Goal: Task Accomplishment & Management: Manage account settings

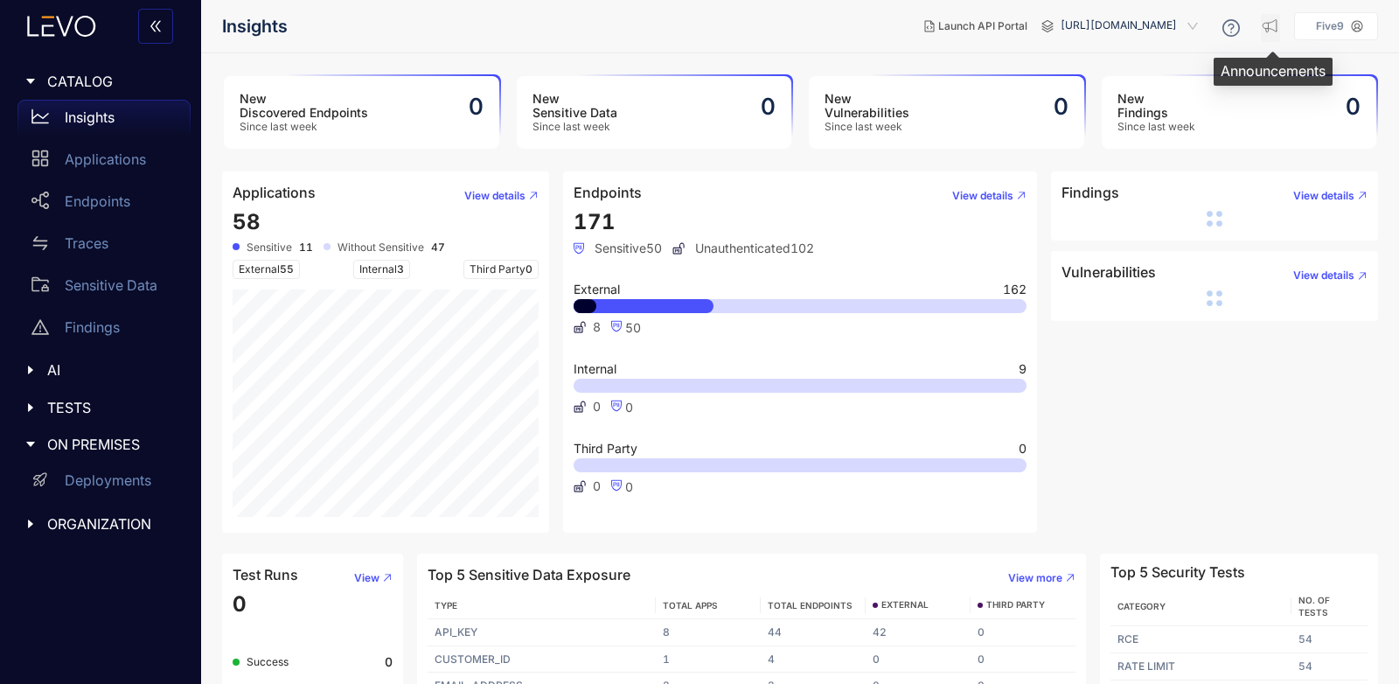
click at [1277, 29] on icon "button" at bounding box center [1270, 26] width 14 height 12
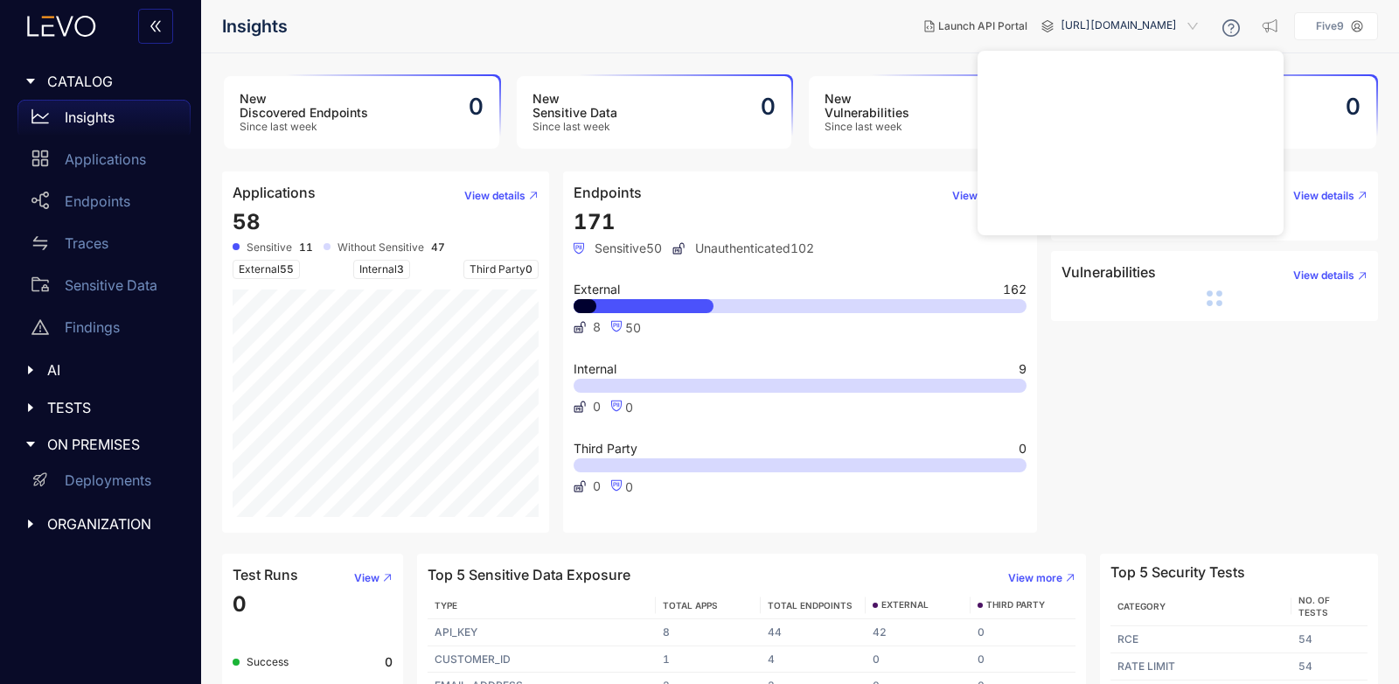
click at [1232, 32] on icon at bounding box center [1231, 27] width 17 height 17
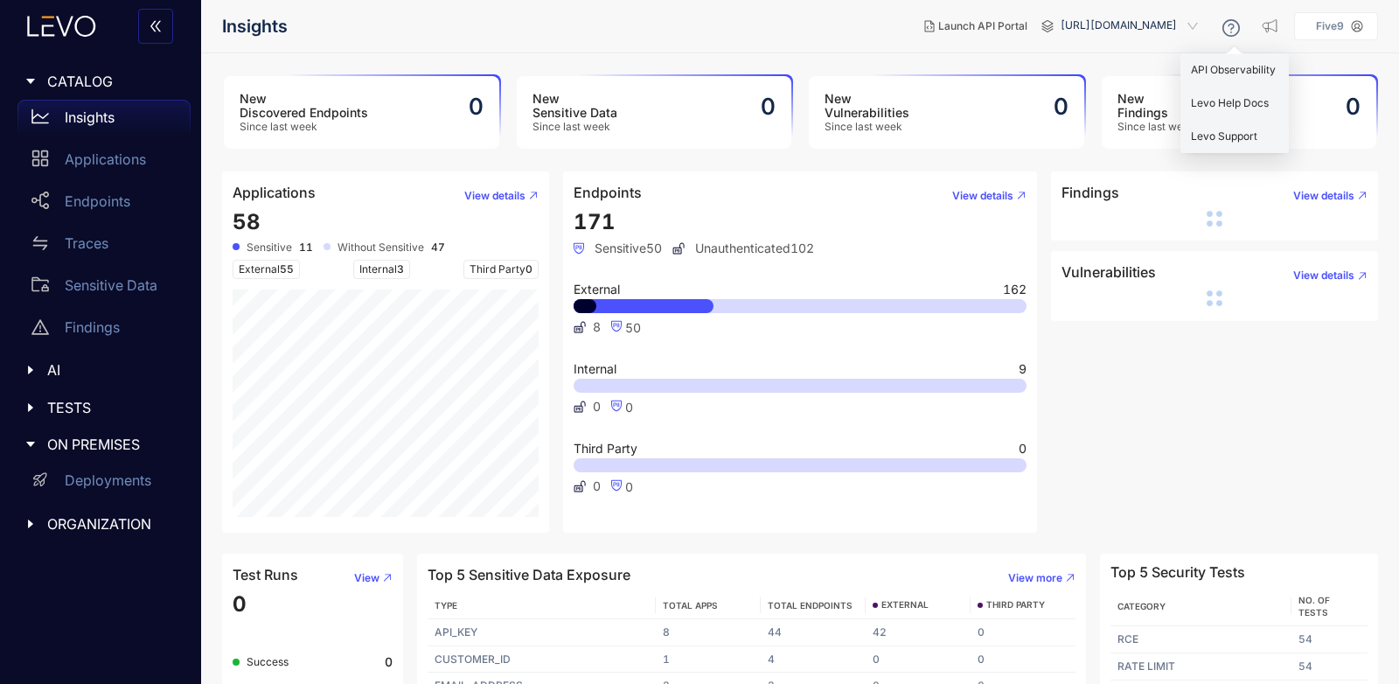
click at [1232, 32] on icon at bounding box center [1231, 27] width 17 height 17
click at [1235, 35] on icon at bounding box center [1231, 27] width 17 height 17
click at [1246, 104] on span "Levo Help Docs" at bounding box center [1230, 102] width 78 height 13
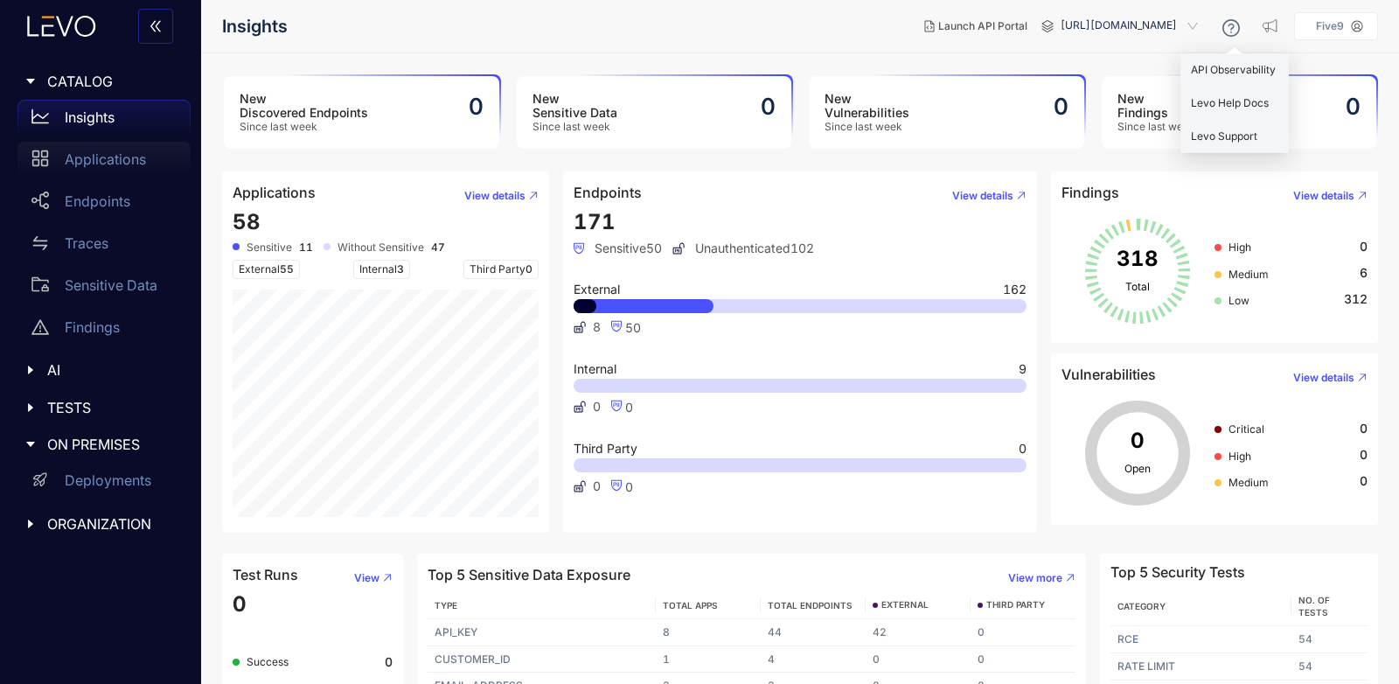
click at [142, 154] on p "Applications" at bounding box center [105, 159] width 81 height 16
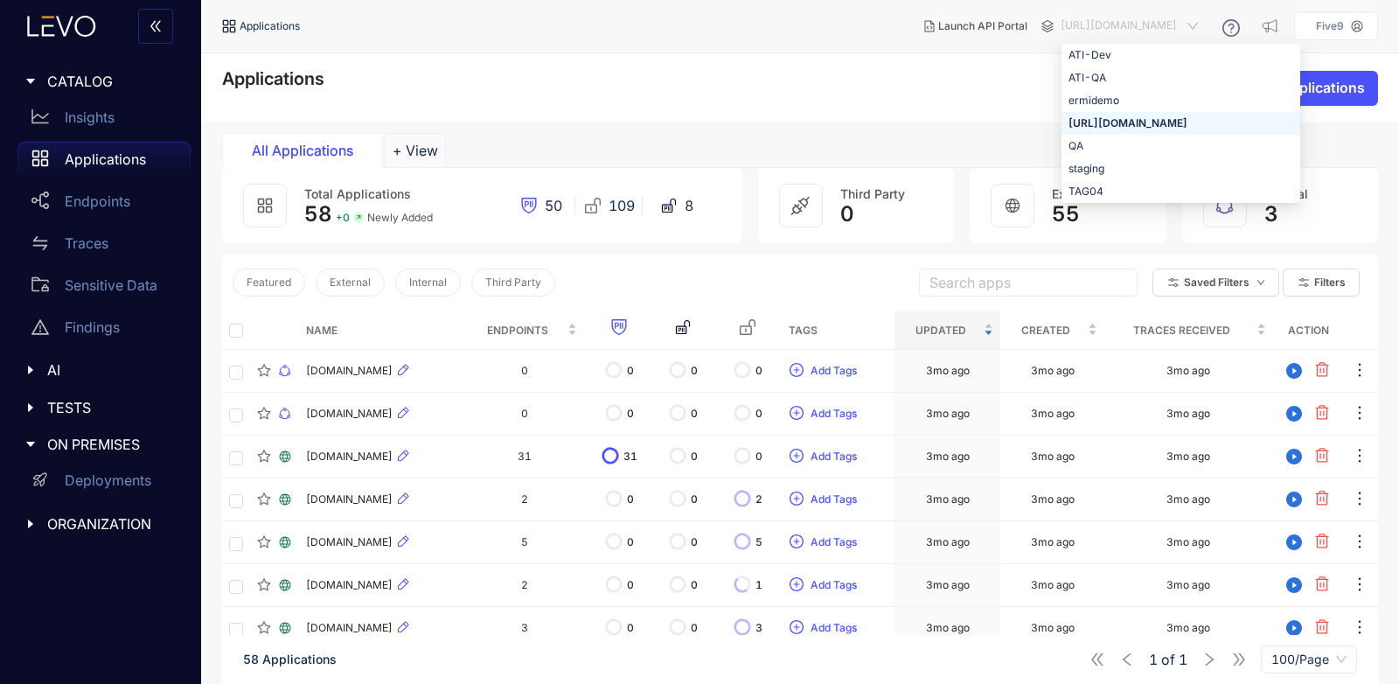
click at [1128, 36] on span "[URL][DOMAIN_NAME]" at bounding box center [1131, 26] width 141 height 28
click at [1092, 119] on div "[URL][DOMAIN_NAME]" at bounding box center [1181, 123] width 225 height 19
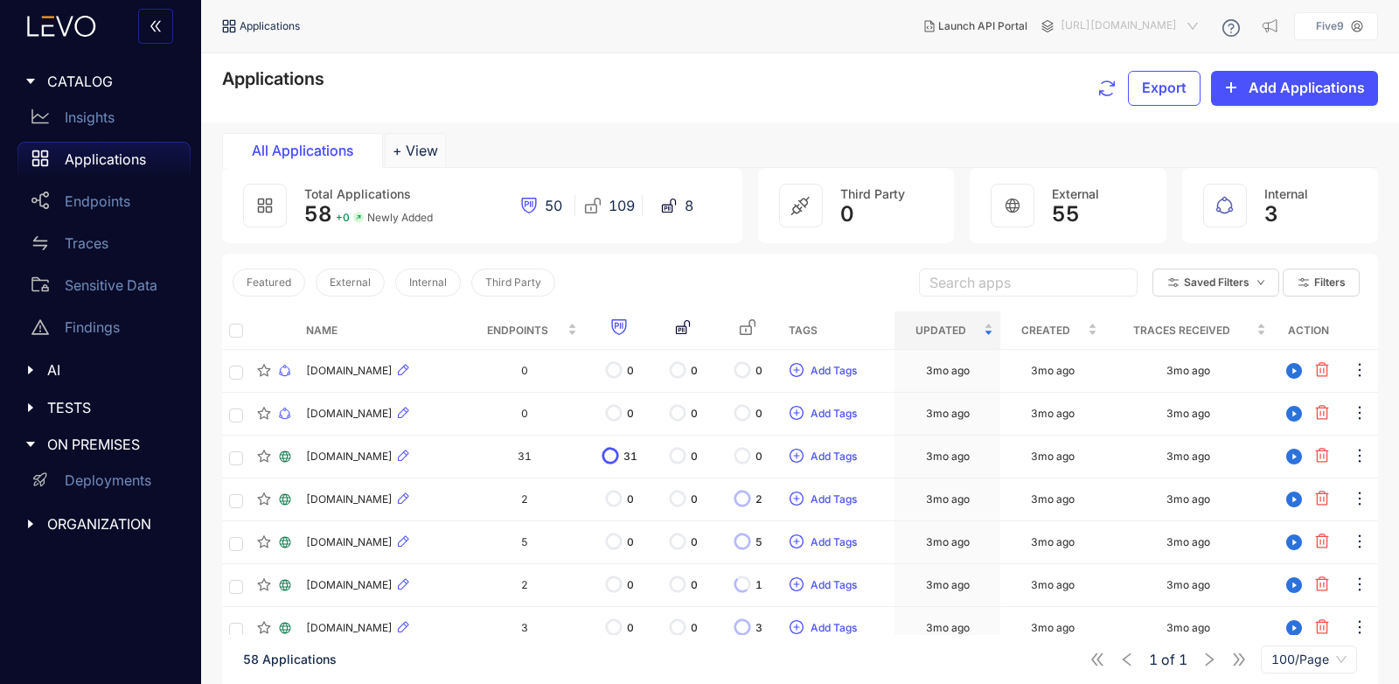
click at [1110, 17] on span "[URL][DOMAIN_NAME]" at bounding box center [1131, 26] width 141 height 28
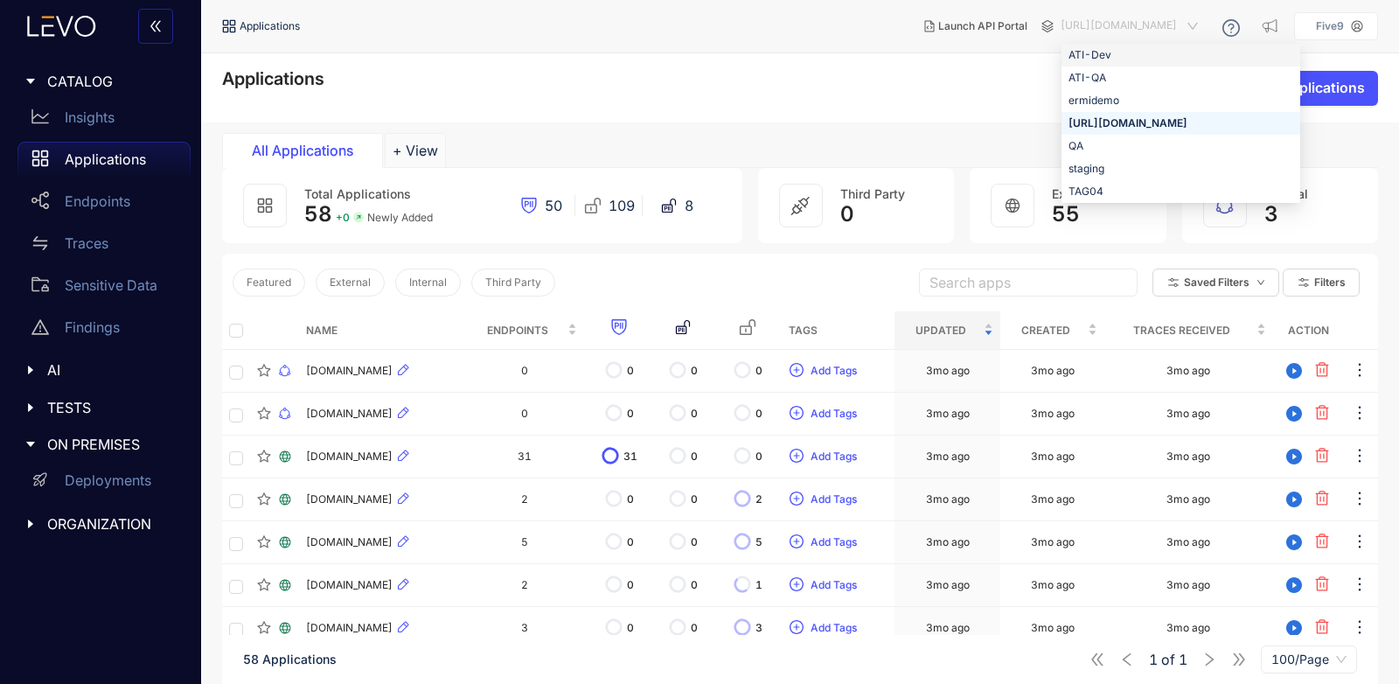
click at [1080, 55] on div "ATI-Dev" at bounding box center [1181, 54] width 225 height 19
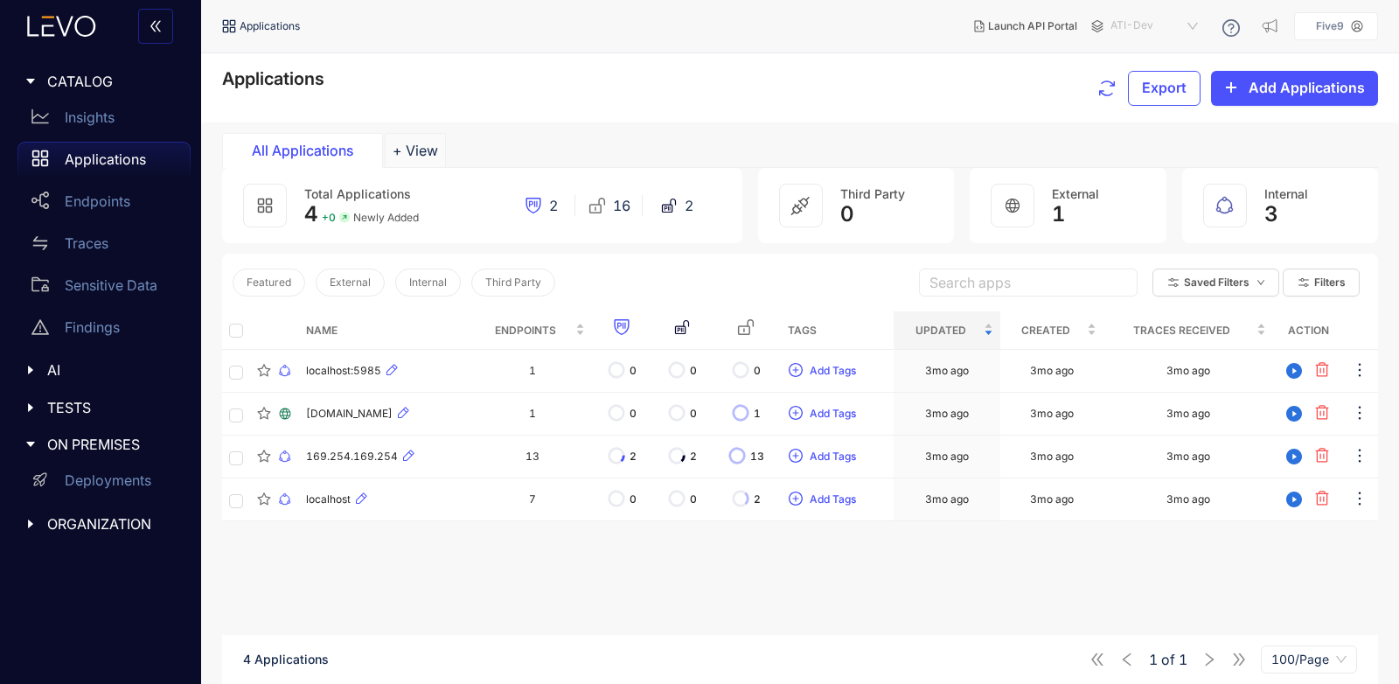
click at [1154, 36] on span "ATI-Dev" at bounding box center [1156, 26] width 91 height 28
click at [1148, 77] on div "ATI-QA" at bounding box center [1163, 77] width 91 height 19
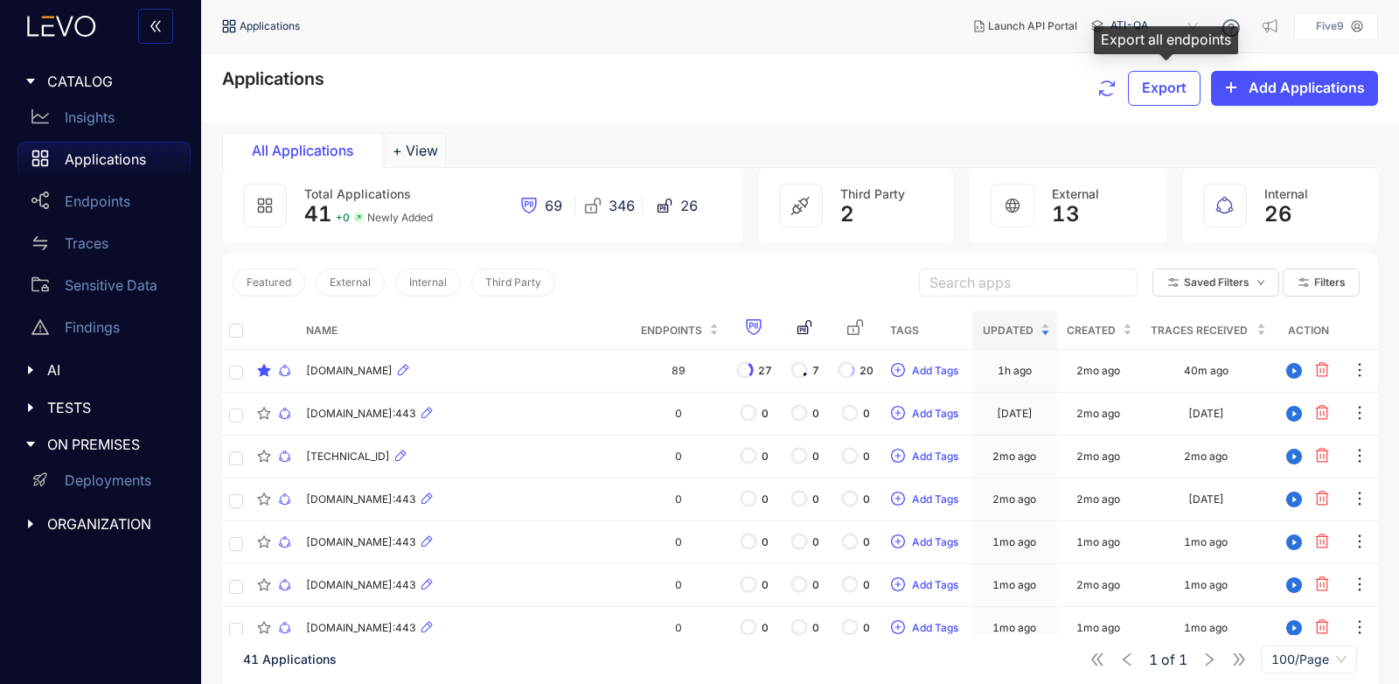
click at [1157, 27] on div "Export all endpoints" at bounding box center [1166, 40] width 144 height 28
click at [1189, 19] on span "ATI-QA" at bounding box center [1156, 26] width 91 height 28
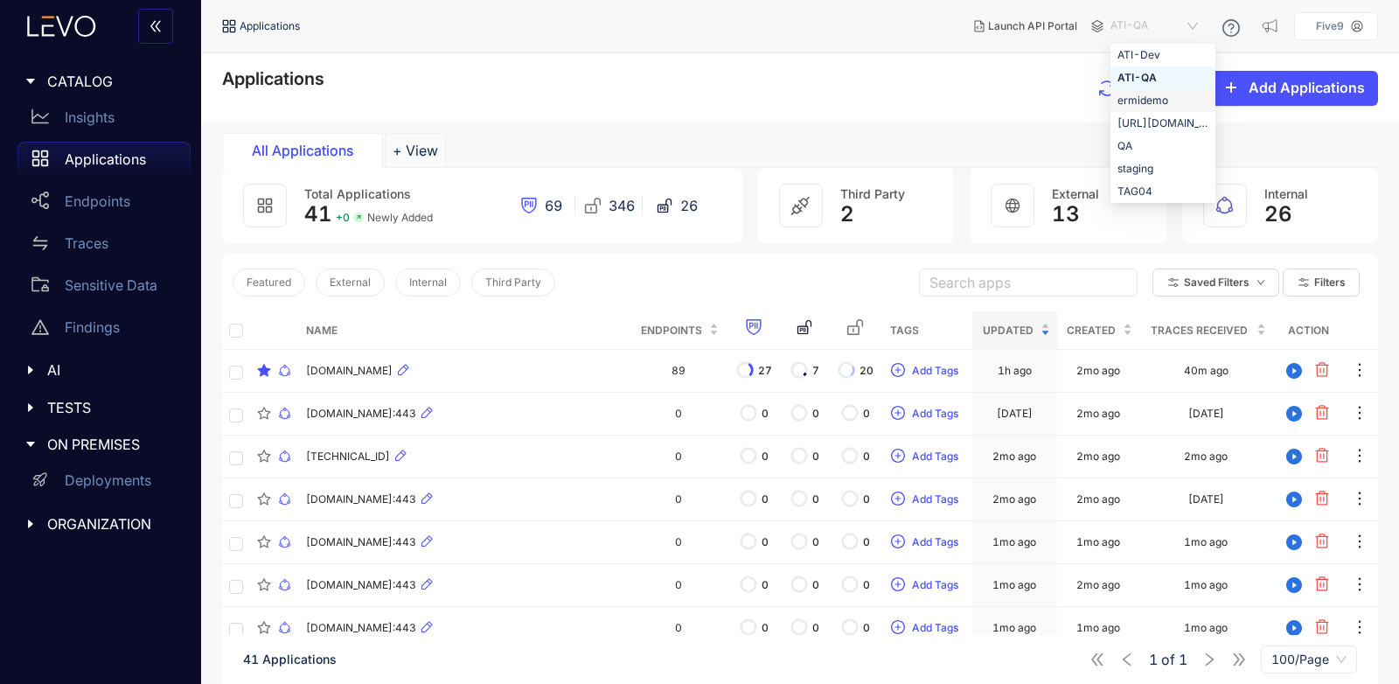
click at [1185, 101] on div "ermidemo" at bounding box center [1163, 100] width 91 height 19
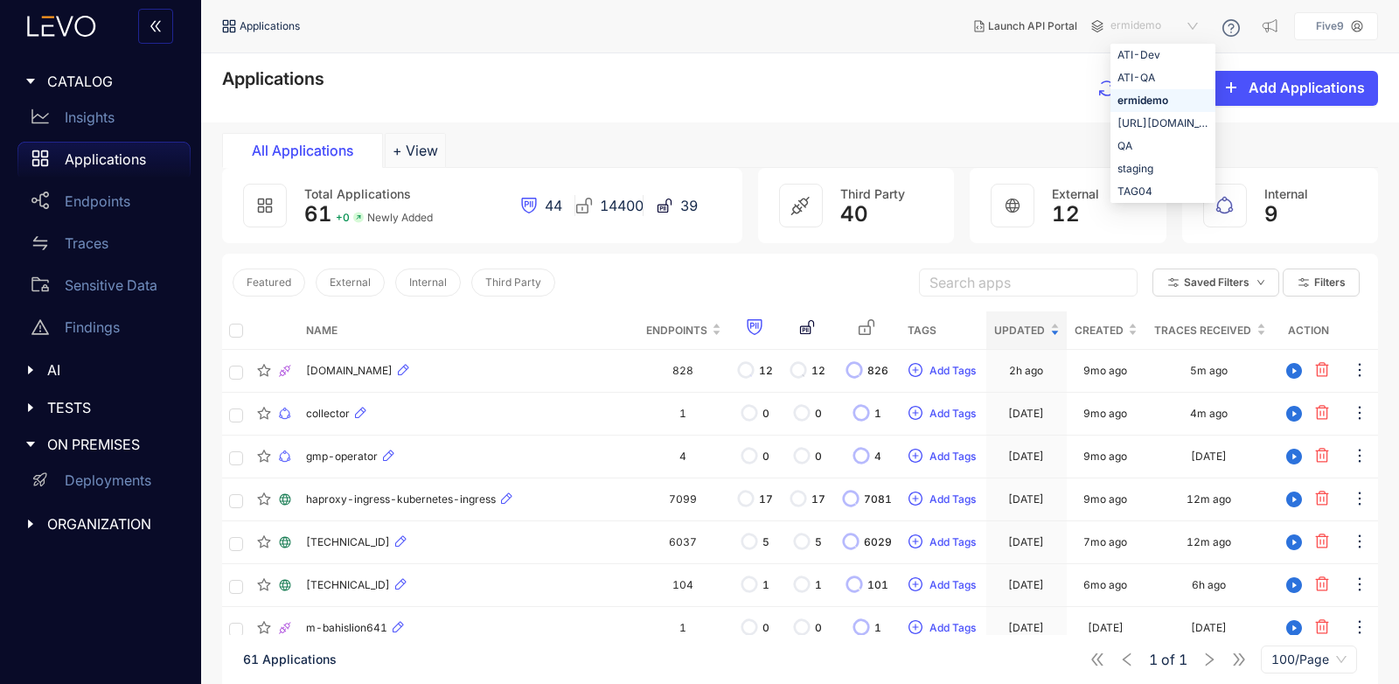
click at [1201, 25] on span "ermidemo" at bounding box center [1156, 26] width 91 height 28
click at [1194, 122] on div "[URL][DOMAIN_NAME]" at bounding box center [1163, 123] width 91 height 19
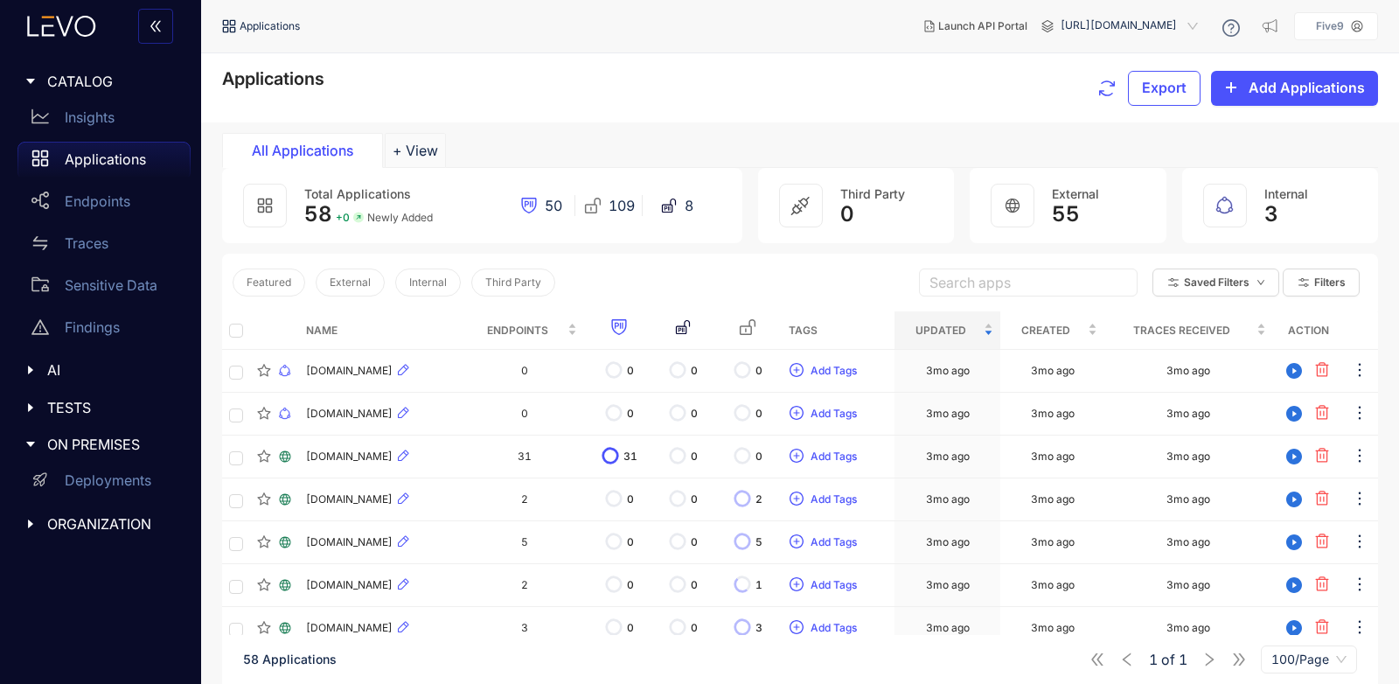
click at [1198, 18] on span "[URL][DOMAIN_NAME]" at bounding box center [1131, 26] width 141 height 28
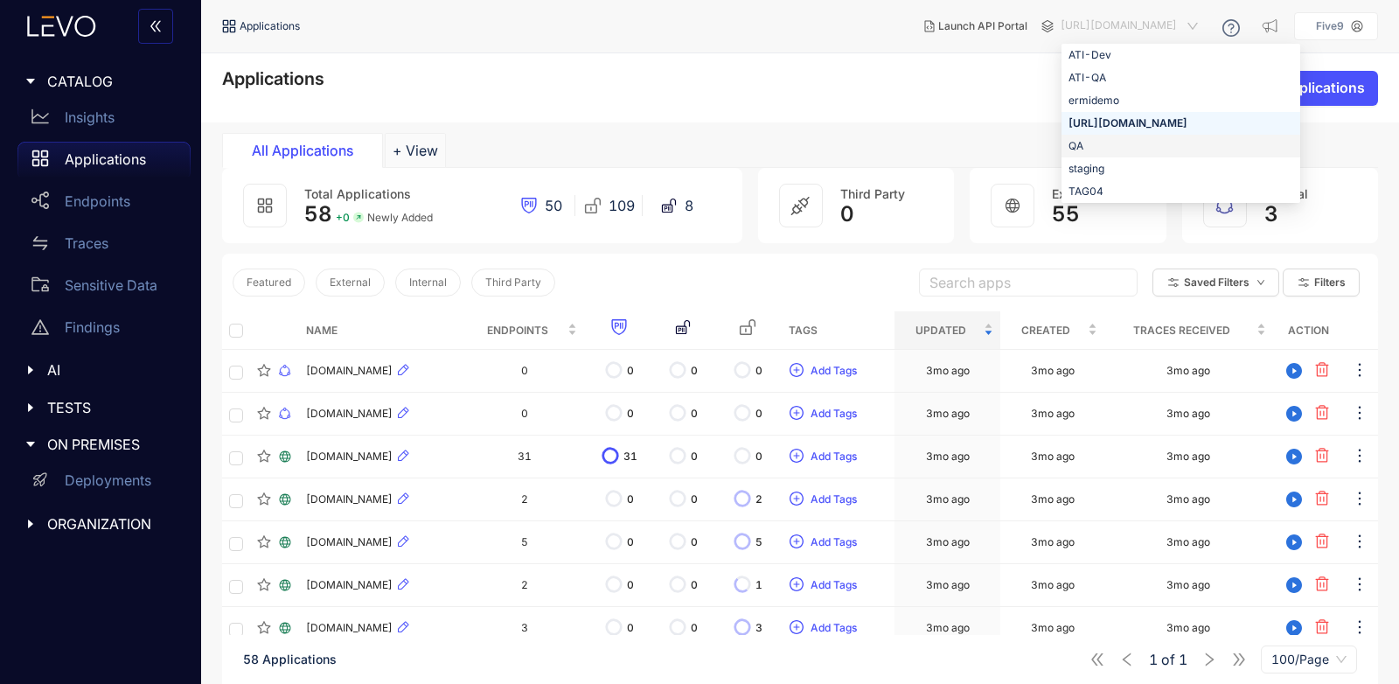
click at [1144, 141] on div "QA" at bounding box center [1181, 145] width 225 height 19
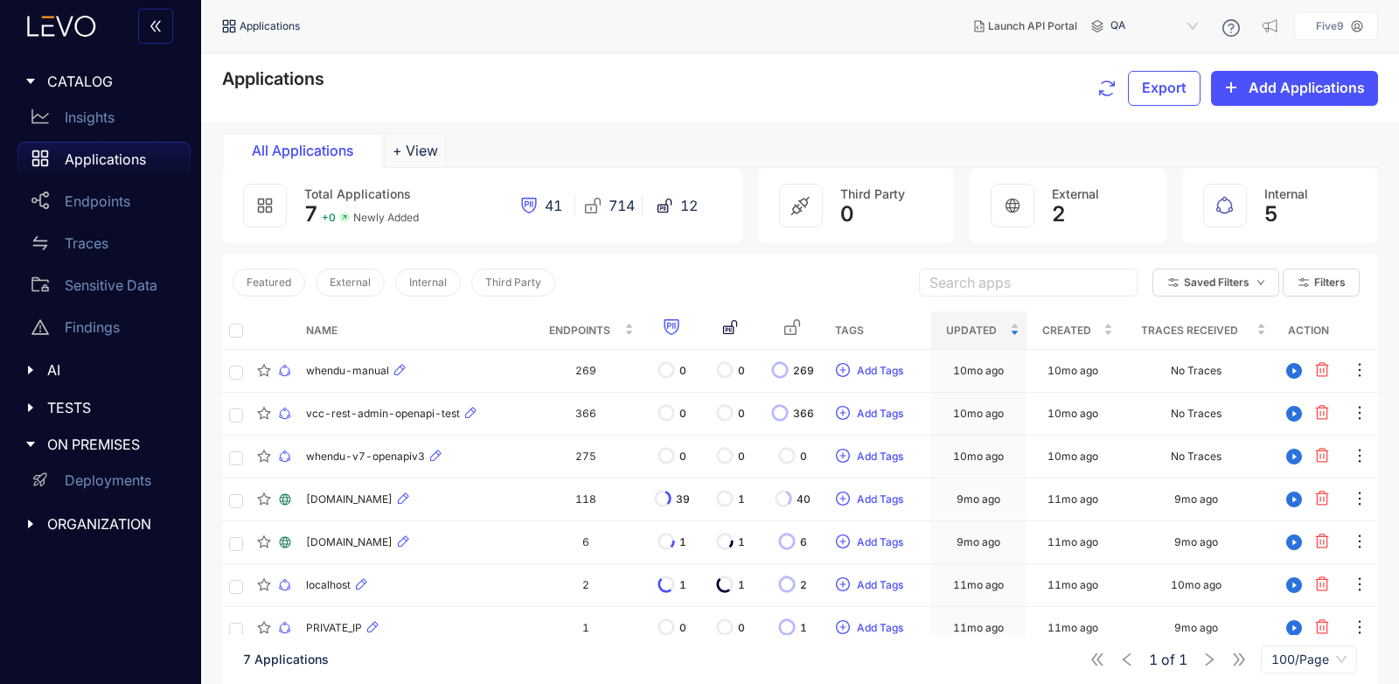
click at [1202, 22] on span "QA" at bounding box center [1156, 26] width 91 height 28
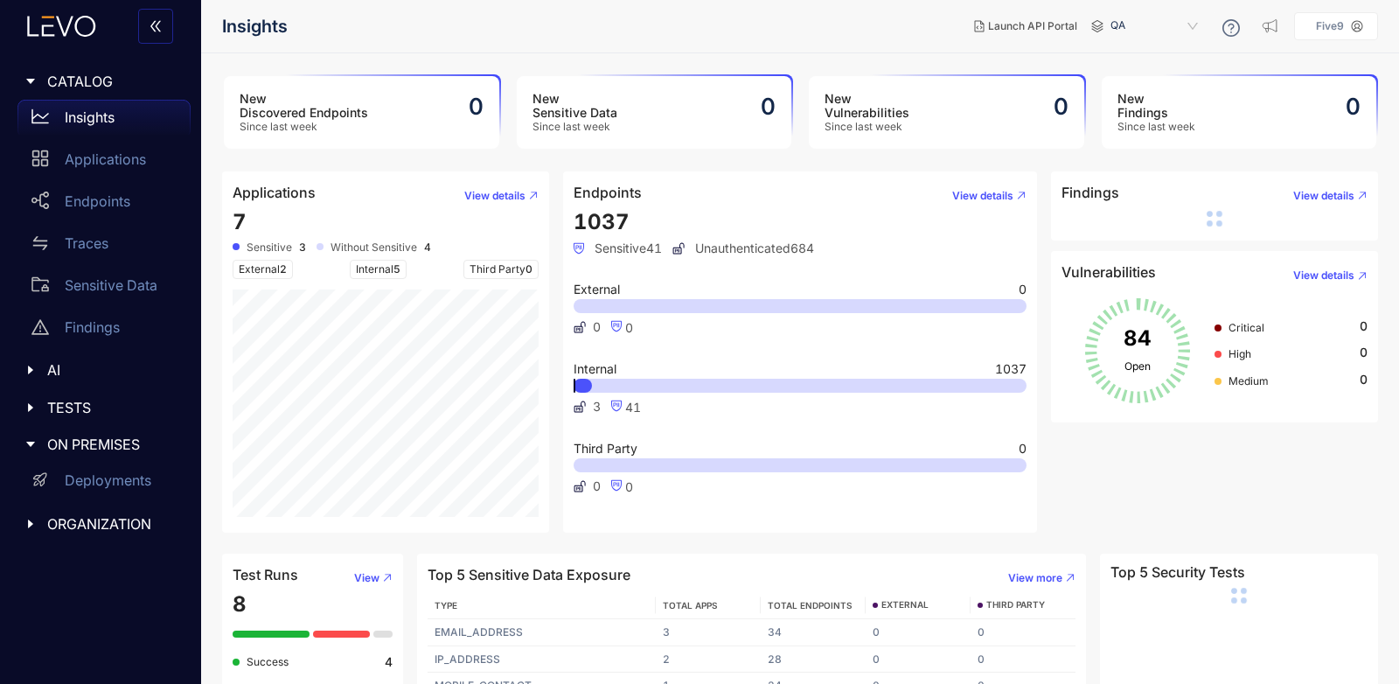
click at [1195, 29] on span "QA" at bounding box center [1156, 26] width 91 height 28
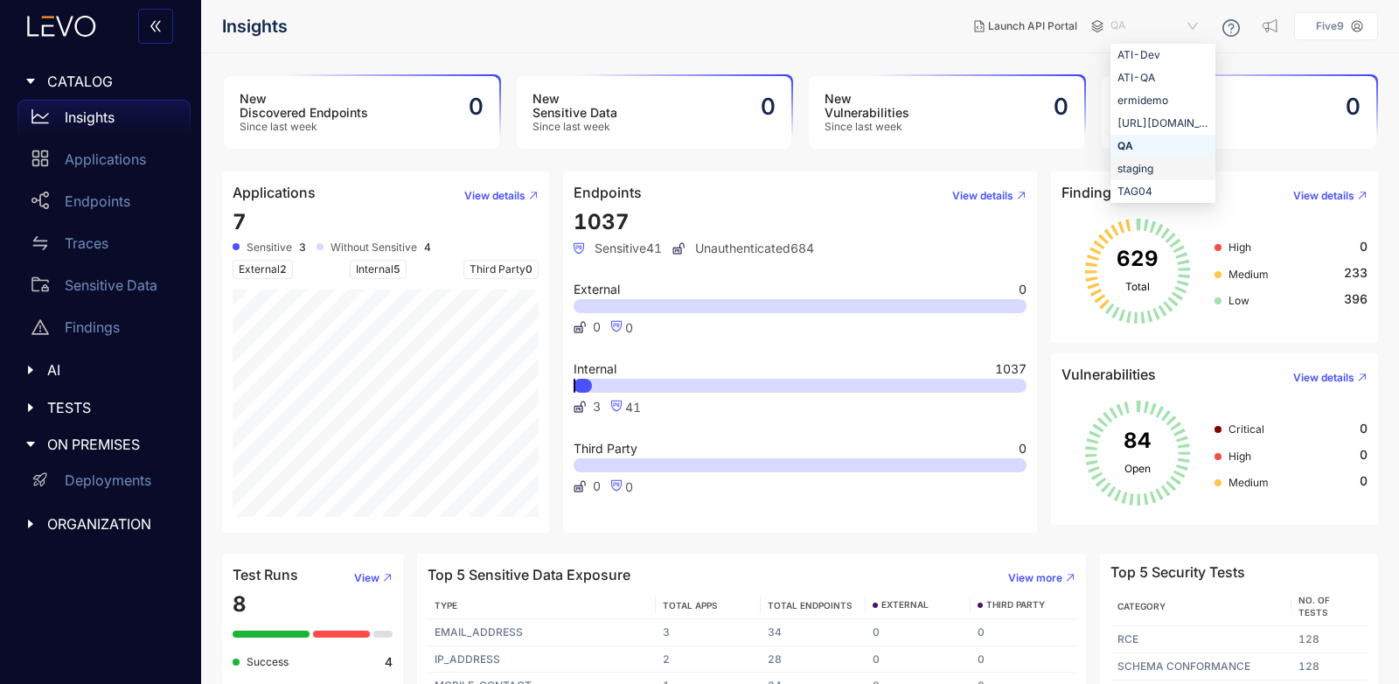
click at [1163, 169] on div "staging" at bounding box center [1163, 168] width 91 height 19
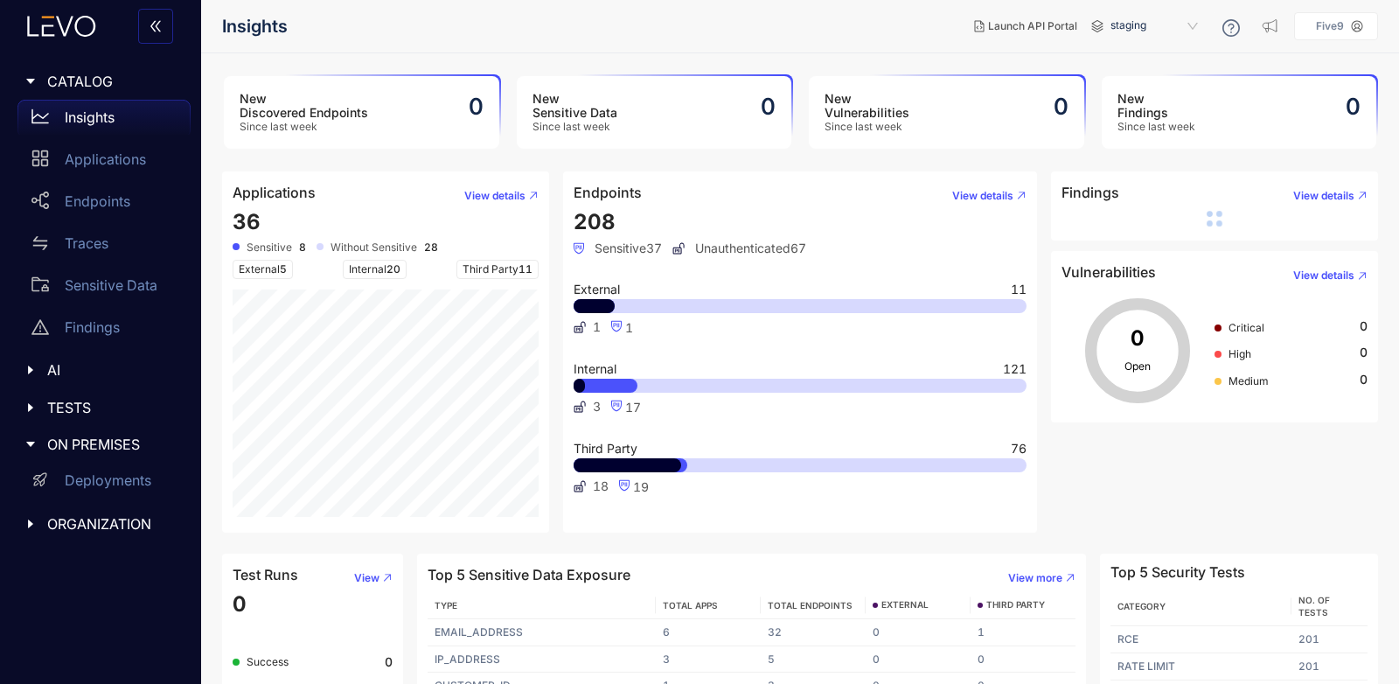
click at [1188, 25] on span "staging" at bounding box center [1156, 26] width 91 height 28
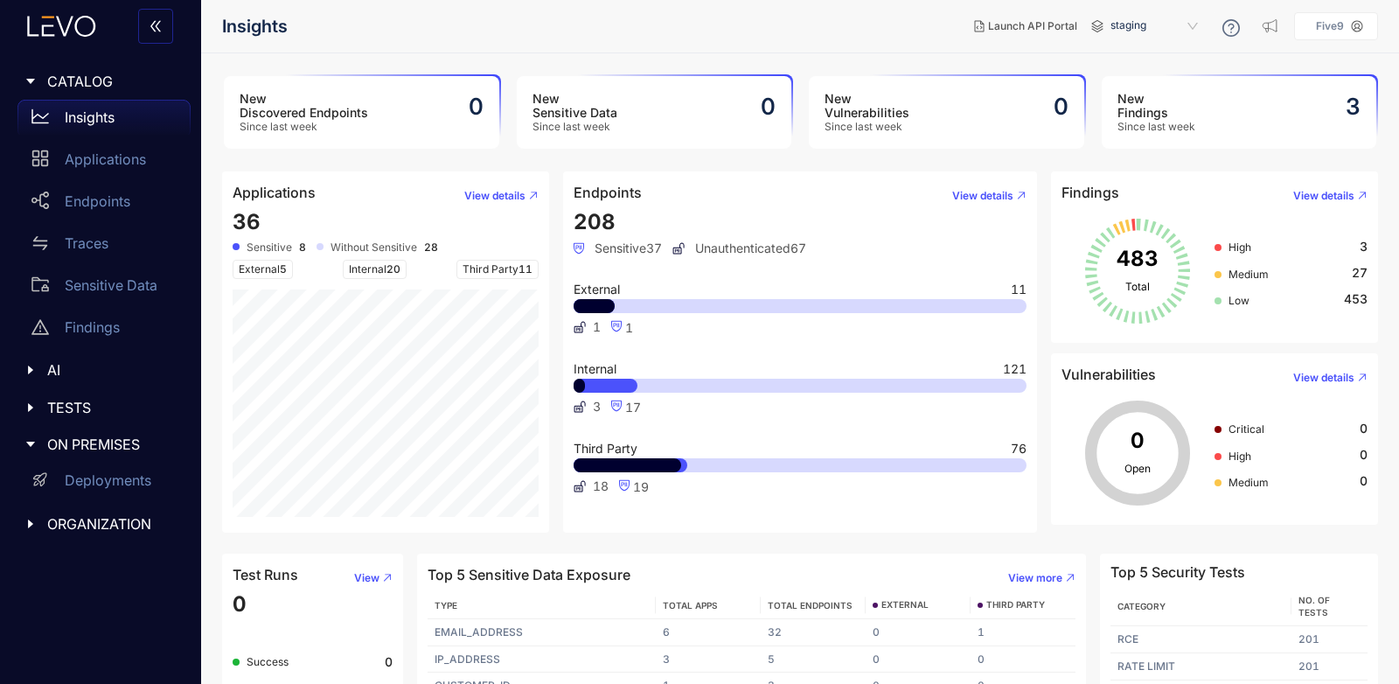
click at [1188, 25] on span "staging" at bounding box center [1156, 26] width 91 height 28
click at [68, 167] on p "Applications" at bounding box center [105, 159] width 81 height 16
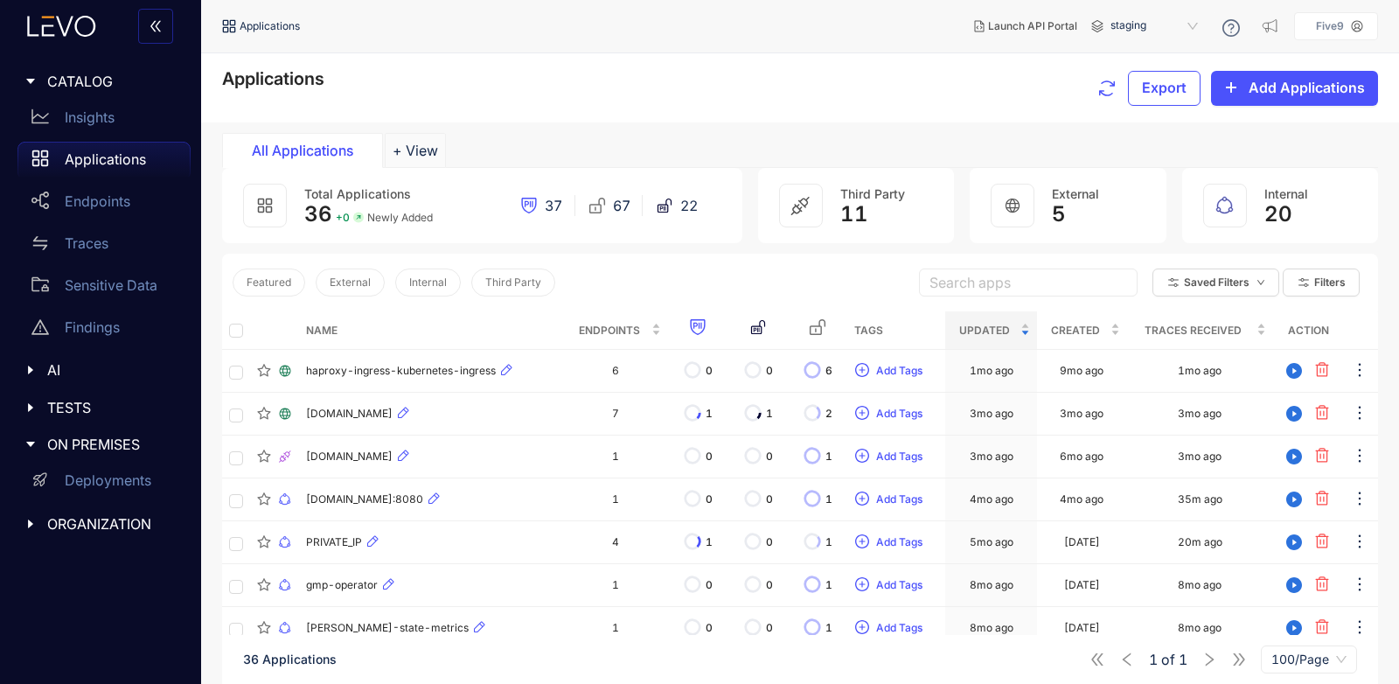
click at [1202, 29] on span "staging" at bounding box center [1156, 26] width 91 height 28
click at [1161, 185] on div "TAG04" at bounding box center [1163, 191] width 91 height 19
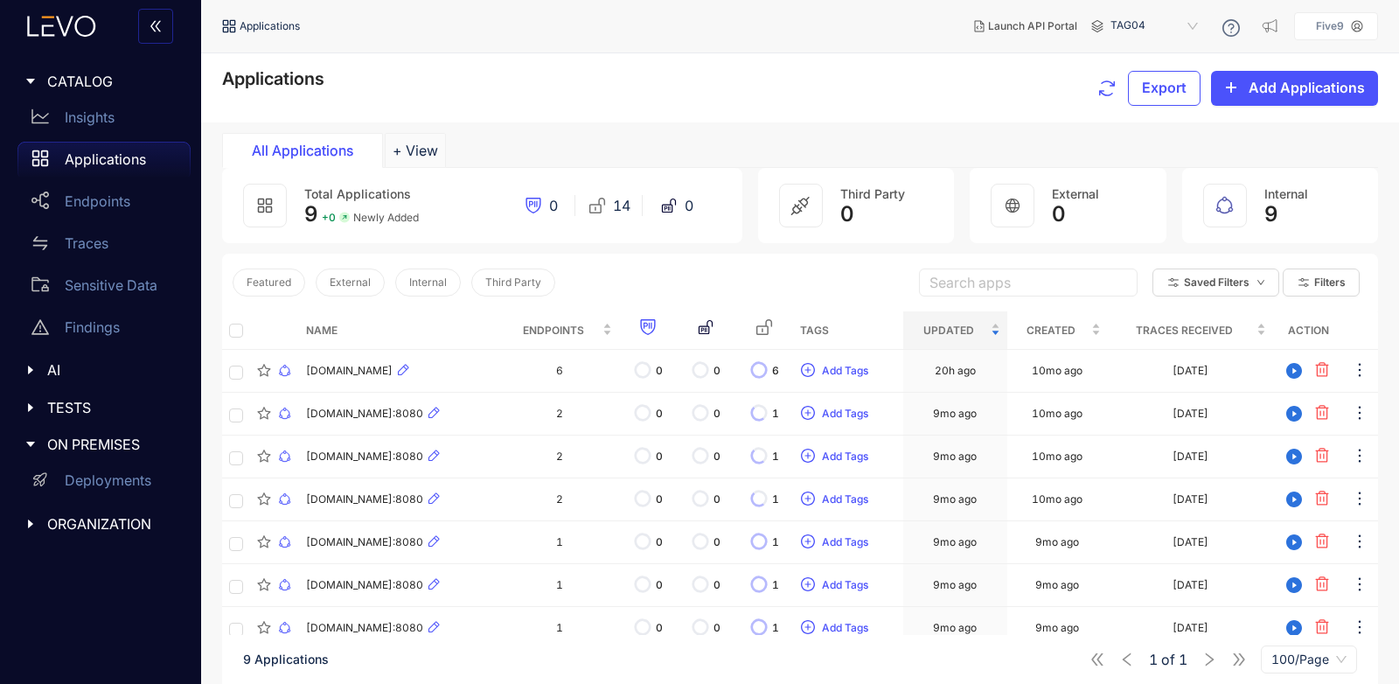
click at [1146, 25] on span "TAG04" at bounding box center [1156, 26] width 91 height 28
click at [1154, 171] on div "staging" at bounding box center [1163, 168] width 91 height 19
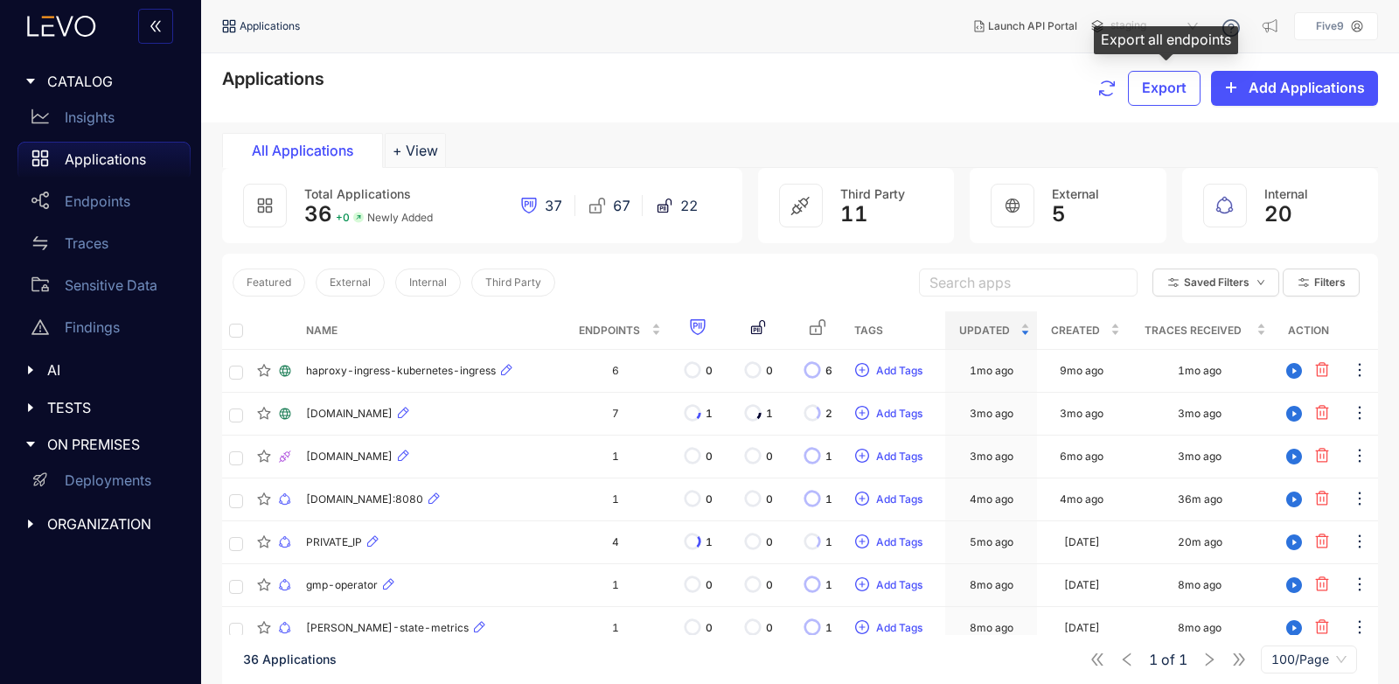
click at [1155, 23] on span "staging" at bounding box center [1156, 26] width 91 height 28
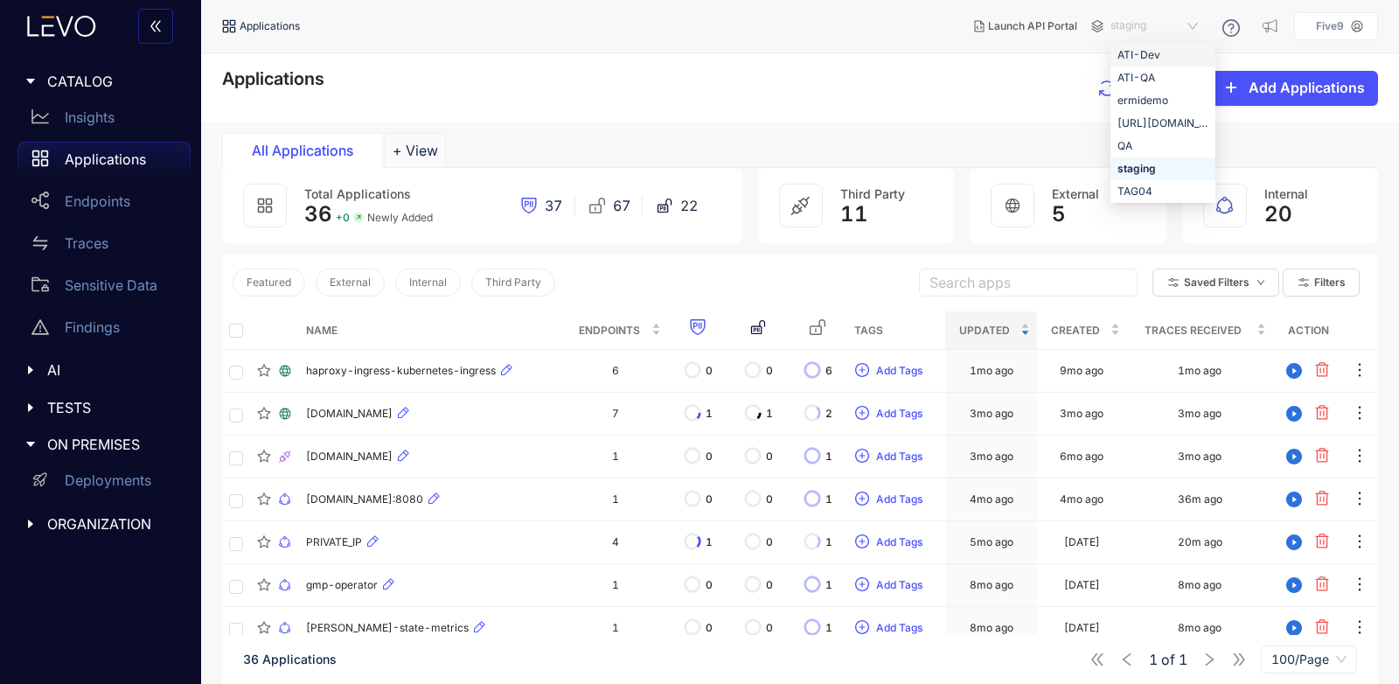
click at [1155, 51] on div "ATI-Dev" at bounding box center [1163, 54] width 91 height 19
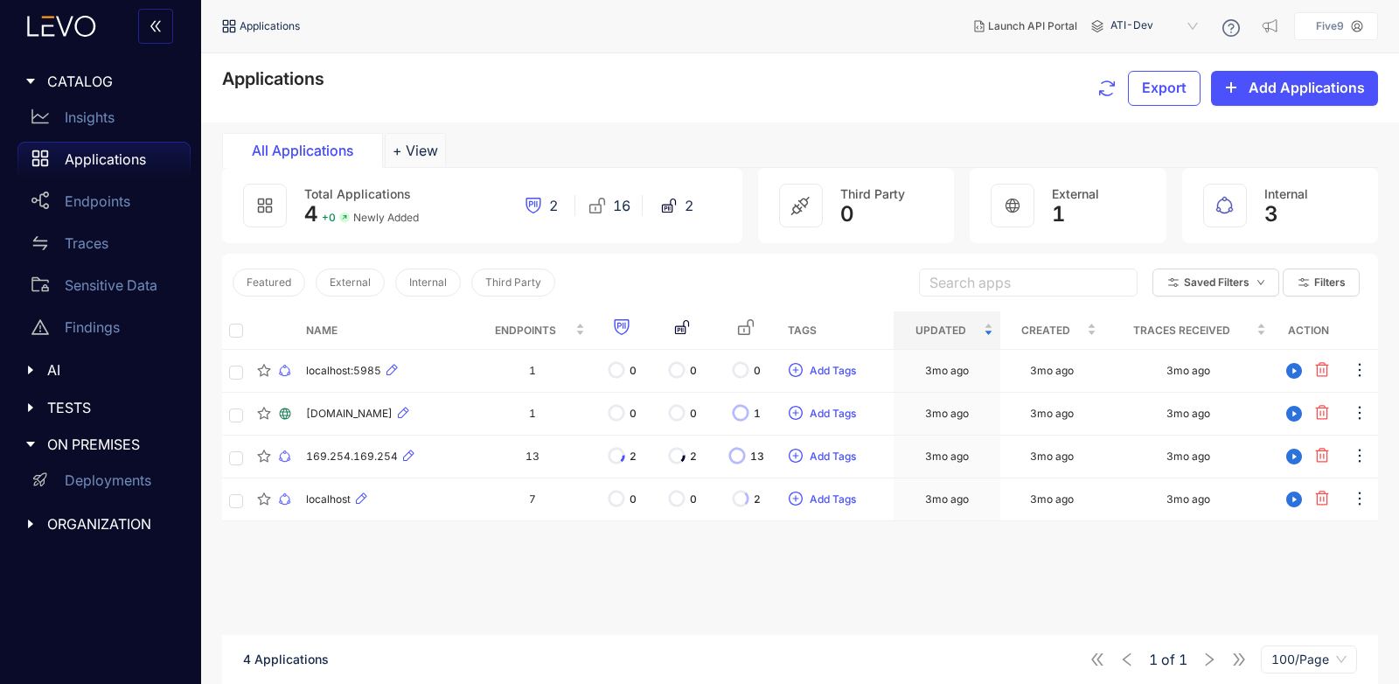
click at [1196, 28] on span "ATI-Dev" at bounding box center [1156, 26] width 91 height 28
click at [417, 138] on button "+ View" at bounding box center [415, 150] width 61 height 35
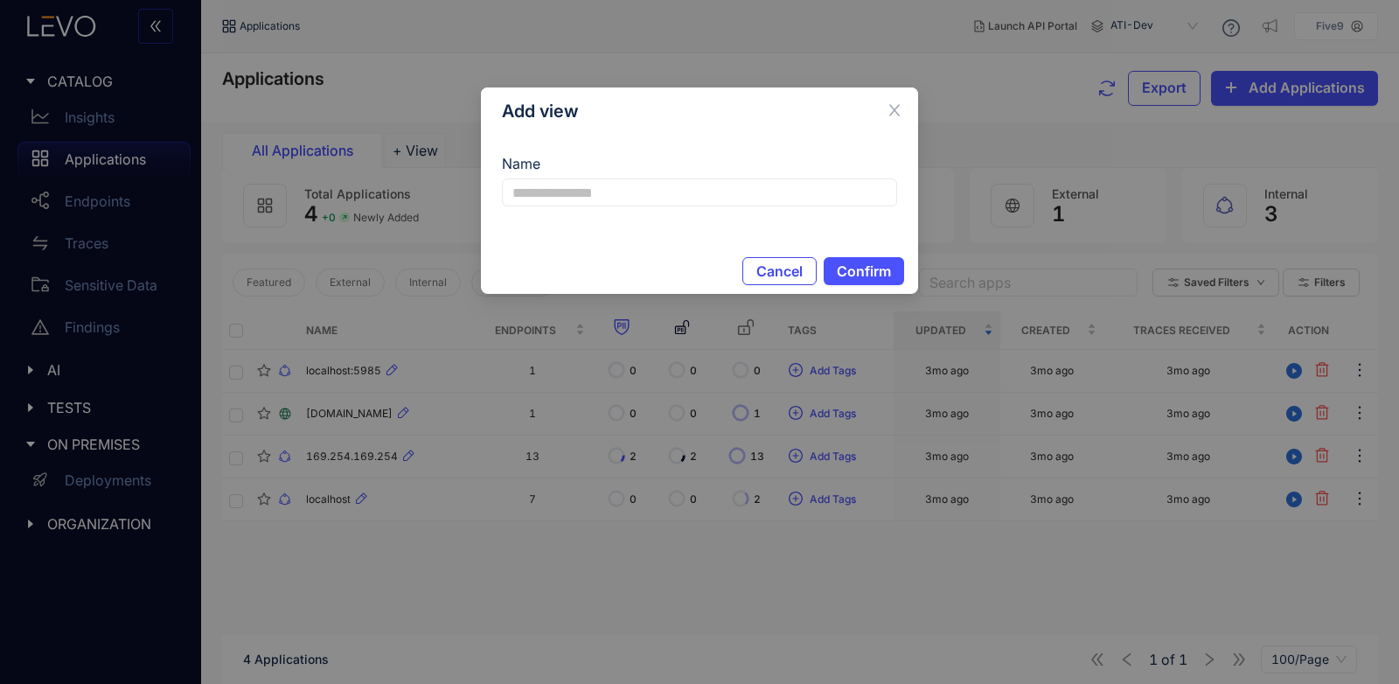
click at [770, 279] on span "Cancel" at bounding box center [779, 271] width 46 height 16
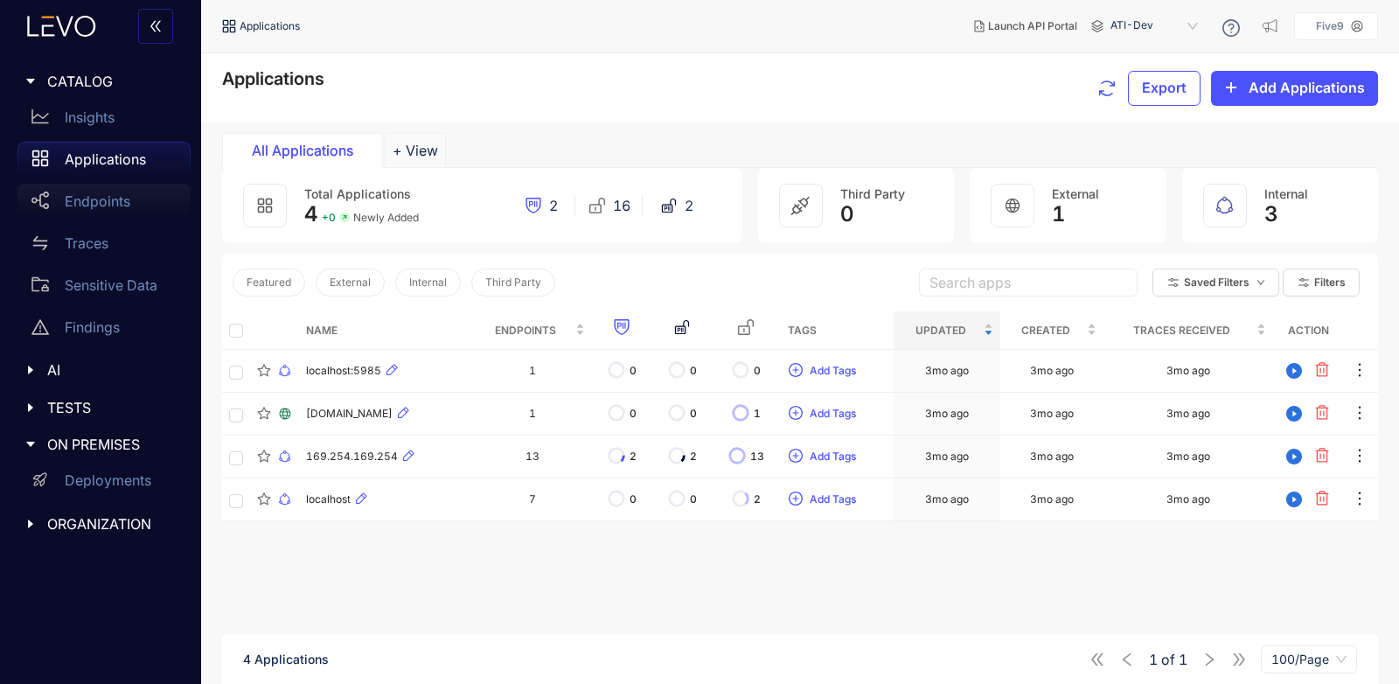
click at [95, 202] on p "Endpoints" at bounding box center [98, 201] width 66 height 16
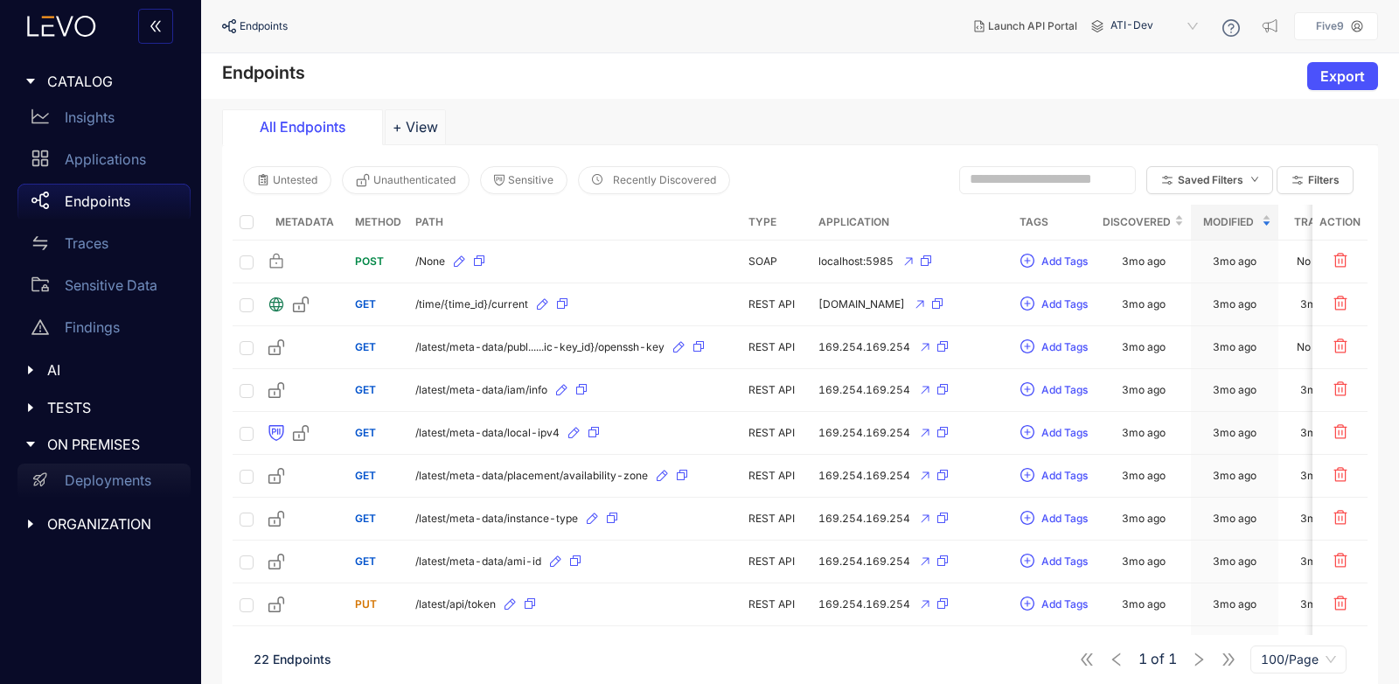
click at [87, 471] on div "Deployments" at bounding box center [103, 481] width 173 height 35
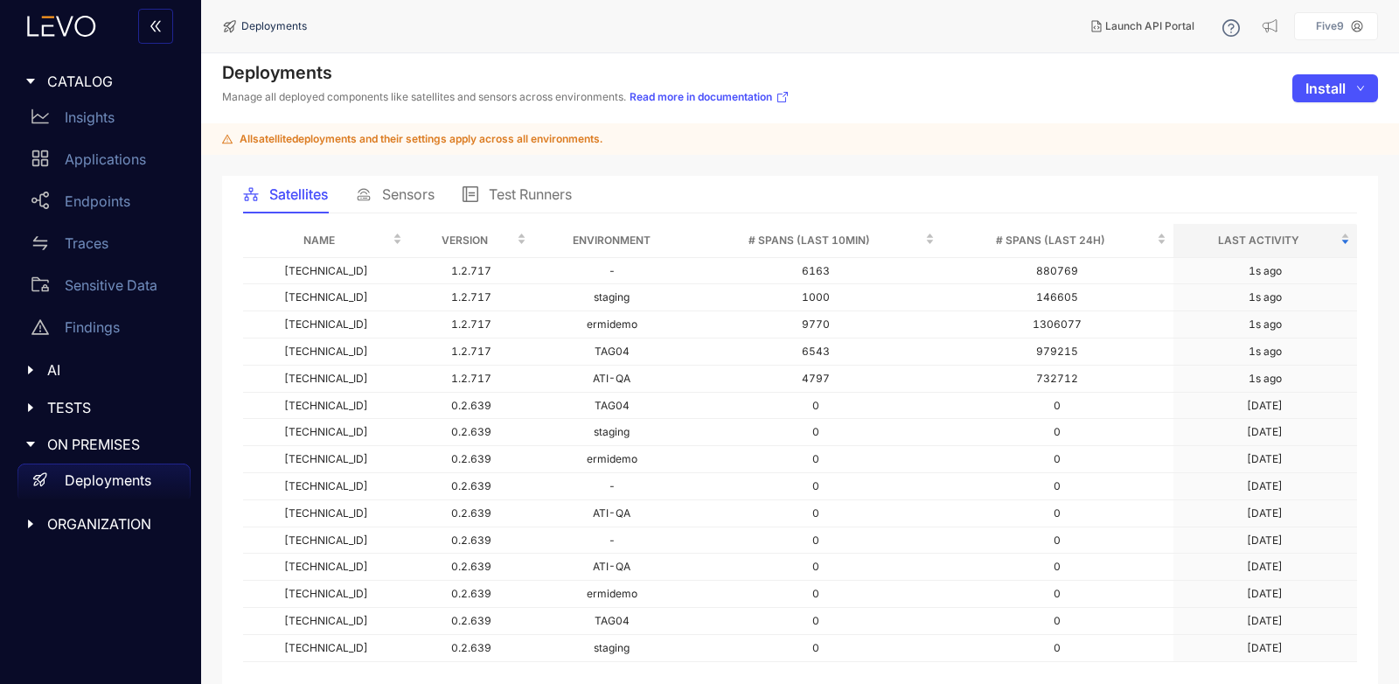
click at [402, 192] on span "Sensors" at bounding box center [408, 194] width 52 height 16
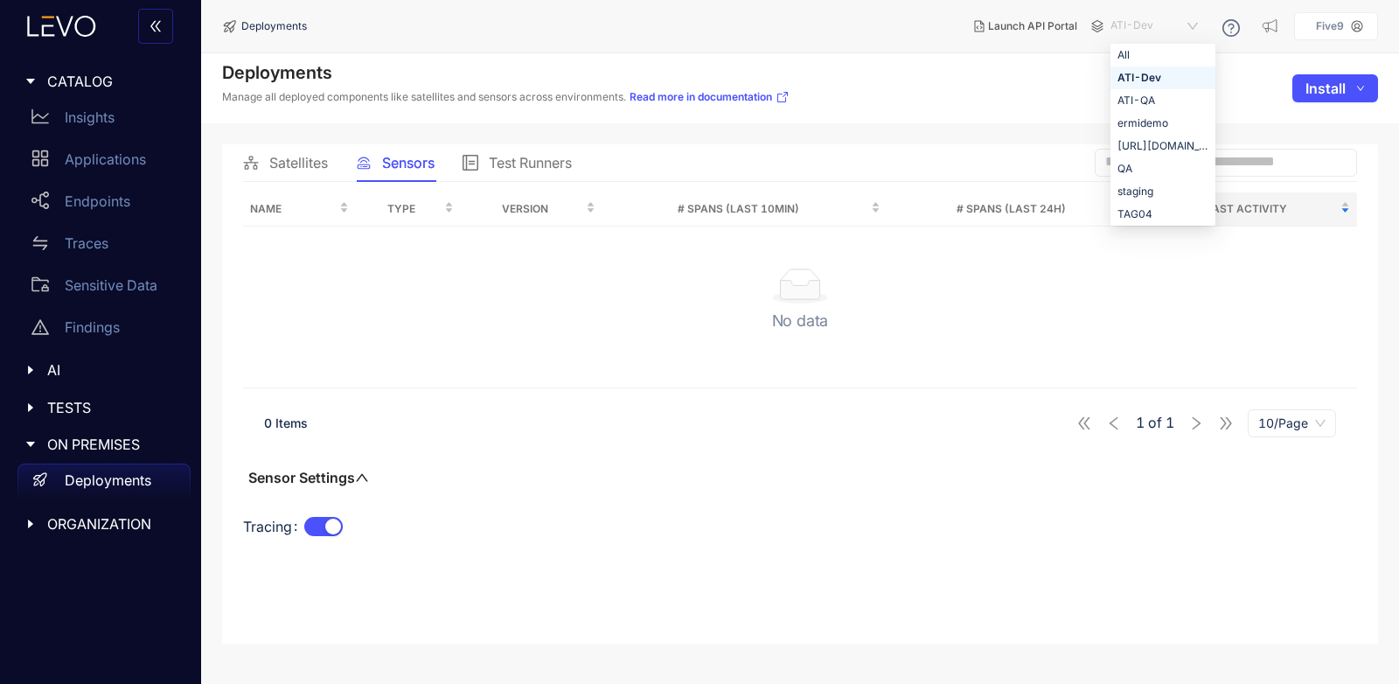
click at [1151, 25] on span "ATI-Dev" at bounding box center [1156, 26] width 91 height 28
click at [1187, 31] on span "ATI-Dev" at bounding box center [1156, 26] width 91 height 28
click at [585, 471] on div "Name Type Version # Spans (last 10min) # Spans (last 24h) Last Activity No data…" at bounding box center [800, 376] width 1114 height 369
click at [101, 160] on p "Applications" at bounding box center [105, 159] width 81 height 16
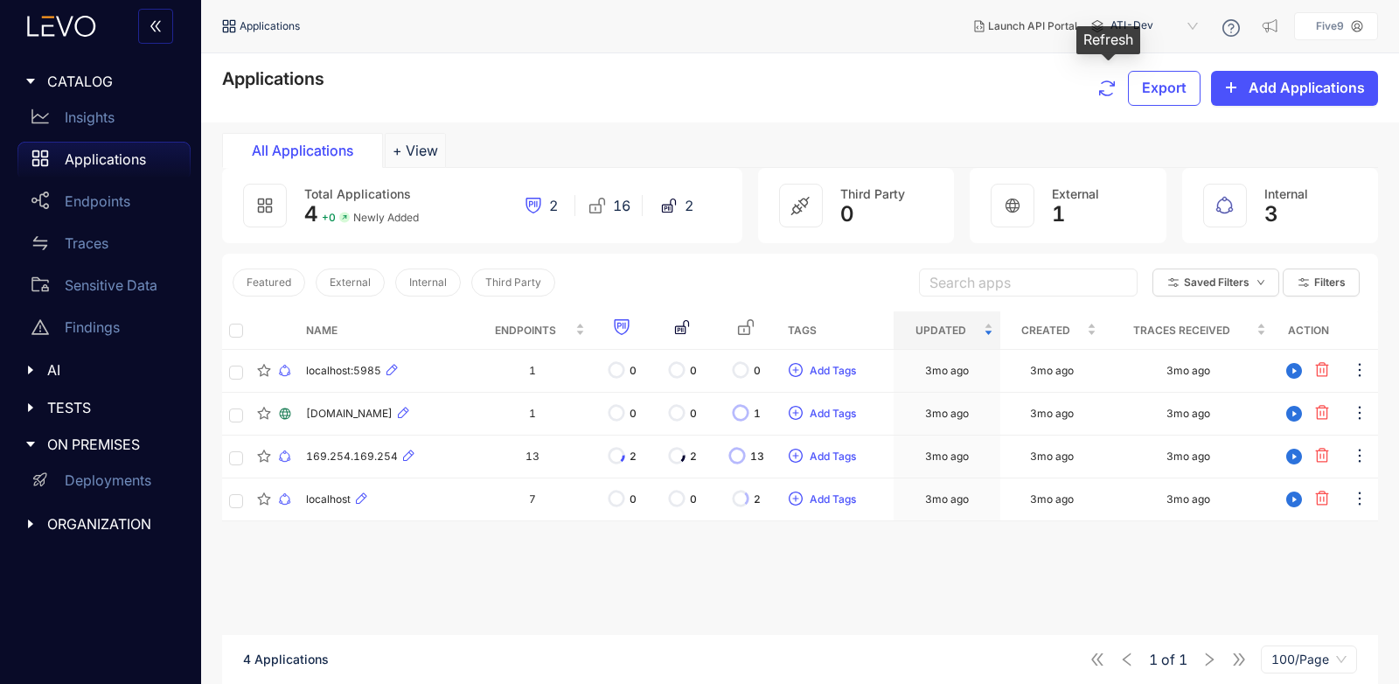
click at [1115, 89] on icon "button" at bounding box center [1107, 88] width 21 height 21
click at [1107, 84] on icon "button" at bounding box center [1107, 88] width 21 height 21
click at [1230, 94] on span "plus" at bounding box center [1231, 88] width 14 height 16
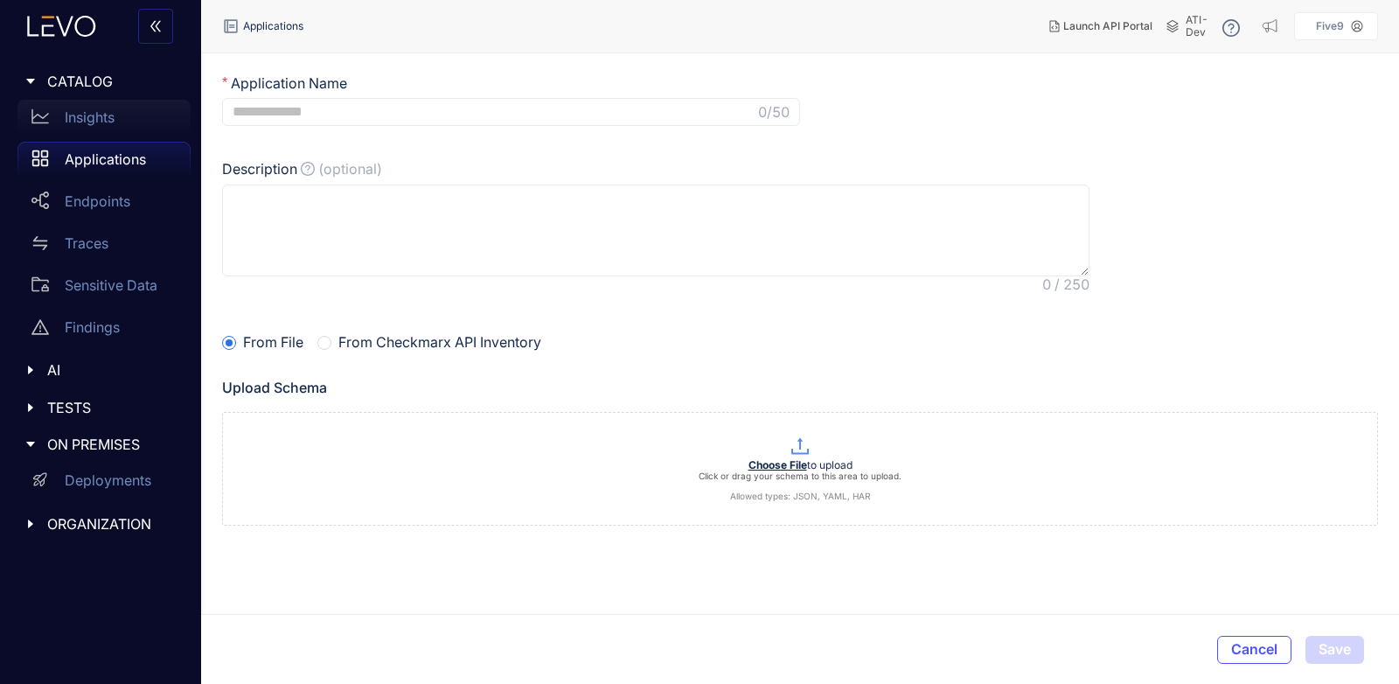
click at [115, 118] on p "Insights" at bounding box center [90, 117] width 50 height 16
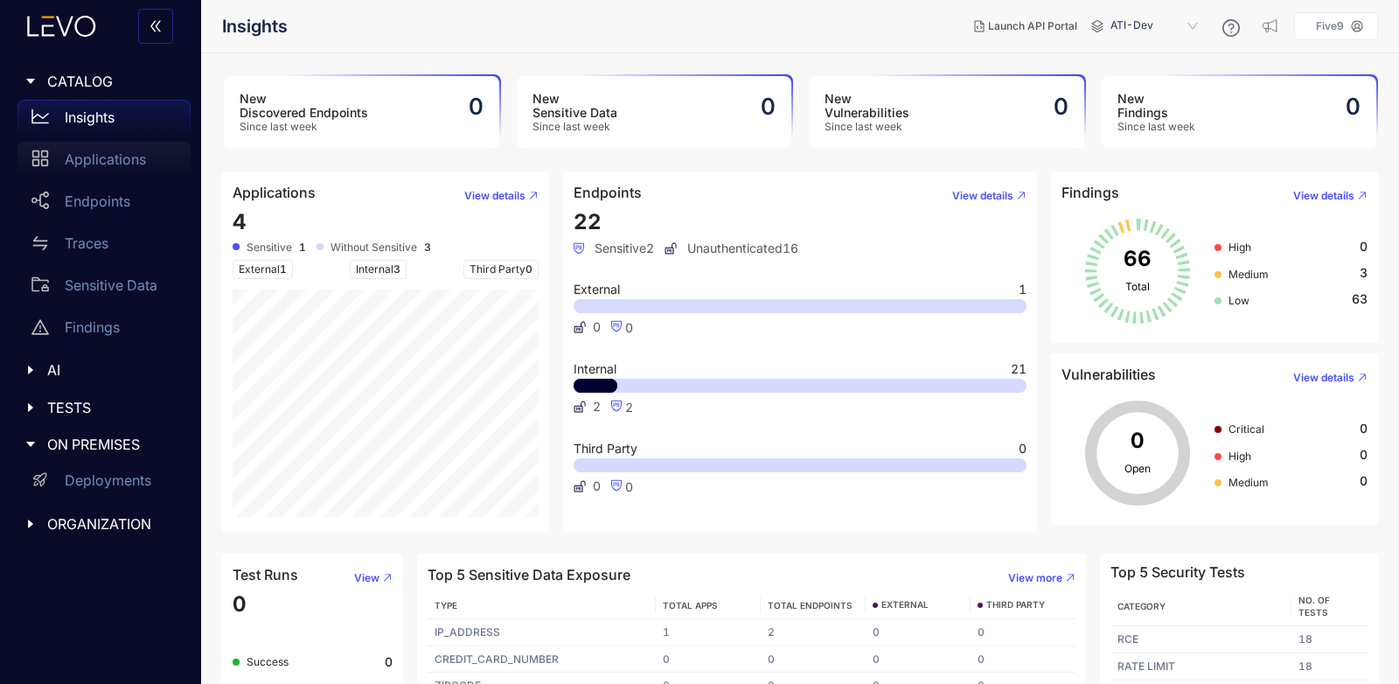
click at [118, 152] on p "Applications" at bounding box center [105, 159] width 81 height 16
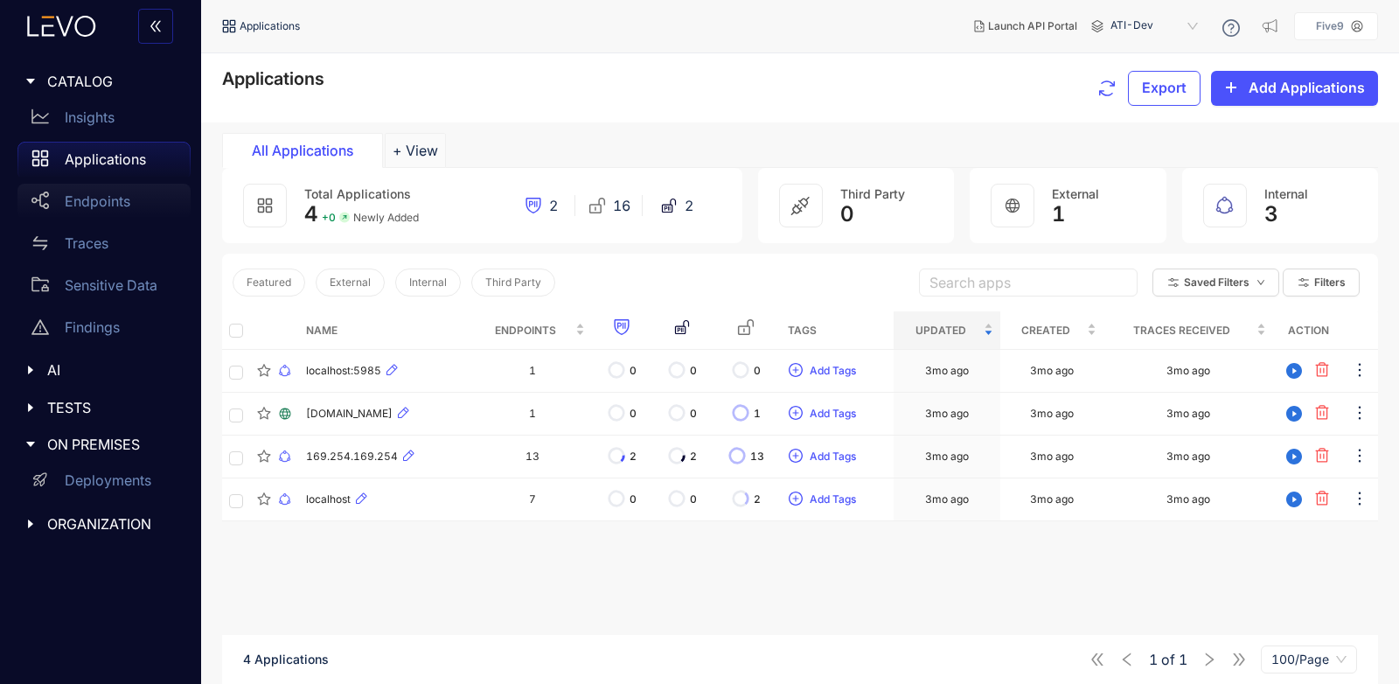
click at [91, 194] on p "Endpoints" at bounding box center [98, 201] width 66 height 16
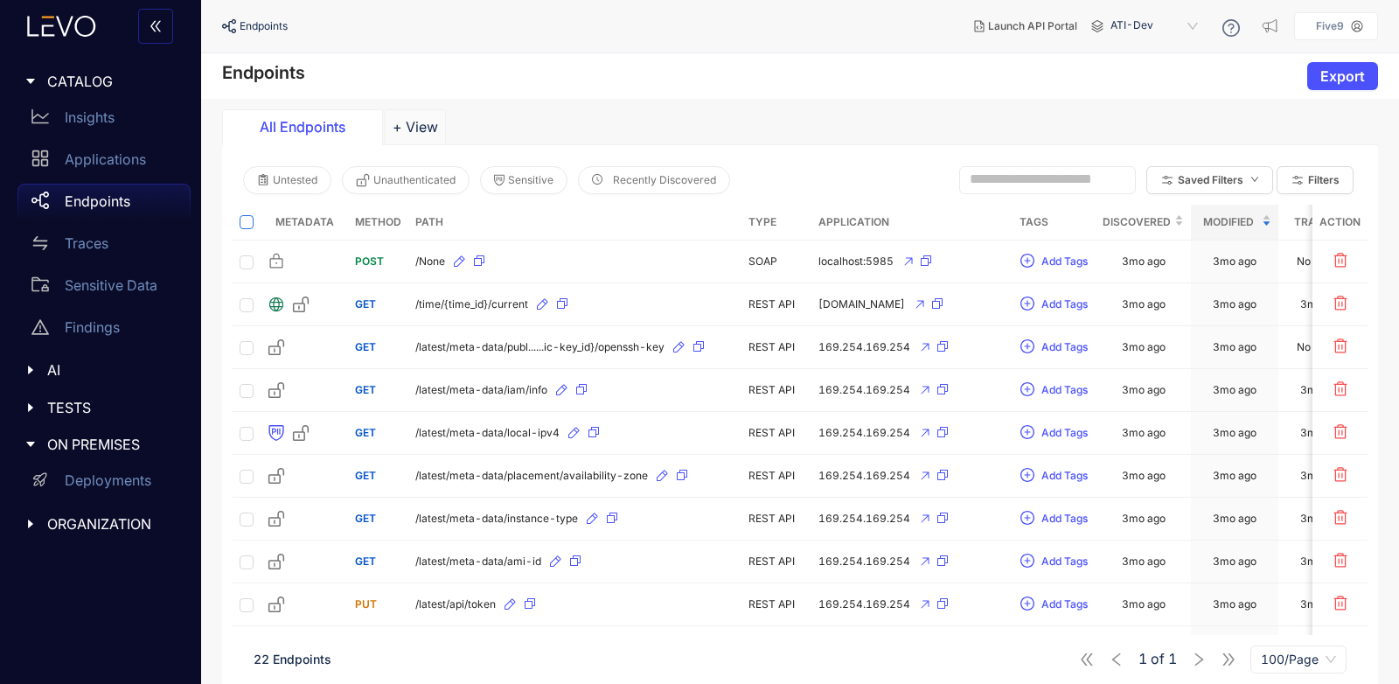
click at [245, 229] on label at bounding box center [247, 221] width 14 height 19
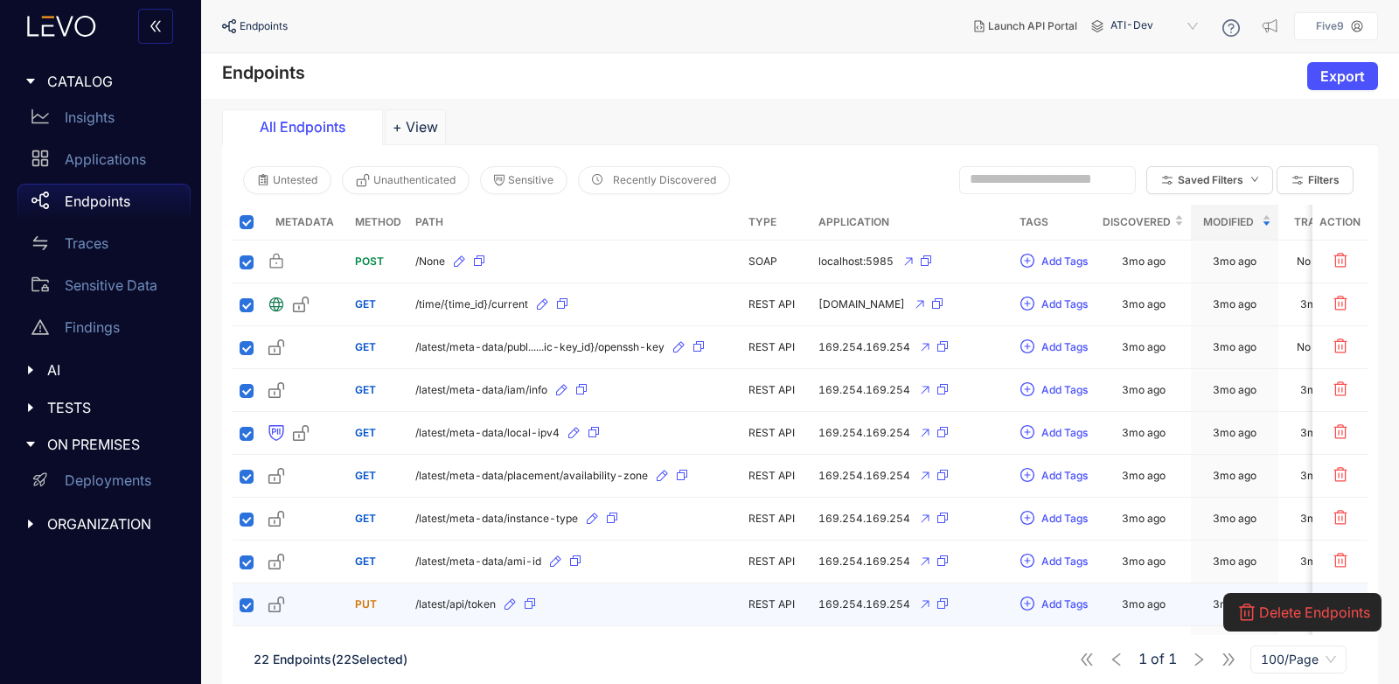
click at [1328, 586] on td at bounding box center [1340, 604] width 55 height 43
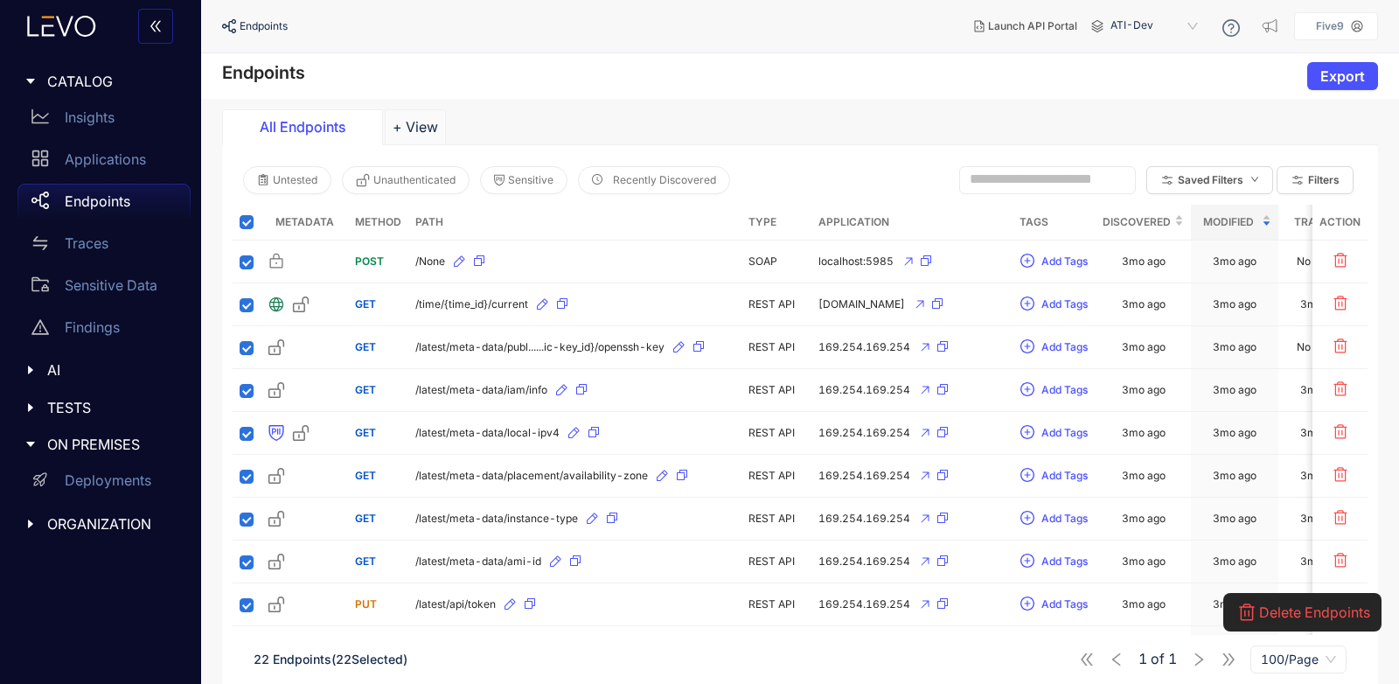
click at [1308, 601] on button "Delete Endpoints" at bounding box center [1302, 612] width 137 height 28
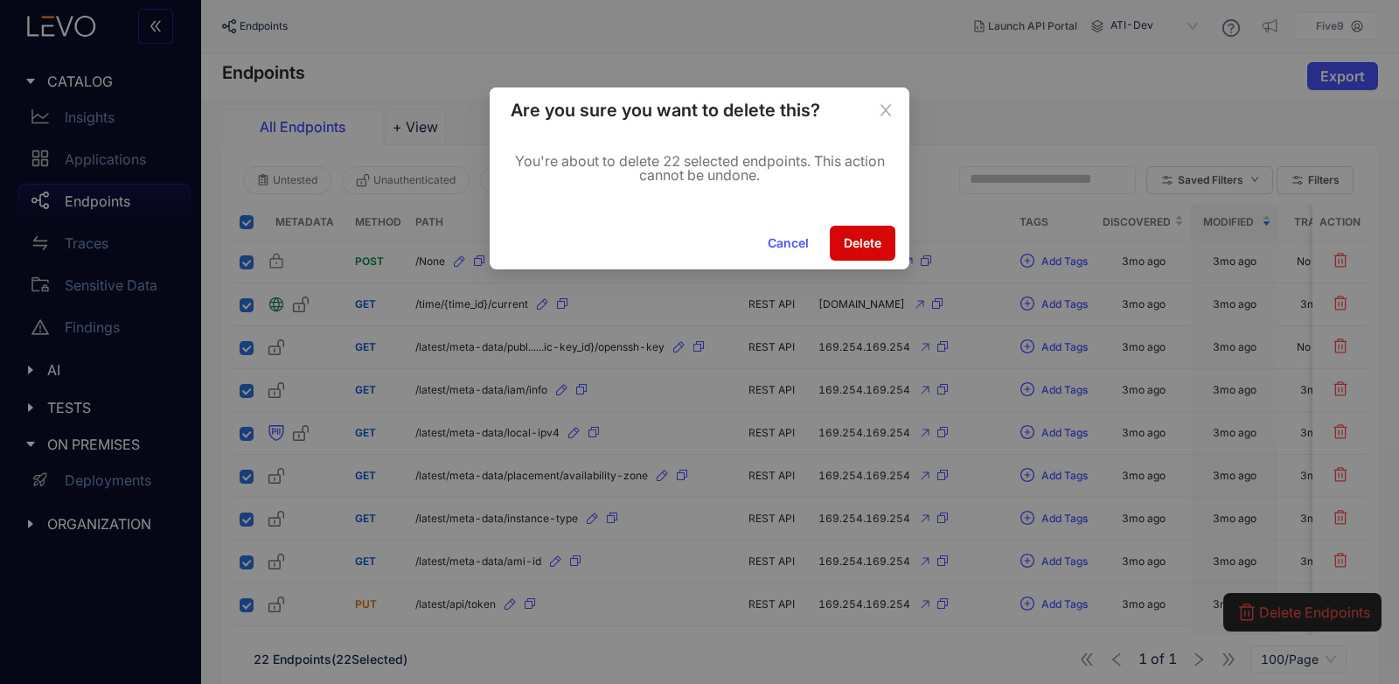
click at [852, 227] on button "Delete" at bounding box center [863, 243] width 66 height 35
click at [868, 249] on span "Delete" at bounding box center [863, 243] width 38 height 14
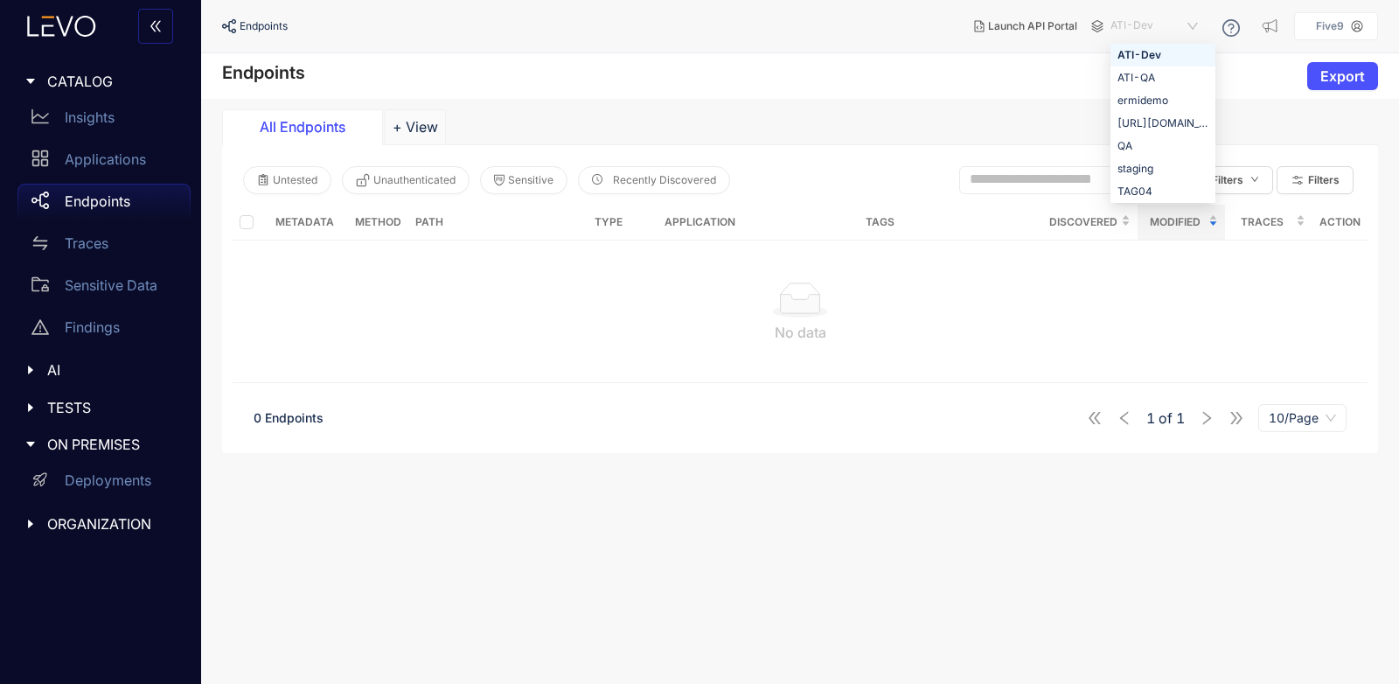
click at [1148, 31] on span "ATI-Dev" at bounding box center [1156, 26] width 91 height 28
click at [1146, 51] on div "ATI-Dev" at bounding box center [1163, 54] width 91 height 19
click at [1202, 21] on span "ATI-Dev" at bounding box center [1156, 26] width 91 height 28
click at [1203, 23] on div "ATI-Dev" at bounding box center [1163, 26] width 105 height 28
click at [35, 523] on icon "caret-right" at bounding box center [30, 524] width 12 height 12
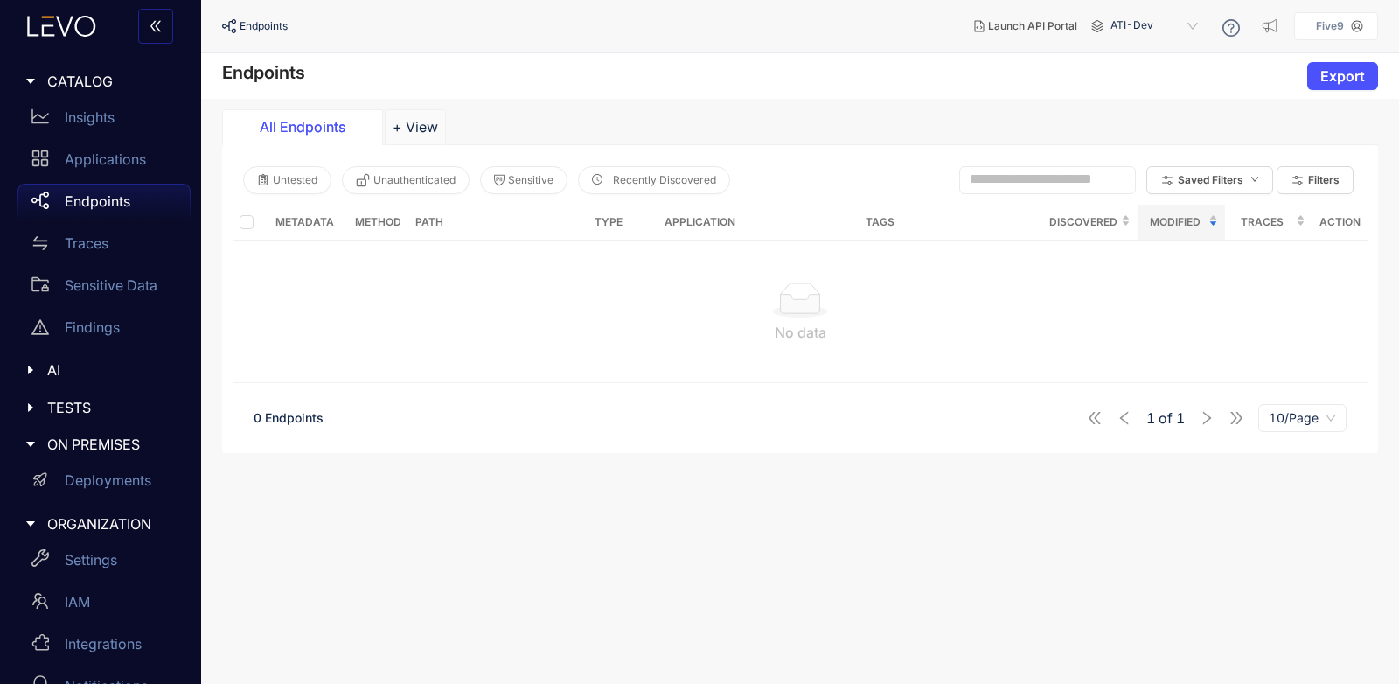
scroll to position [37, 0]
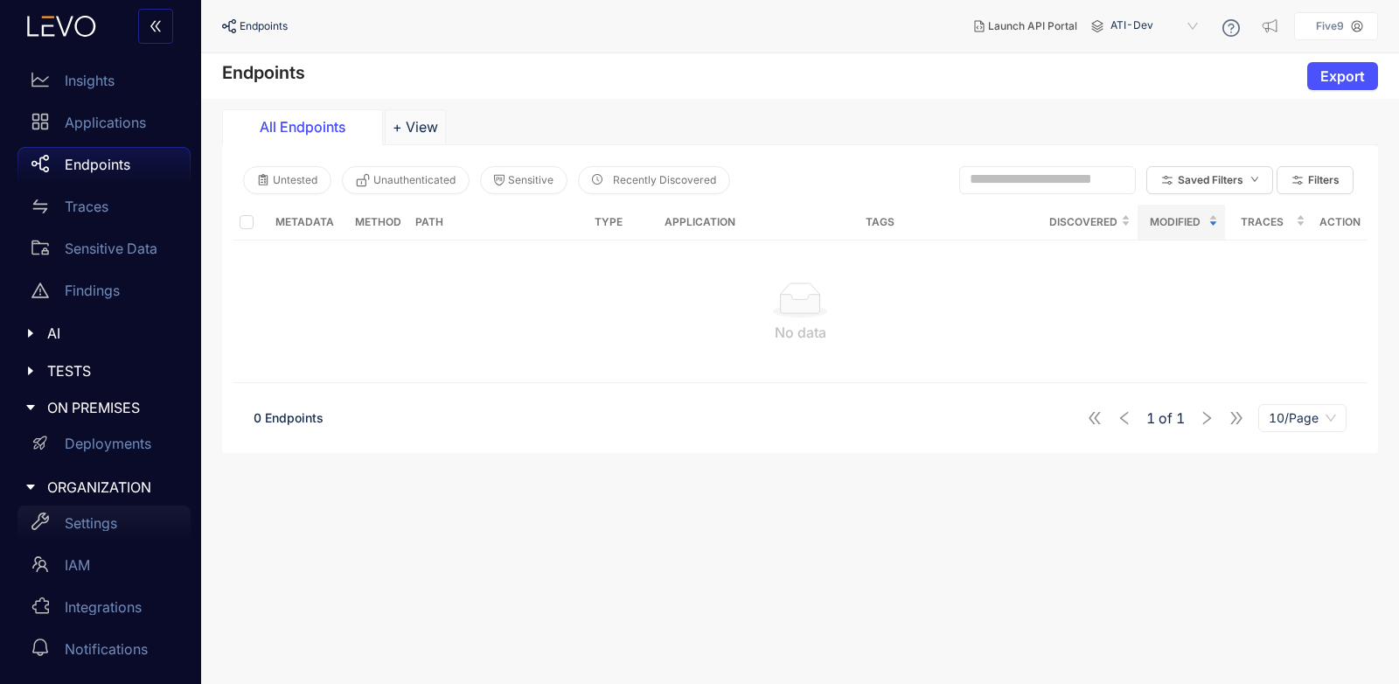
click at [116, 520] on p "Settings" at bounding box center [91, 523] width 52 height 16
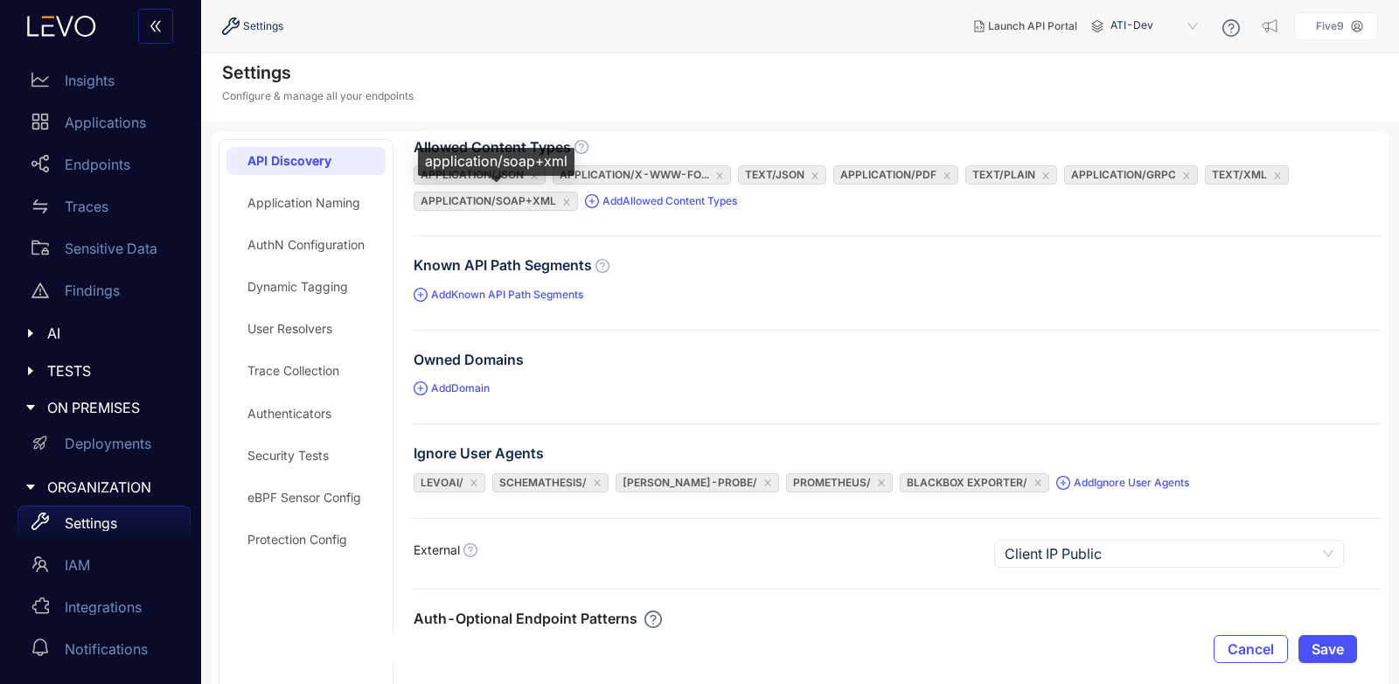
click at [288, 192] on div "Application Naming" at bounding box center [306, 203] width 159 height 28
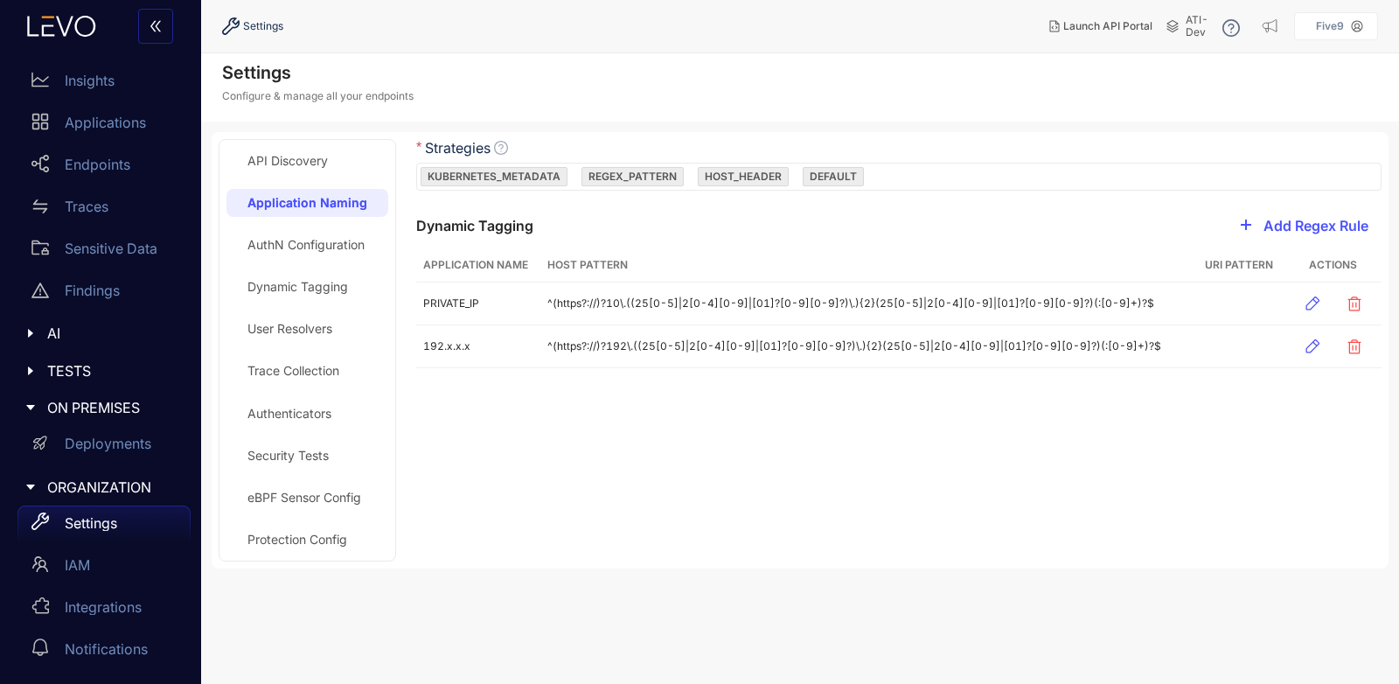
click at [307, 241] on div "AuthN Configuration" at bounding box center [305, 245] width 117 height 14
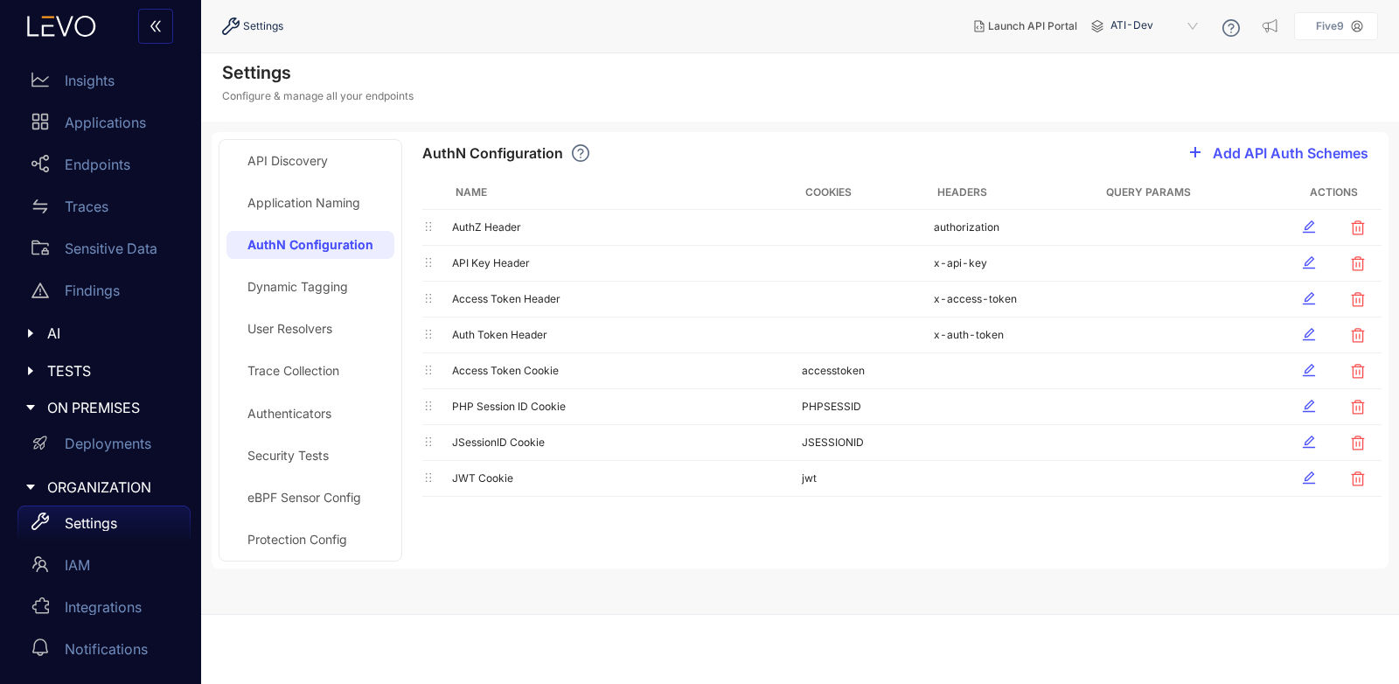
click at [297, 273] on div "API Discovery Application Naming AuthN Configuration Dynamic Tagging User Resol…" at bounding box center [311, 350] width 168 height 407
click at [302, 284] on div "Dynamic Tagging" at bounding box center [297, 287] width 101 height 14
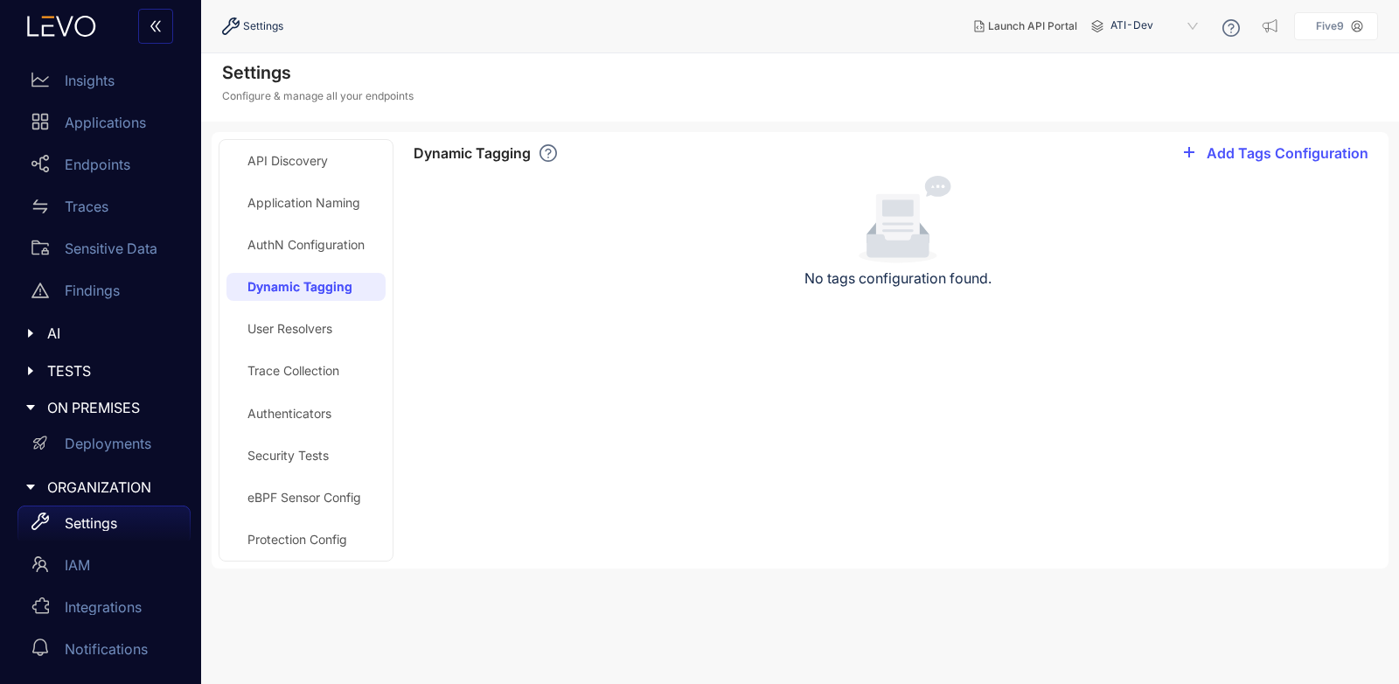
drag, startPoint x: 309, startPoint y: 321, endPoint x: 308, endPoint y: 335, distance: 14.0
click at [310, 322] on div "User Resolvers" at bounding box center [289, 329] width 85 height 14
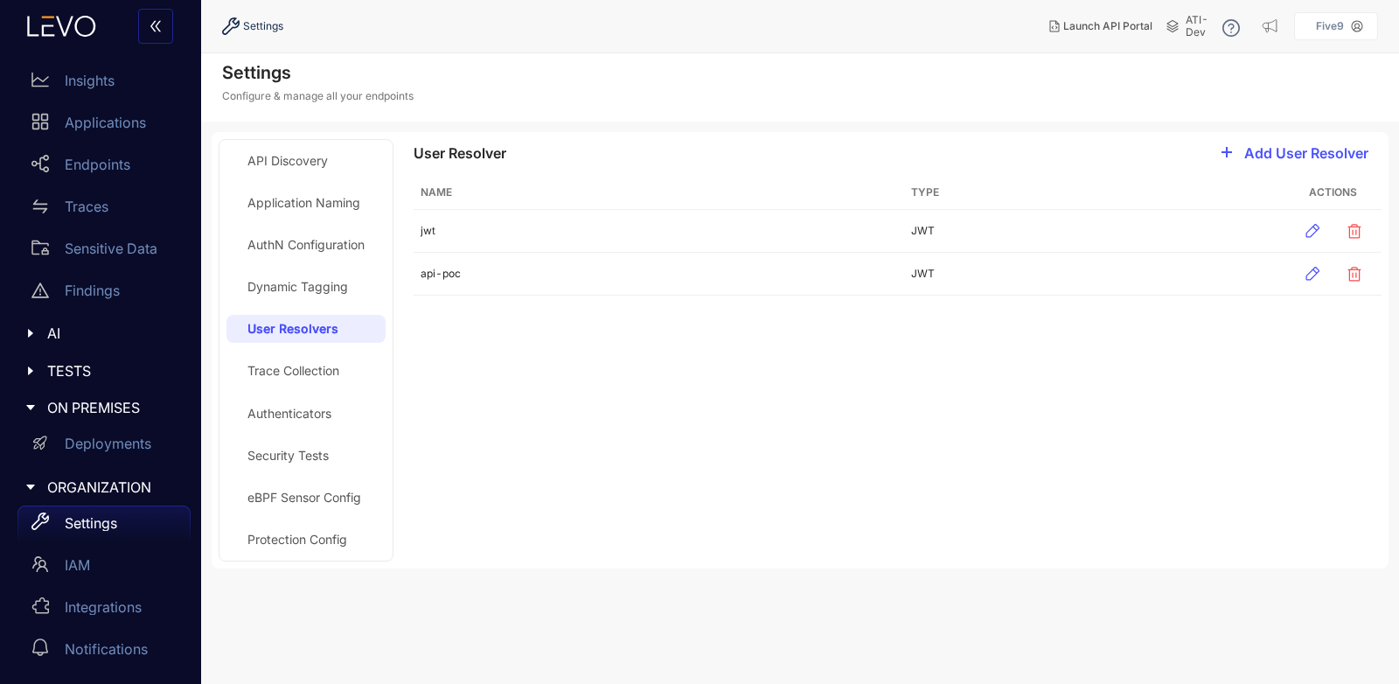
click at [281, 461] on div "Security Tests" at bounding box center [287, 456] width 81 height 14
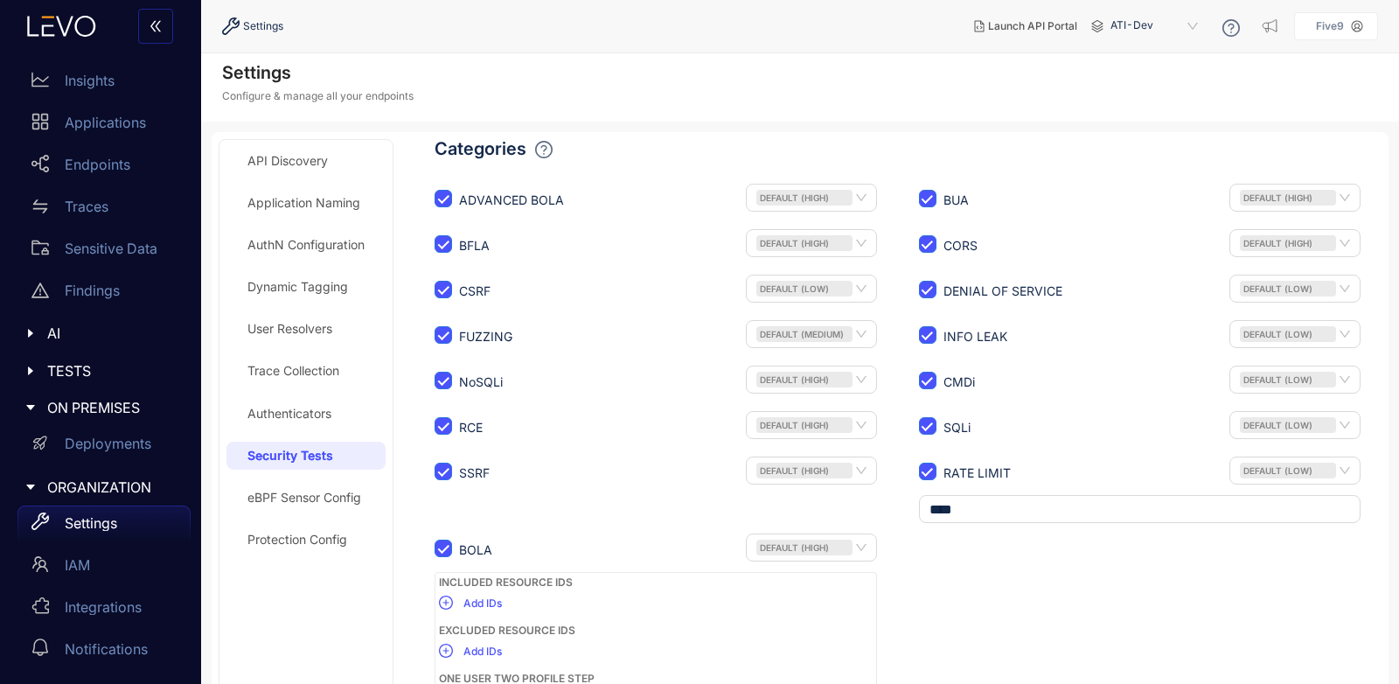
click at [288, 164] on div "API Discovery" at bounding box center [287, 161] width 80 height 14
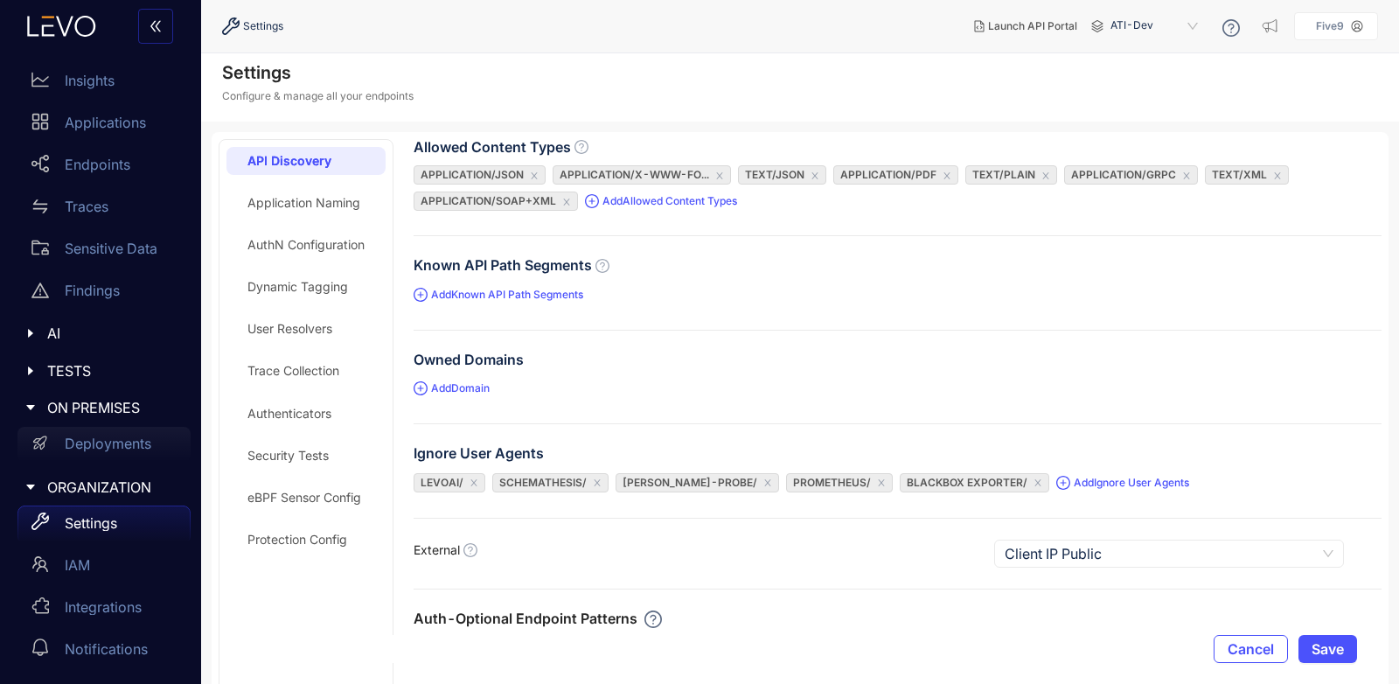
click at [94, 435] on div "Deployments" at bounding box center [103, 444] width 173 height 35
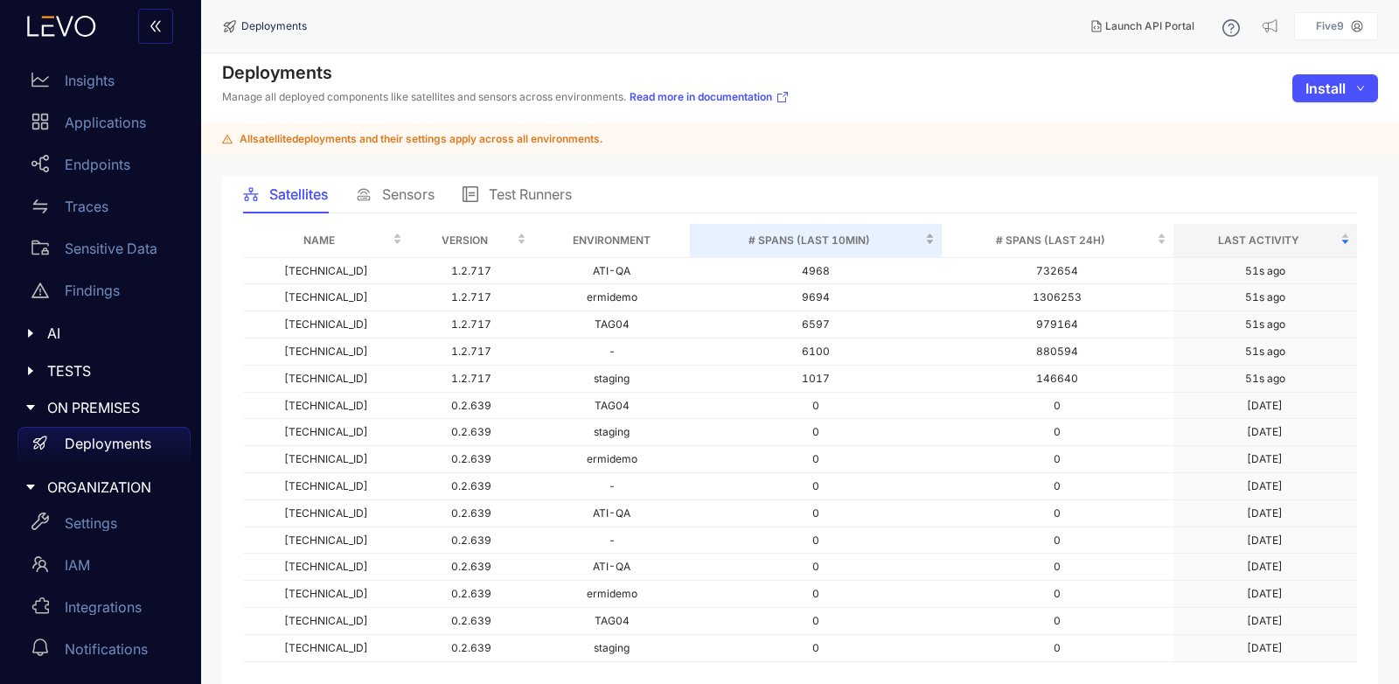
scroll to position [76, 0]
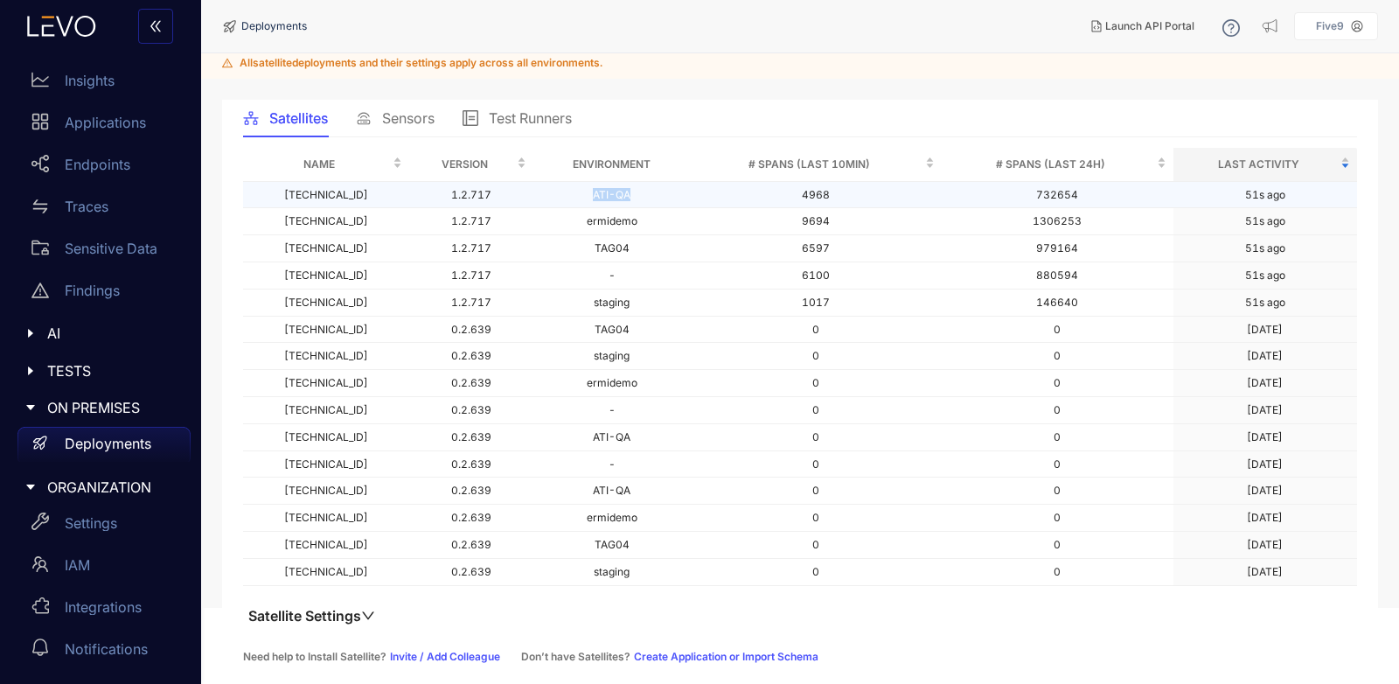
drag, startPoint x: 612, startPoint y: 199, endPoint x: 635, endPoint y: 181, distance: 29.2
click at [634, 183] on td "ATI-QA" at bounding box center [611, 195] width 156 height 27
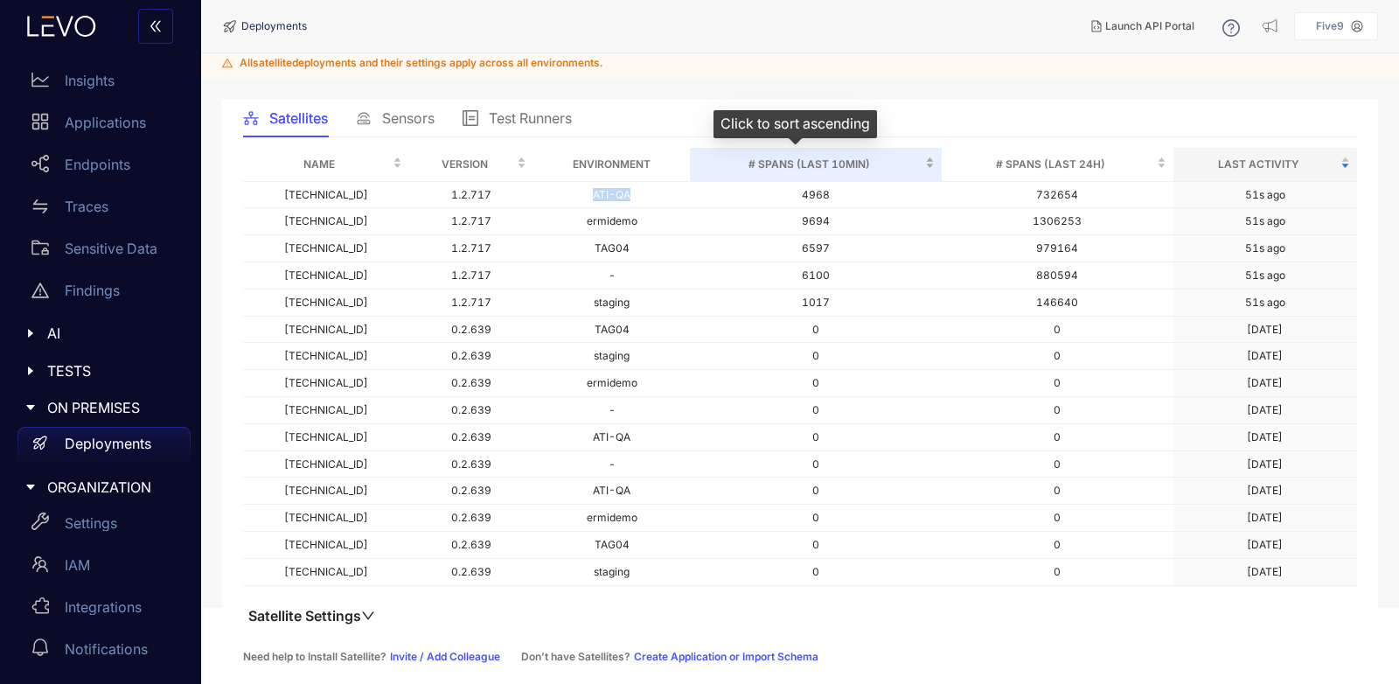
scroll to position [0, 0]
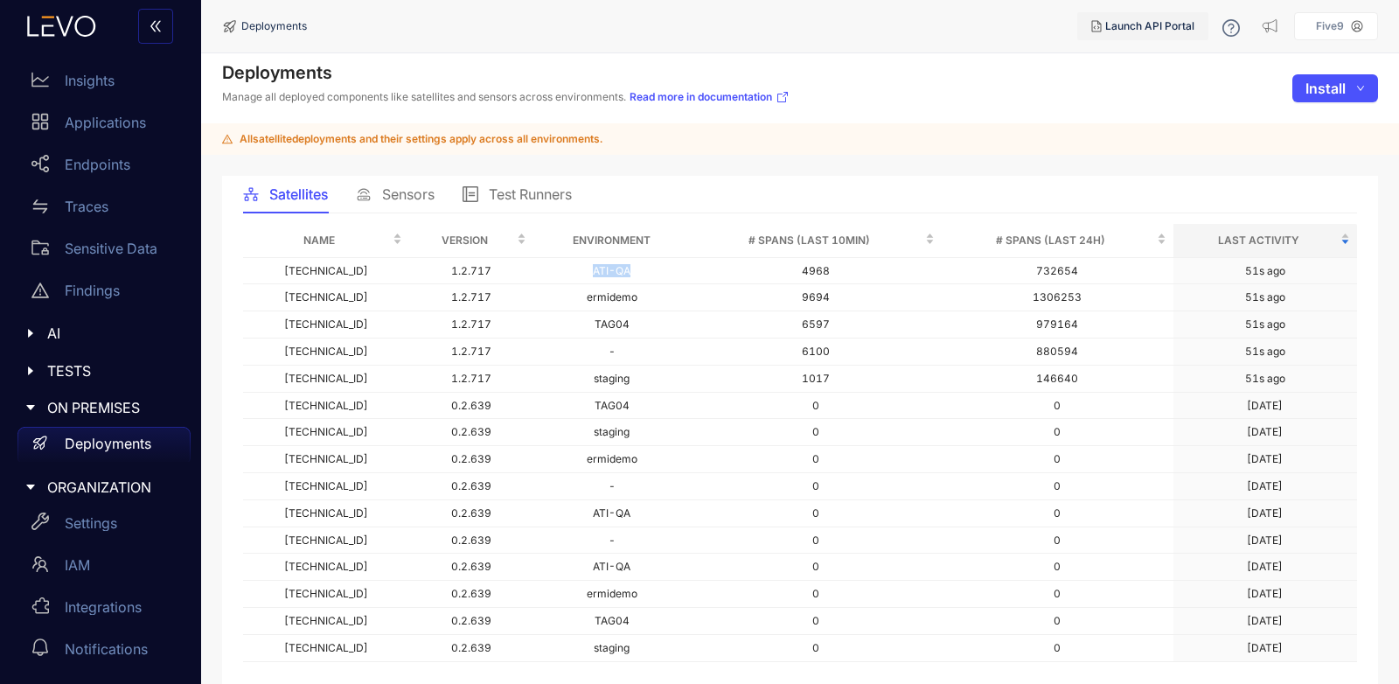
click at [1151, 39] on button "Launch API Portal" at bounding box center [1142, 26] width 131 height 28
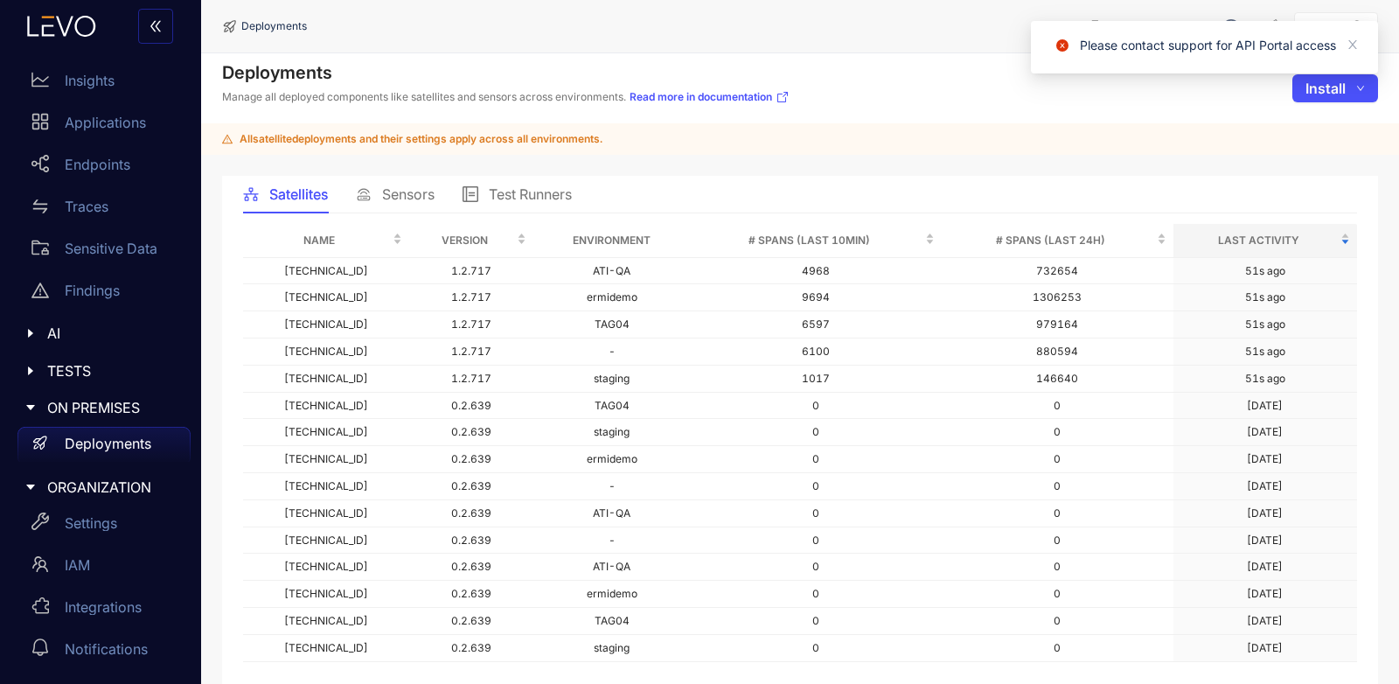
click at [1129, 138] on div "All satellite deployments and their settings apply across all environments." at bounding box center [800, 138] width 1198 height 31
click at [1253, 101] on div "Deployments Manage all deployed components like satellites and sensors across e…" at bounding box center [800, 88] width 1198 height 70
click at [1359, 43] on div "Please contact support for API Portal access" at bounding box center [1204, 47] width 347 height 52
click at [1348, 43] on icon "close" at bounding box center [1353, 44] width 12 height 12
click at [425, 197] on span "Sensors" at bounding box center [408, 194] width 52 height 16
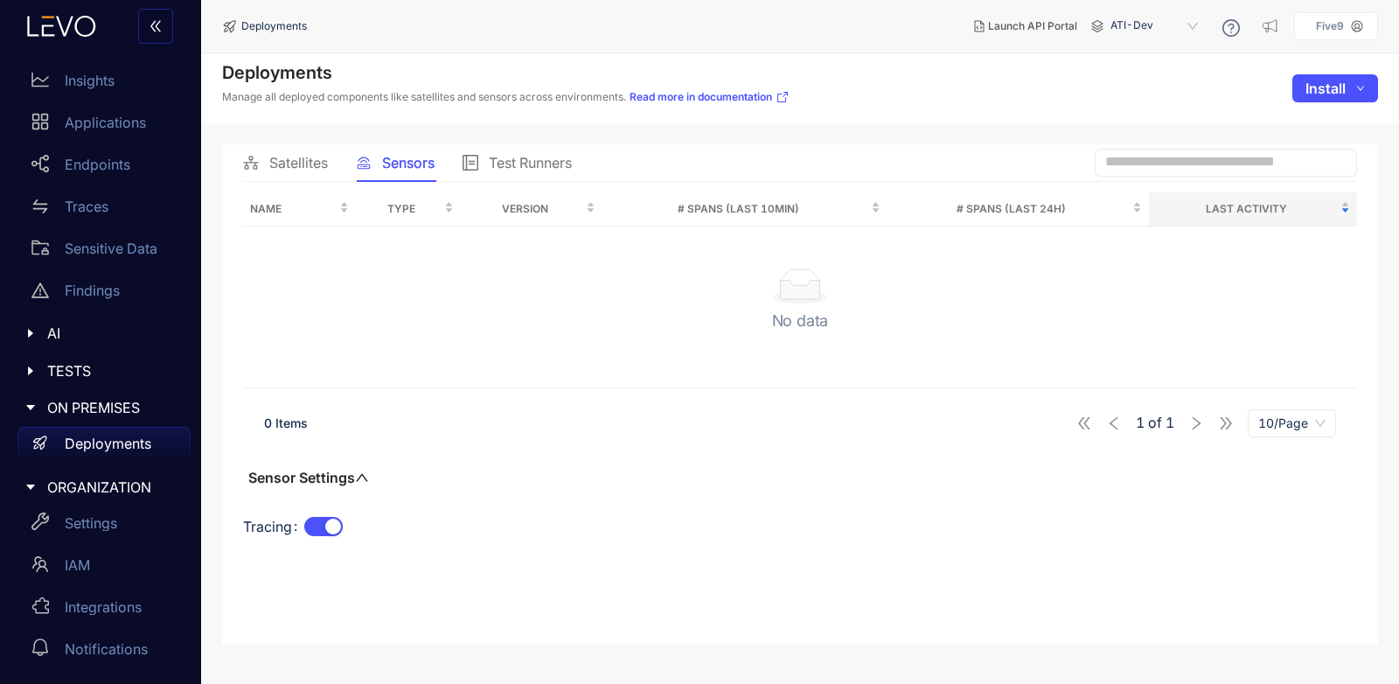
click at [1161, 21] on span "ATI-Dev" at bounding box center [1156, 26] width 91 height 28
click at [1162, 22] on span "ATI-Dev" at bounding box center [1156, 26] width 91 height 28
drag, startPoint x: 895, startPoint y: 326, endPoint x: 857, endPoint y: 319, distance: 38.3
click at [889, 326] on div "No data" at bounding box center [800, 306] width 1086 height 77
click at [720, 98] on link "Read more in documentation" at bounding box center [710, 97] width 160 height 14
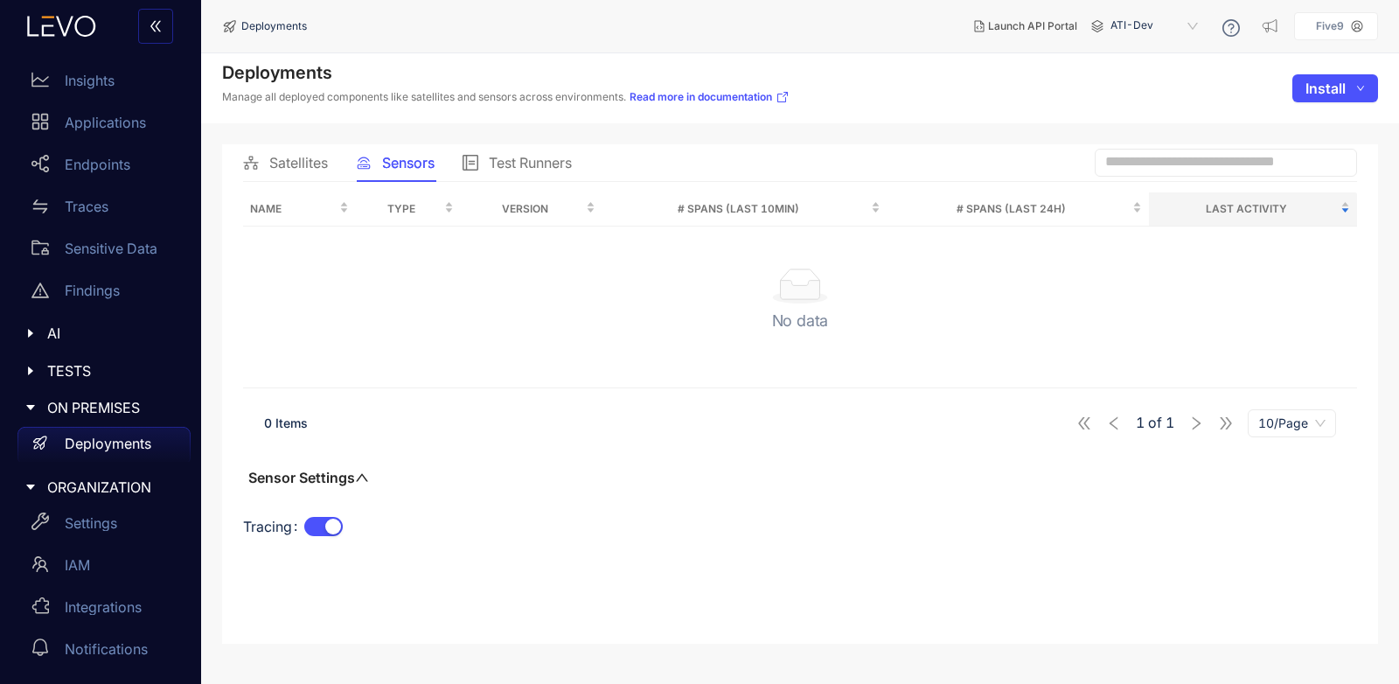
click at [298, 171] on span "Satellites" at bounding box center [298, 163] width 59 height 16
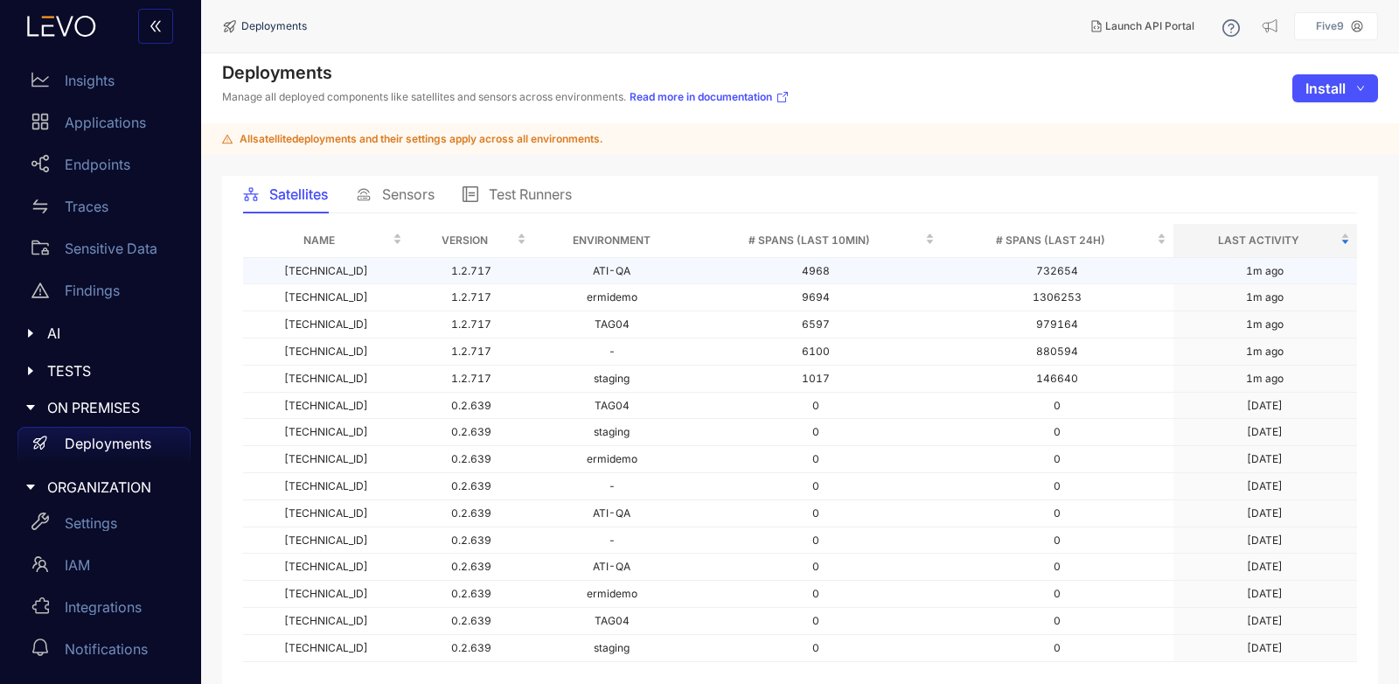
click at [445, 268] on td "1.2.717" at bounding box center [471, 271] width 124 height 27
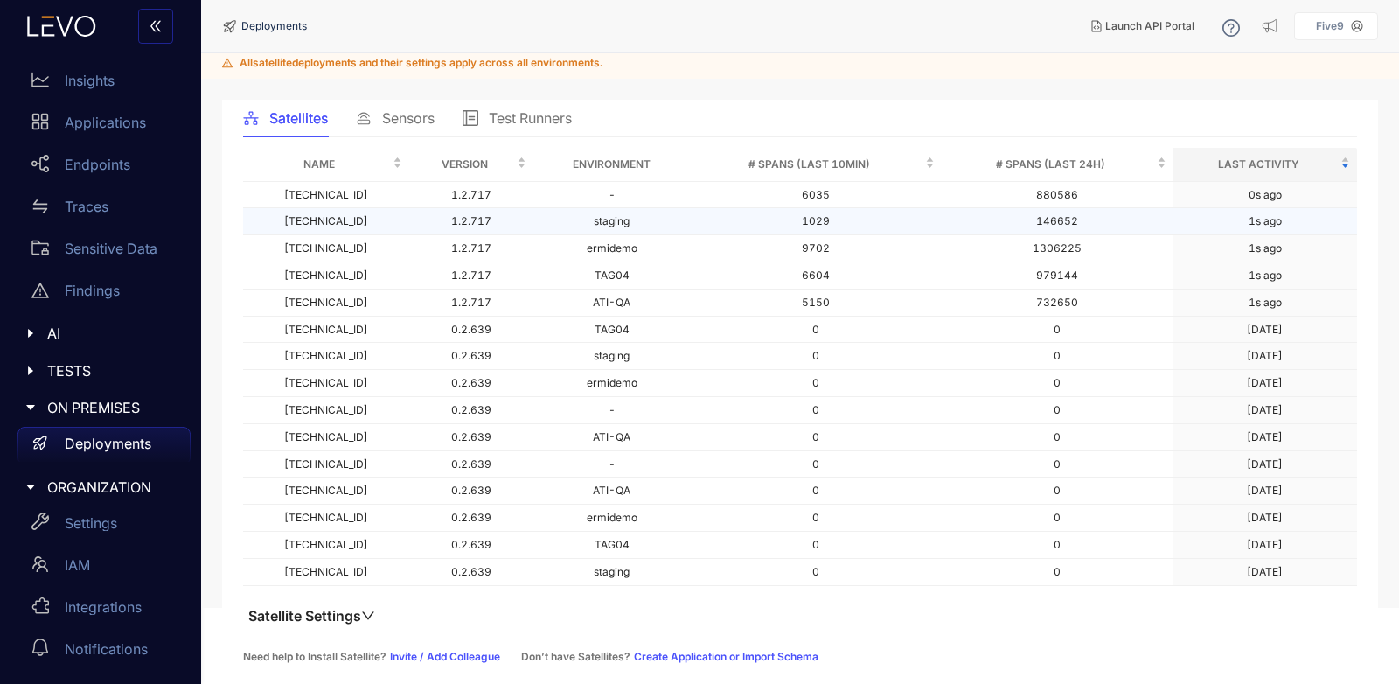
click at [613, 226] on td "staging" at bounding box center [611, 221] width 156 height 27
click at [32, 331] on icon "caret-right" at bounding box center [30, 333] width 12 height 12
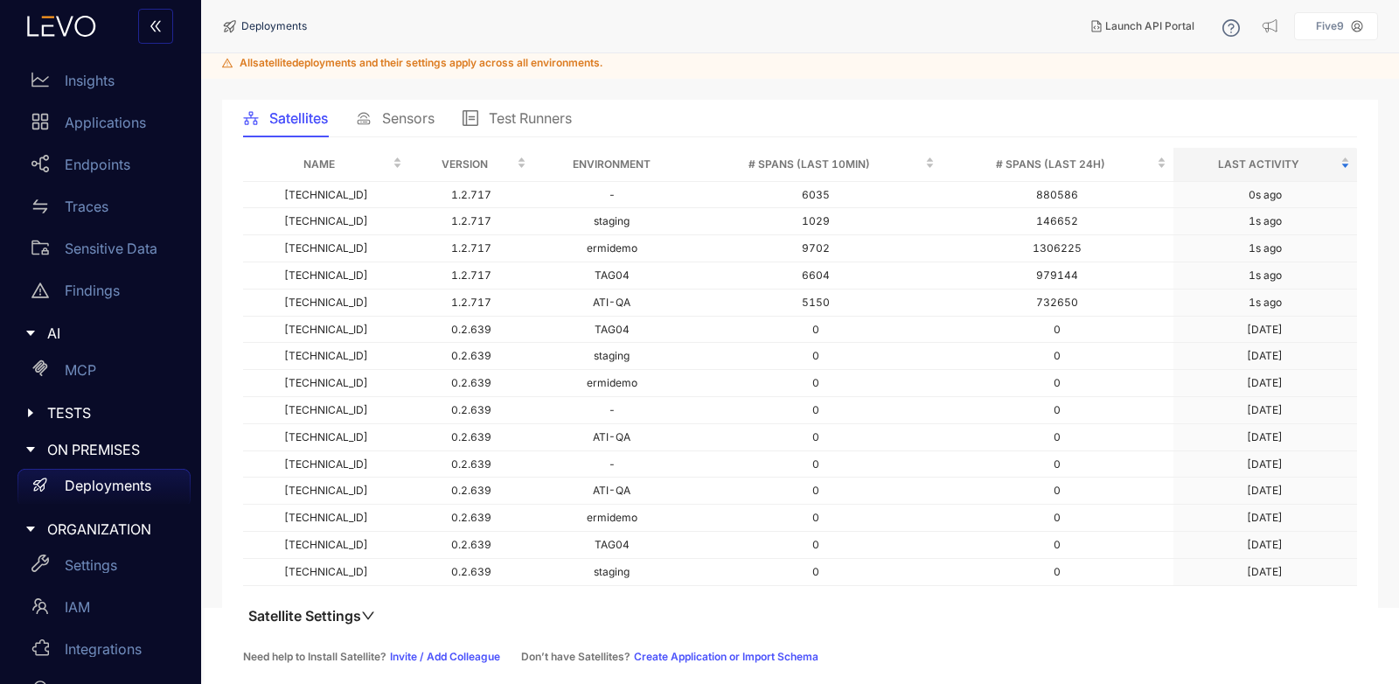
click at [32, 331] on icon "caret-right" at bounding box center [30, 333] width 12 height 12
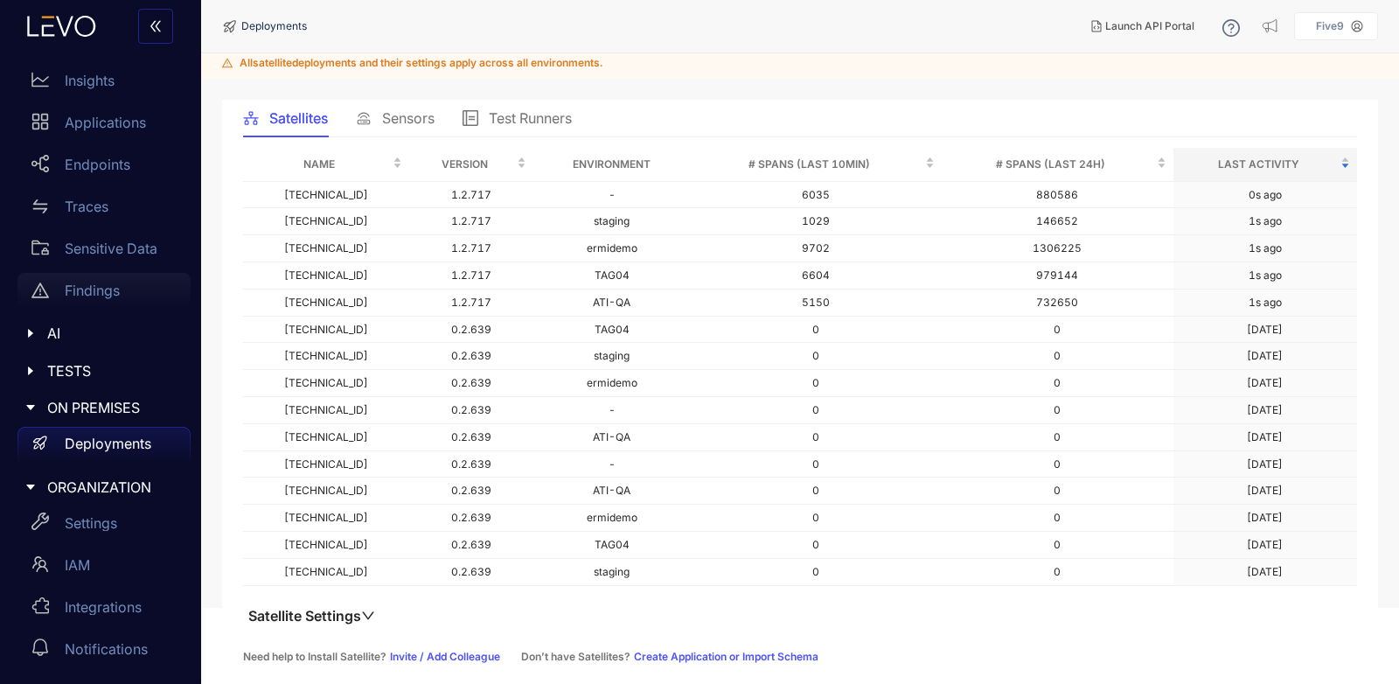
click at [81, 291] on p "Findings" at bounding box center [92, 290] width 55 height 16
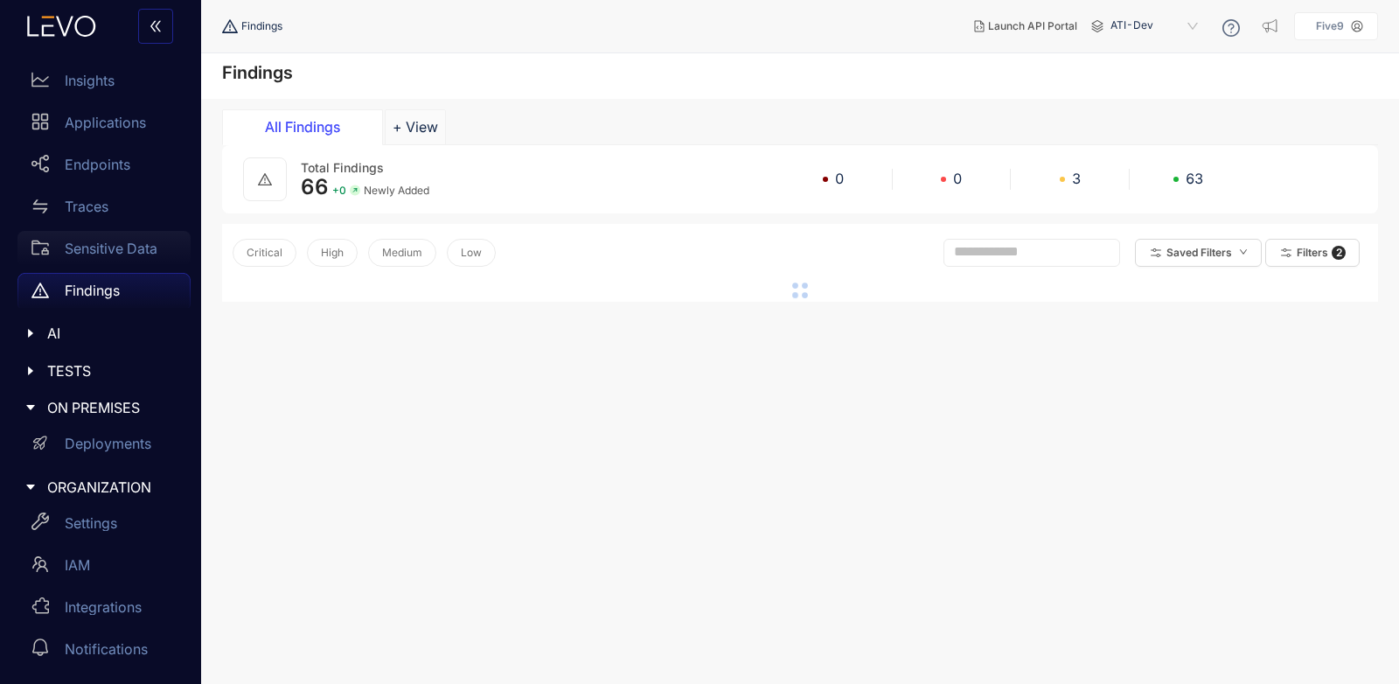
click at [99, 242] on p "Sensitive Data" at bounding box center [111, 249] width 93 height 16
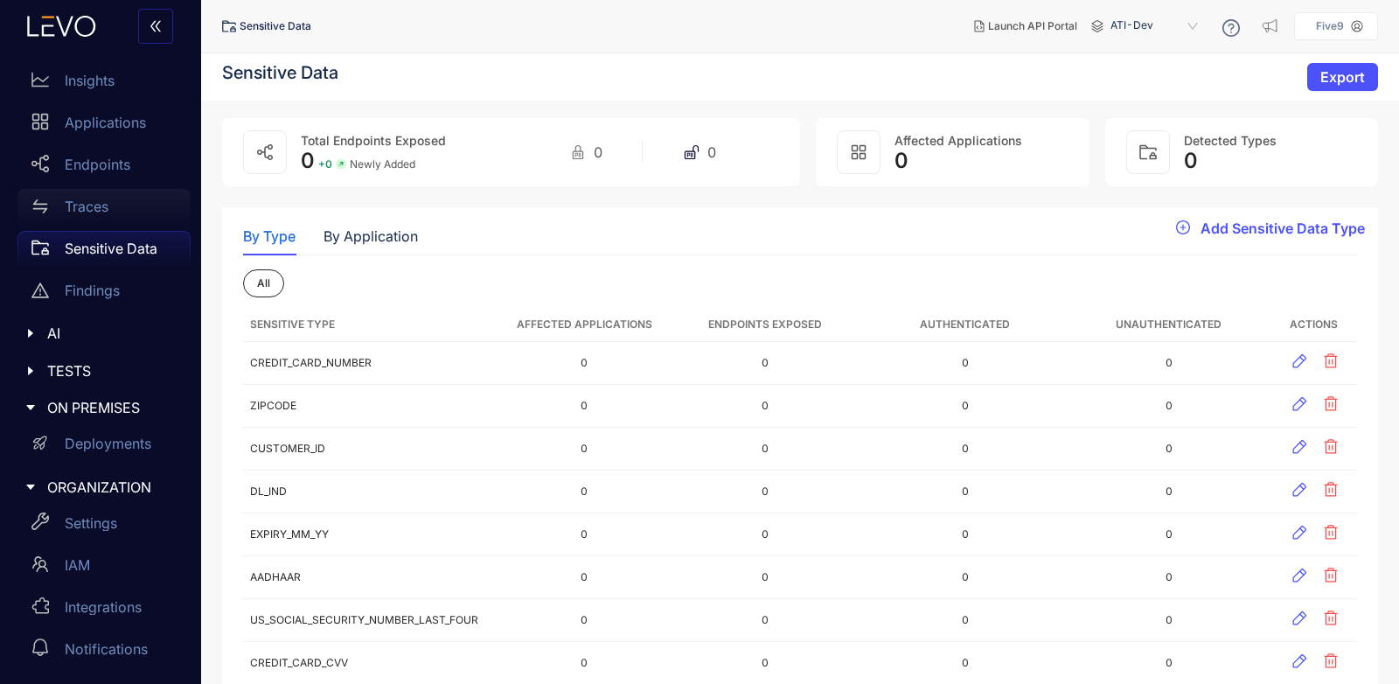
click at [119, 201] on div "Traces" at bounding box center [103, 206] width 173 height 35
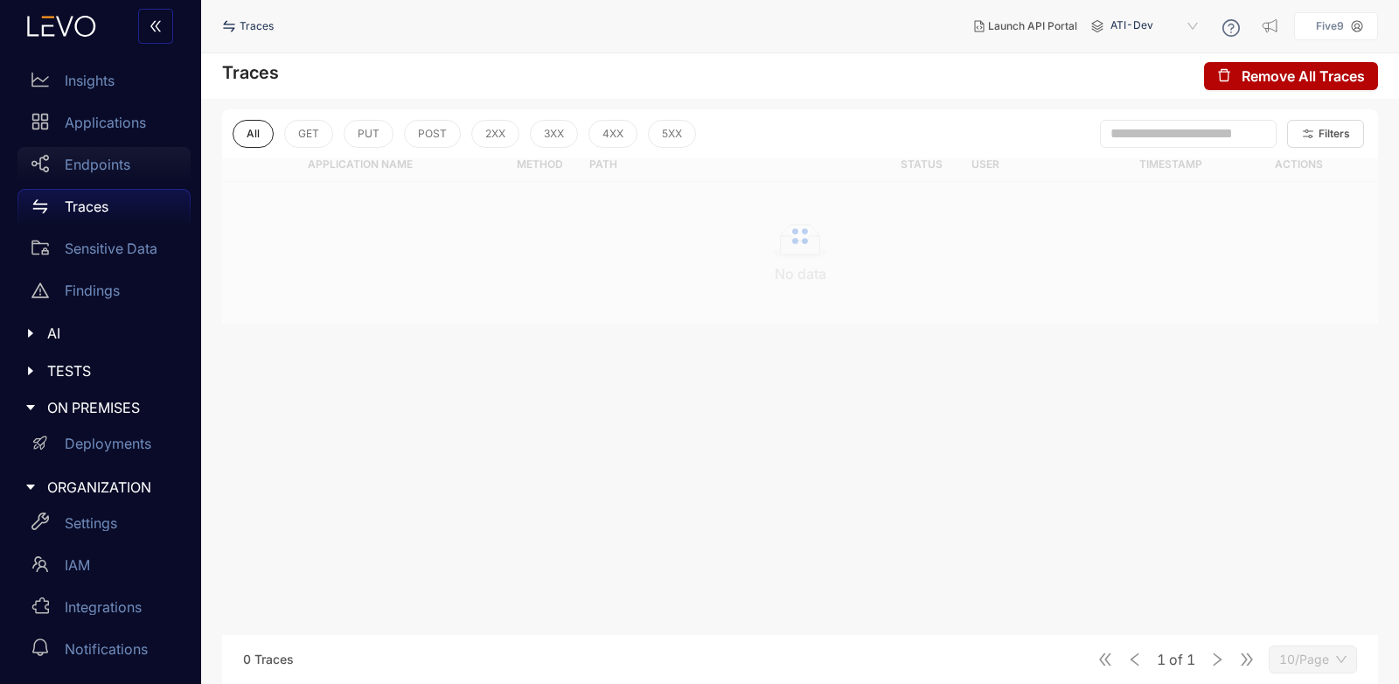
click at [111, 152] on div "Endpoints" at bounding box center [103, 164] width 173 height 35
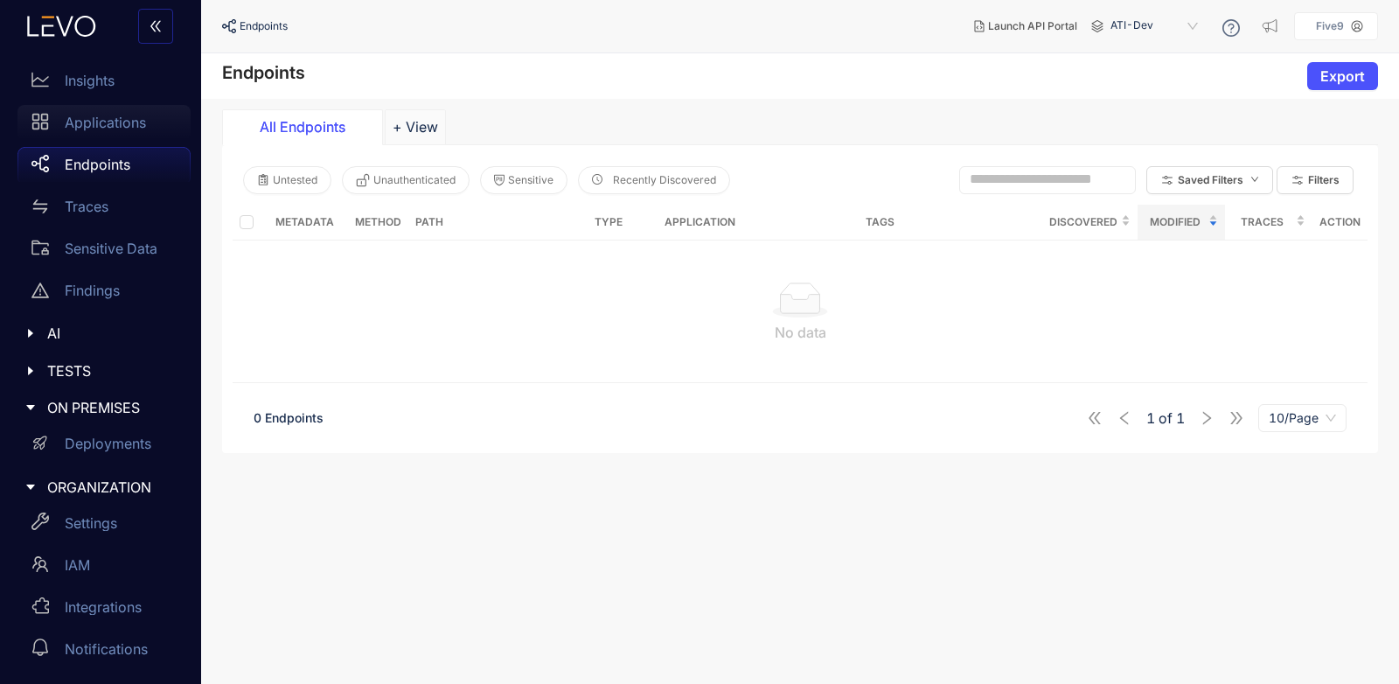
click at [114, 119] on p "Applications" at bounding box center [105, 123] width 81 height 16
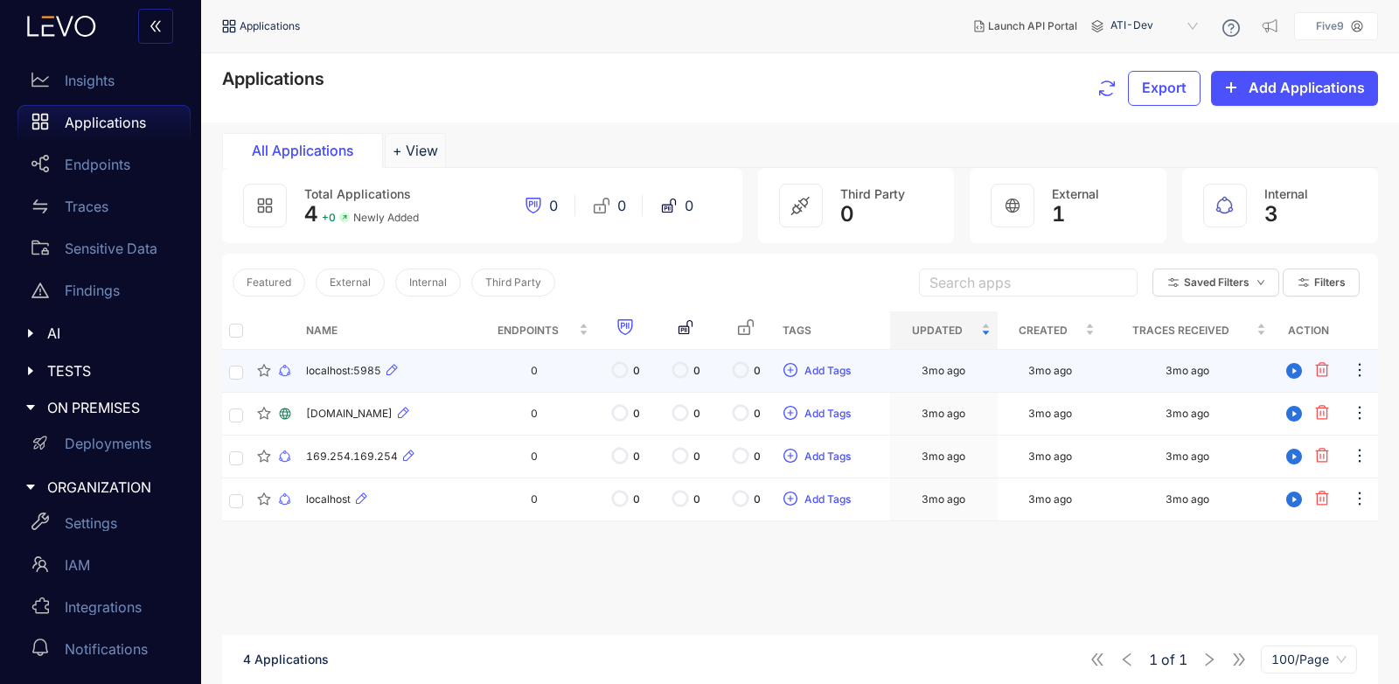
click at [1323, 379] on button "button" at bounding box center [1322, 371] width 28 height 28
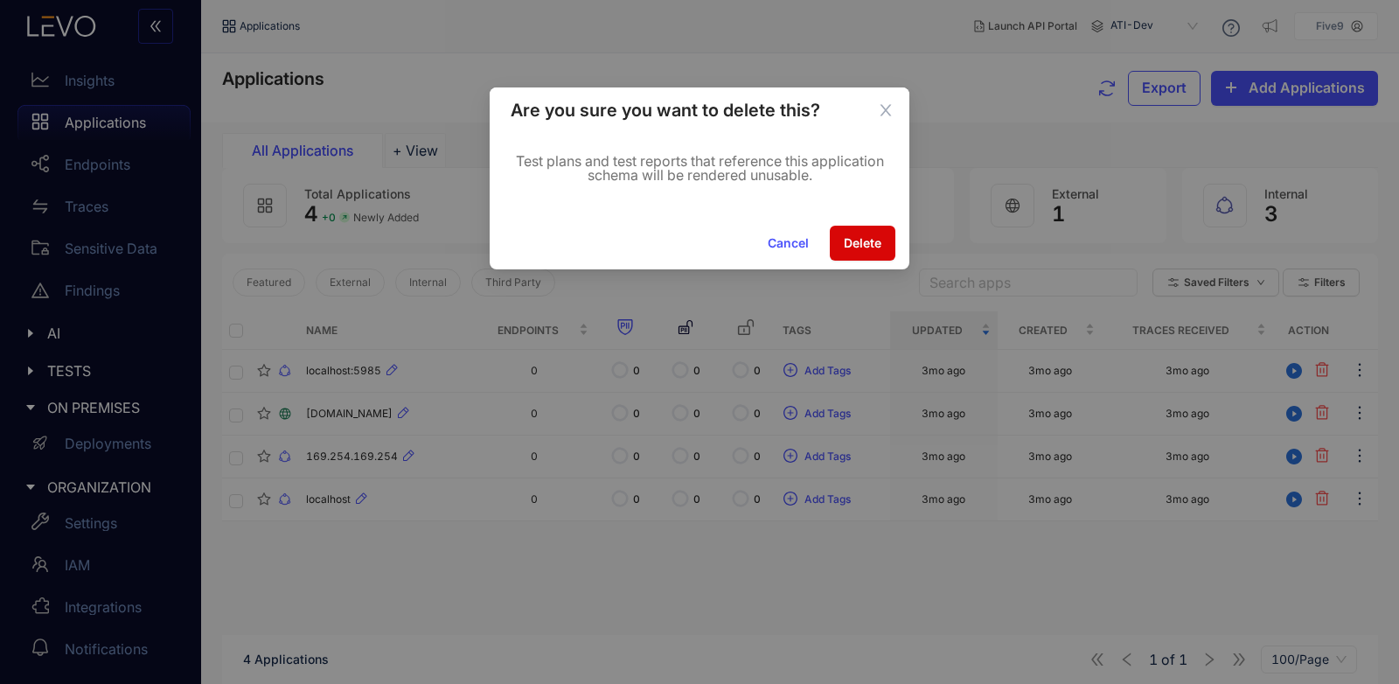
click at [859, 251] on button "Delete" at bounding box center [863, 243] width 66 height 35
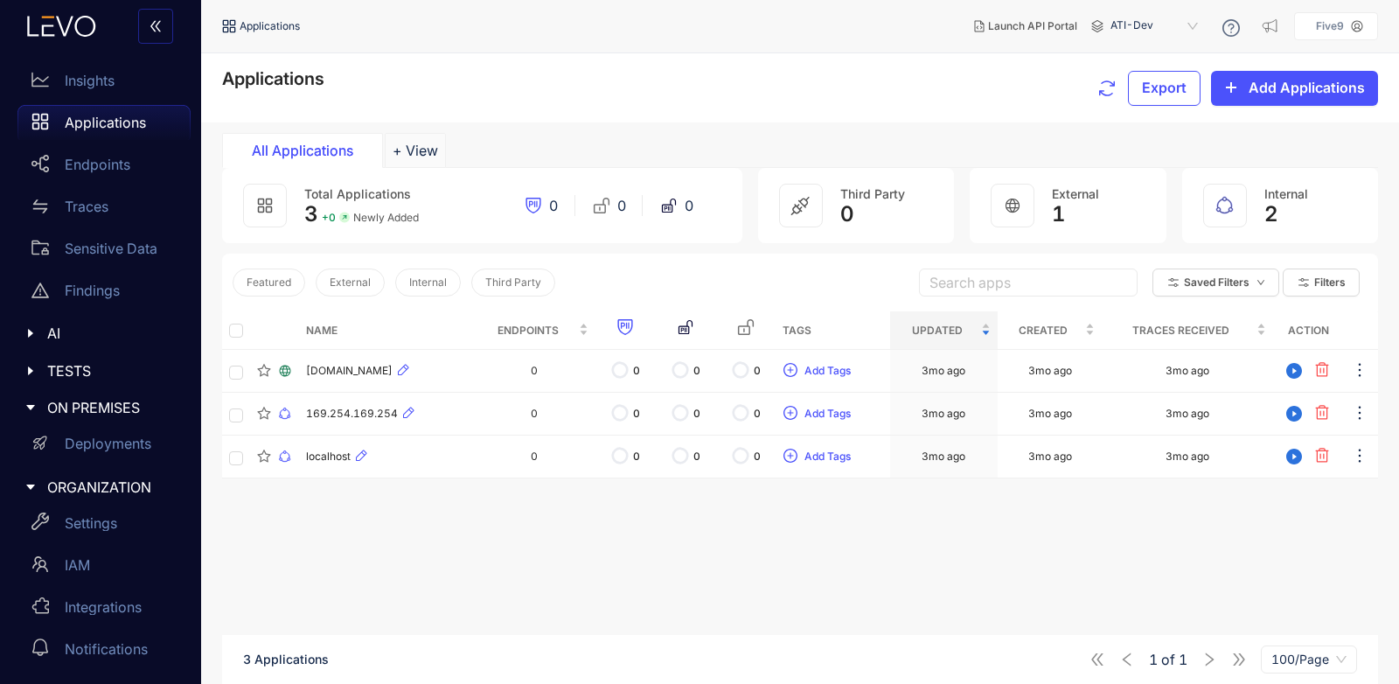
click at [883, 247] on div "Total Applications 3 + 0 Newly Added 0 0 0 Third Party 0 External 1 Internal 2" at bounding box center [800, 211] width 1156 height 86
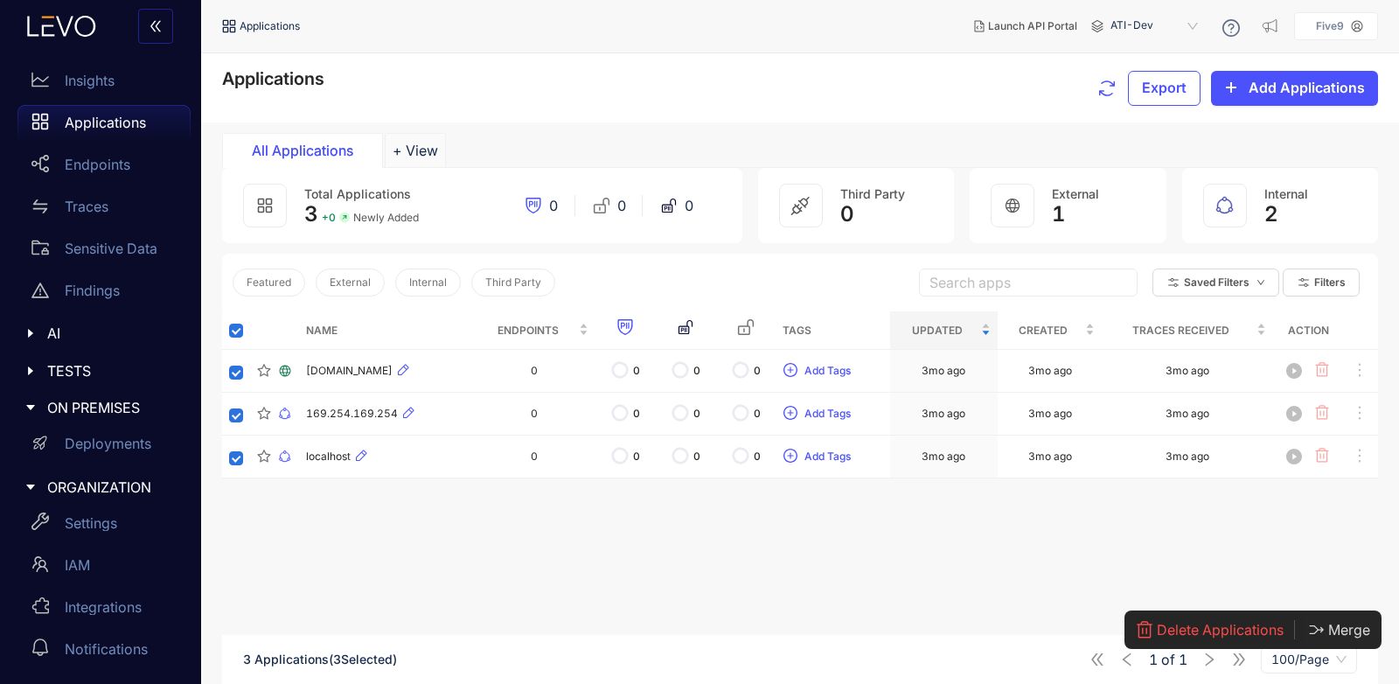
click at [1227, 631] on span "Delete Applications" at bounding box center [1220, 630] width 127 height 16
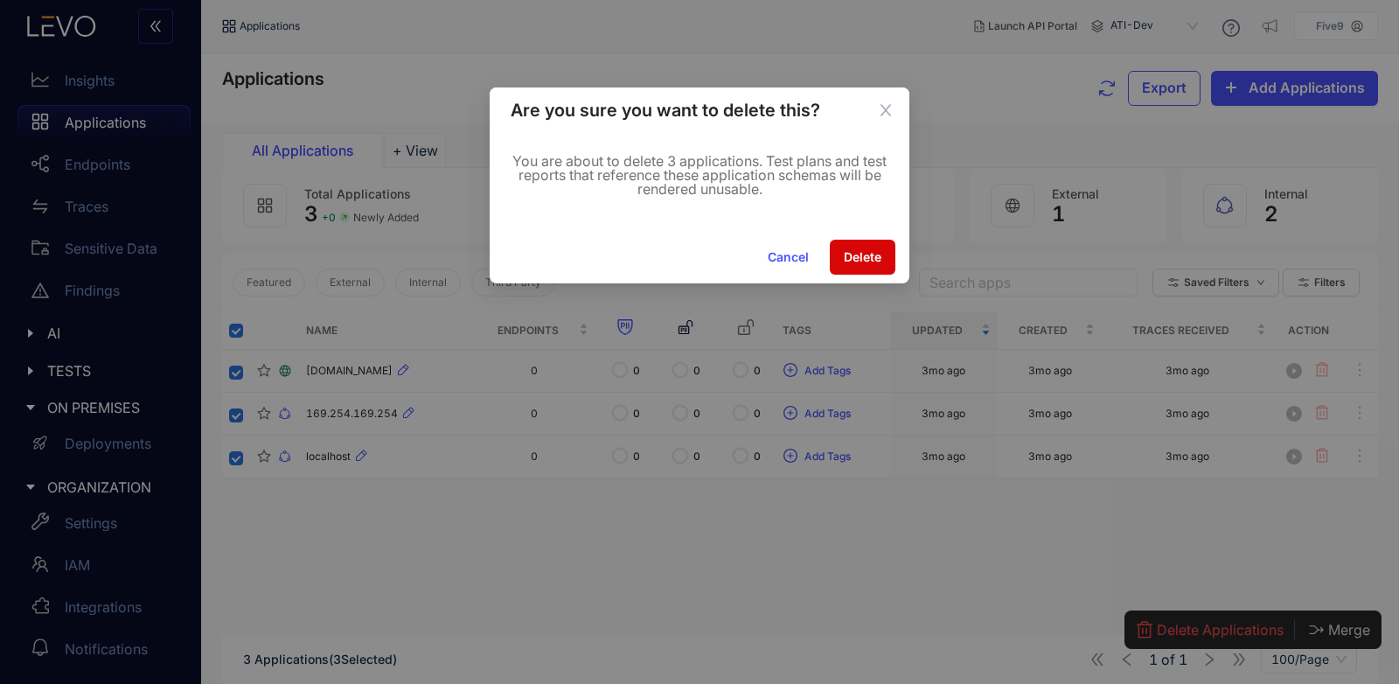
click at [840, 267] on button "Delete" at bounding box center [863, 257] width 66 height 35
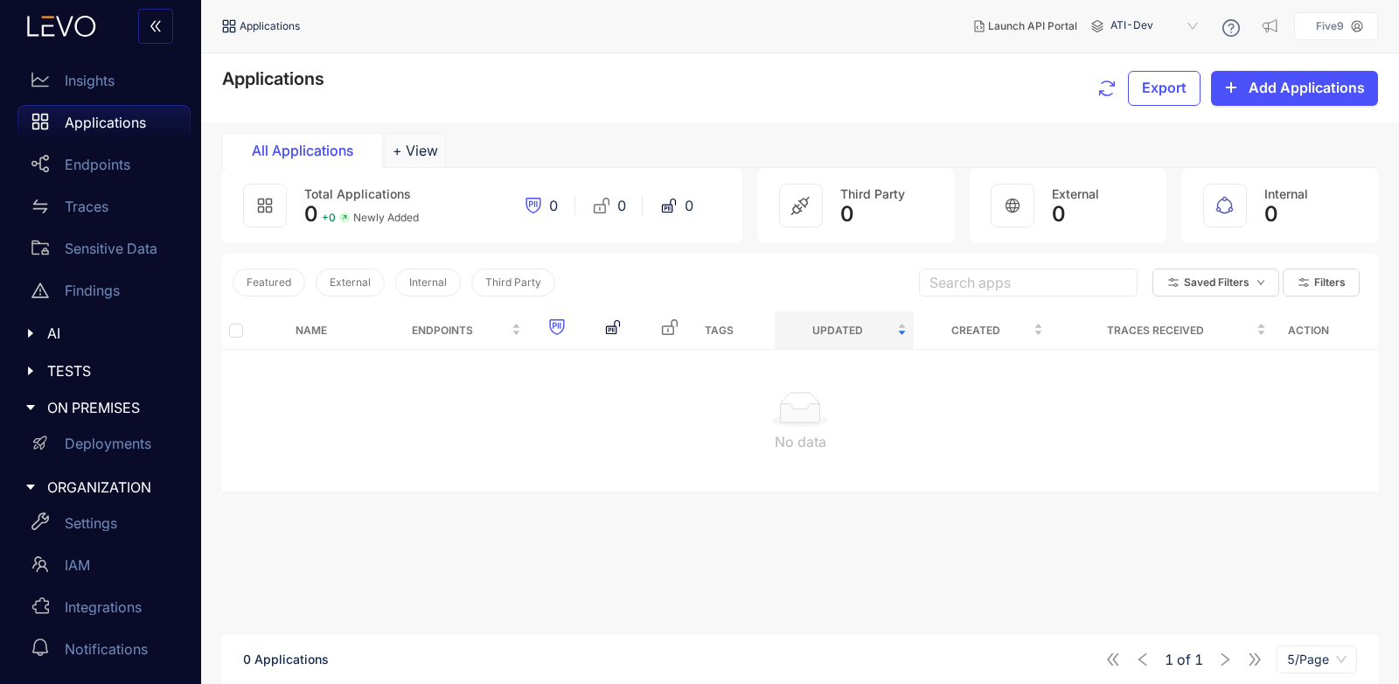
click at [1358, 29] on icon at bounding box center [1357, 26] width 11 height 11
click at [784, 101] on div "Applications Export Add Applications" at bounding box center [800, 88] width 1156 height 38
click at [1334, 21] on p "Five9" at bounding box center [1330, 26] width 28 height 12
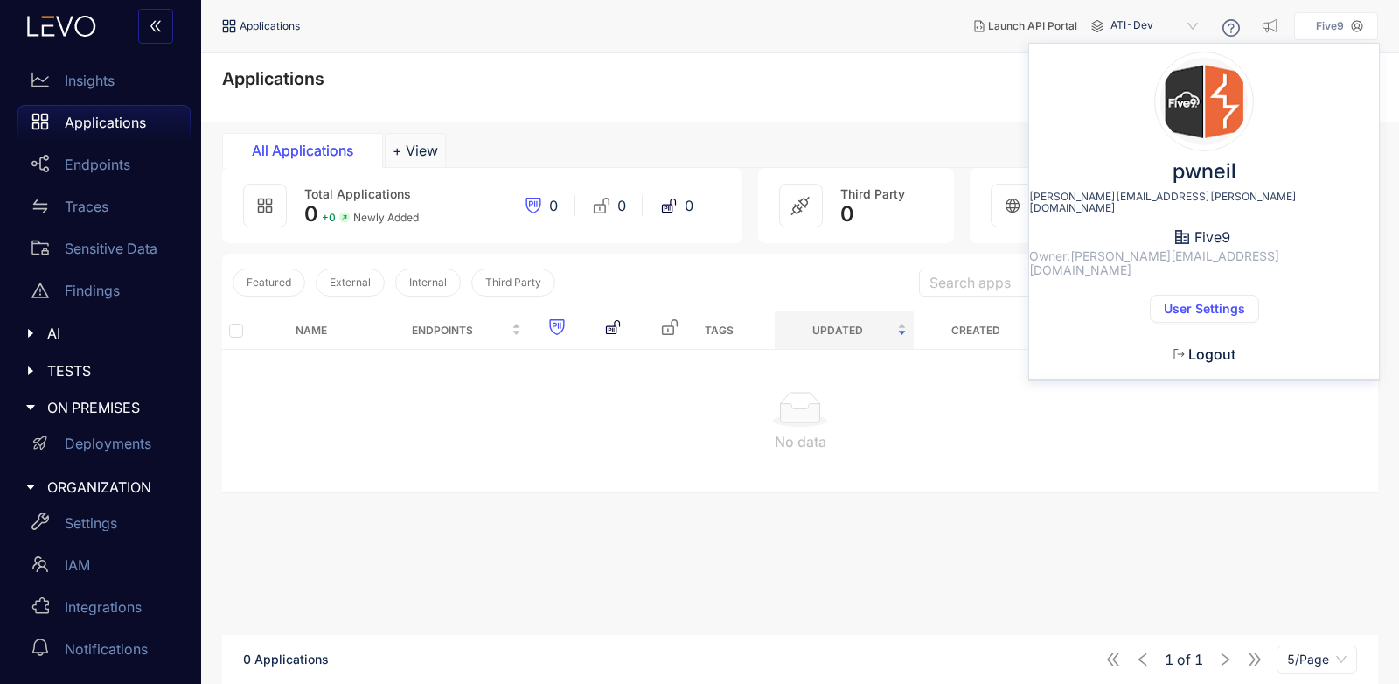
click at [804, 54] on div "Applications Export Add Applications" at bounding box center [800, 87] width 1198 height 69
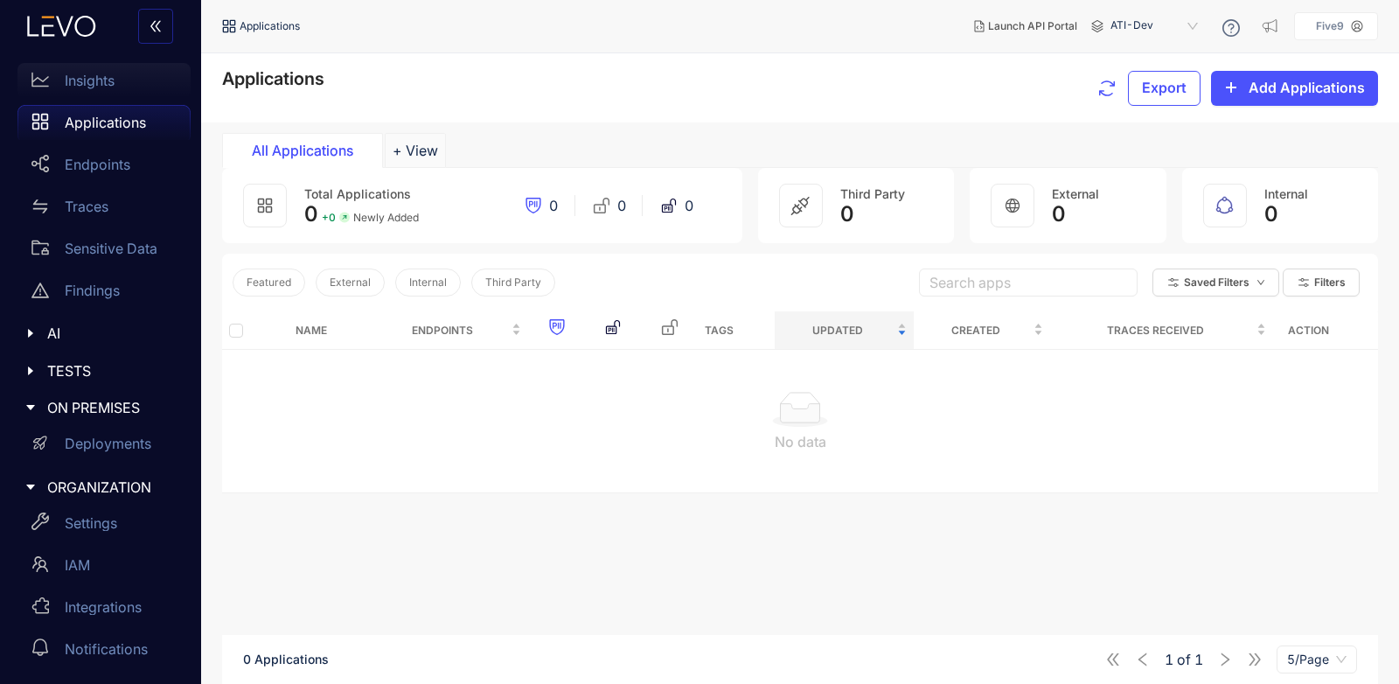
click at [74, 78] on p "Insights" at bounding box center [90, 81] width 50 height 16
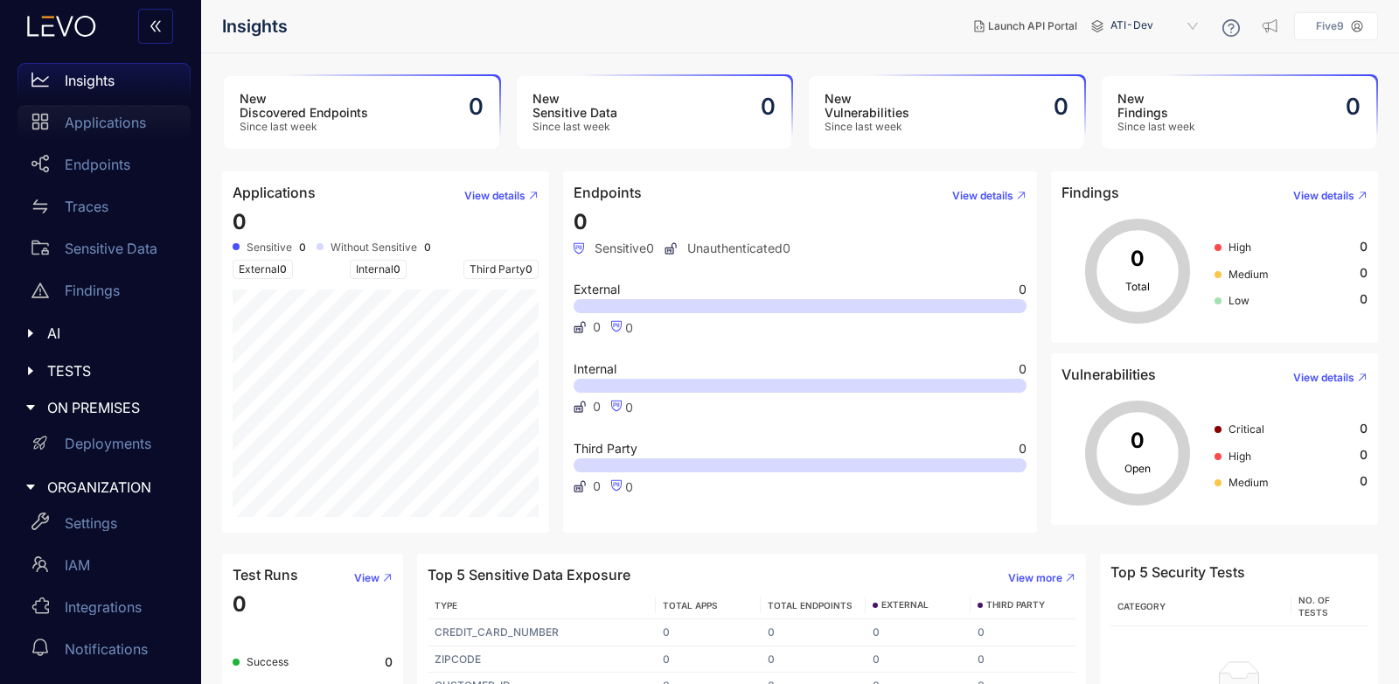
click at [108, 121] on p "Applications" at bounding box center [105, 123] width 81 height 16
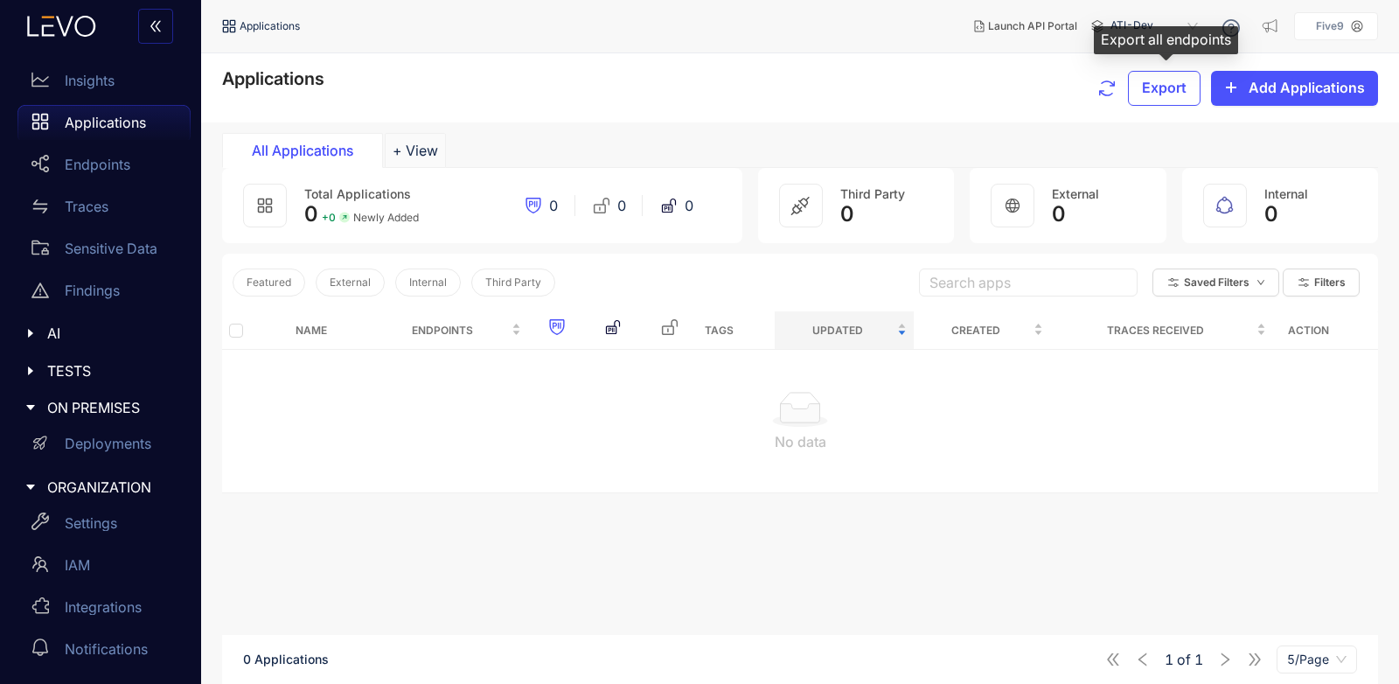
click at [1145, 35] on div "Export all endpoints" at bounding box center [1166, 40] width 144 height 28
click at [1174, 20] on span "ATI-Dev" at bounding box center [1156, 26] width 91 height 28
click at [1003, 27] on span "Launch API Portal" at bounding box center [1032, 26] width 89 height 12
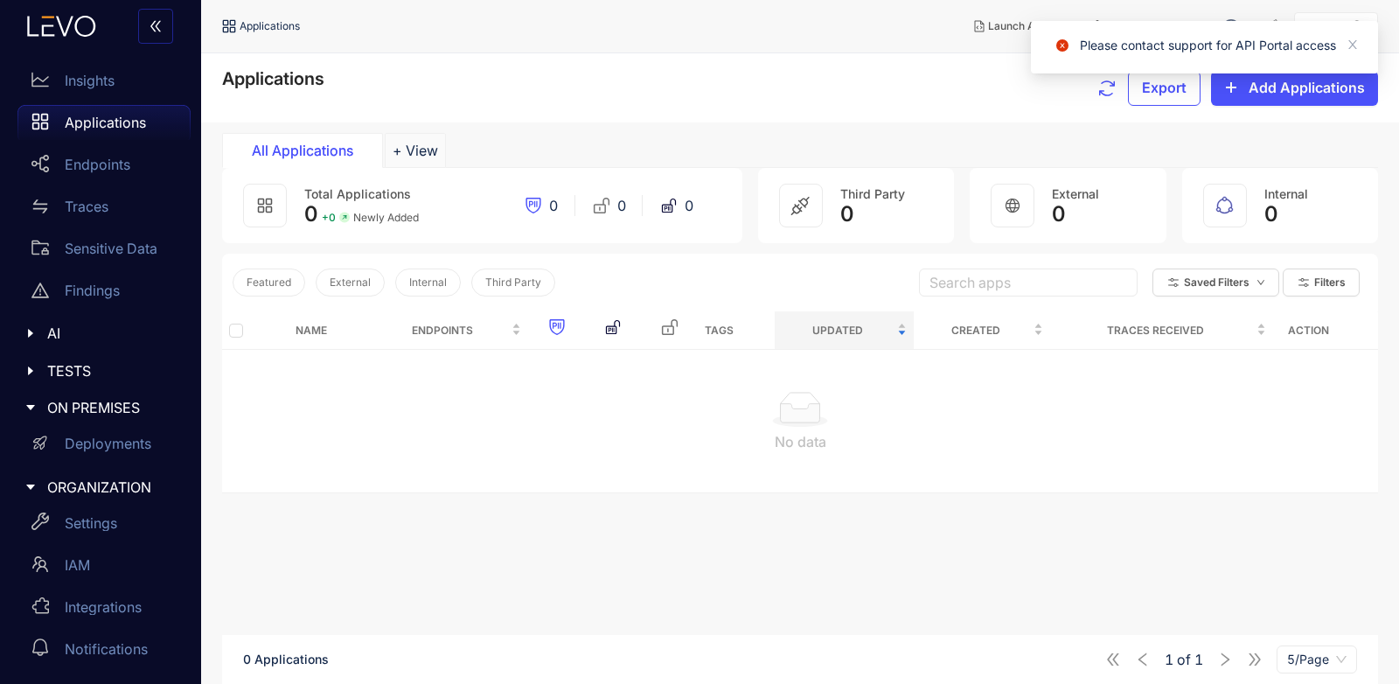
drag, startPoint x: 1244, startPoint y: 45, endPoint x: 1113, endPoint y: 48, distance: 130.3
click at [1244, 45] on div "Please contact support for API Portal access" at bounding box center [1218, 45] width 277 height 21
click at [769, 65] on div "Applications Export Add Applications" at bounding box center [800, 87] width 1198 height 69
click at [94, 448] on p "Deployments" at bounding box center [108, 444] width 87 height 16
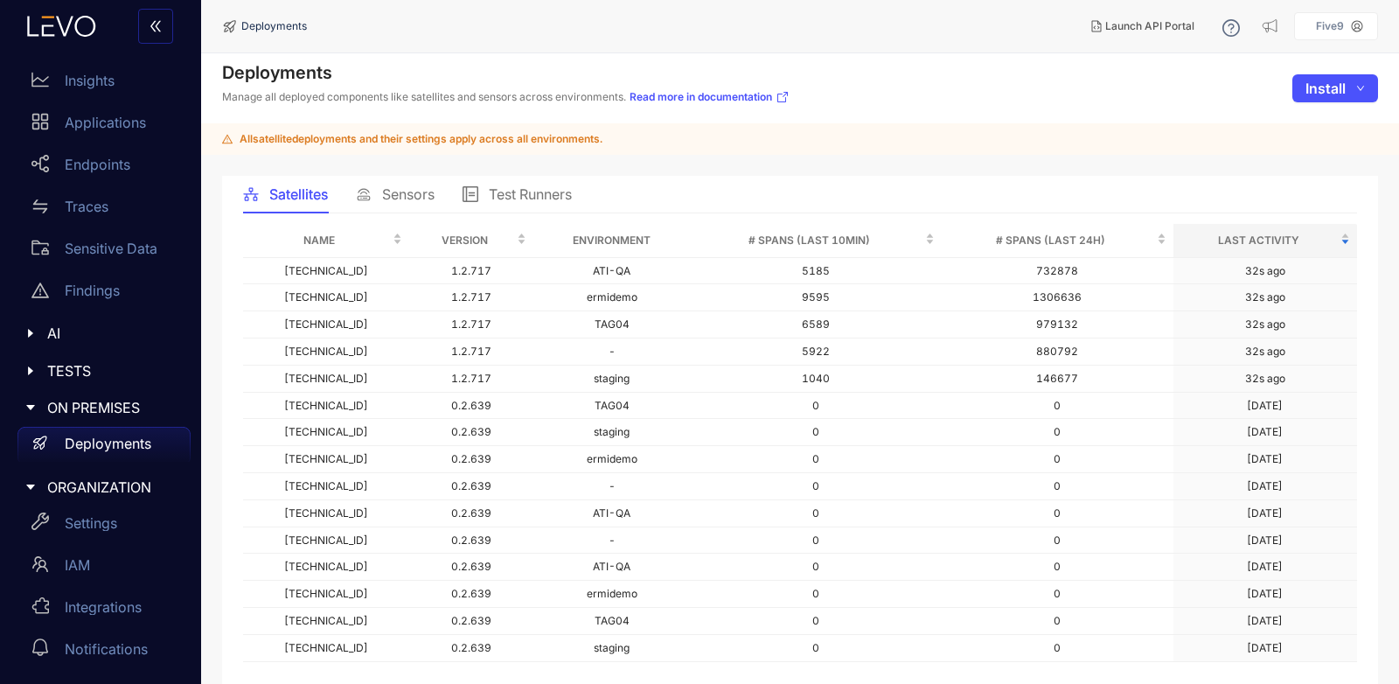
click at [1359, 18] on aside "Five9 pwneil [PERSON_NAME][EMAIL_ADDRESS][PERSON_NAME][DOMAIN_NAME] Five9 Owner…" at bounding box center [1336, 26] width 84 height 28
click at [1351, 29] on div "Five9" at bounding box center [1330, 26] width 42 height 12
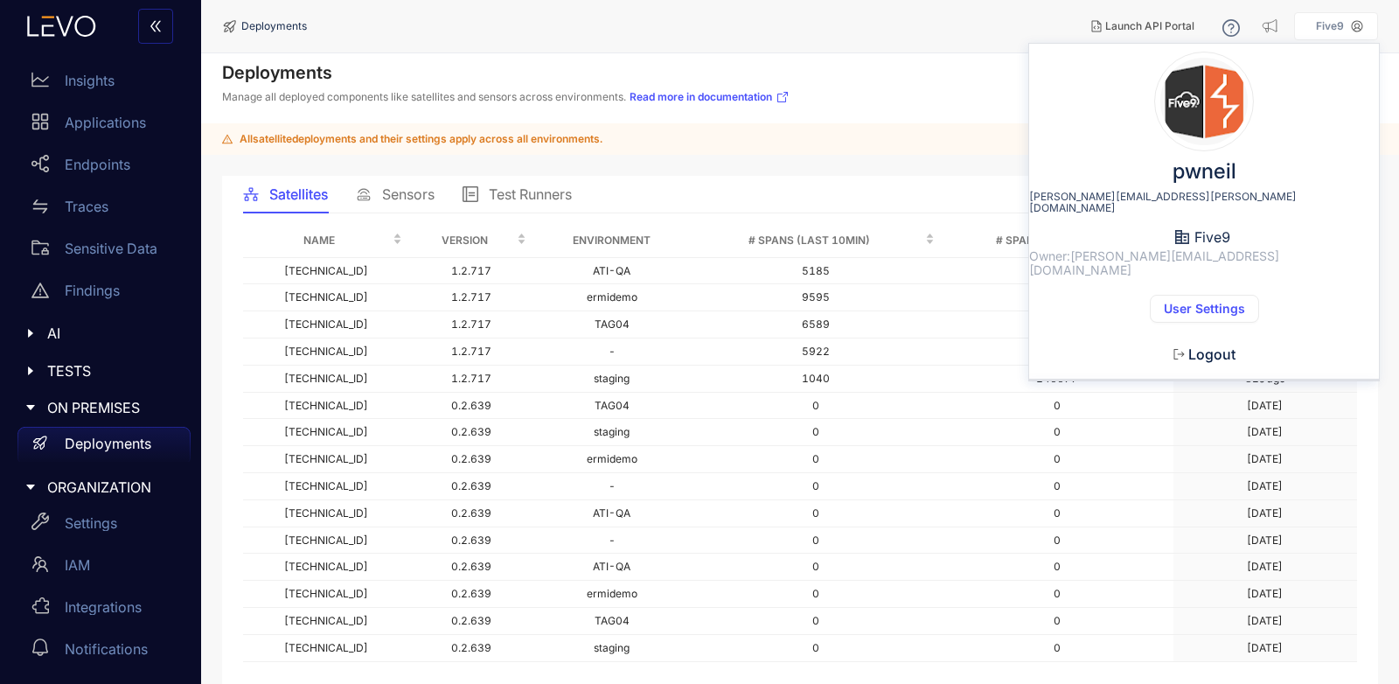
click at [1207, 267] on div "pwneil [PERSON_NAME][EMAIL_ADDRESS][PERSON_NAME][DOMAIN_NAME] Five9 Owner: [PER…" at bounding box center [1204, 219] width 350 height 323
click at [1202, 302] on span "User Settings" at bounding box center [1204, 309] width 81 height 14
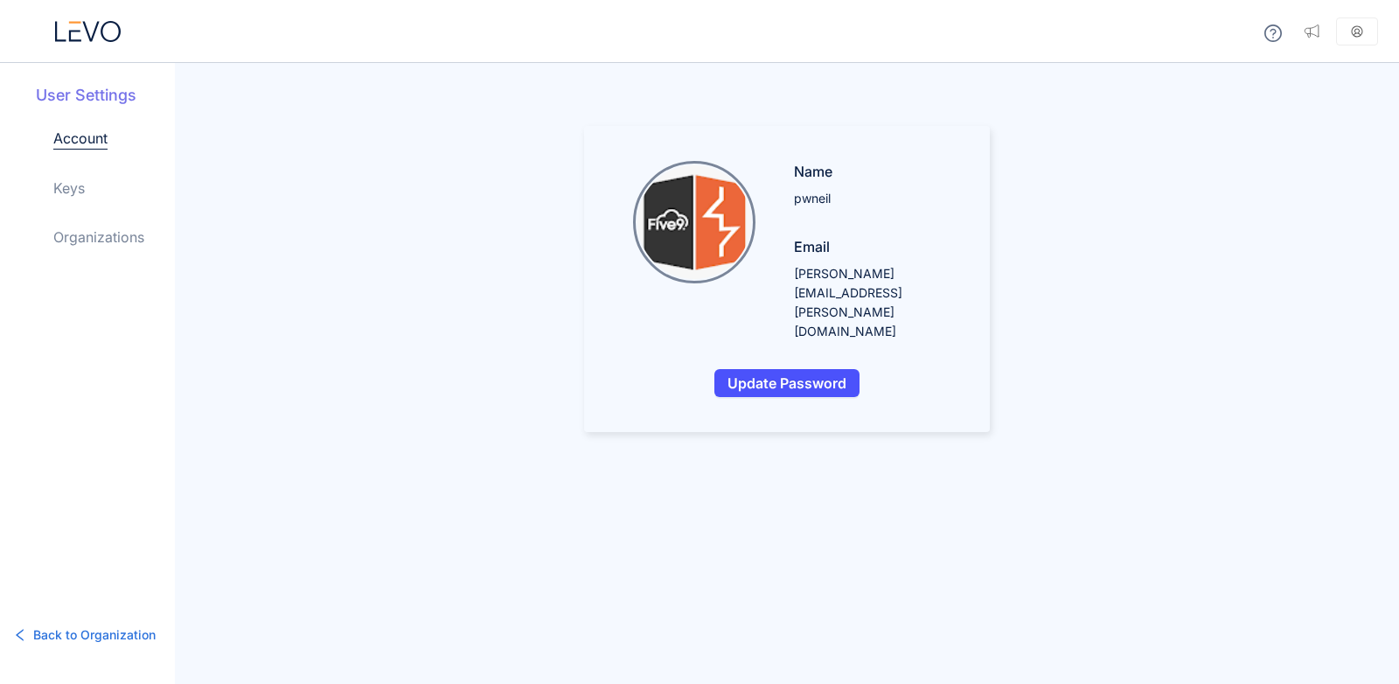
click at [85, 234] on link "Organizations" at bounding box center [98, 237] width 91 height 21
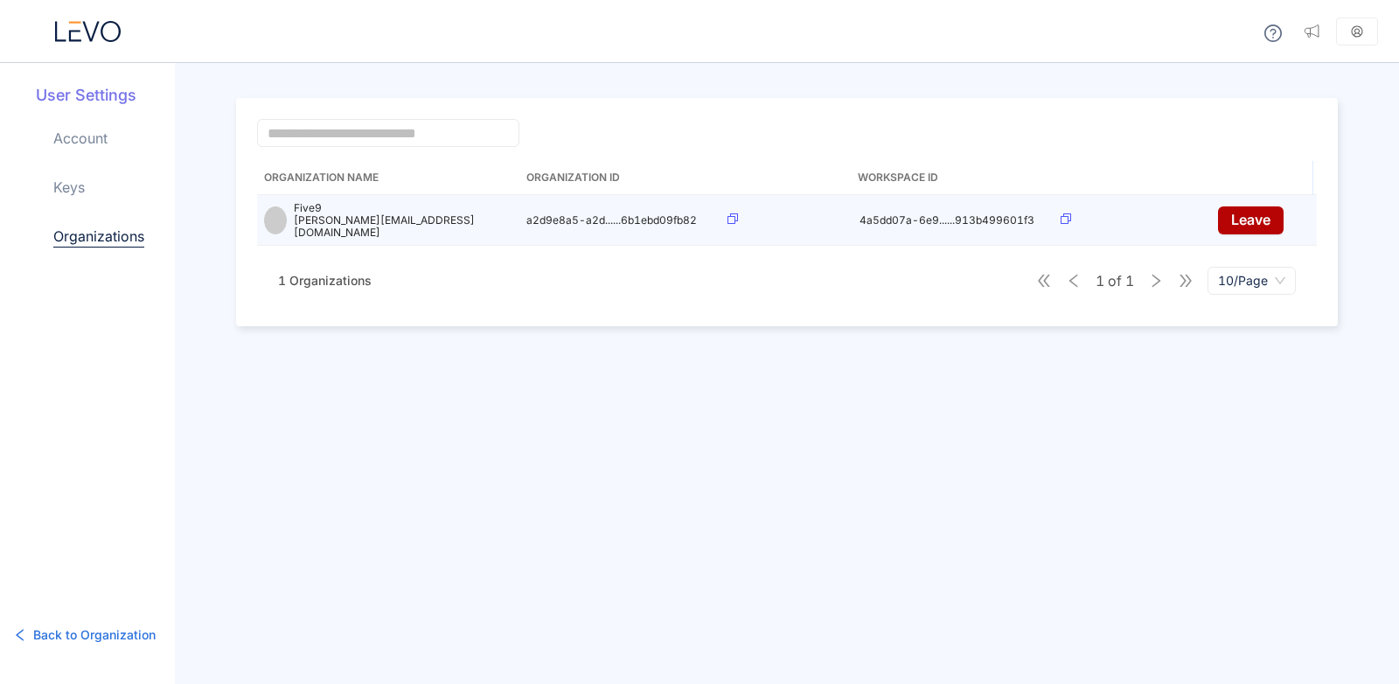
click at [322, 220] on p "[PERSON_NAME][EMAIL_ADDRESS][DOMAIN_NAME]" at bounding box center [403, 226] width 219 height 24
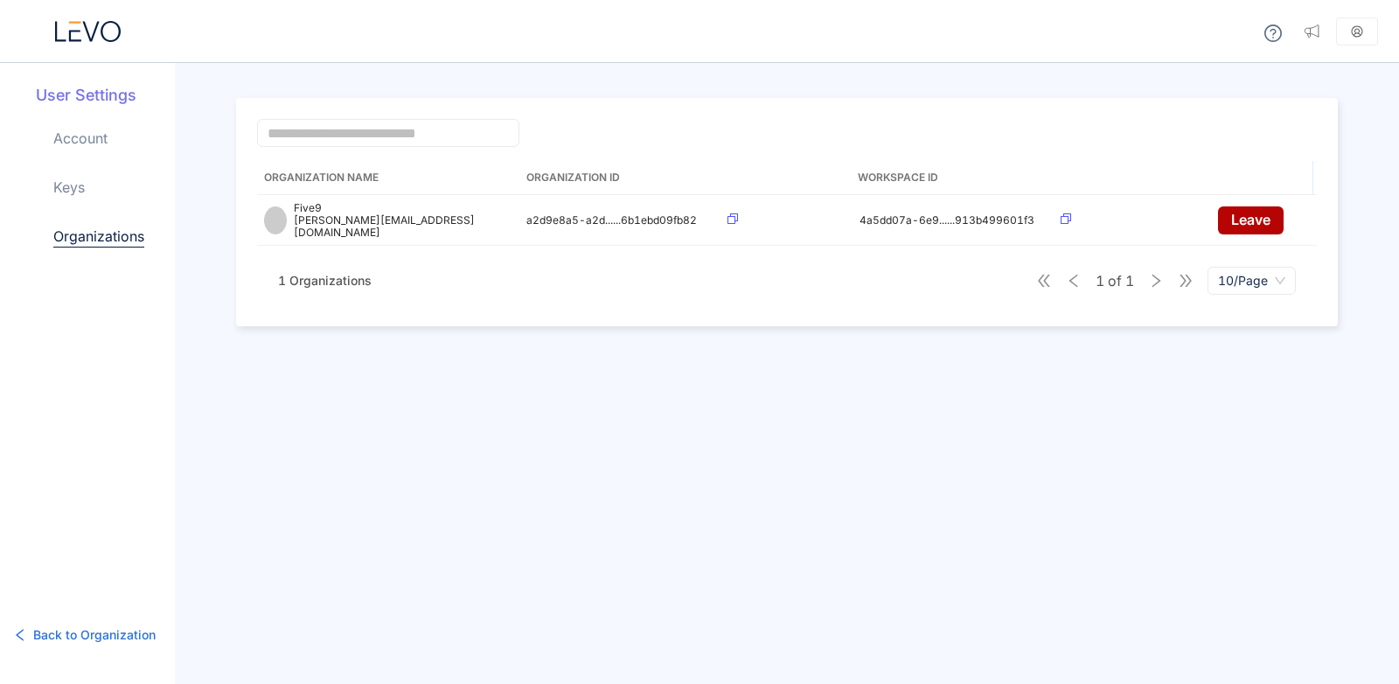
click at [91, 155] on div "Account Keys Organizations" at bounding box center [114, 202] width 122 height 148
click at [88, 146] on link "Account" at bounding box center [80, 138] width 54 height 21
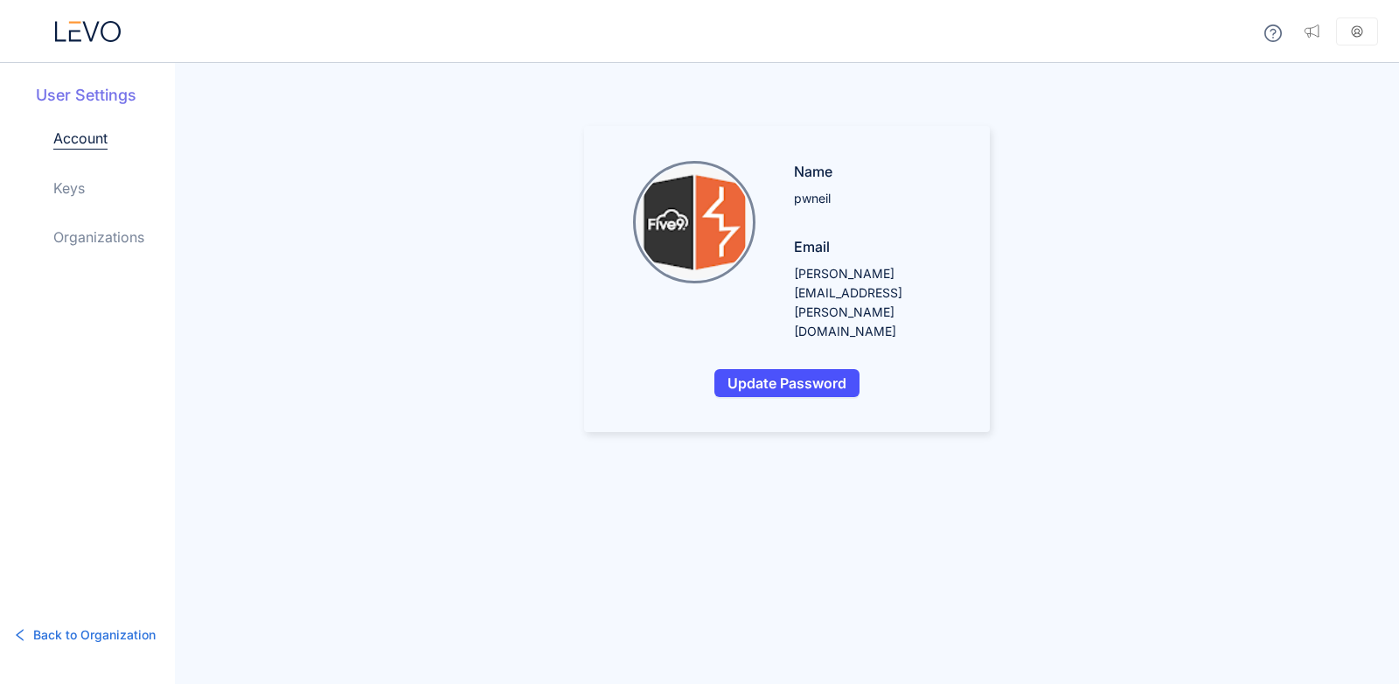
click at [97, 628] on span "Back to Organization" at bounding box center [94, 634] width 122 height 19
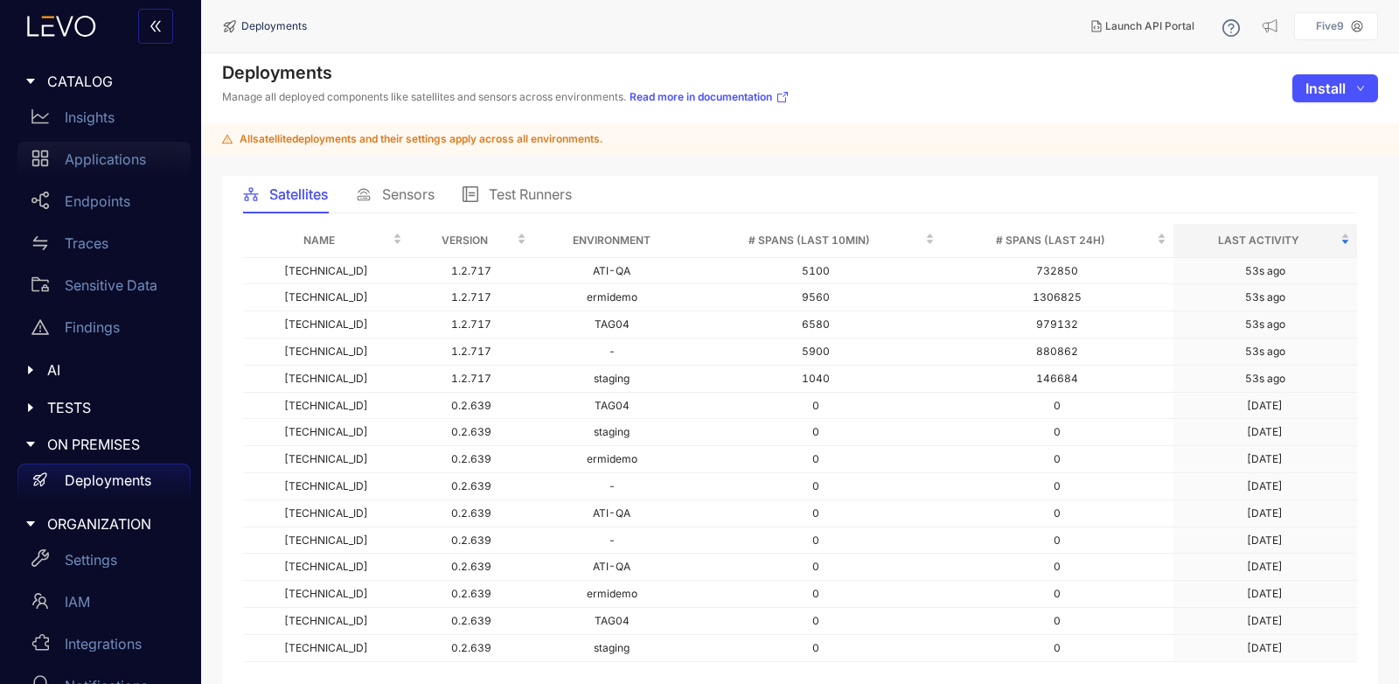
click at [92, 152] on p "Applications" at bounding box center [105, 159] width 81 height 16
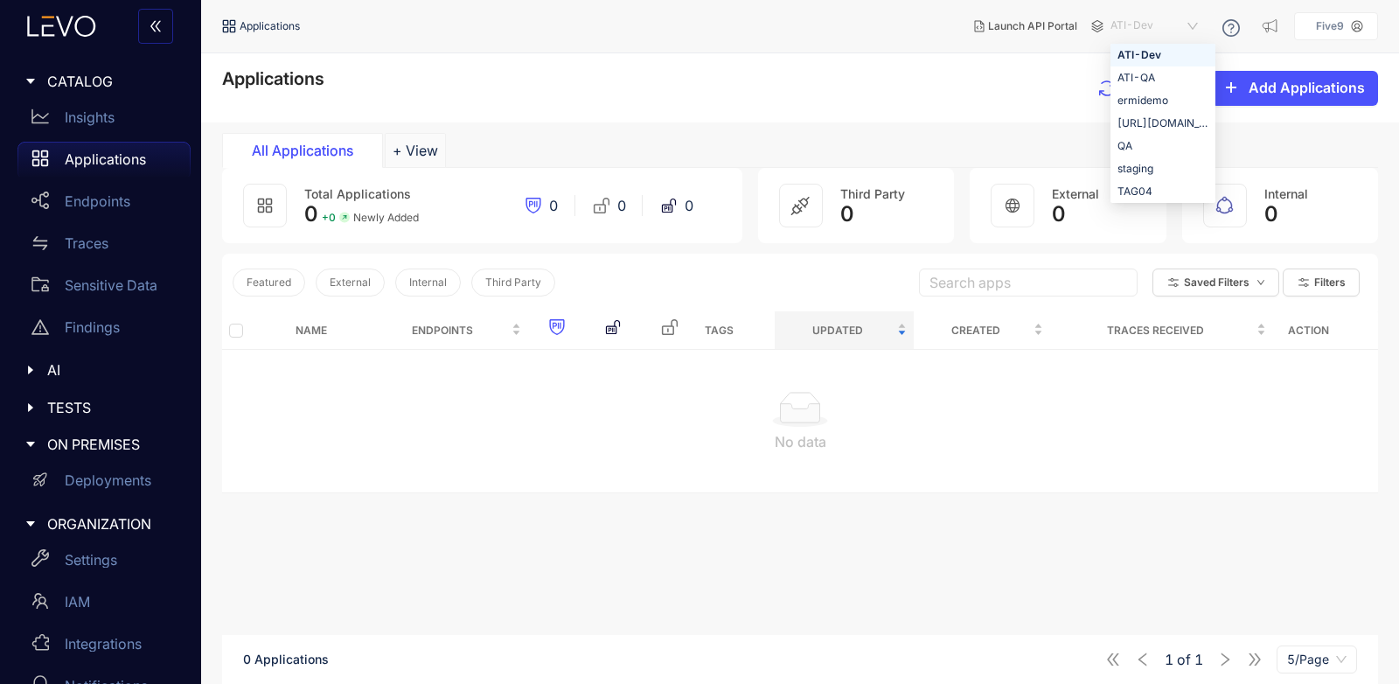
click at [1190, 21] on span "ATI-Dev" at bounding box center [1156, 26] width 91 height 28
click at [1168, 122] on div "[URL][DOMAIN_NAME]" at bounding box center [1163, 123] width 91 height 19
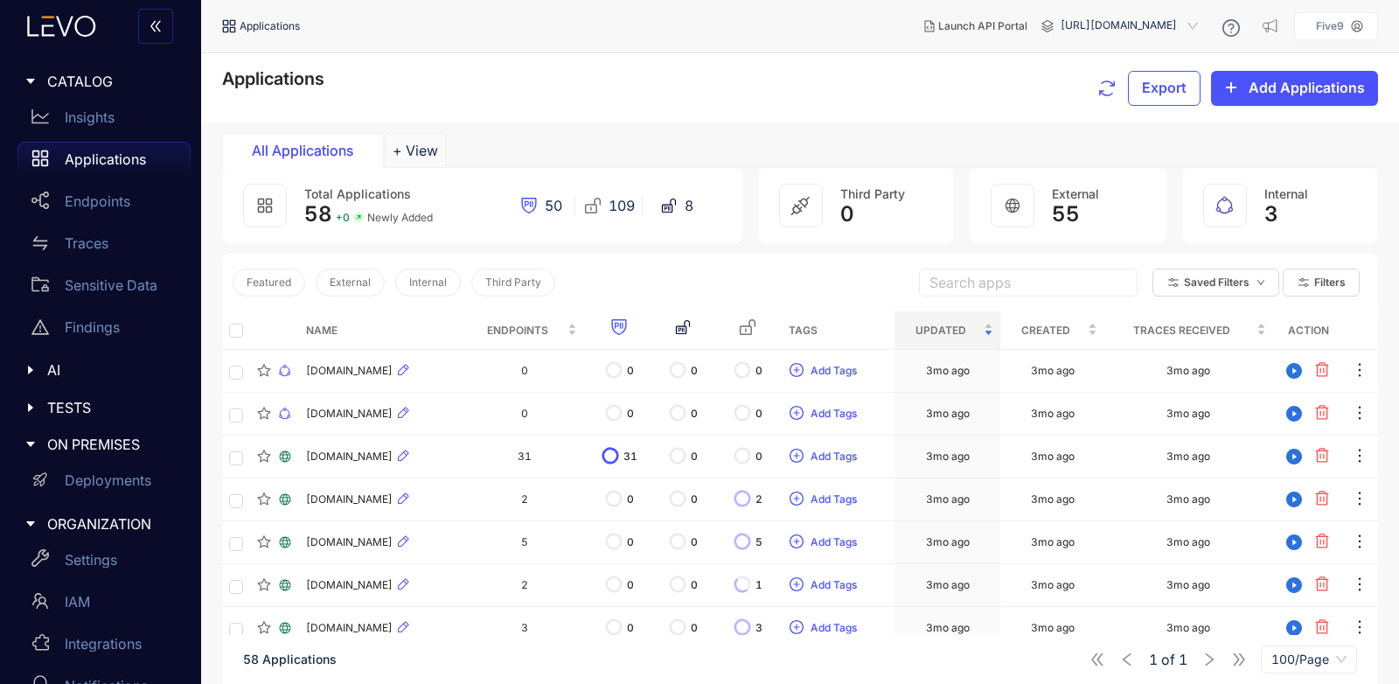
click at [1076, 31] on span "[URL][DOMAIN_NAME]" at bounding box center [1131, 26] width 141 height 28
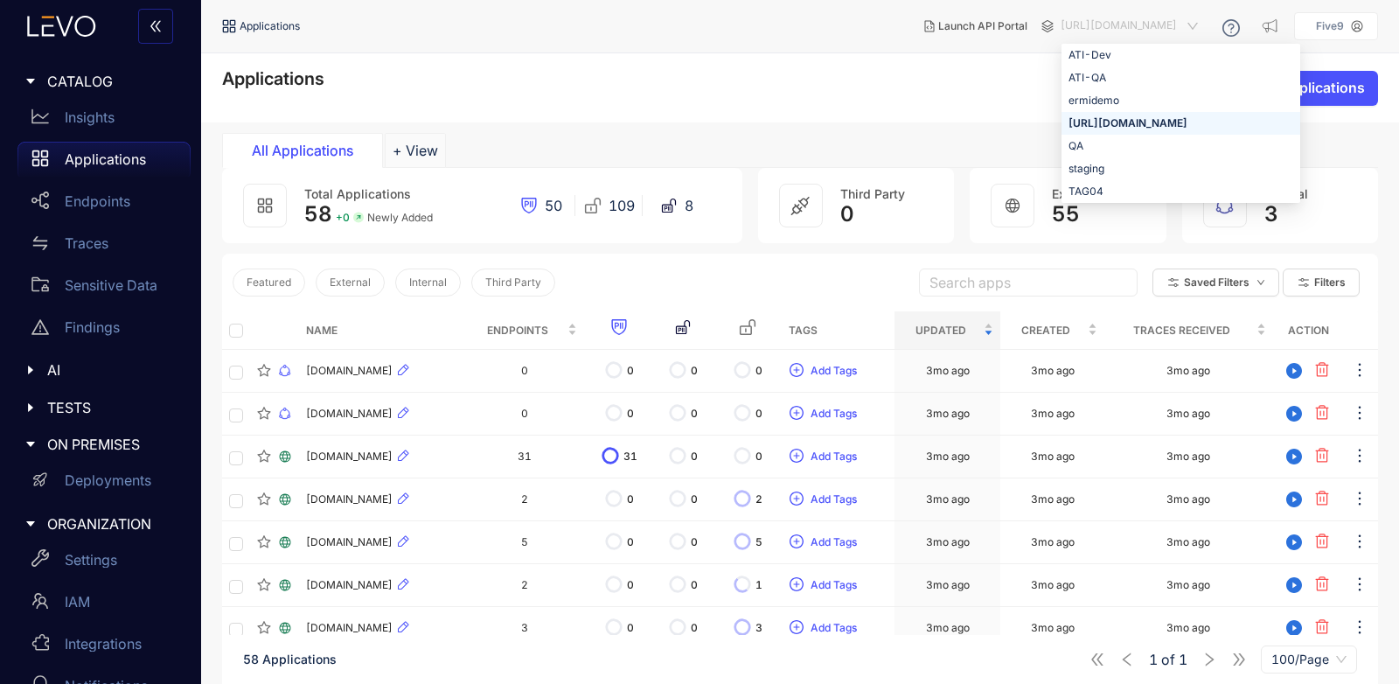
click at [890, 104] on div "Applications Export Add Applications" at bounding box center [800, 88] width 1156 height 38
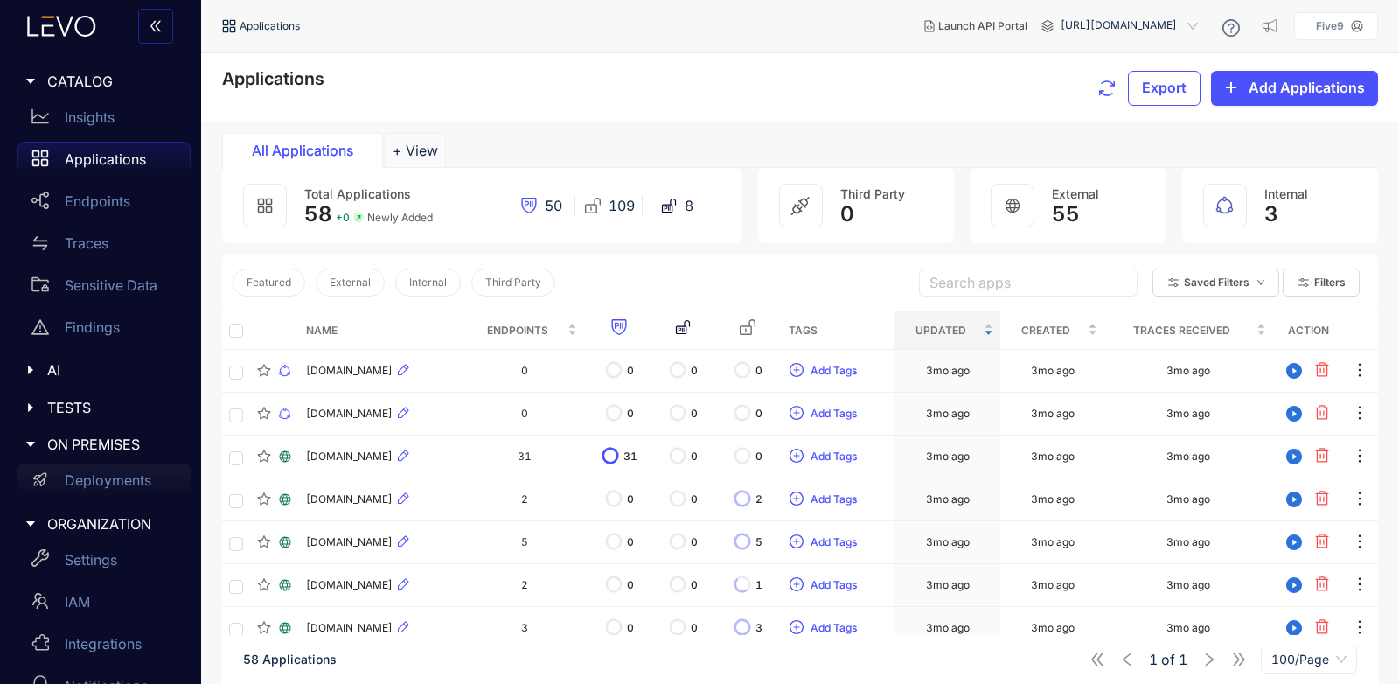
scroll to position [37, 0]
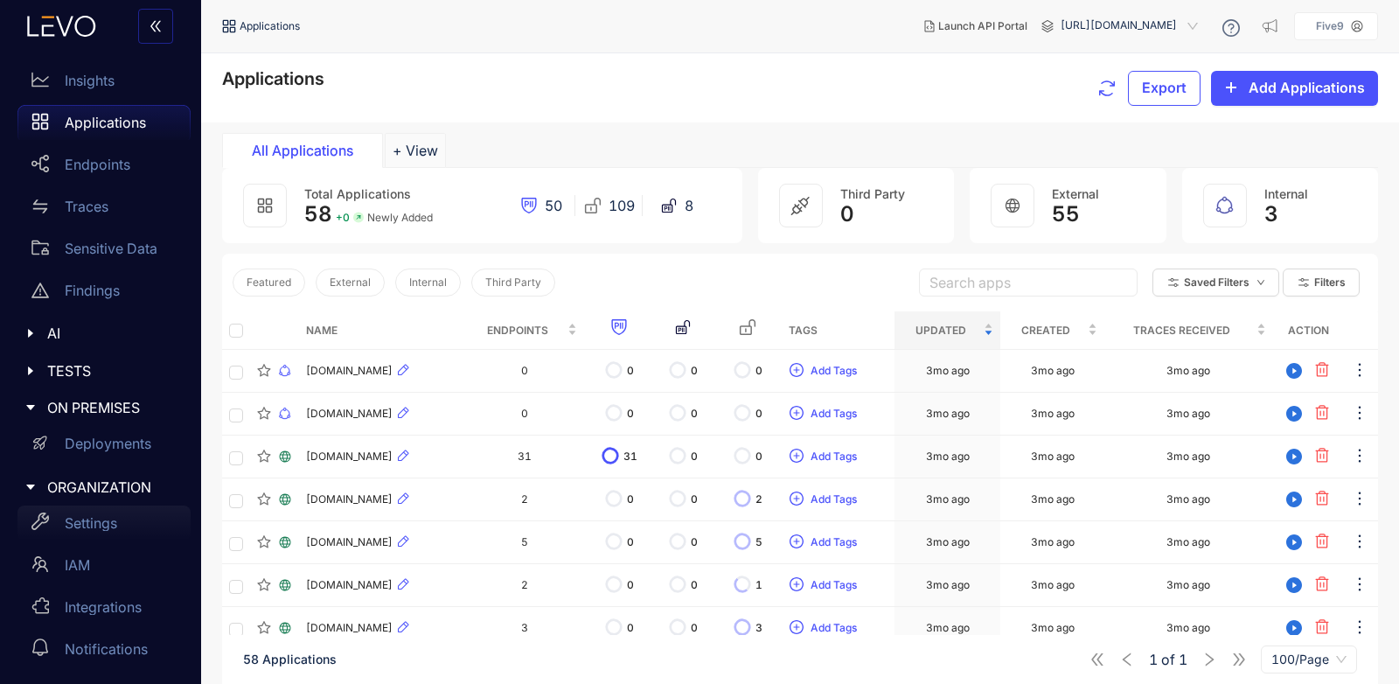
click at [108, 518] on p "Settings" at bounding box center [91, 523] width 52 height 16
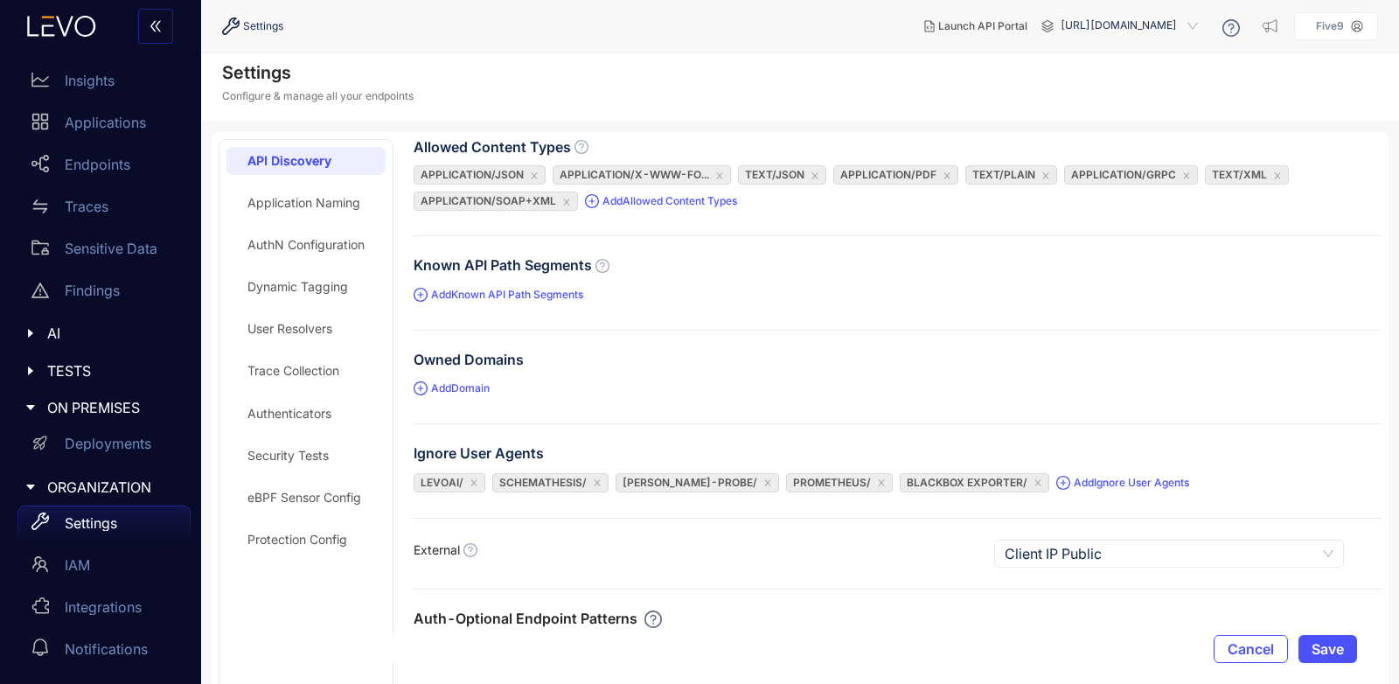
click at [358, 199] on div "Application Naming" at bounding box center [303, 203] width 113 height 14
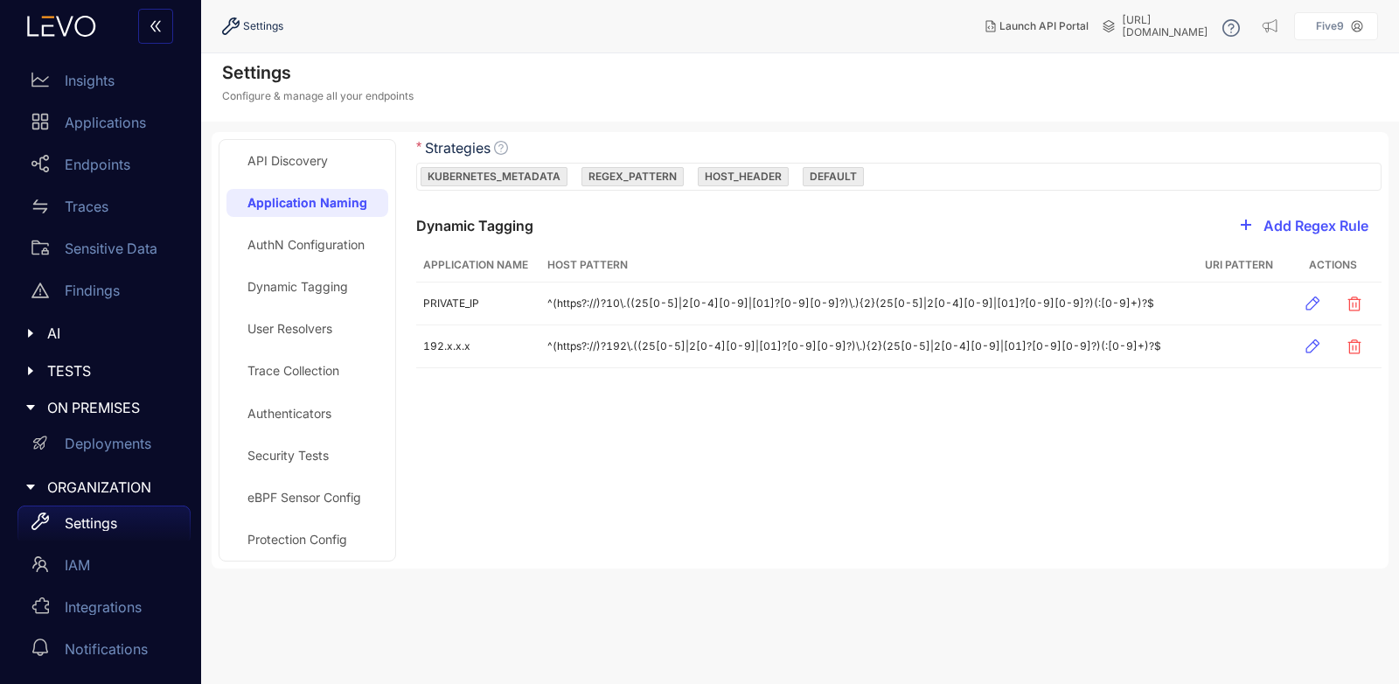
click at [328, 192] on div "Application Naming" at bounding box center [308, 203] width 162 height 28
click at [123, 599] on p "Integrations" at bounding box center [103, 607] width 77 height 16
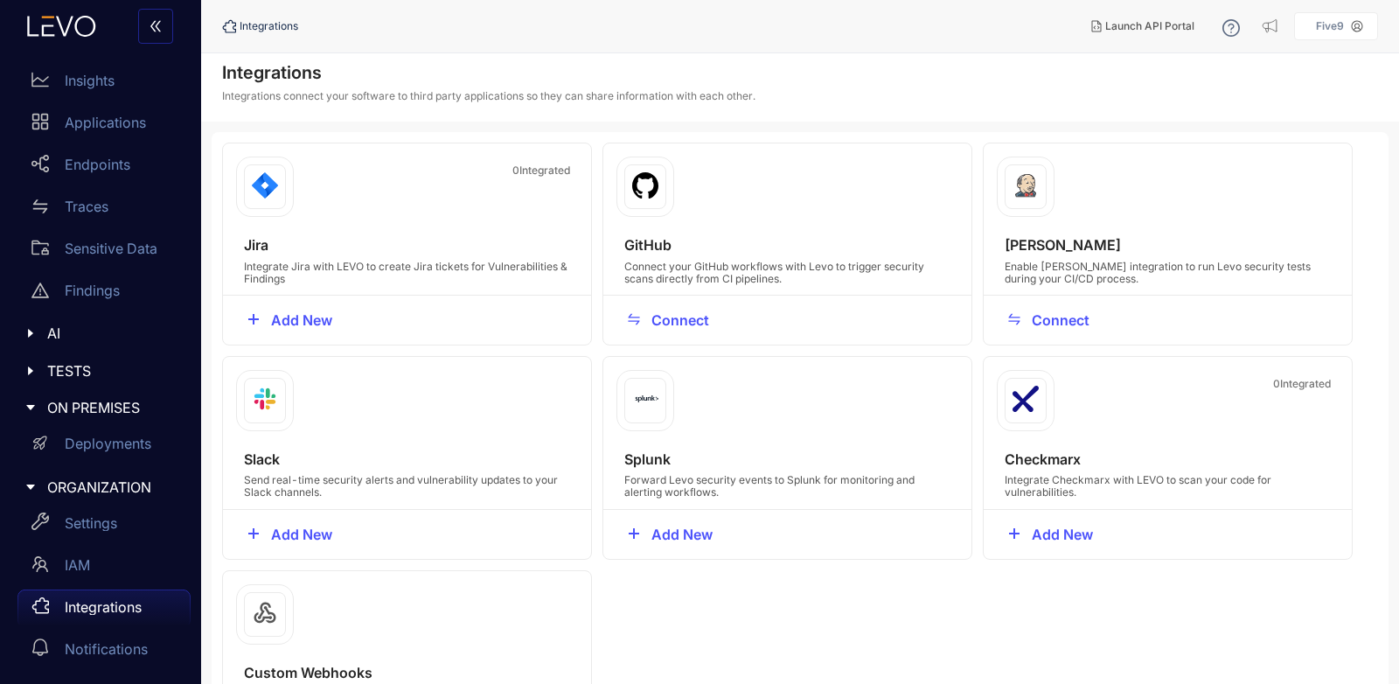
click at [37, 380] on div "TESTS" at bounding box center [100, 370] width 180 height 37
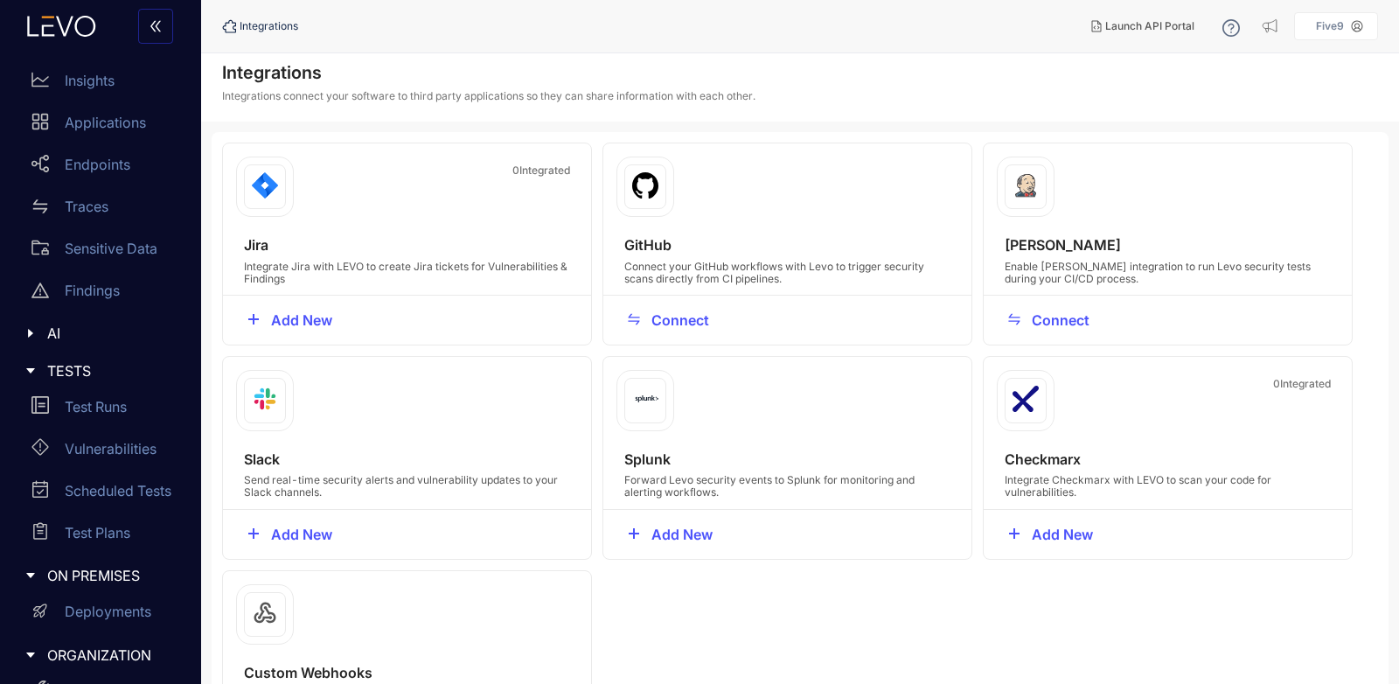
click at [27, 363] on div at bounding box center [35, 371] width 23 height 16
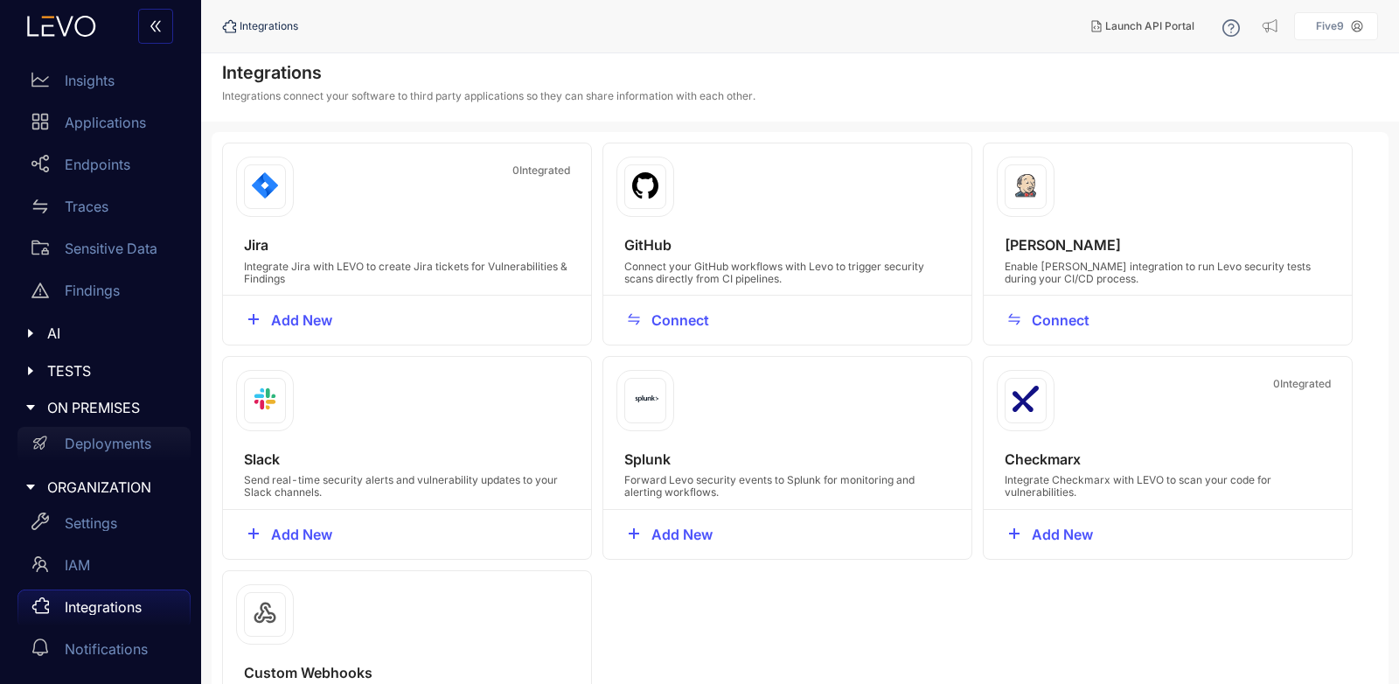
click at [103, 443] on p "Deployments" at bounding box center [108, 444] width 87 height 16
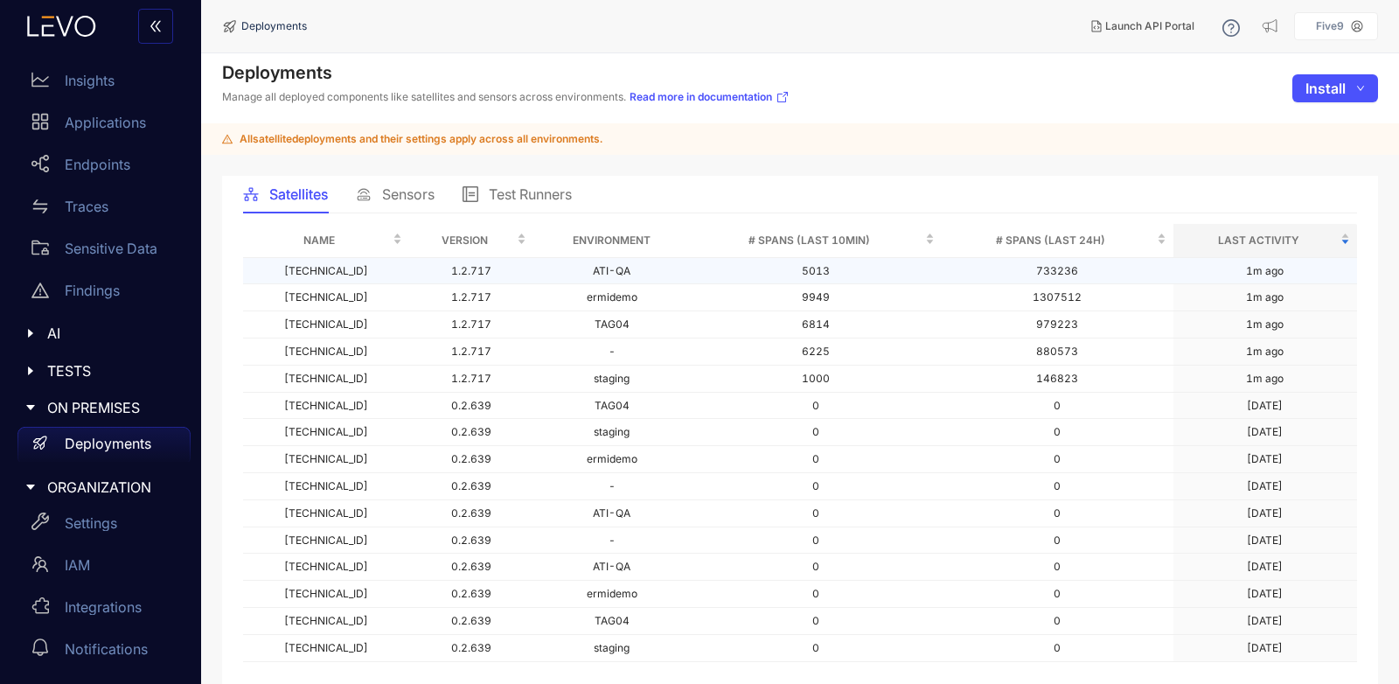
scroll to position [76, 0]
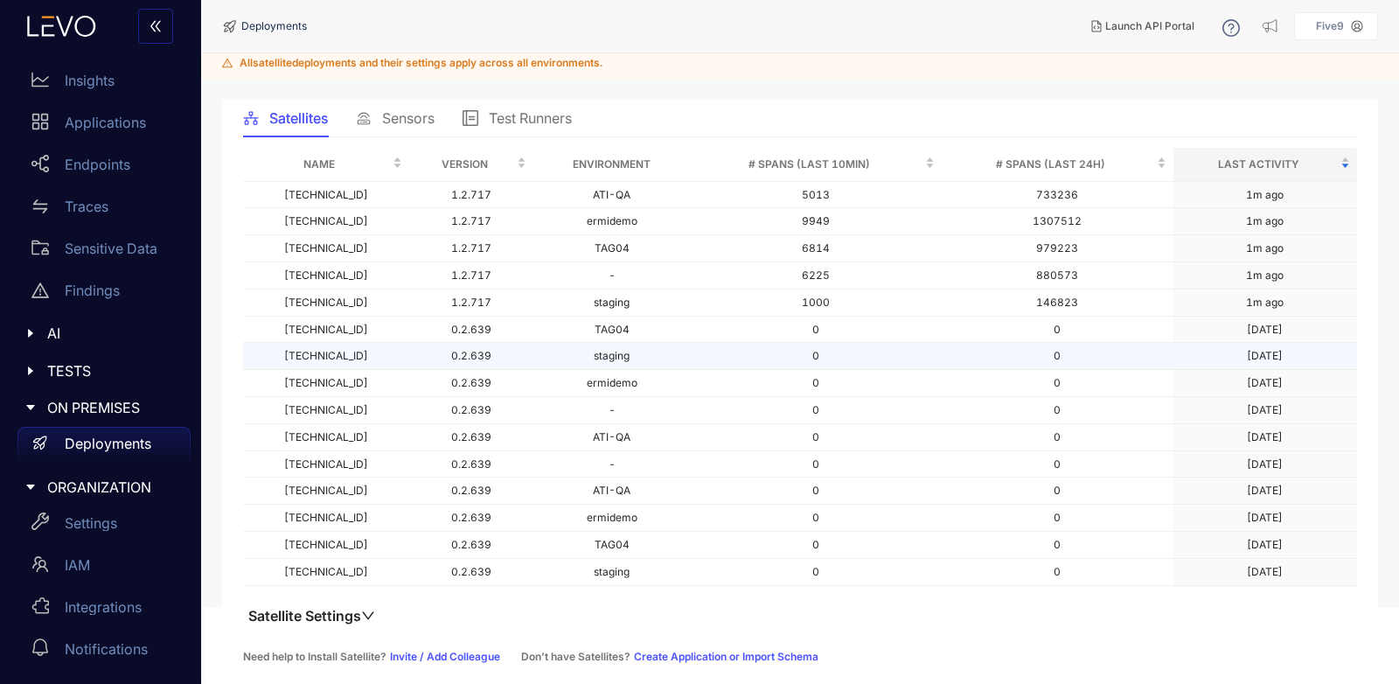
click at [610, 362] on td "staging" at bounding box center [611, 356] width 156 height 27
click at [430, 125] on span "Sensors" at bounding box center [408, 118] width 52 height 16
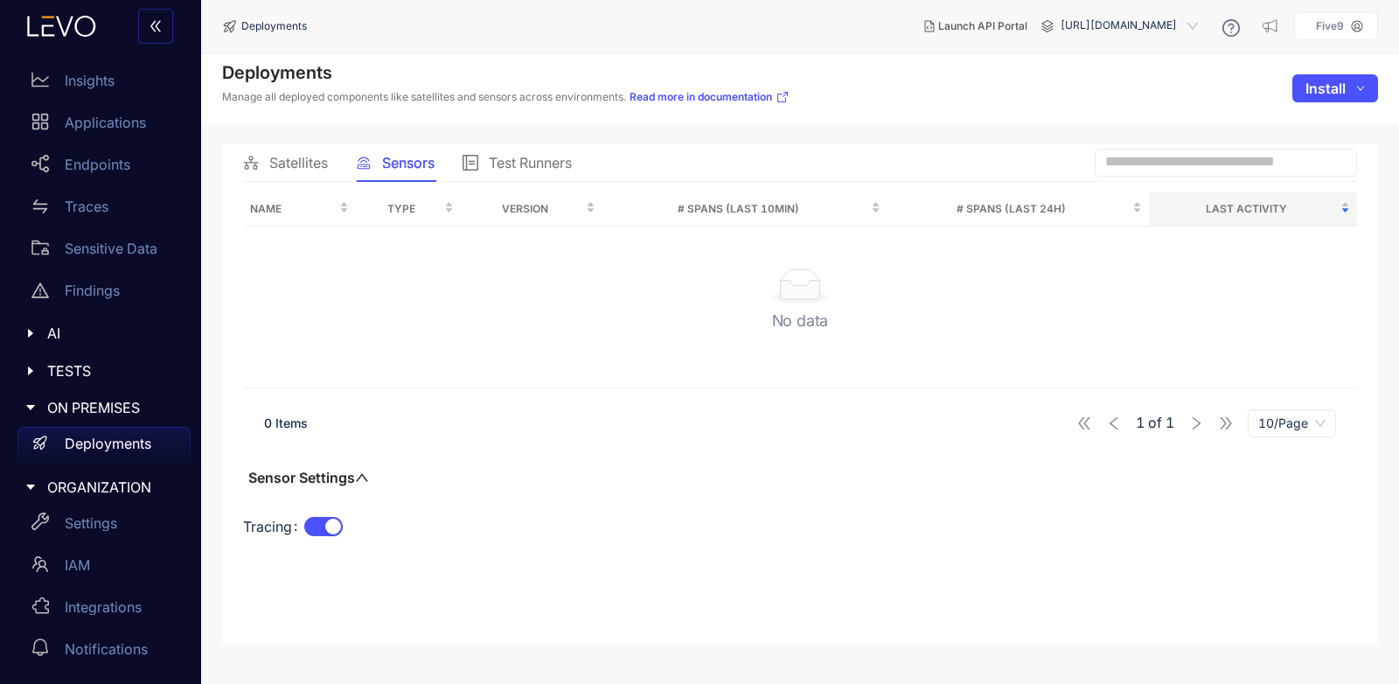
click at [277, 163] on span "Satellites" at bounding box center [298, 163] width 59 height 16
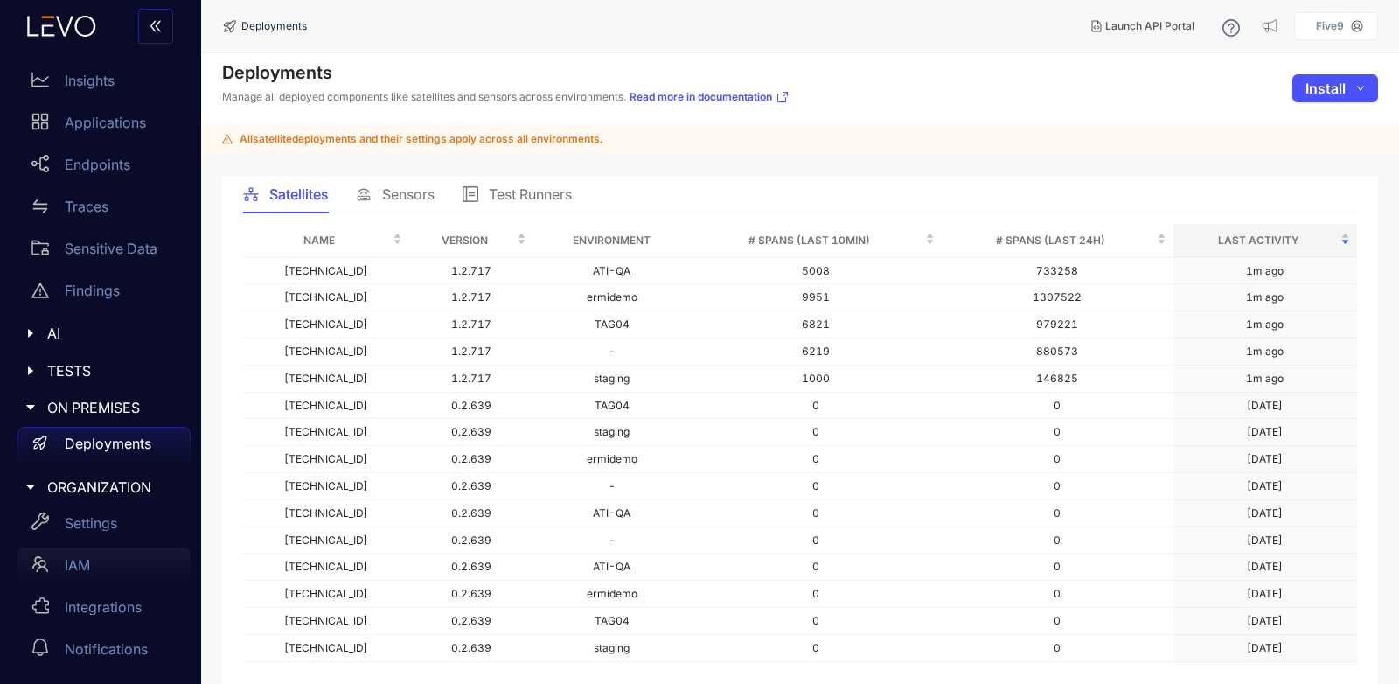
click at [77, 568] on p "IAM" at bounding box center [77, 565] width 25 height 16
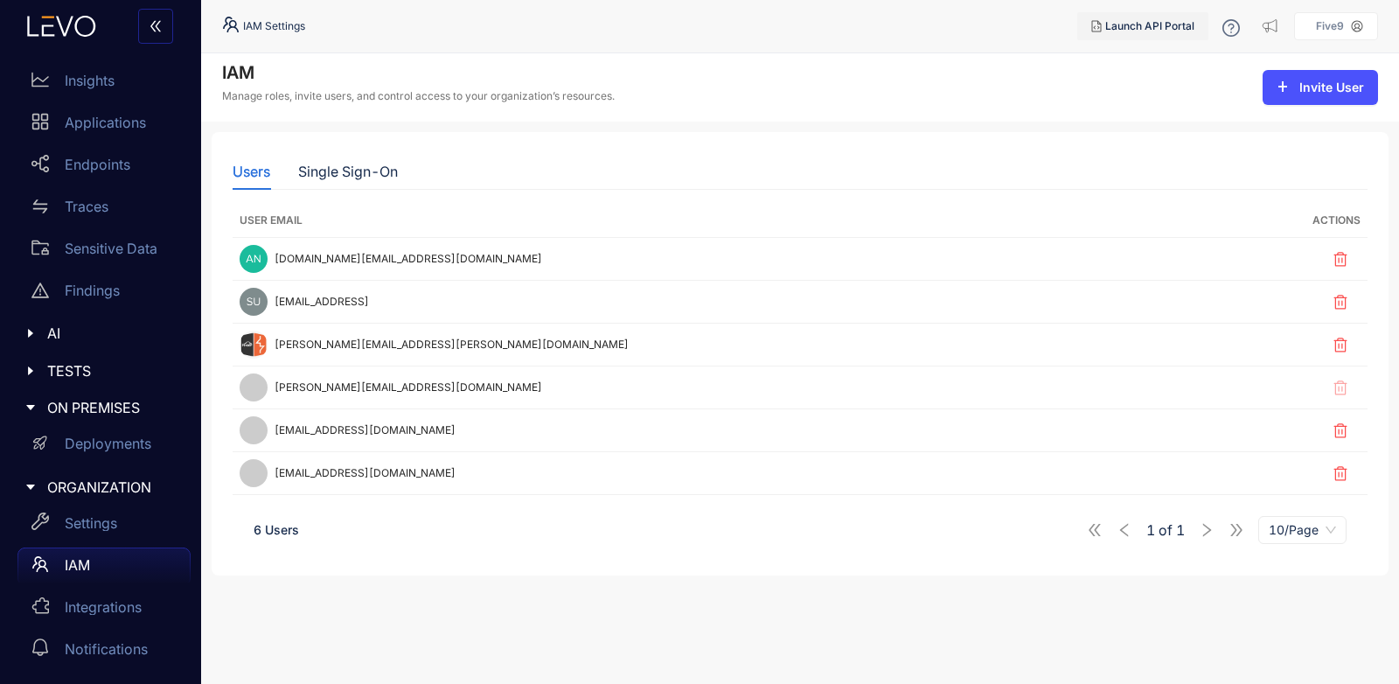
click at [1180, 29] on span "Launch API Portal" at bounding box center [1149, 26] width 89 height 12
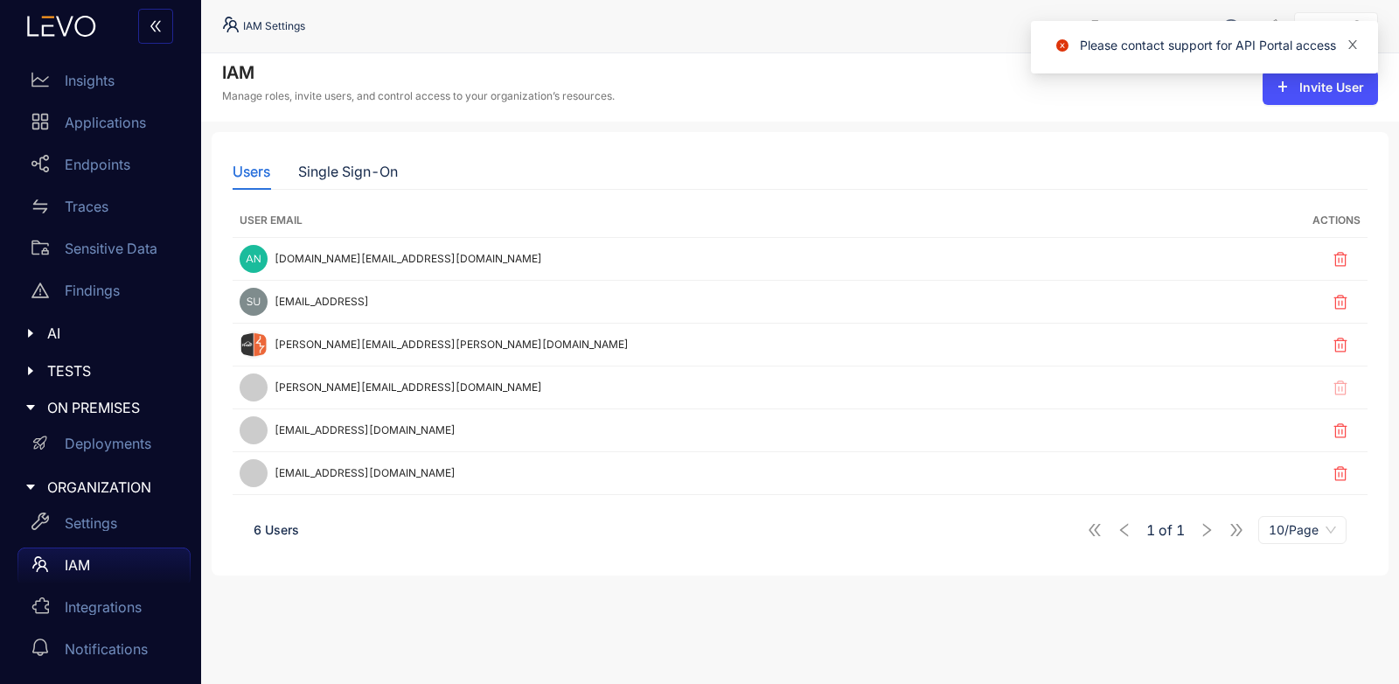
click at [1349, 43] on icon "close" at bounding box center [1353, 44] width 12 height 12
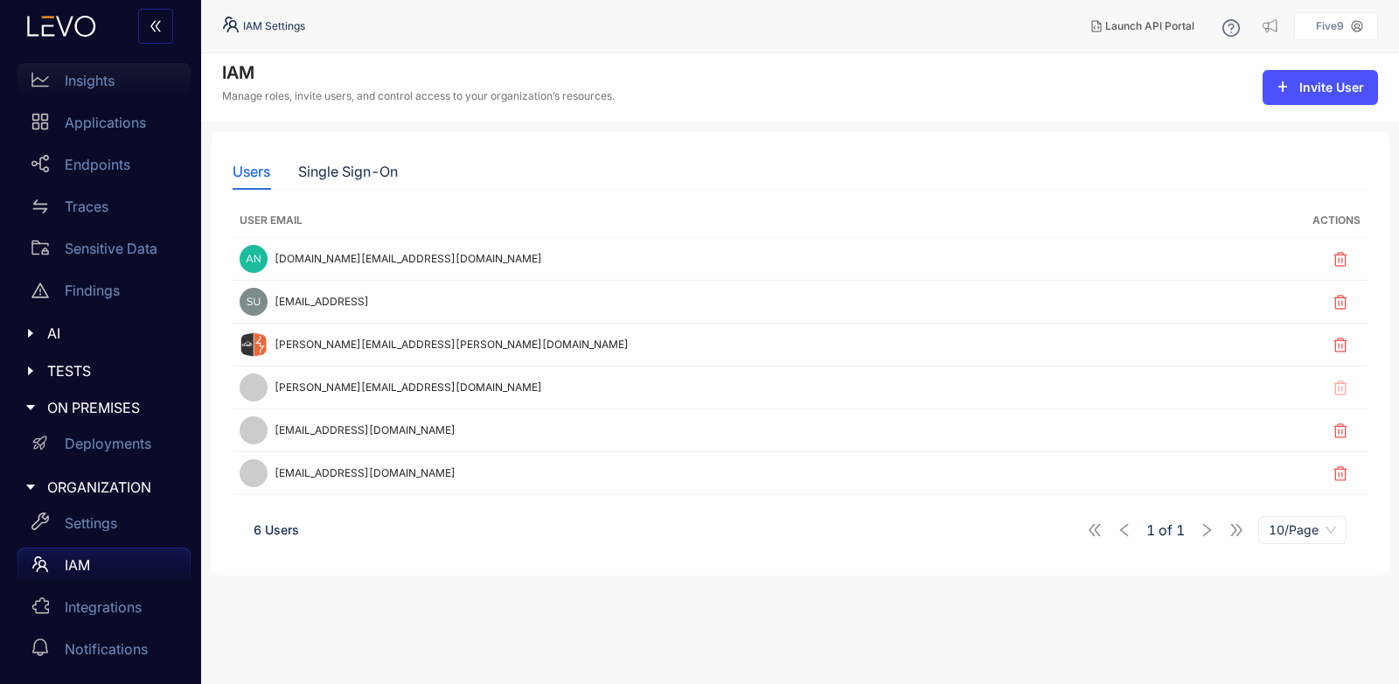
click at [78, 82] on p "Insights" at bounding box center [90, 81] width 50 height 16
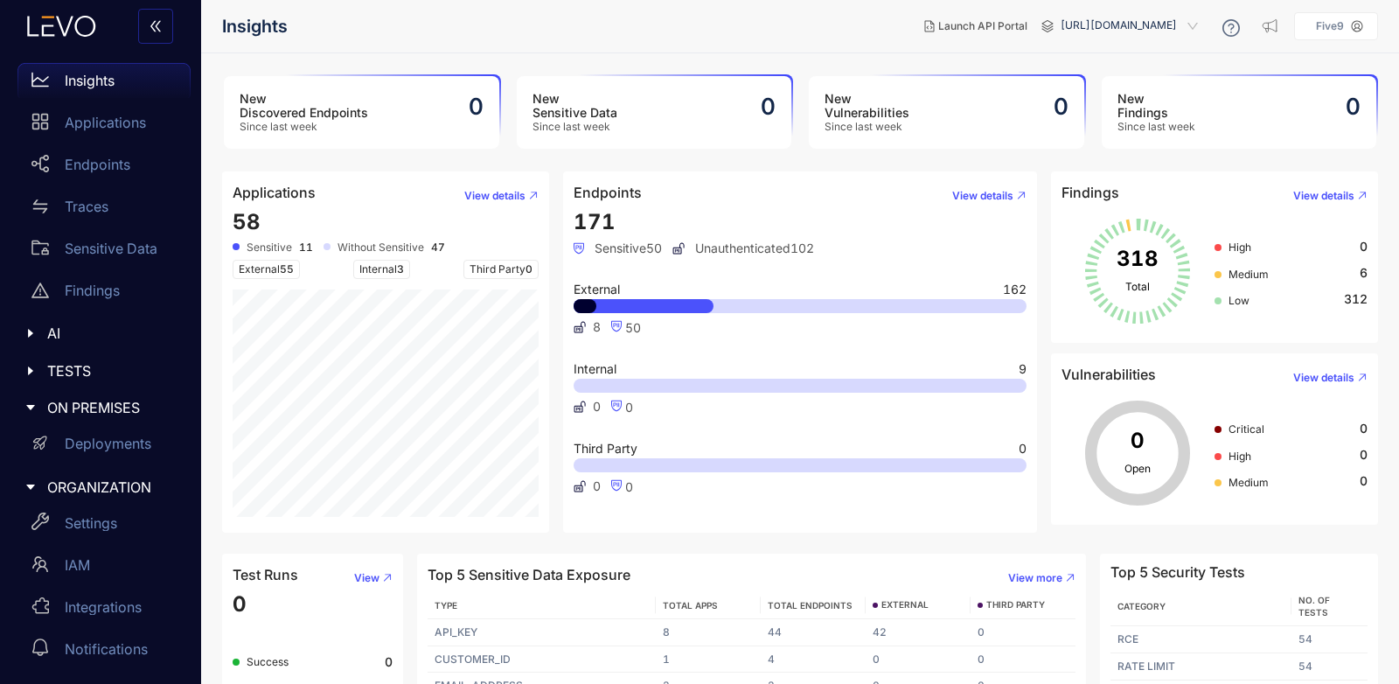
click at [1070, 35] on span "[URL][DOMAIN_NAME]" at bounding box center [1131, 26] width 141 height 28
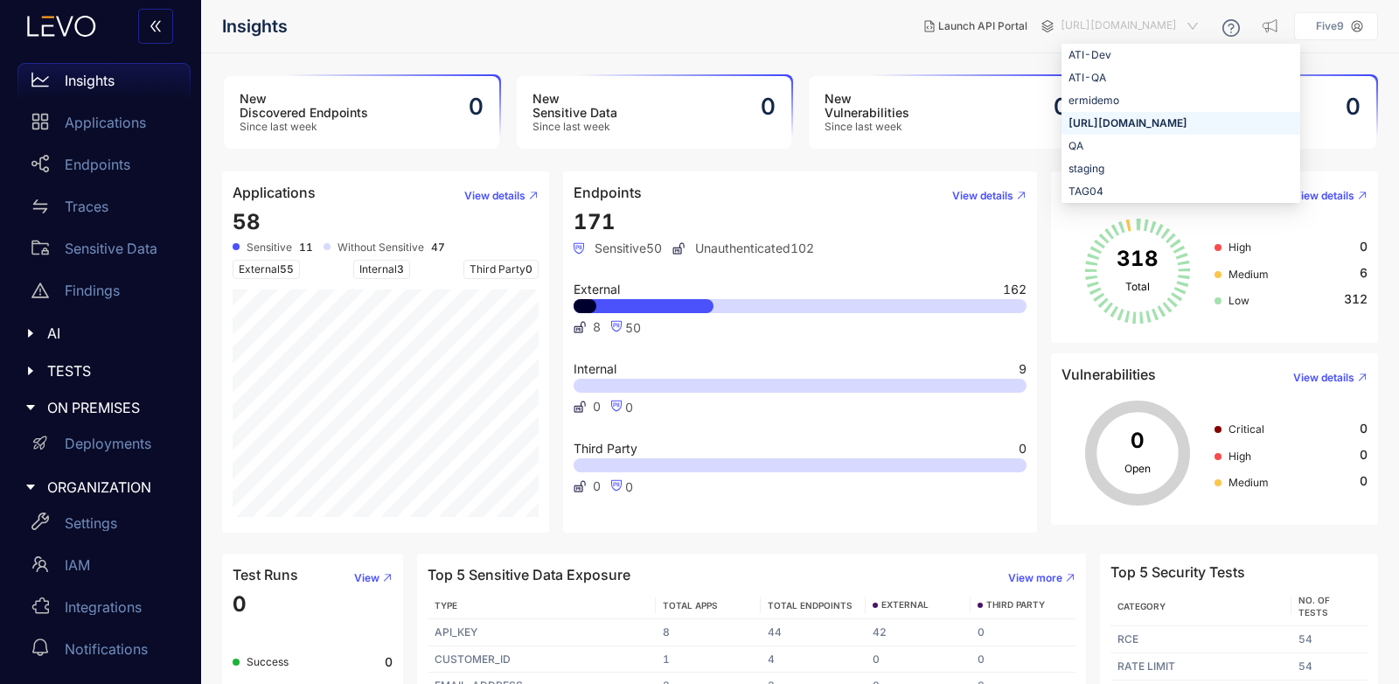
click at [1070, 35] on span "[URL][DOMAIN_NAME]" at bounding box center [1131, 26] width 141 height 28
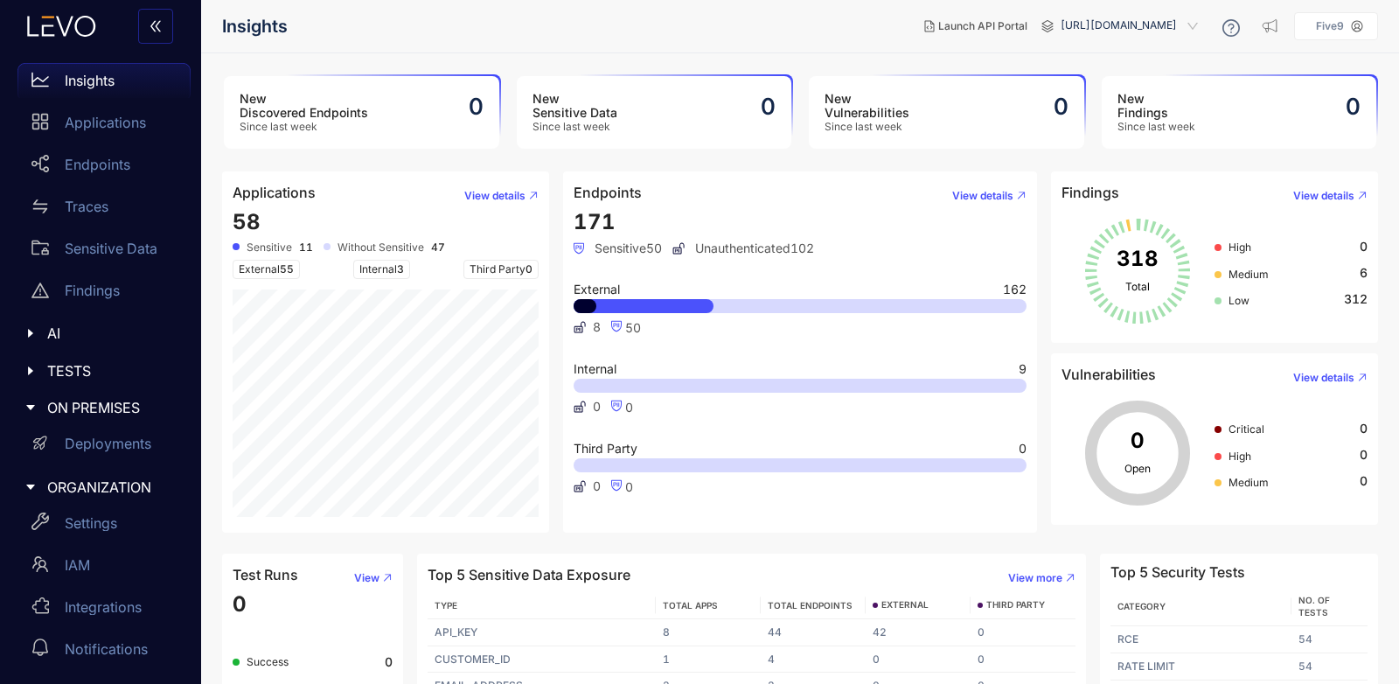
click at [1344, 29] on p "Five9" at bounding box center [1330, 26] width 28 height 12
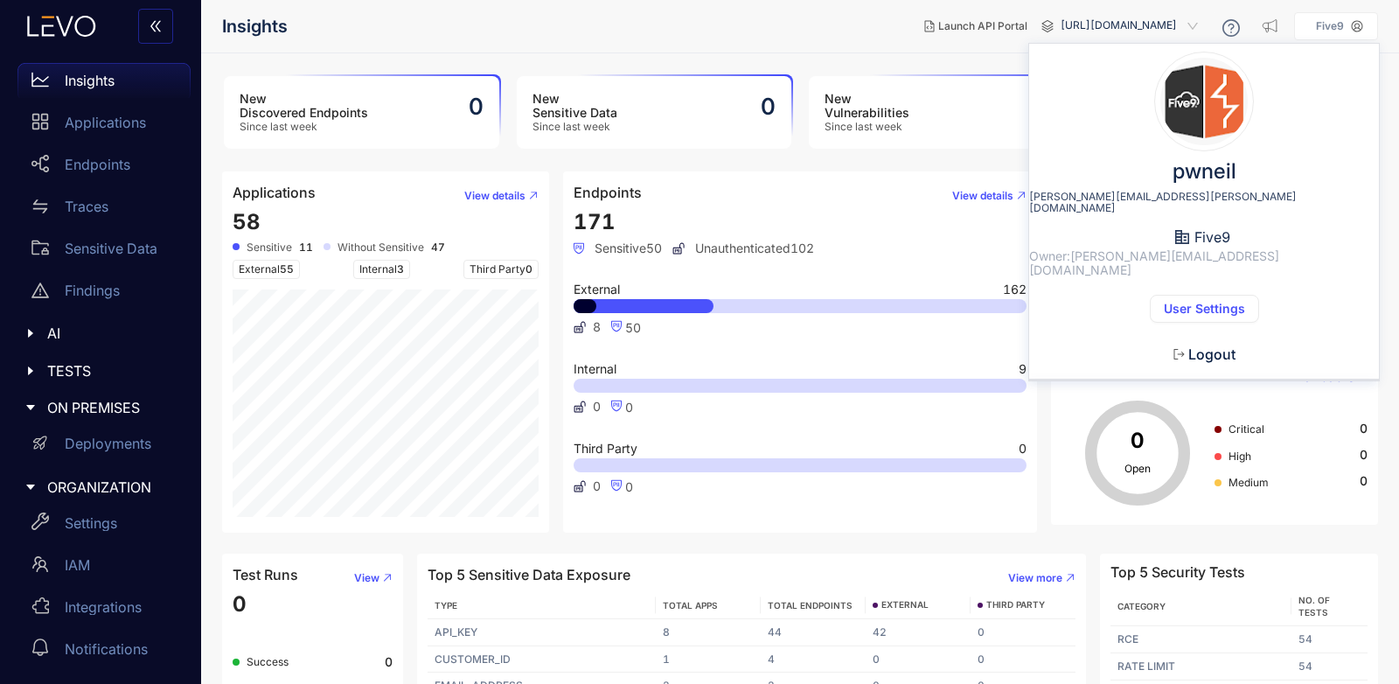
click at [1104, 43] on div "pwneil [PERSON_NAME][EMAIL_ADDRESS][PERSON_NAME][DOMAIN_NAME] Five9 Owner: [PER…" at bounding box center [1204, 212] width 352 height 338
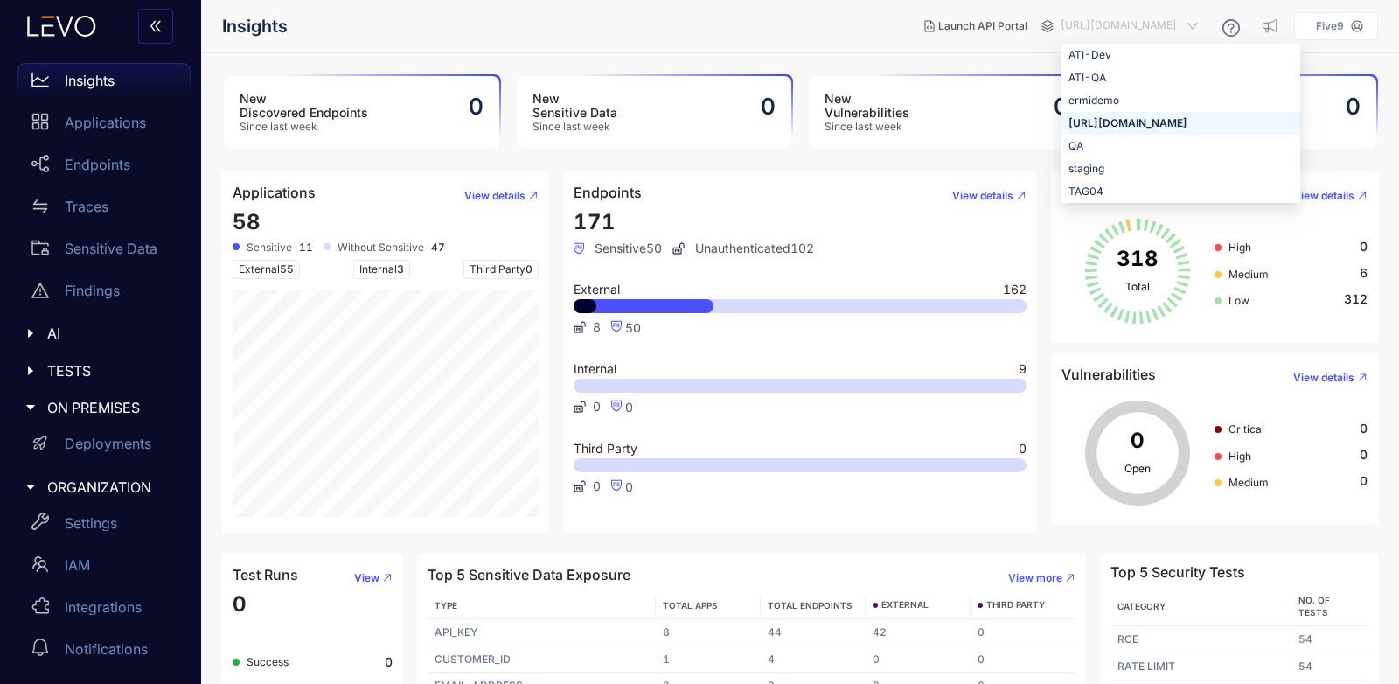
click at [1061, 29] on span "[URL][DOMAIN_NAME]" at bounding box center [1131, 26] width 141 height 28
click at [118, 503] on div "ORGANIZATION" at bounding box center [100, 487] width 180 height 37
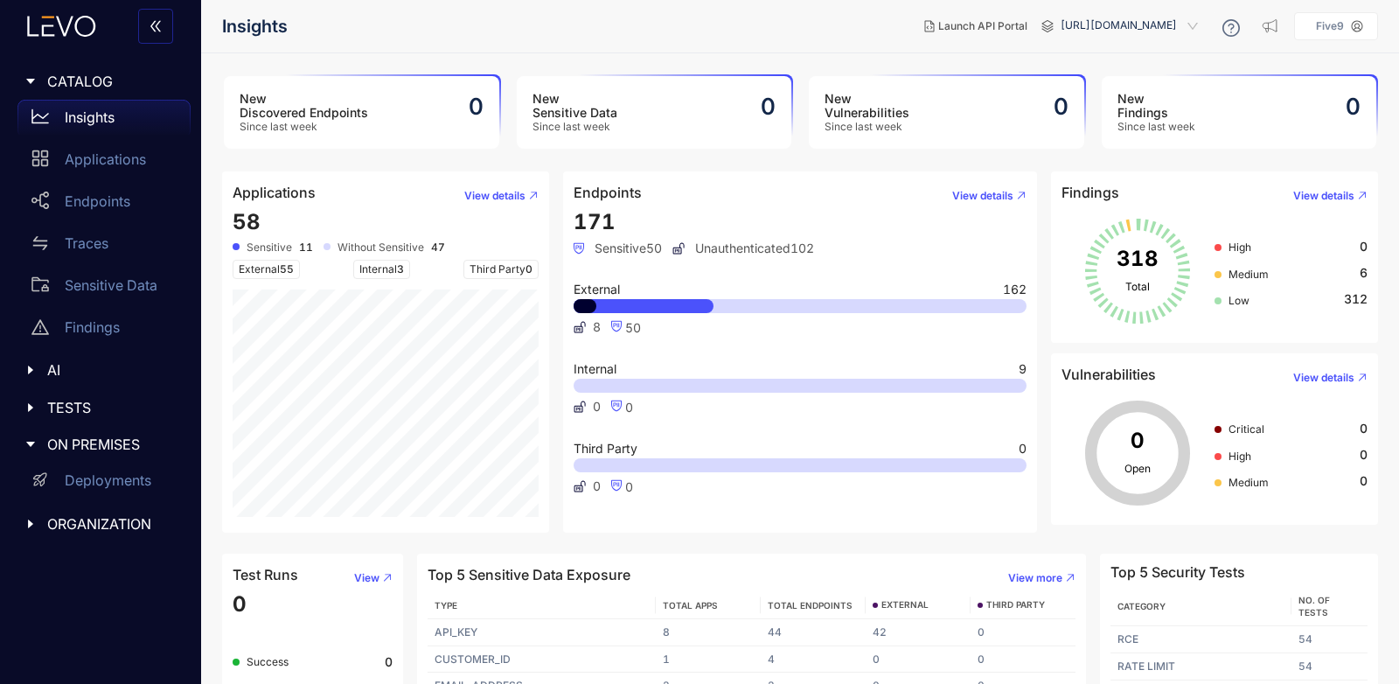
click at [115, 521] on span "ORGANIZATION" at bounding box center [111, 524] width 129 height 16
click at [90, 556] on p "Settings" at bounding box center [91, 560] width 52 height 16
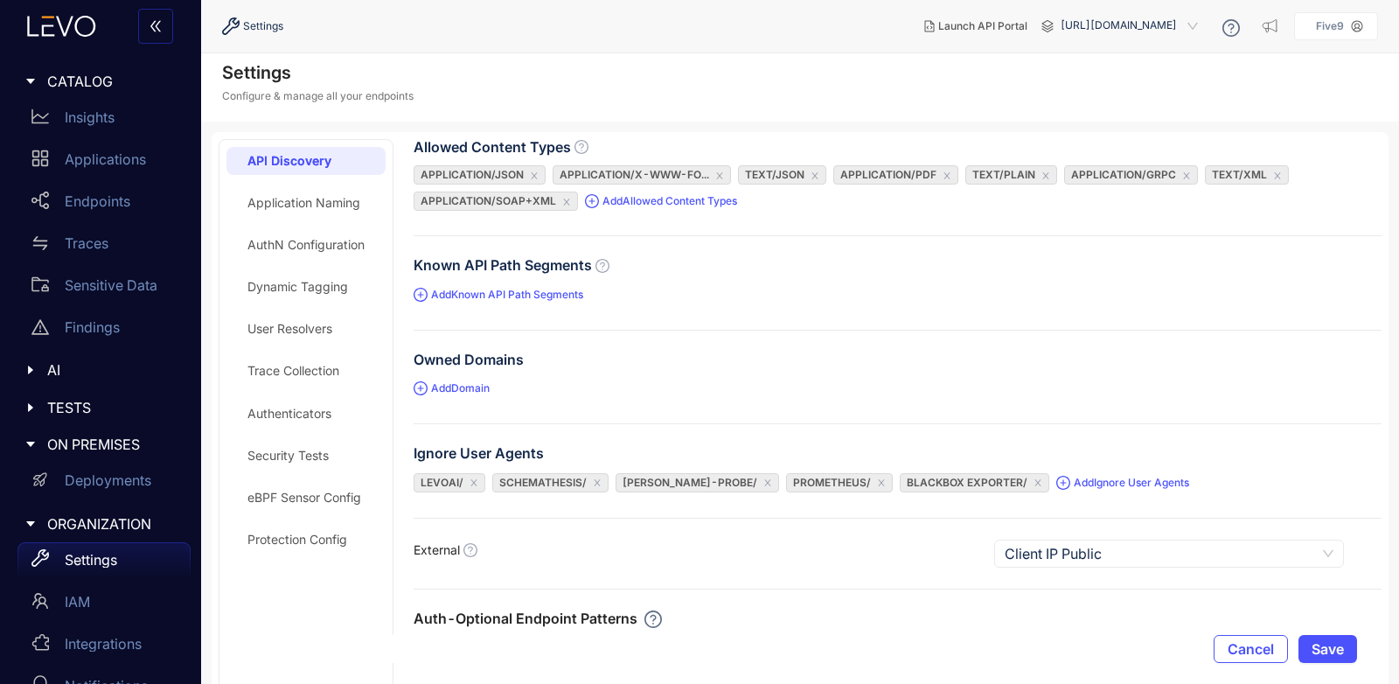
click at [334, 207] on div "Application Naming" at bounding box center [303, 203] width 113 height 14
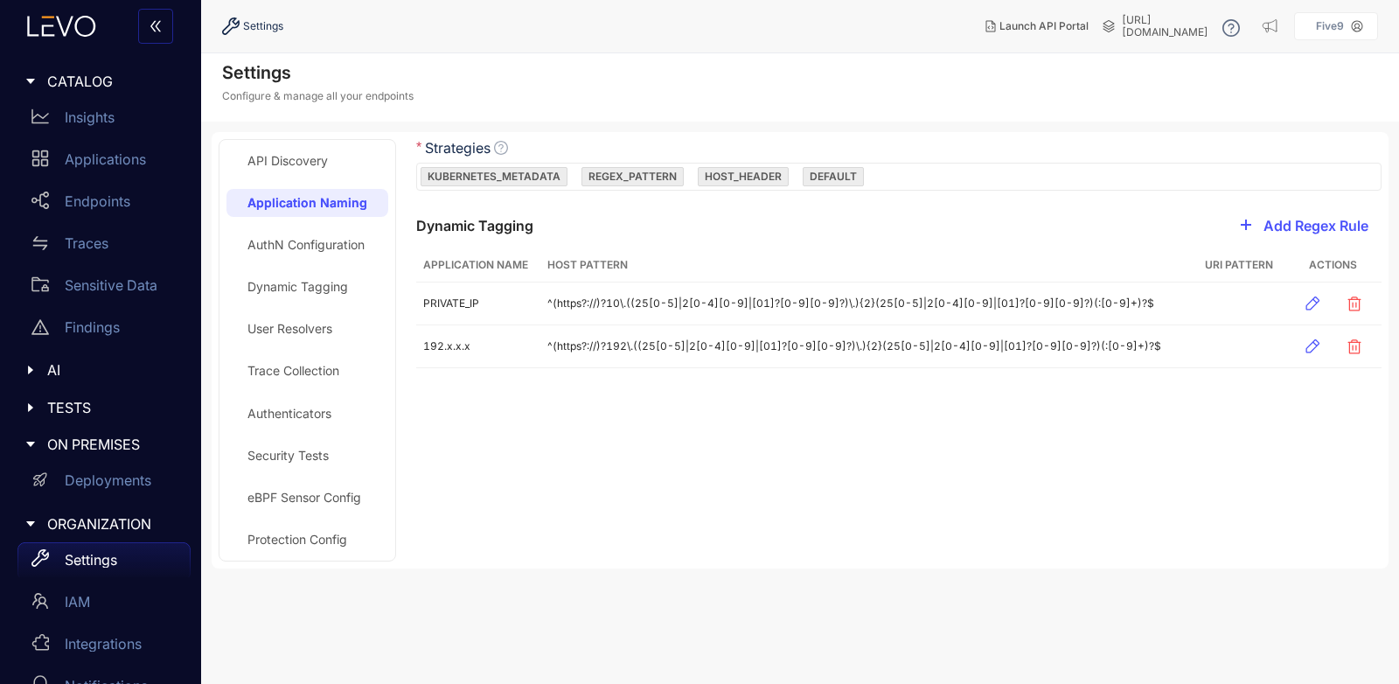
click at [322, 238] on div "AuthN Configuration" at bounding box center [305, 245] width 117 height 14
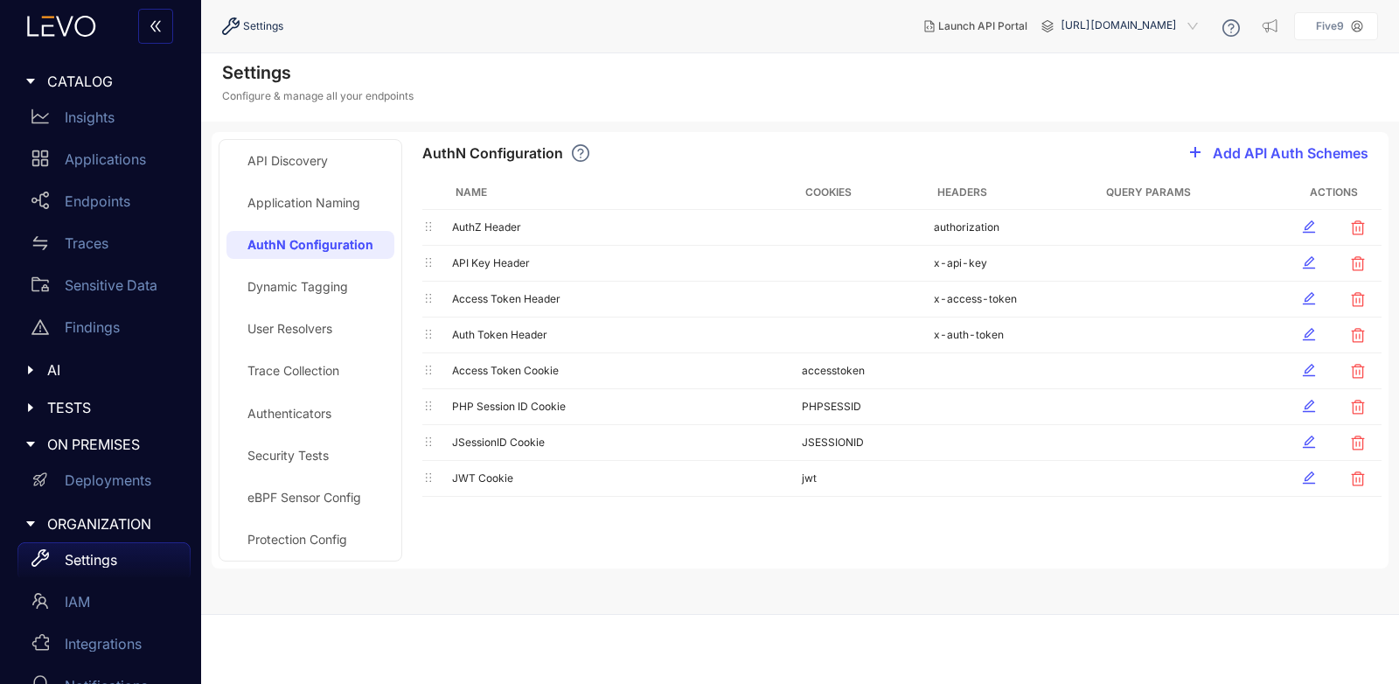
click at [327, 275] on div "Dynamic Tagging" at bounding box center [311, 287] width 168 height 28
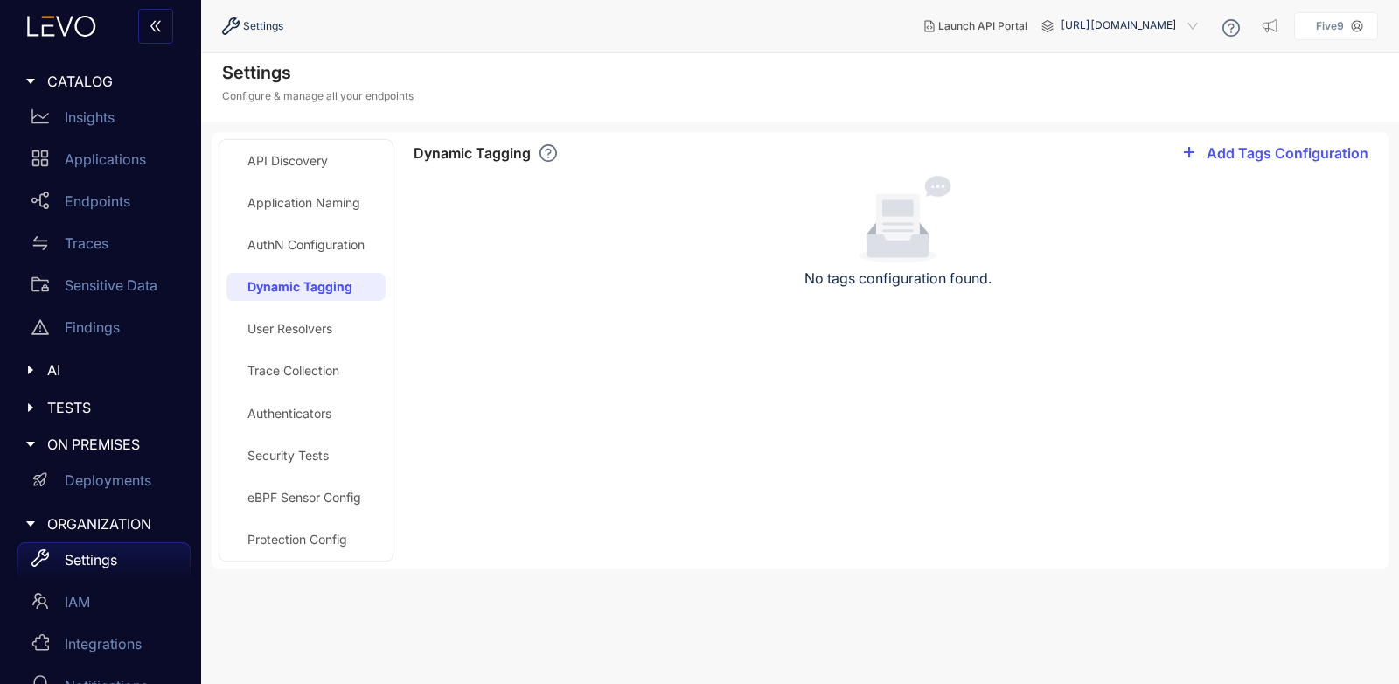
click at [298, 457] on div "Security Tests" at bounding box center [287, 456] width 81 height 14
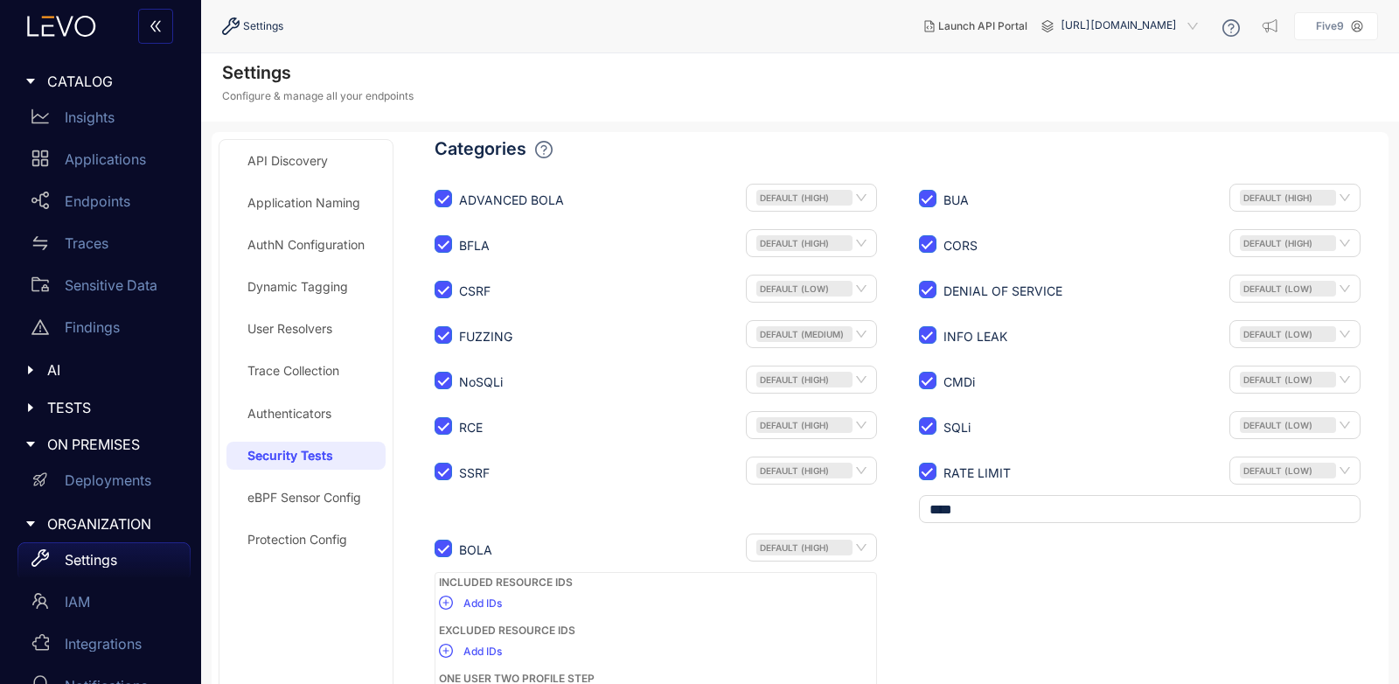
click at [302, 414] on div "Authenticators" at bounding box center [289, 414] width 84 height 14
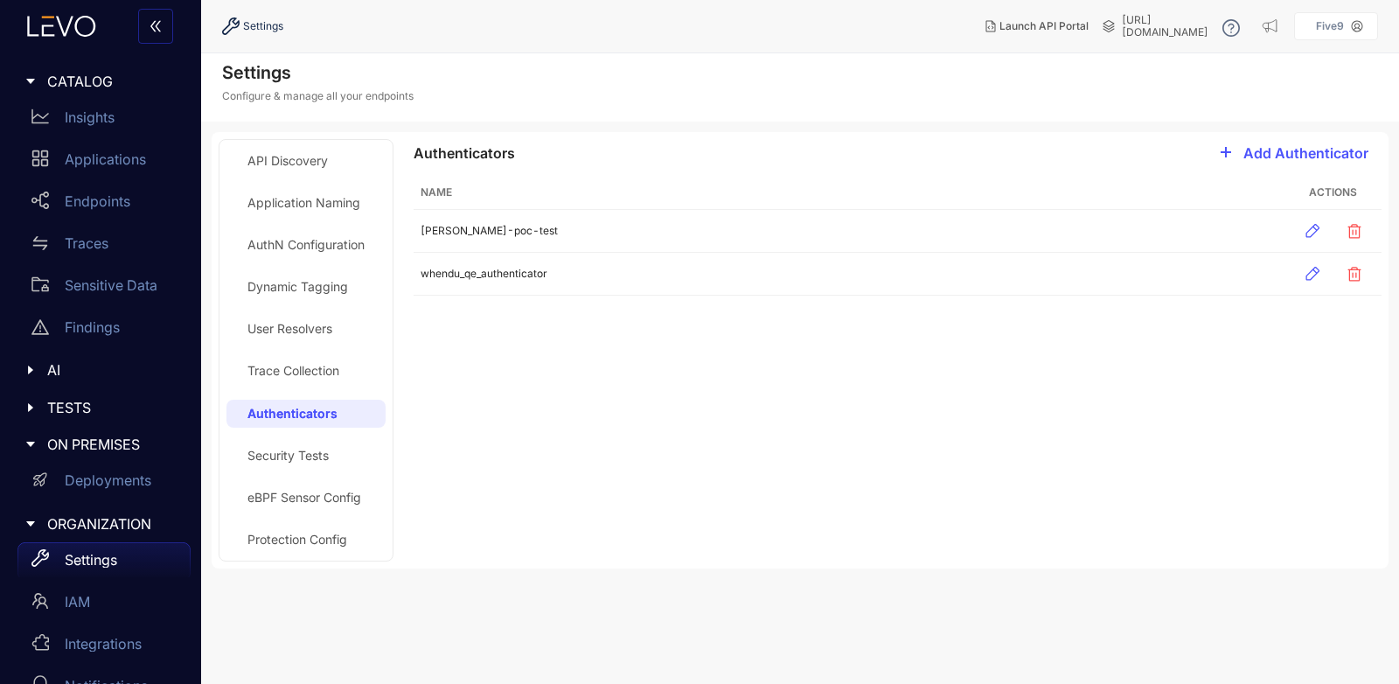
click at [313, 374] on div "Trace Collection" at bounding box center [293, 371] width 92 height 14
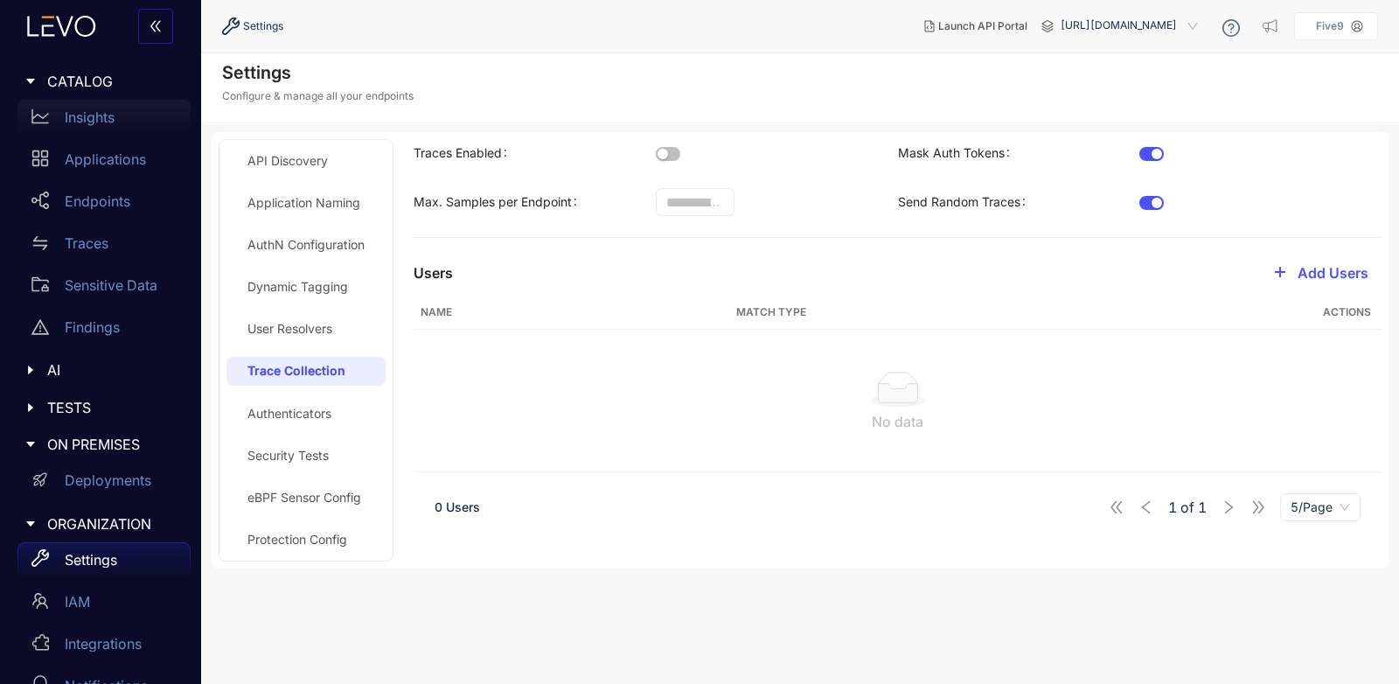
click at [120, 118] on div "Insights" at bounding box center [103, 117] width 173 height 35
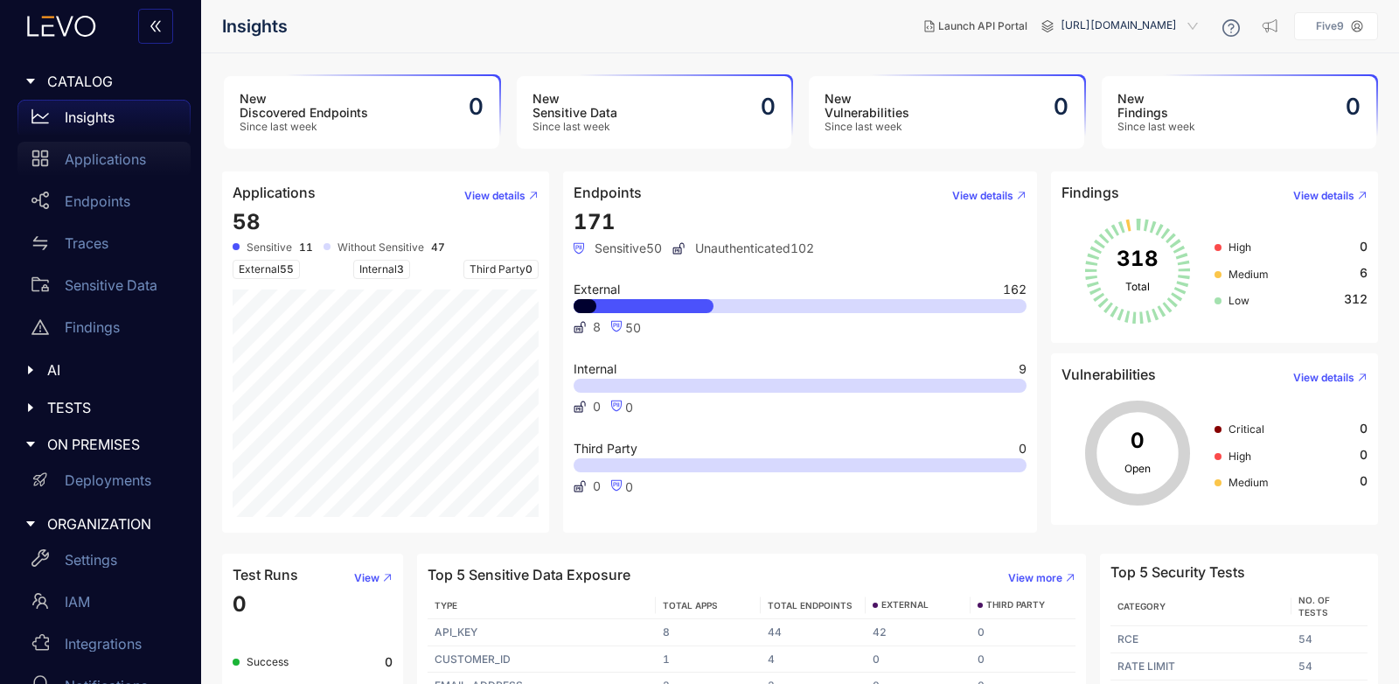
click at [55, 164] on div "Applications" at bounding box center [103, 159] width 173 height 35
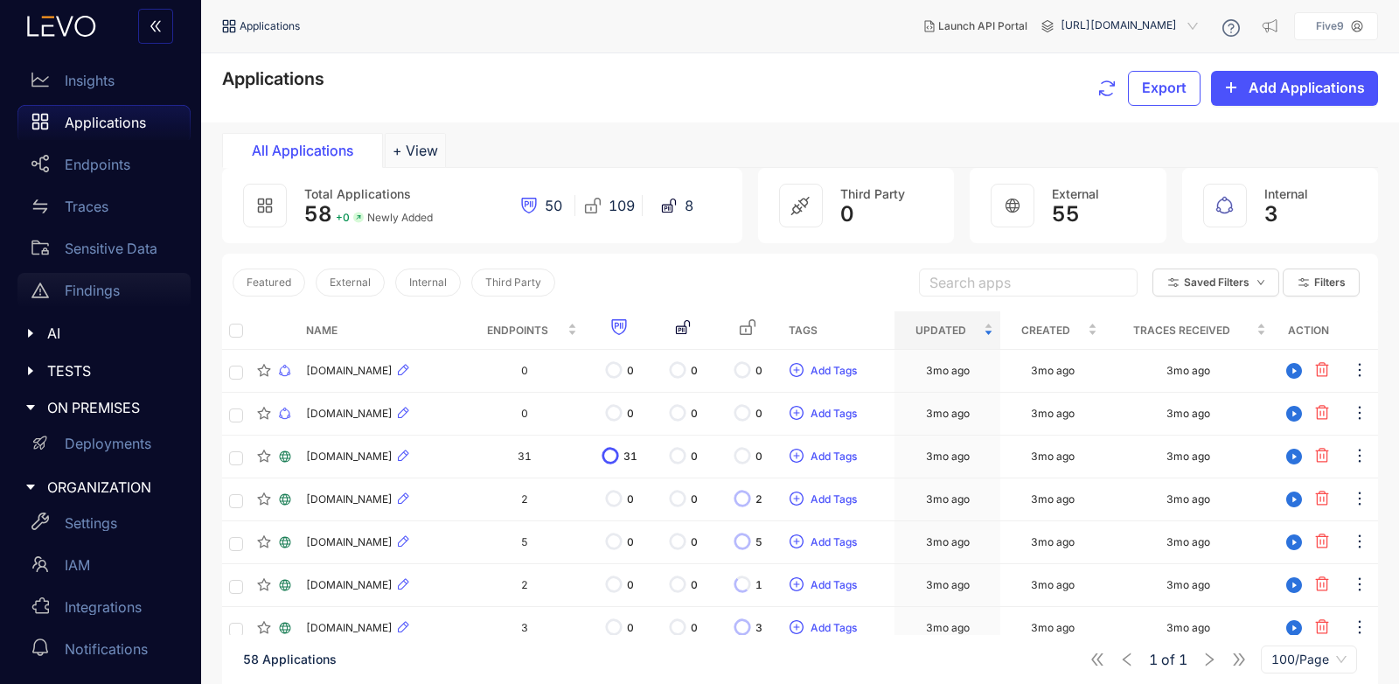
click at [122, 278] on div "Findings" at bounding box center [103, 290] width 173 height 35
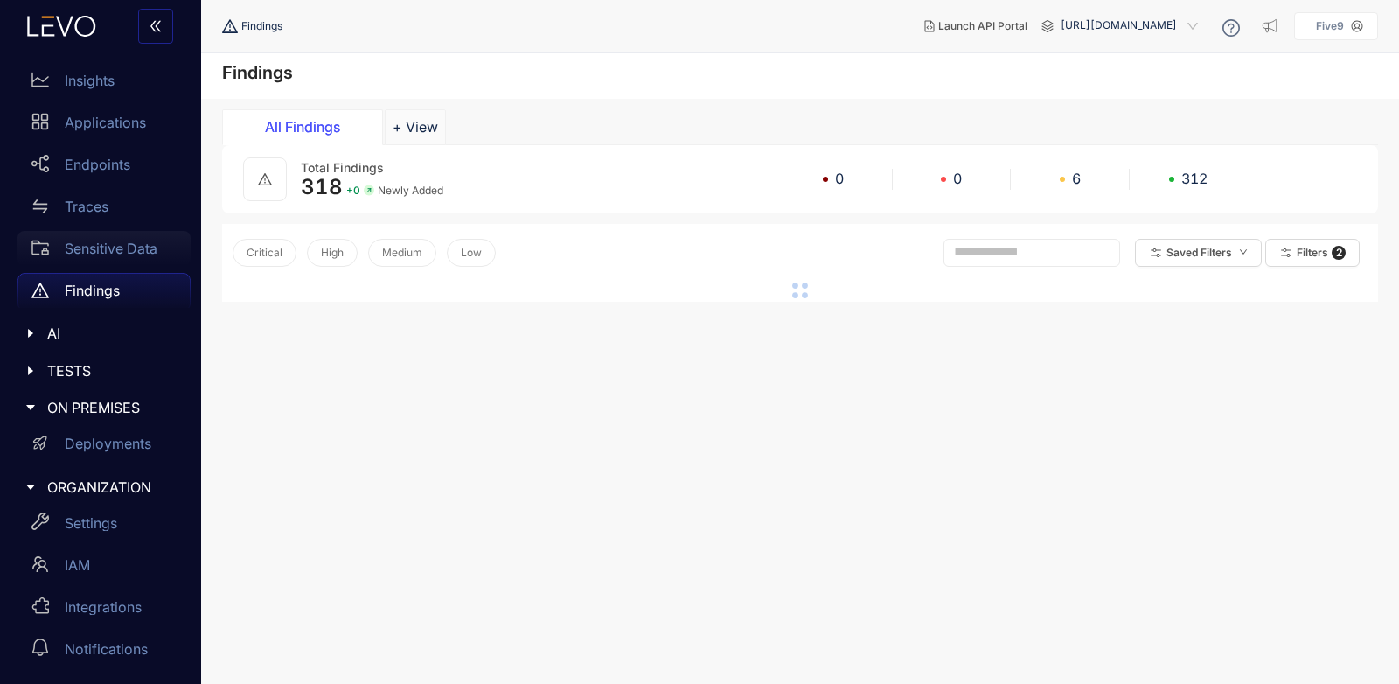
click at [125, 251] on p "Sensitive Data" at bounding box center [111, 249] width 93 height 16
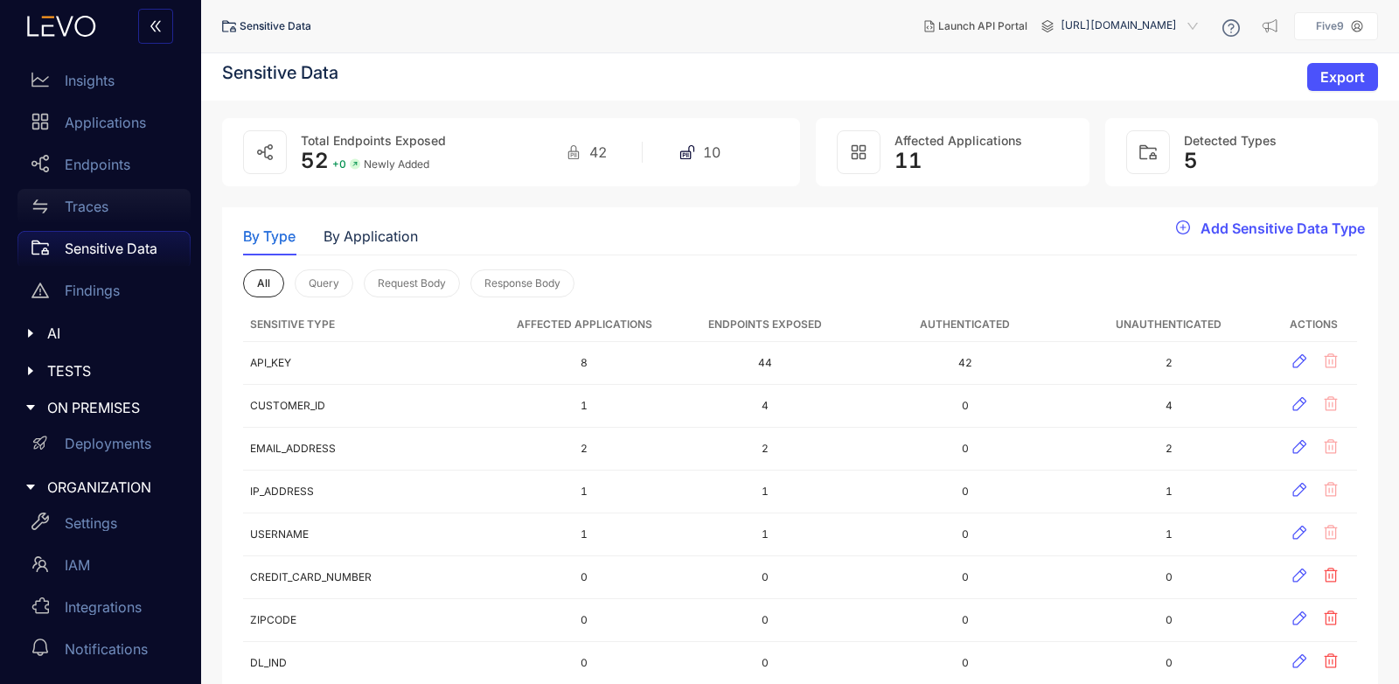
click at [122, 215] on div "Traces" at bounding box center [103, 206] width 173 height 35
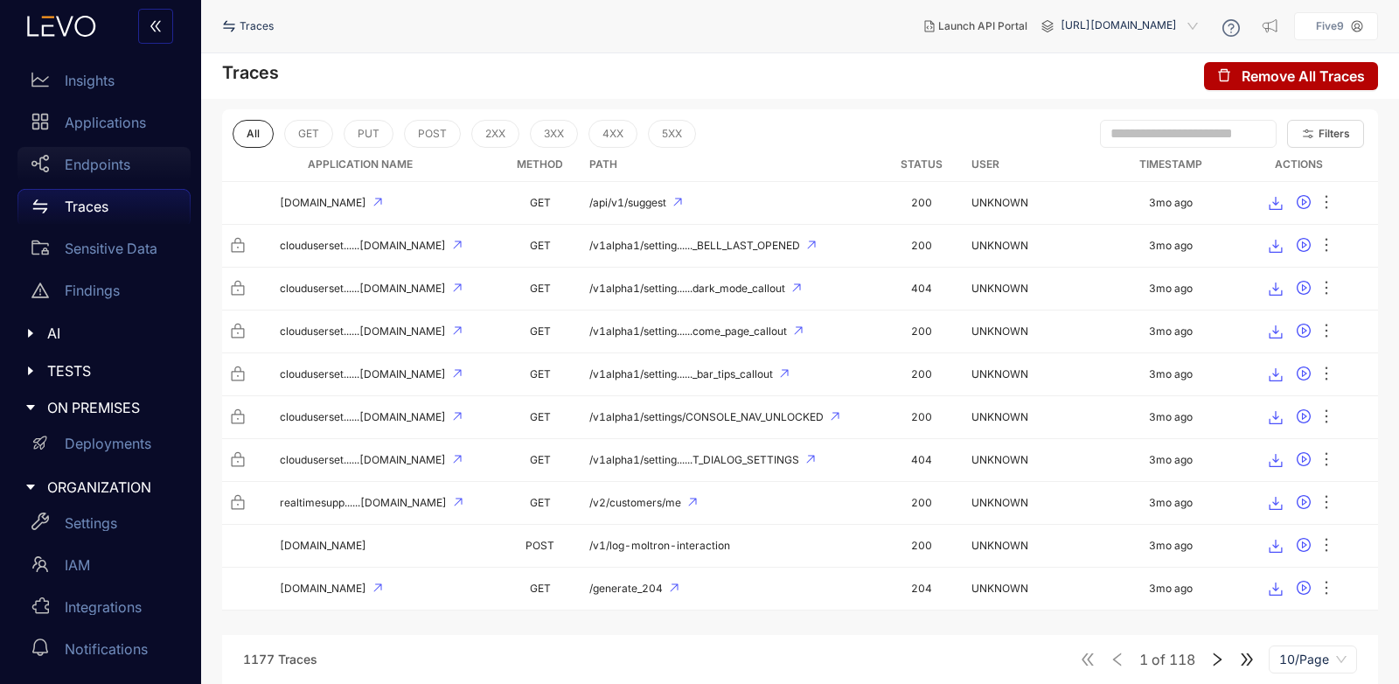
click at [123, 158] on p "Endpoints" at bounding box center [98, 165] width 66 height 16
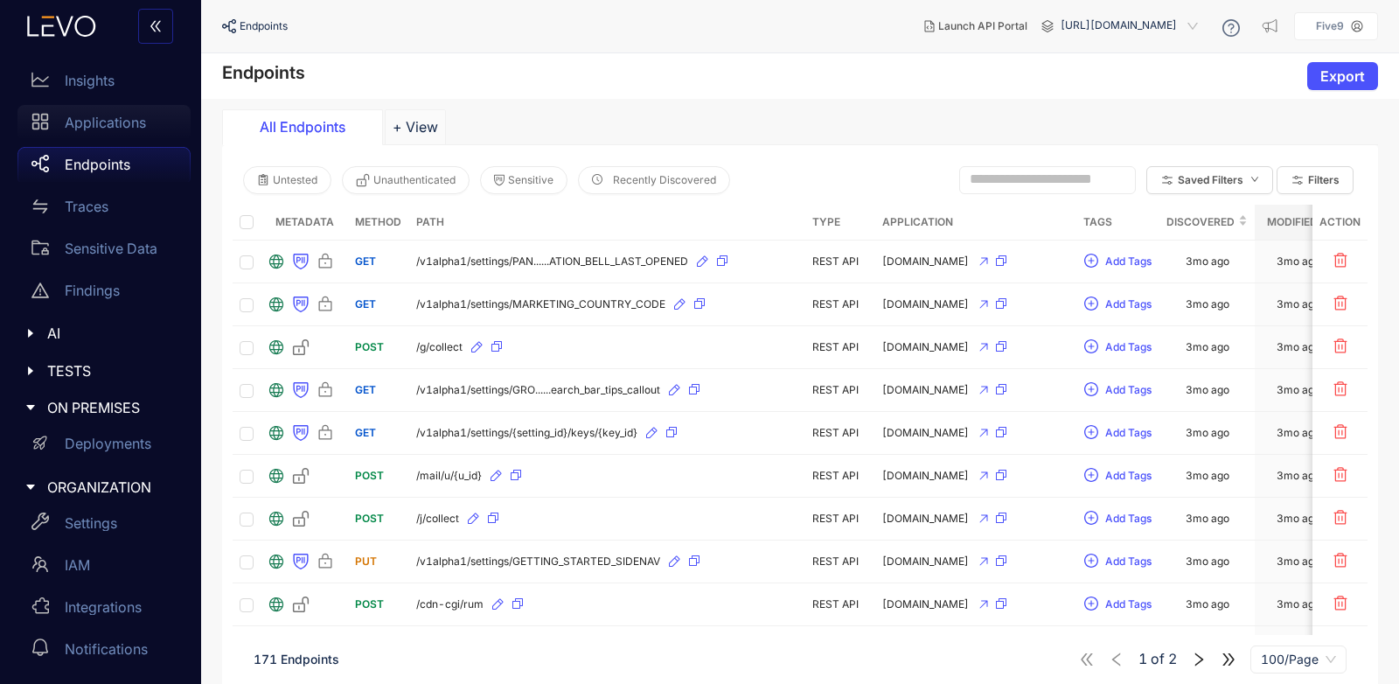
click at [143, 115] on p "Applications" at bounding box center [105, 123] width 81 height 16
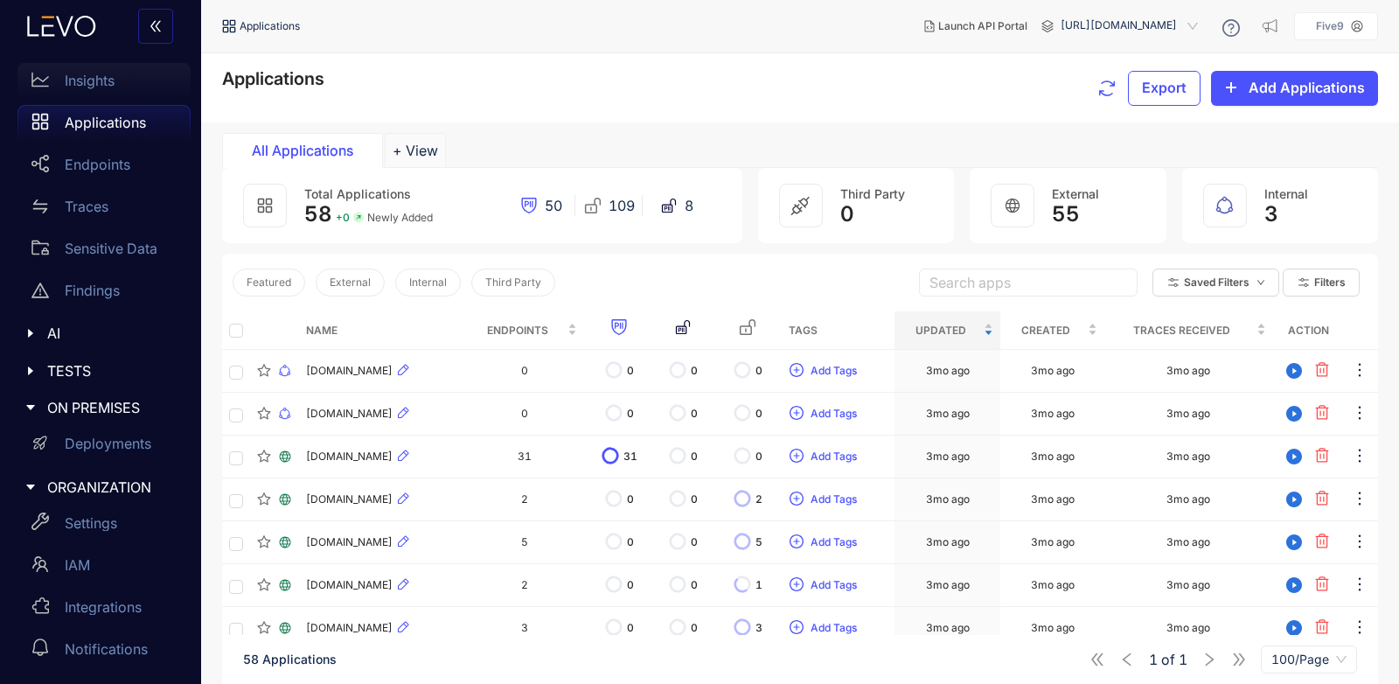
click at [94, 69] on div "Insights" at bounding box center [103, 80] width 173 height 35
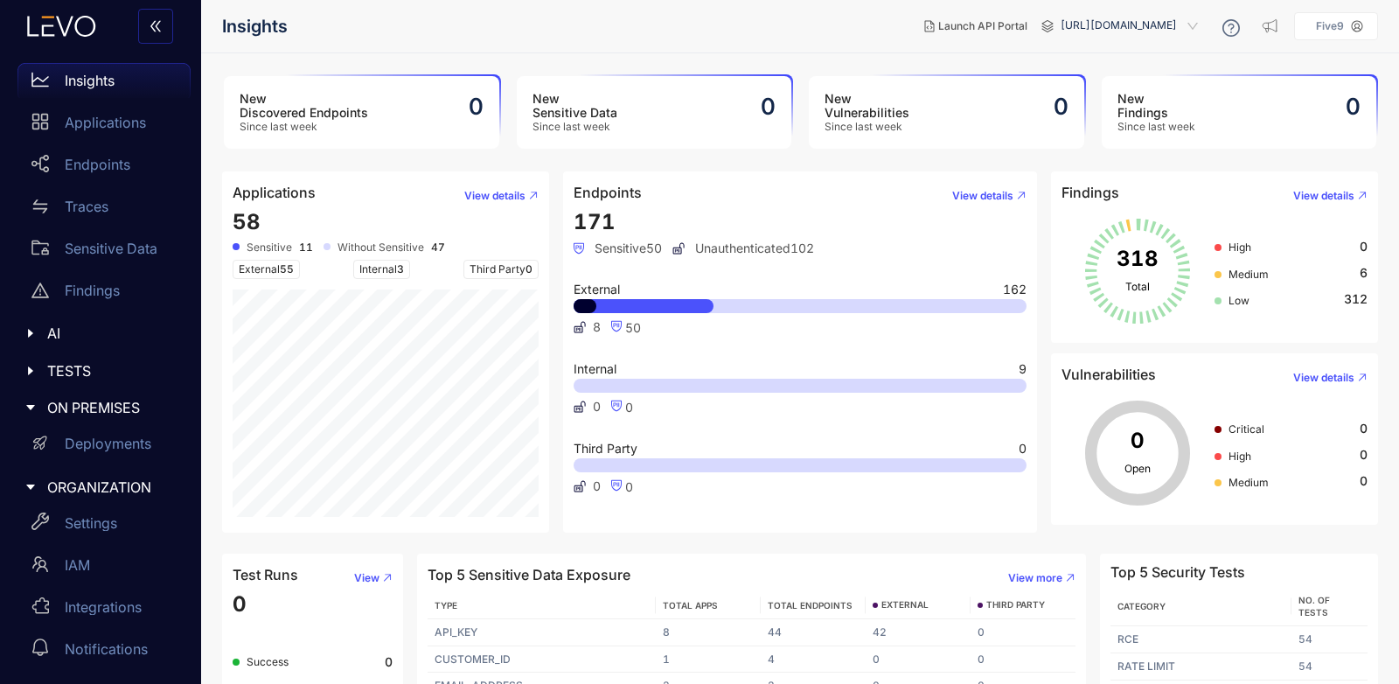
click at [1115, 17] on span "[URL][DOMAIN_NAME]" at bounding box center [1131, 26] width 141 height 28
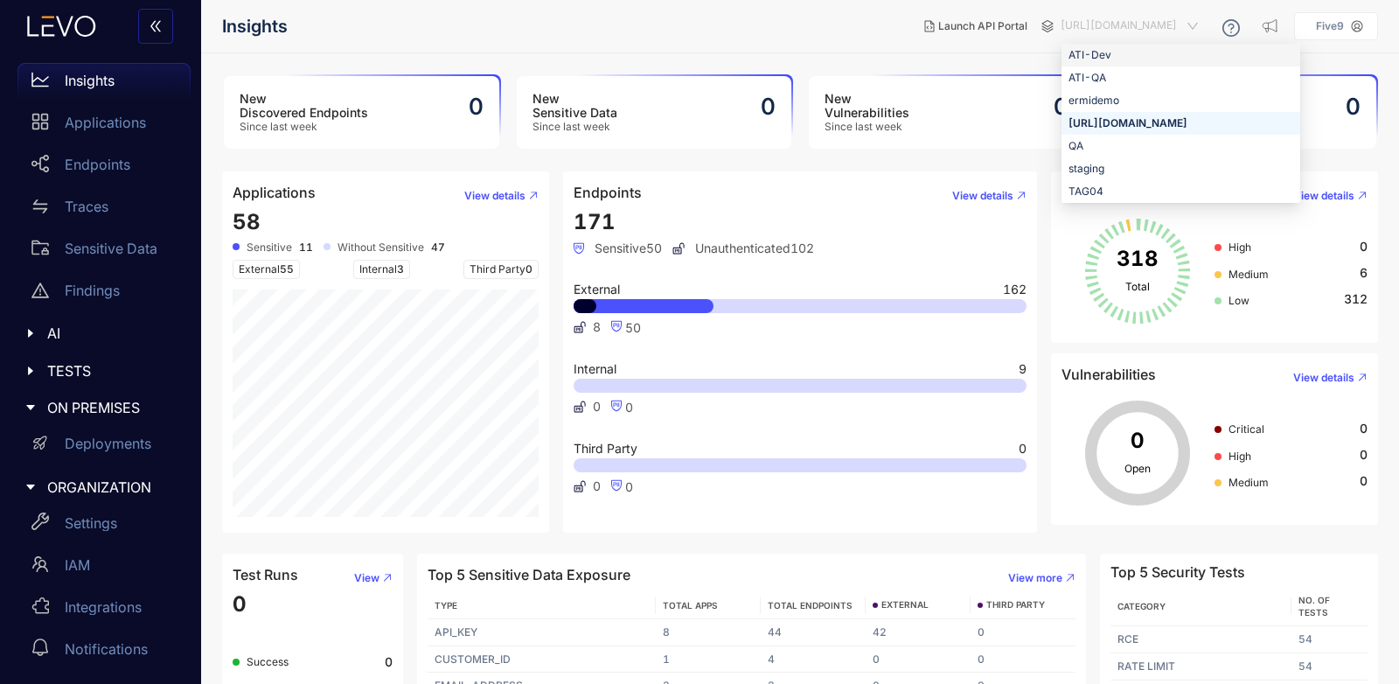
click at [1069, 53] on div "ATI-Dev" at bounding box center [1181, 54] width 225 height 19
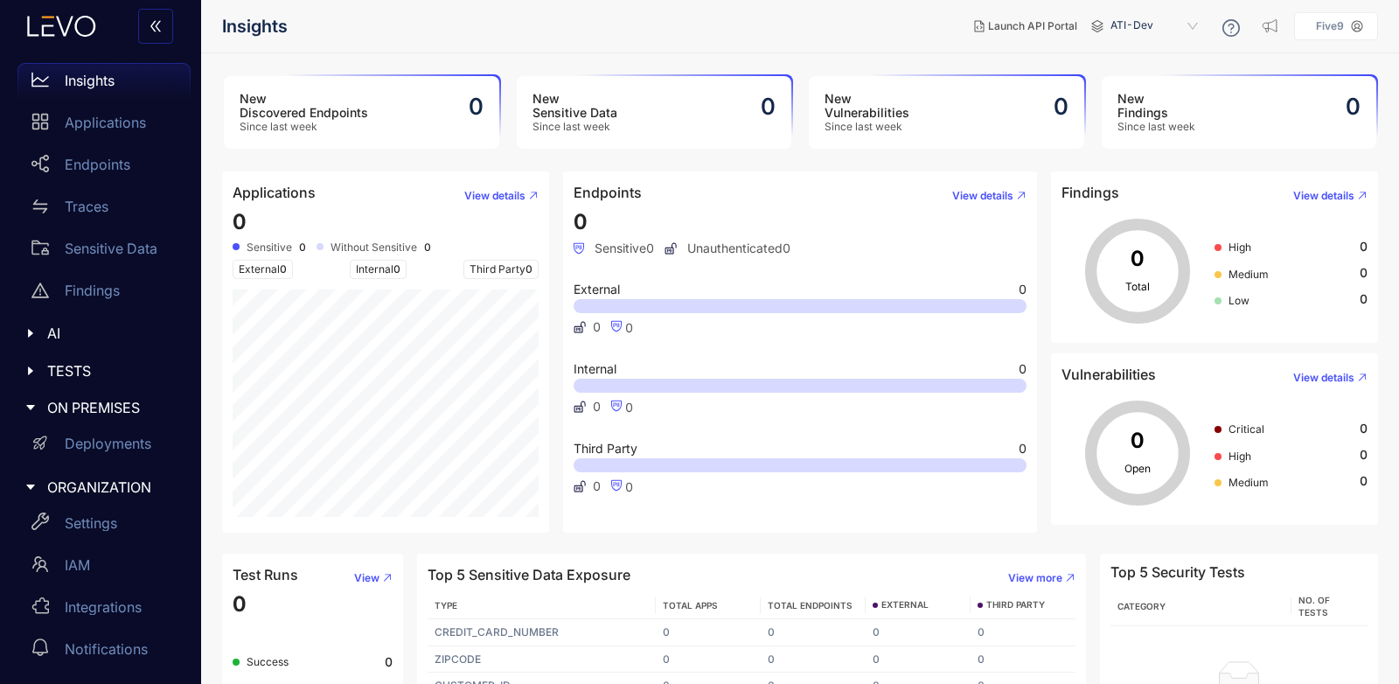
scroll to position [80, 0]
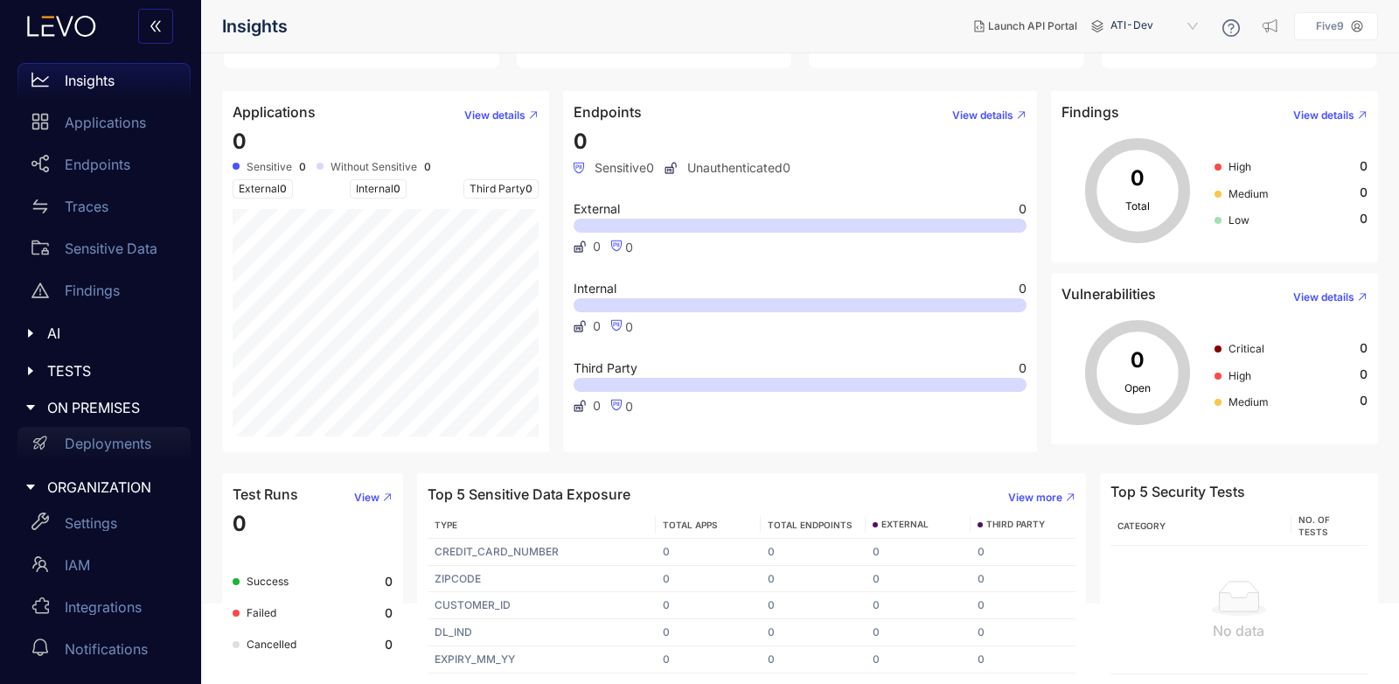
click at [92, 442] on p "Deployments" at bounding box center [108, 444] width 87 height 16
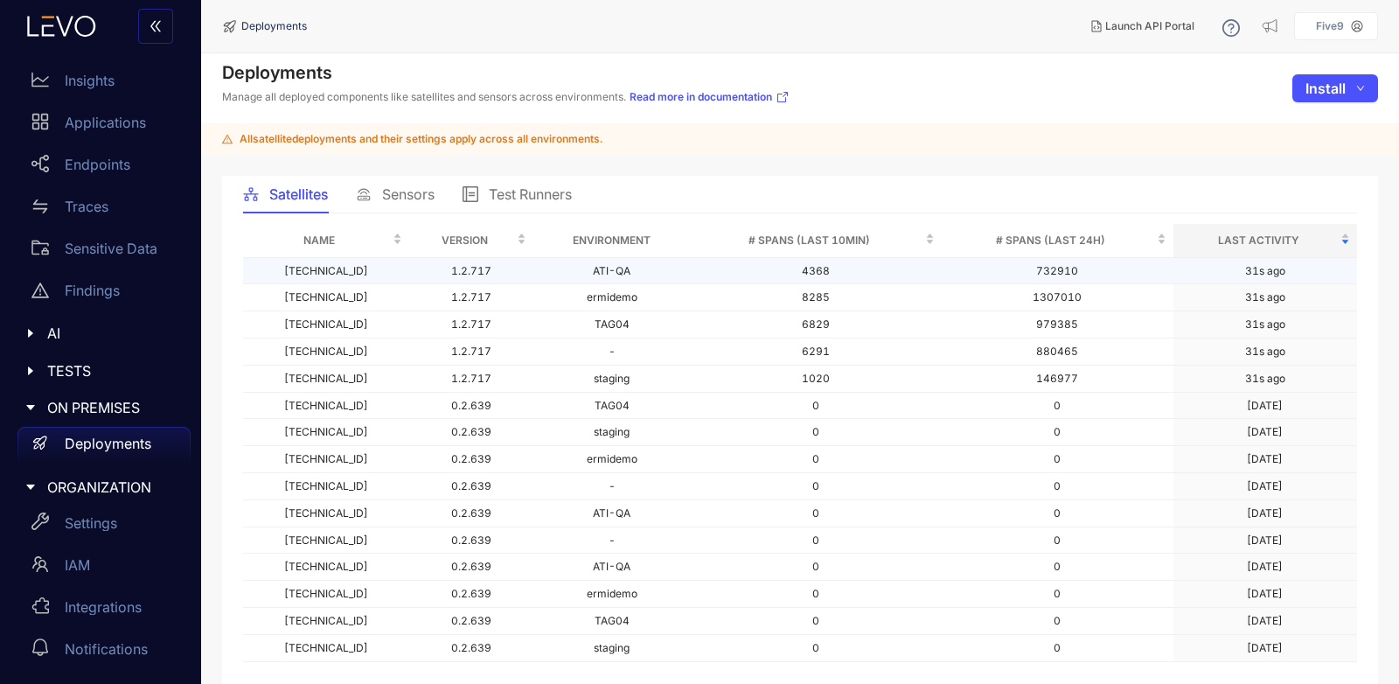
click at [1265, 282] on td "31s ago" at bounding box center [1266, 271] width 184 height 27
click at [1265, 268] on div "31s ago" at bounding box center [1265, 271] width 40 height 12
click at [914, 262] on td "4368" at bounding box center [816, 271] width 252 height 27
click at [572, 266] on td "ATI-QA" at bounding box center [611, 271] width 156 height 27
click at [1240, 31] on icon at bounding box center [1231, 27] width 17 height 17
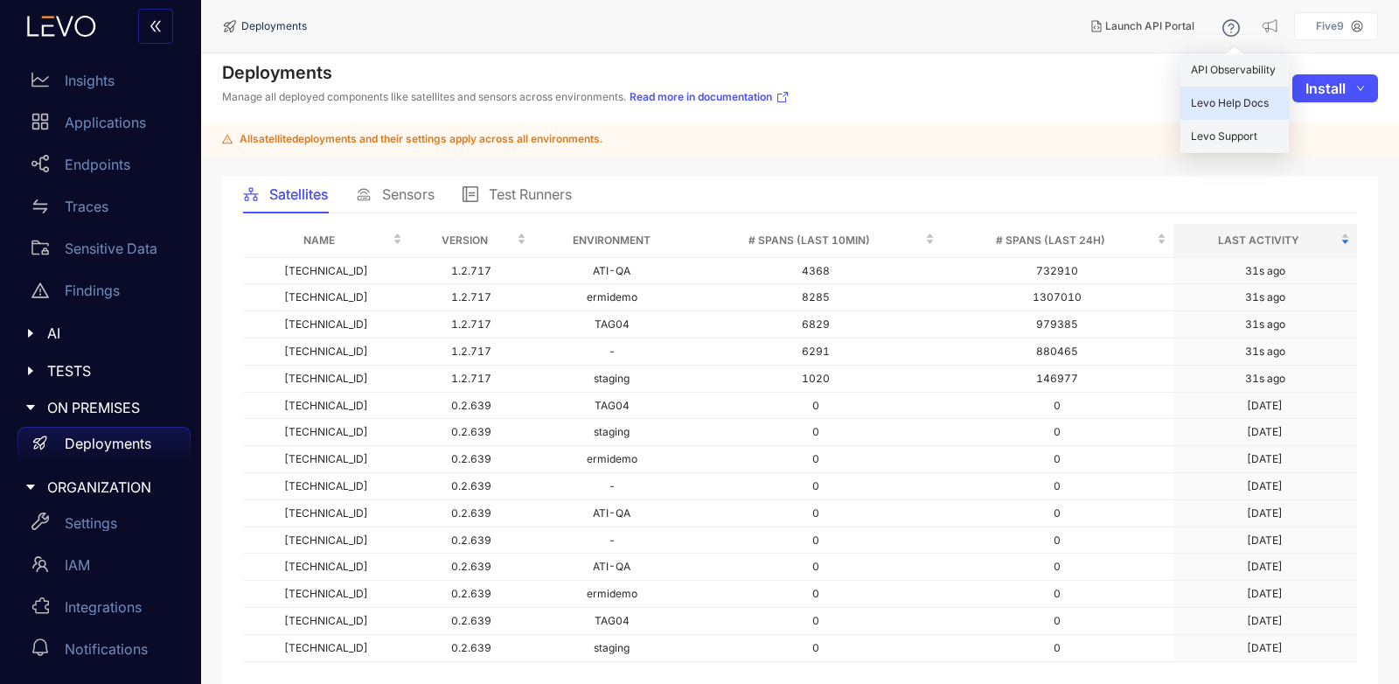
click at [1225, 93] on div "Levo Help Docs" at bounding box center [1235, 103] width 108 height 33
click at [1370, 29] on aside "Five9 pwneil [PERSON_NAME][EMAIL_ADDRESS][PERSON_NAME][DOMAIN_NAME] Five9 Owner…" at bounding box center [1336, 26] width 84 height 28
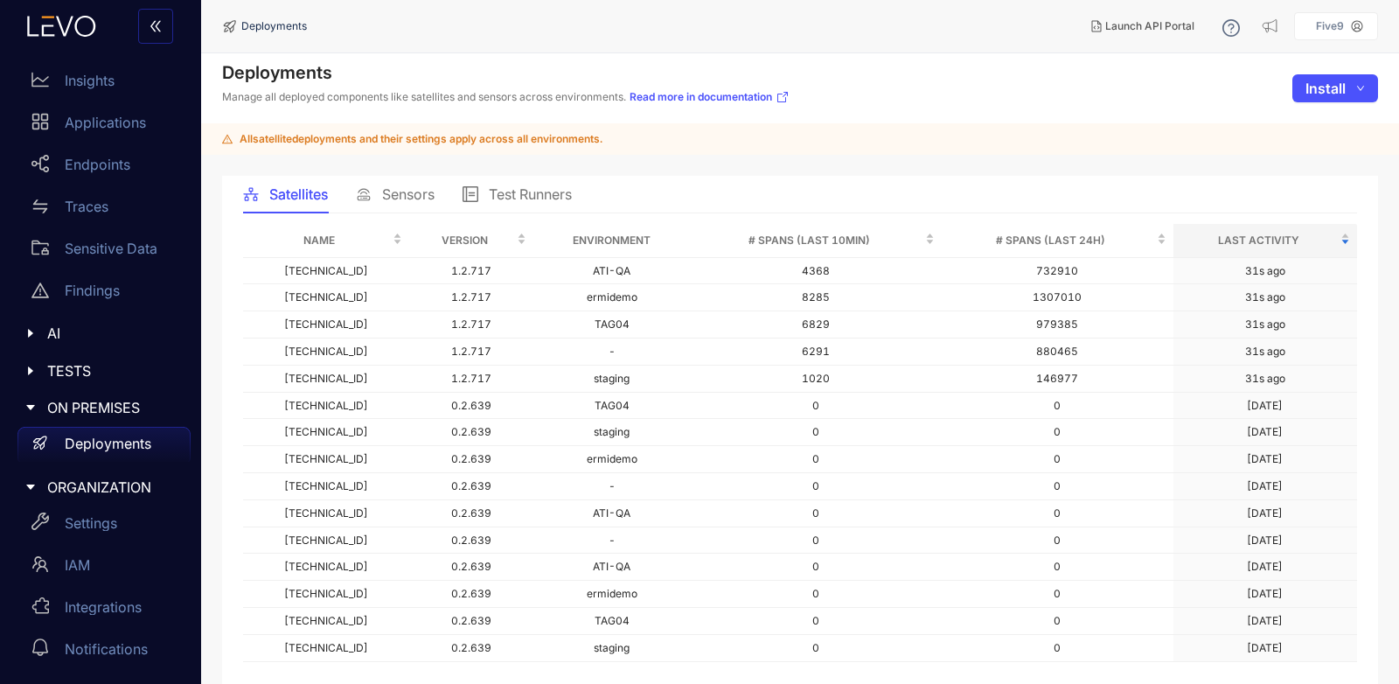
click at [1348, 31] on div "Five9" at bounding box center [1330, 26] width 42 height 12
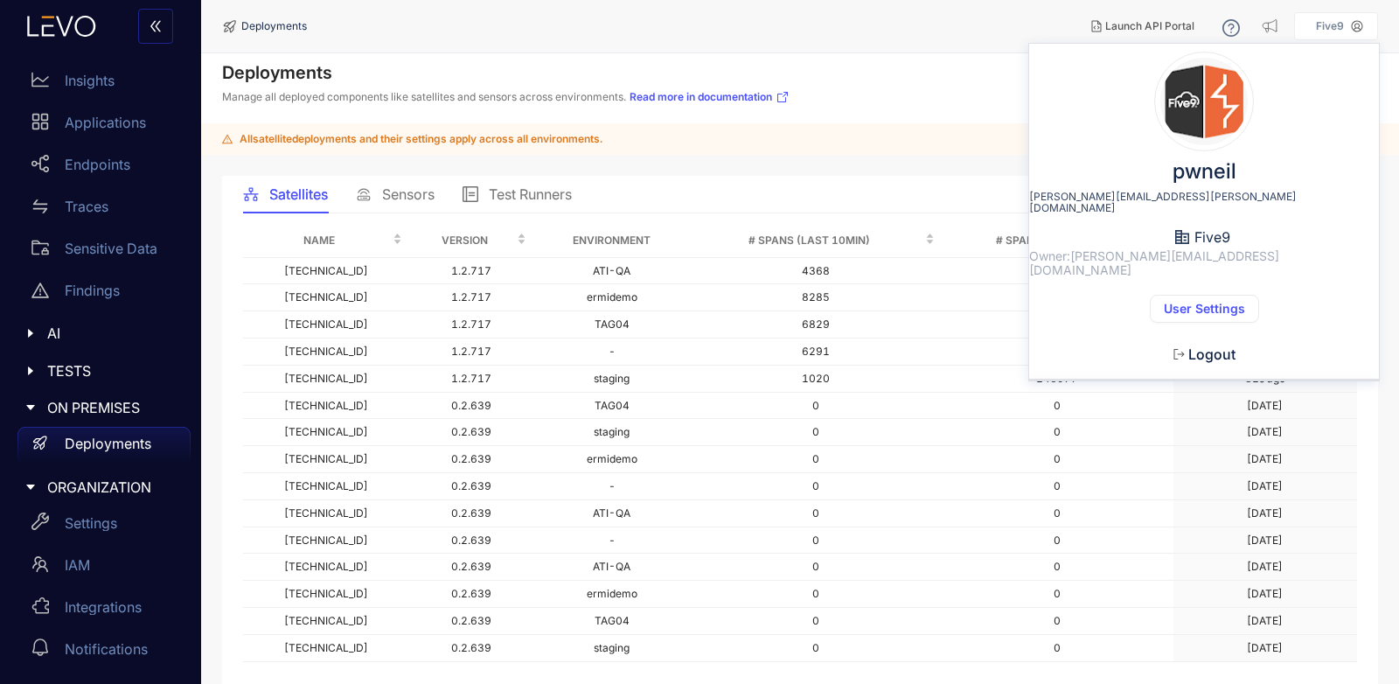
click at [1352, 17] on aside "Five9 pwneil [PERSON_NAME][EMAIL_ADDRESS][PERSON_NAME][DOMAIN_NAME] Five9 Owner…" at bounding box center [1336, 26] width 84 height 28
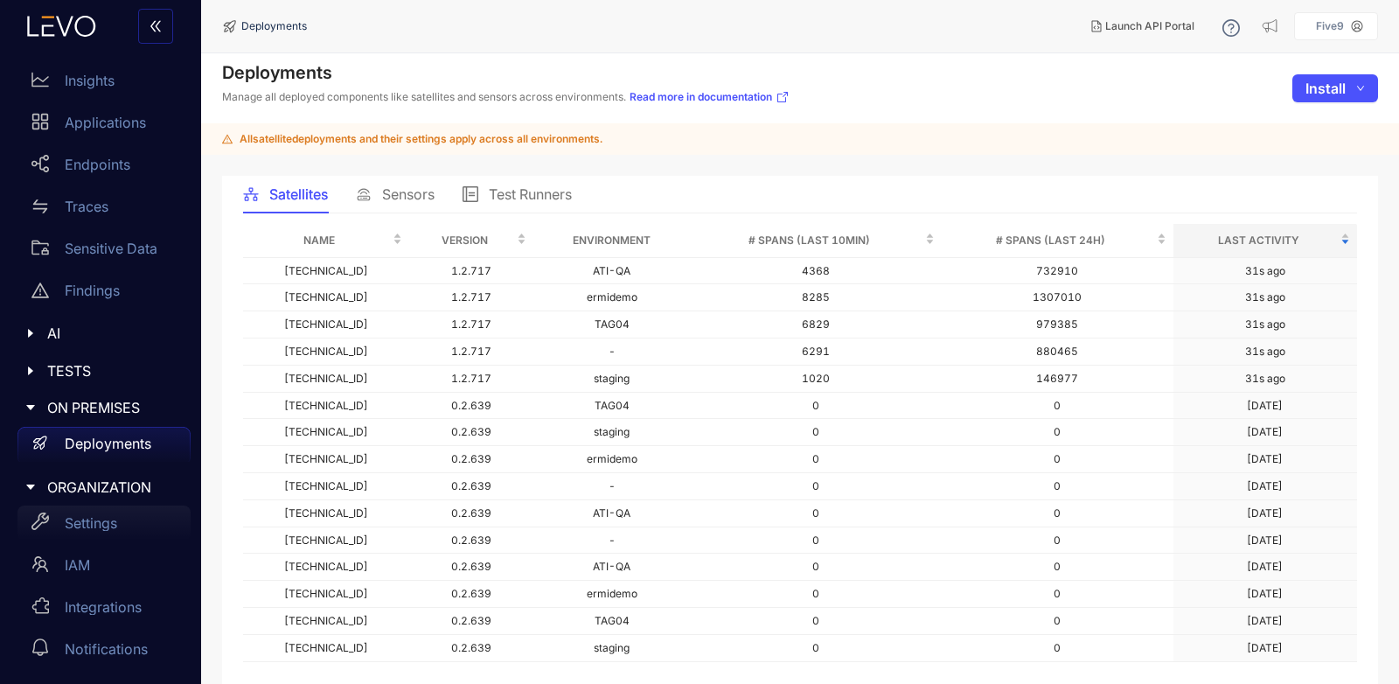
click at [117, 524] on p "Settings" at bounding box center [91, 523] width 52 height 16
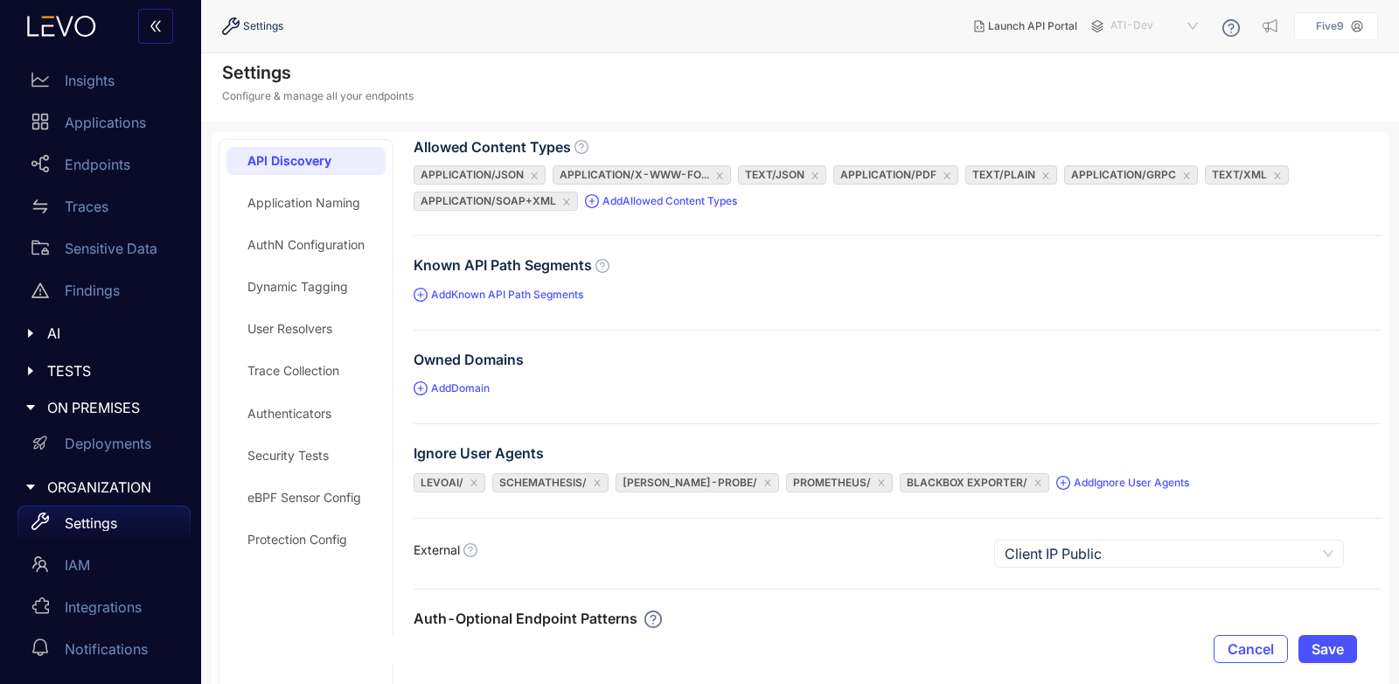
click at [1154, 24] on span "ATI-Dev" at bounding box center [1156, 26] width 91 height 28
click at [1192, 48] on div "ATI-Dev" at bounding box center [1163, 54] width 91 height 19
click at [1193, 34] on span "ATI-Dev" at bounding box center [1156, 26] width 91 height 28
click at [1185, 49] on div "ATI-Dev" at bounding box center [1163, 54] width 91 height 19
drag, startPoint x: 436, startPoint y: 88, endPoint x: 341, endPoint y: 62, distance: 98.0
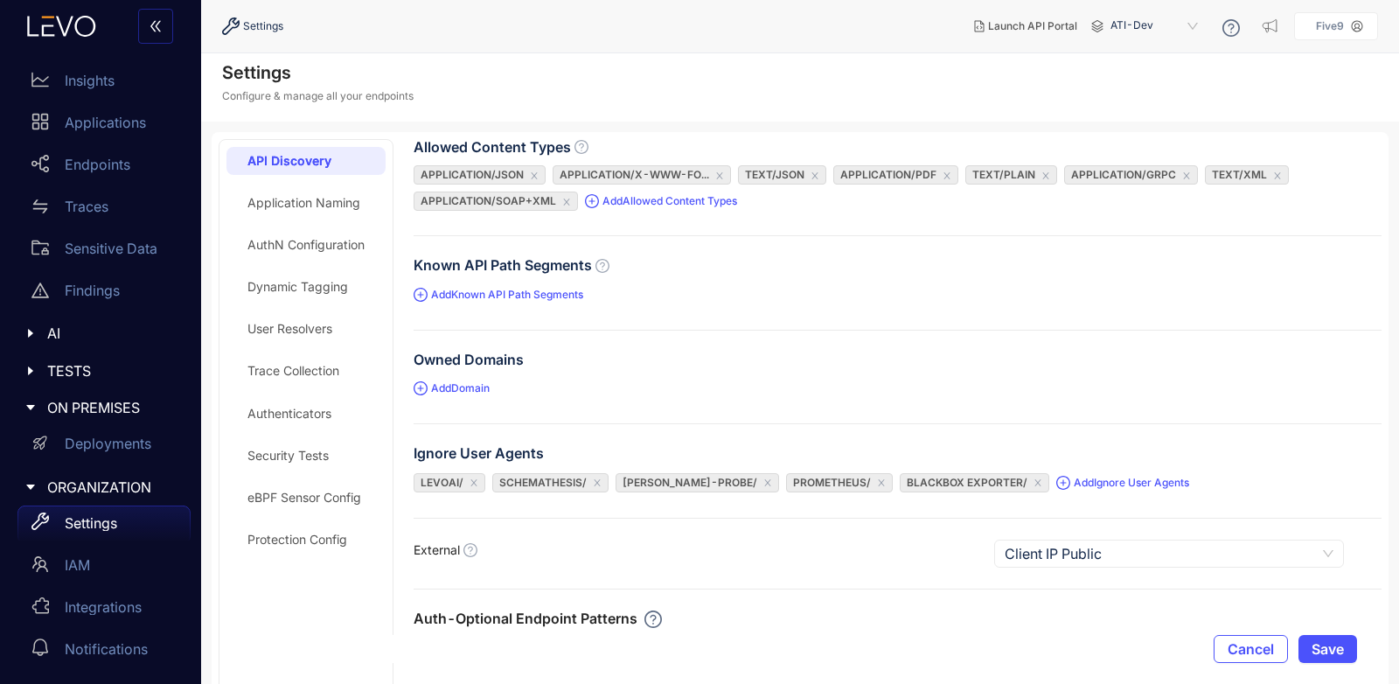
click at [435, 86] on div "Settings Configure & manage all your endpoints" at bounding box center [800, 87] width 1198 height 68
click at [248, 25] on span "Settings" at bounding box center [263, 26] width 40 height 12
click at [1196, 24] on span "ATI-Dev" at bounding box center [1156, 26] width 91 height 28
click at [1069, 81] on div "Settings Configure & manage all your endpoints" at bounding box center [800, 87] width 1198 height 68
click at [1168, 27] on span "ATI-Dev" at bounding box center [1156, 26] width 91 height 28
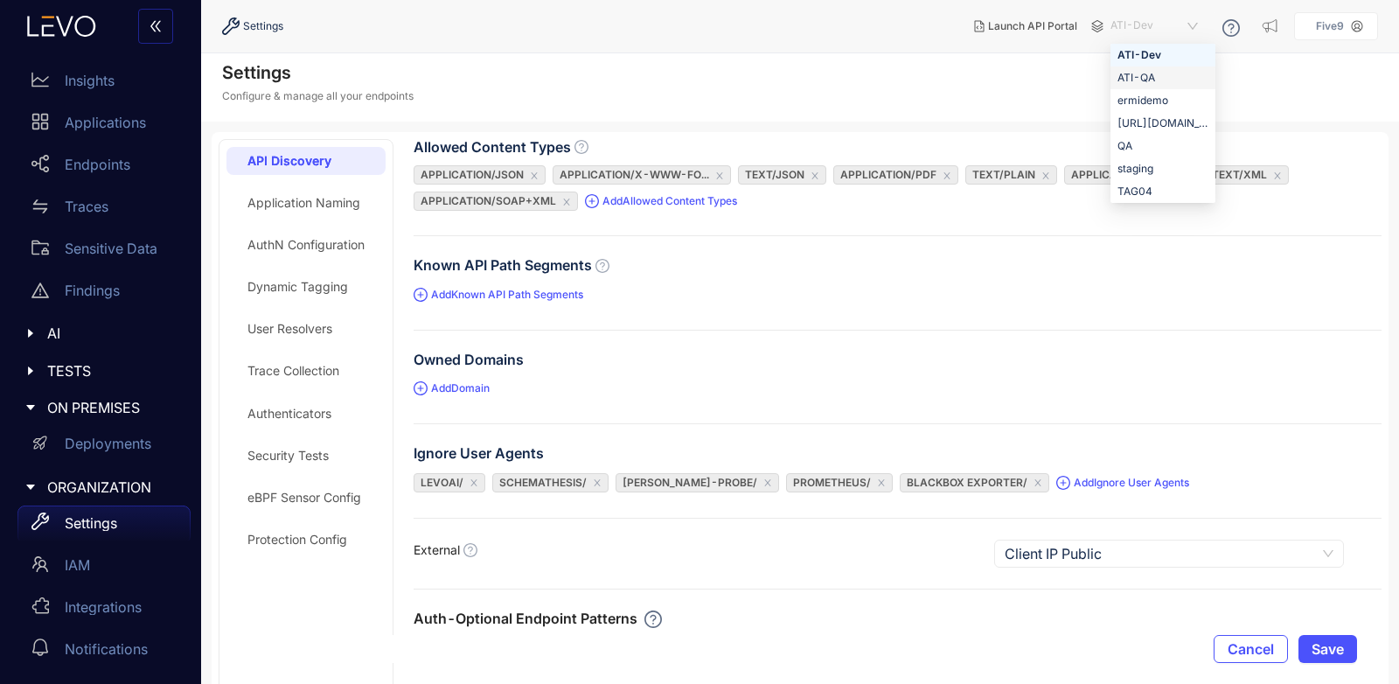
click at [1178, 82] on div "ATI-QA" at bounding box center [1163, 77] width 91 height 19
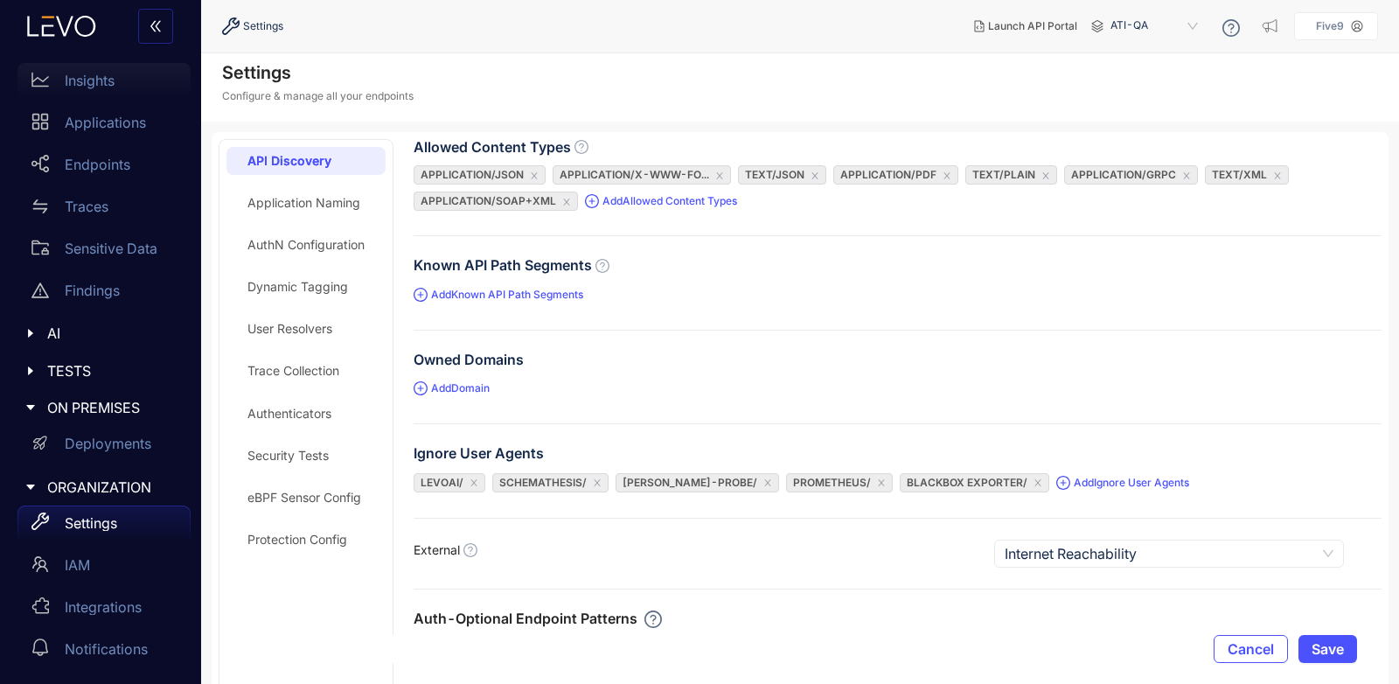
click at [101, 93] on div "Insights" at bounding box center [103, 80] width 173 height 35
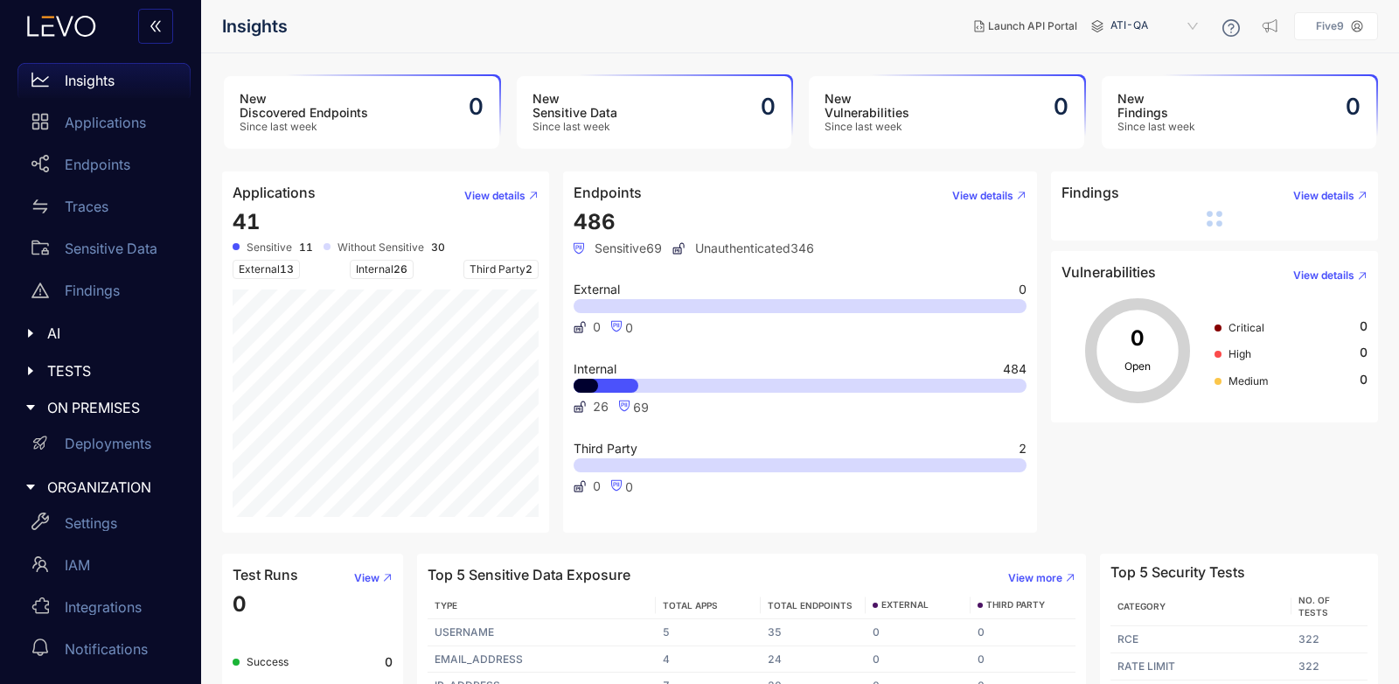
click at [1158, 34] on span "ATI-QA" at bounding box center [1156, 26] width 91 height 28
click at [99, 104] on link "Insights" at bounding box center [103, 84] width 173 height 42
click at [95, 164] on p "Endpoints" at bounding box center [98, 165] width 66 height 16
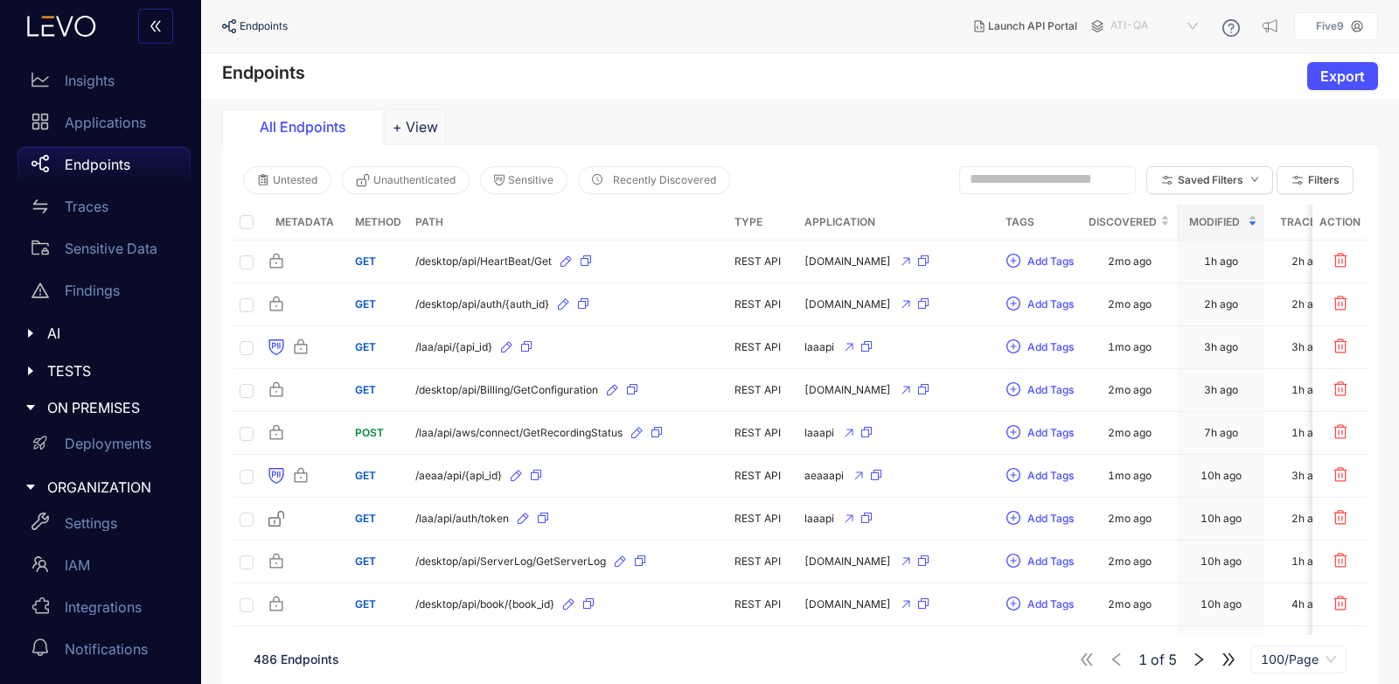
click at [1196, 28] on span "ATI-QA" at bounding box center [1156, 26] width 91 height 28
click at [1174, 99] on div "ermidemo" at bounding box center [1163, 100] width 91 height 19
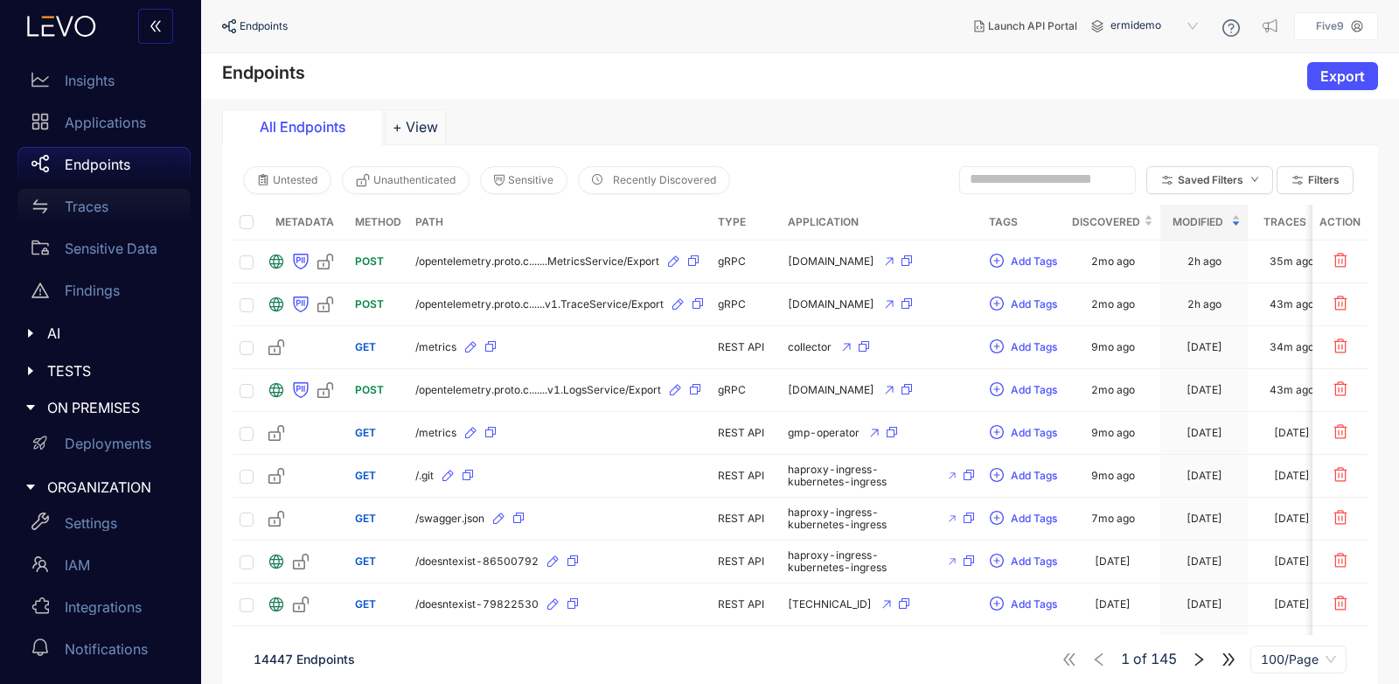
click at [52, 199] on div "Traces" at bounding box center [103, 206] width 173 height 35
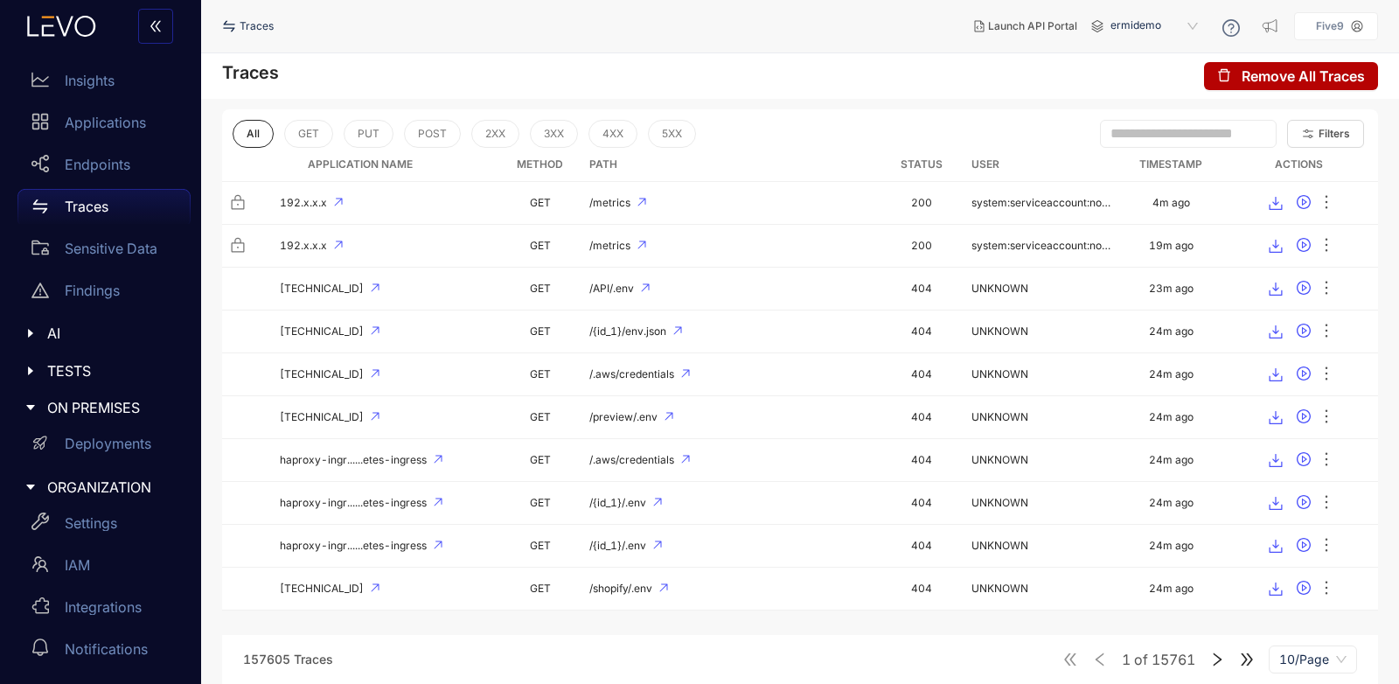
click at [1175, 27] on span "ermidemo" at bounding box center [1156, 26] width 91 height 28
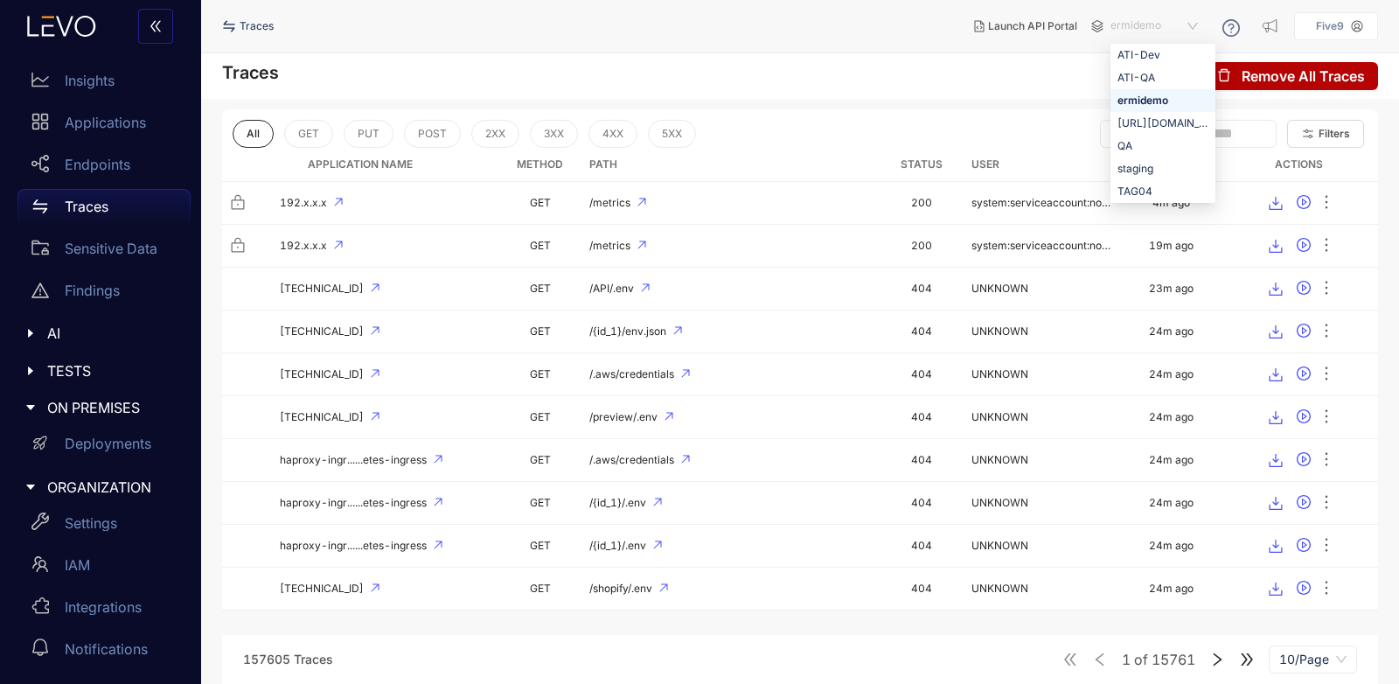
click at [1175, 27] on span "ermidemo" at bounding box center [1156, 26] width 91 height 28
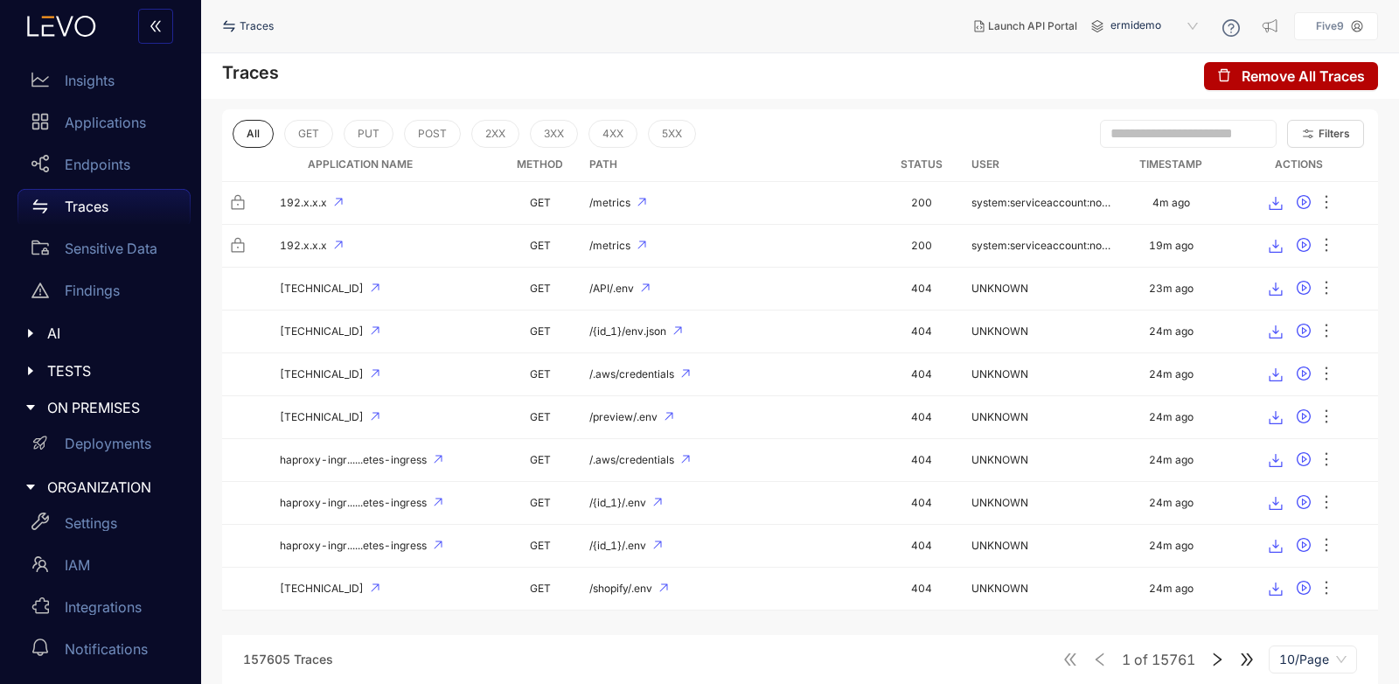
click at [1007, 51] on header "Traces Launch API Portal ermidemo e1468464-c5fe-412a-aaa9-56a3c4dd7c62 a08d1068…" at bounding box center [800, 26] width 1156 height 52
click at [1184, 28] on span "ermidemo" at bounding box center [1156, 26] width 91 height 28
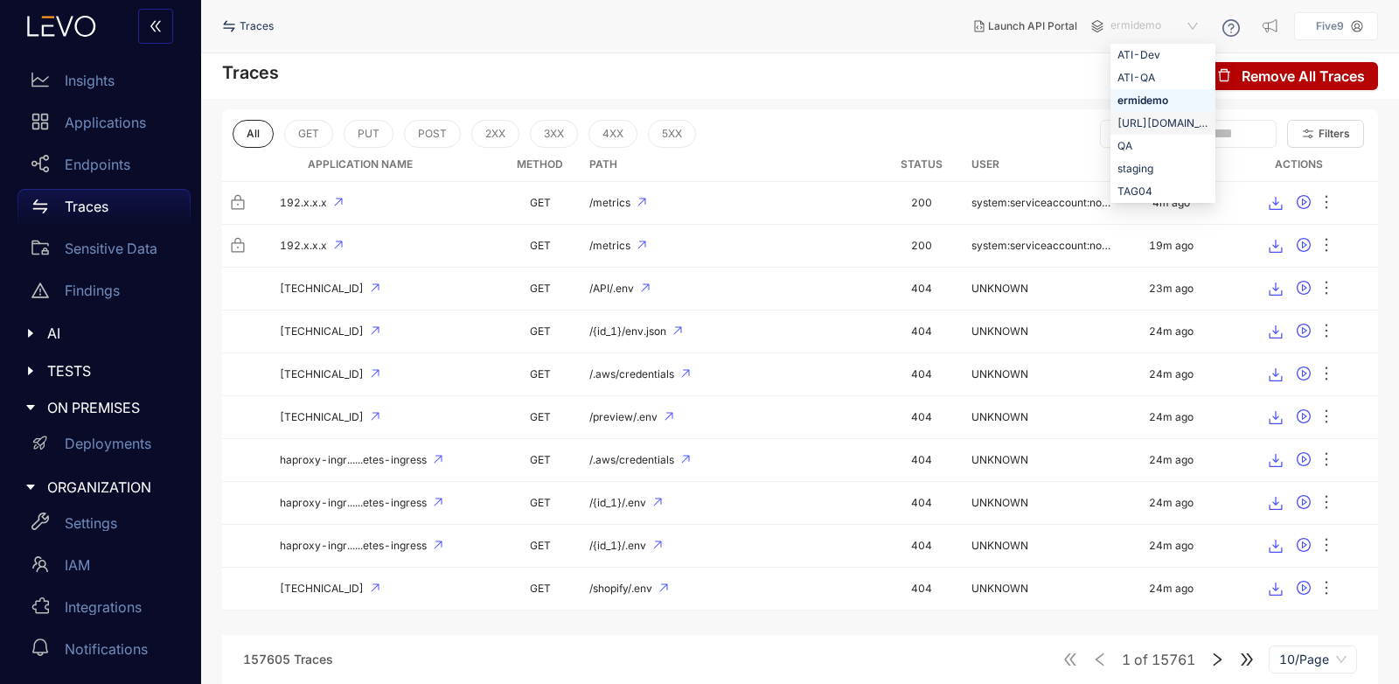
click at [1168, 122] on div "[URL][DOMAIN_NAME]" at bounding box center [1163, 123] width 91 height 19
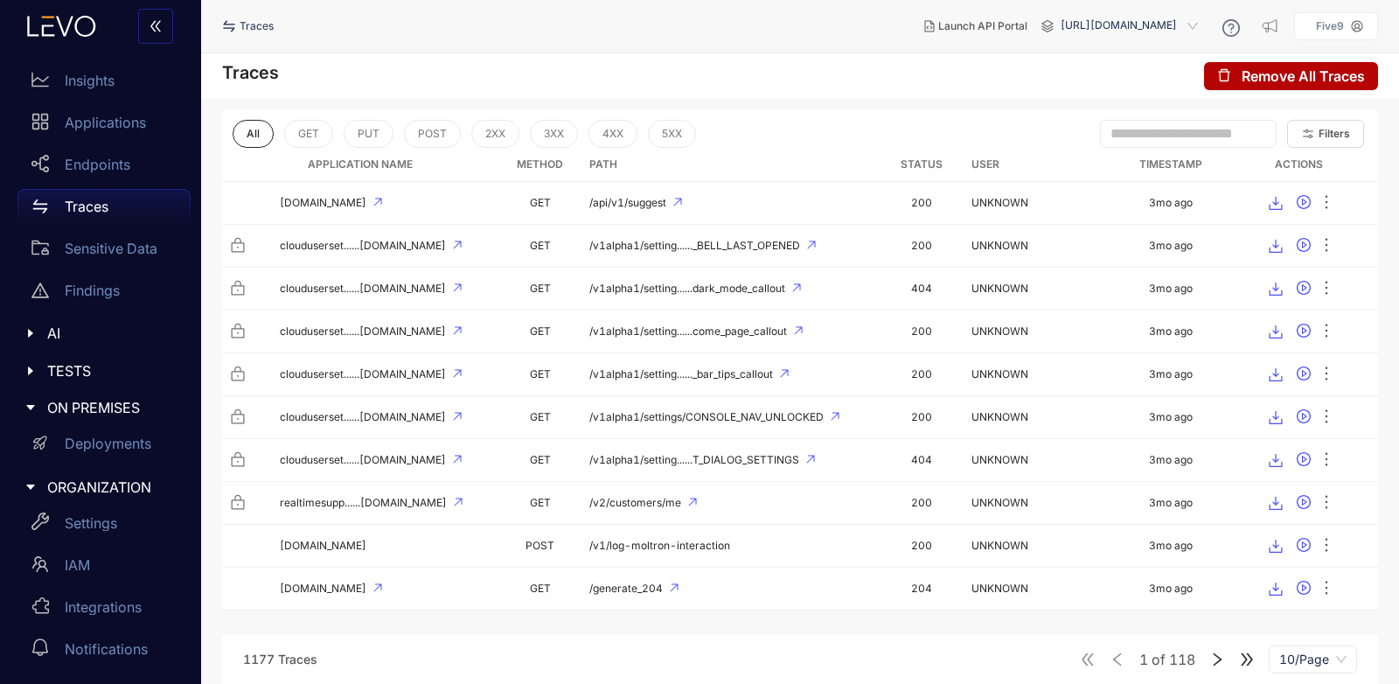
click at [1175, 32] on span "[URL][DOMAIN_NAME]" at bounding box center [1131, 26] width 141 height 28
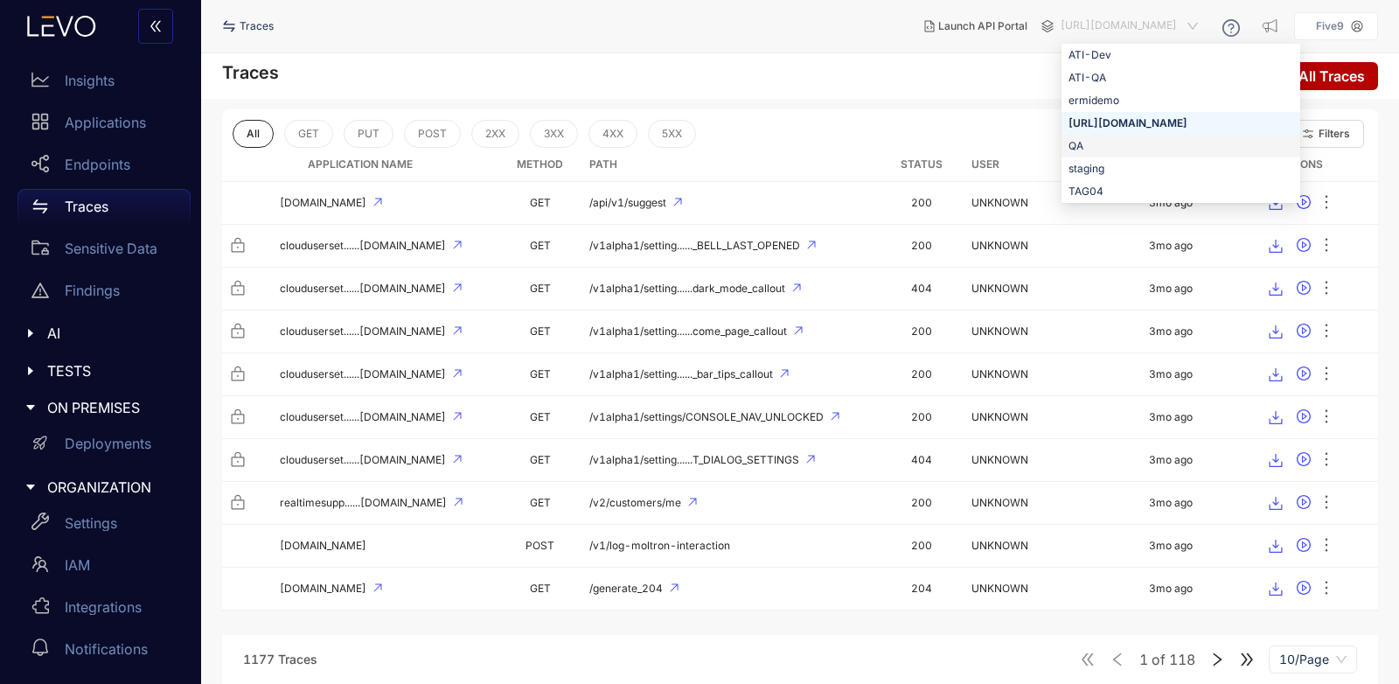
click at [1069, 152] on div "QA" at bounding box center [1181, 145] width 225 height 19
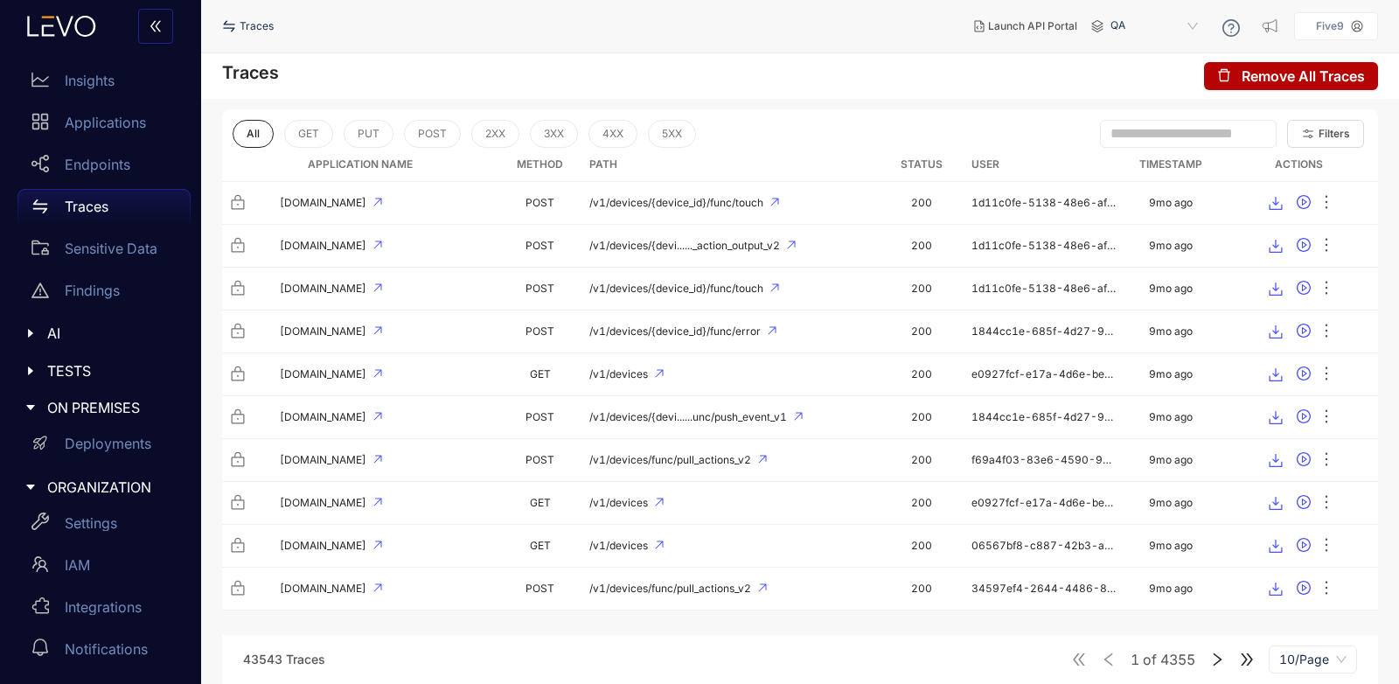
click at [1185, 25] on span "QA" at bounding box center [1156, 26] width 91 height 28
click at [1154, 31] on span "QA" at bounding box center [1156, 26] width 91 height 28
click at [1135, 171] on div "staging" at bounding box center [1163, 168] width 91 height 19
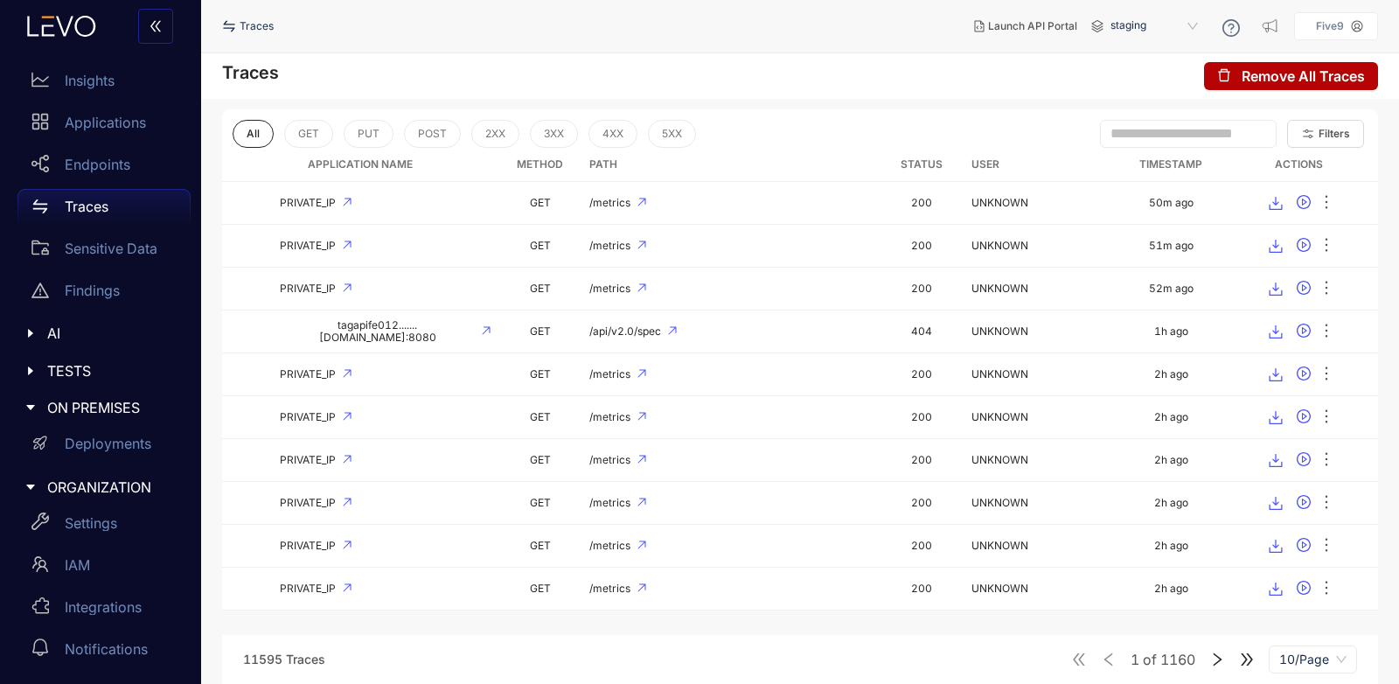
click at [1189, 32] on span "staging" at bounding box center [1156, 26] width 91 height 28
click at [1031, 59] on div "Traces Remove All Traces" at bounding box center [800, 75] width 1198 height 45
click at [1220, 658] on icon "right" at bounding box center [1218, 658] width 9 height 13
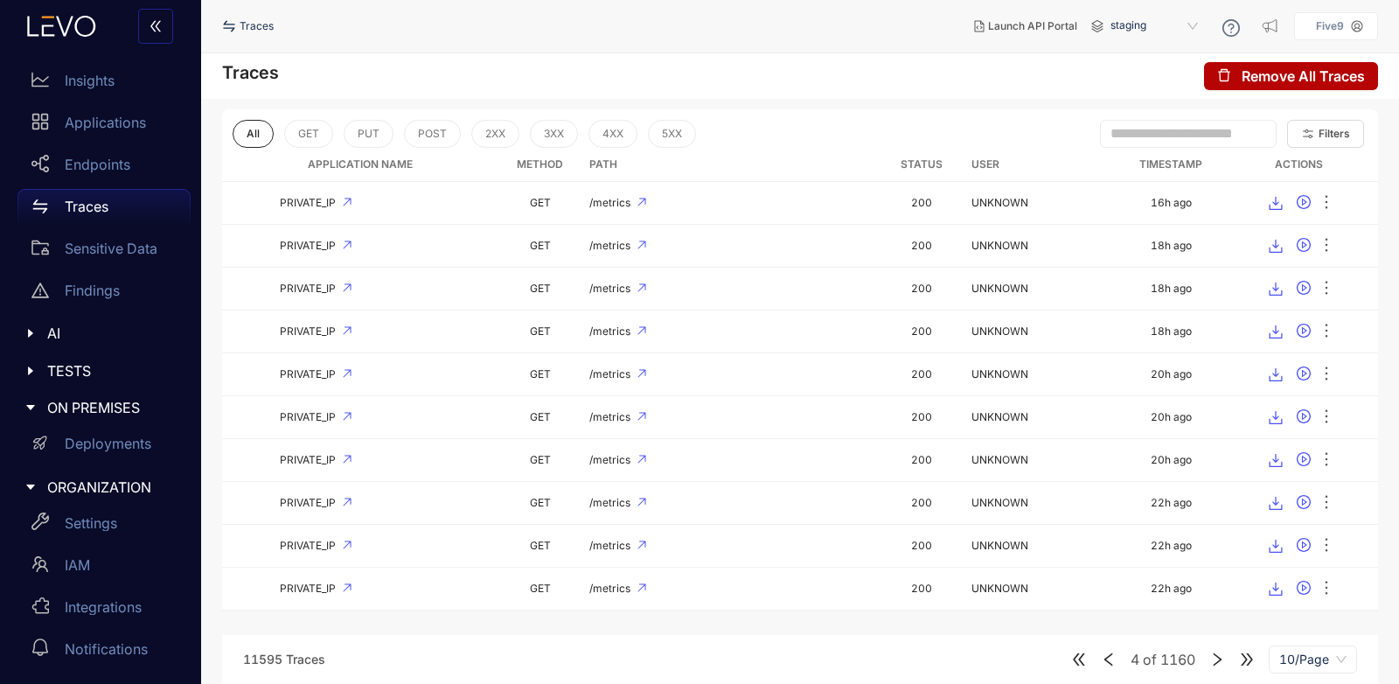
click at [1220, 659] on icon "right" at bounding box center [1218, 658] width 9 height 13
click at [1084, 652] on icon "double-left" at bounding box center [1079, 660] width 16 height 16
click at [1140, 21] on span "staging" at bounding box center [1156, 26] width 91 height 28
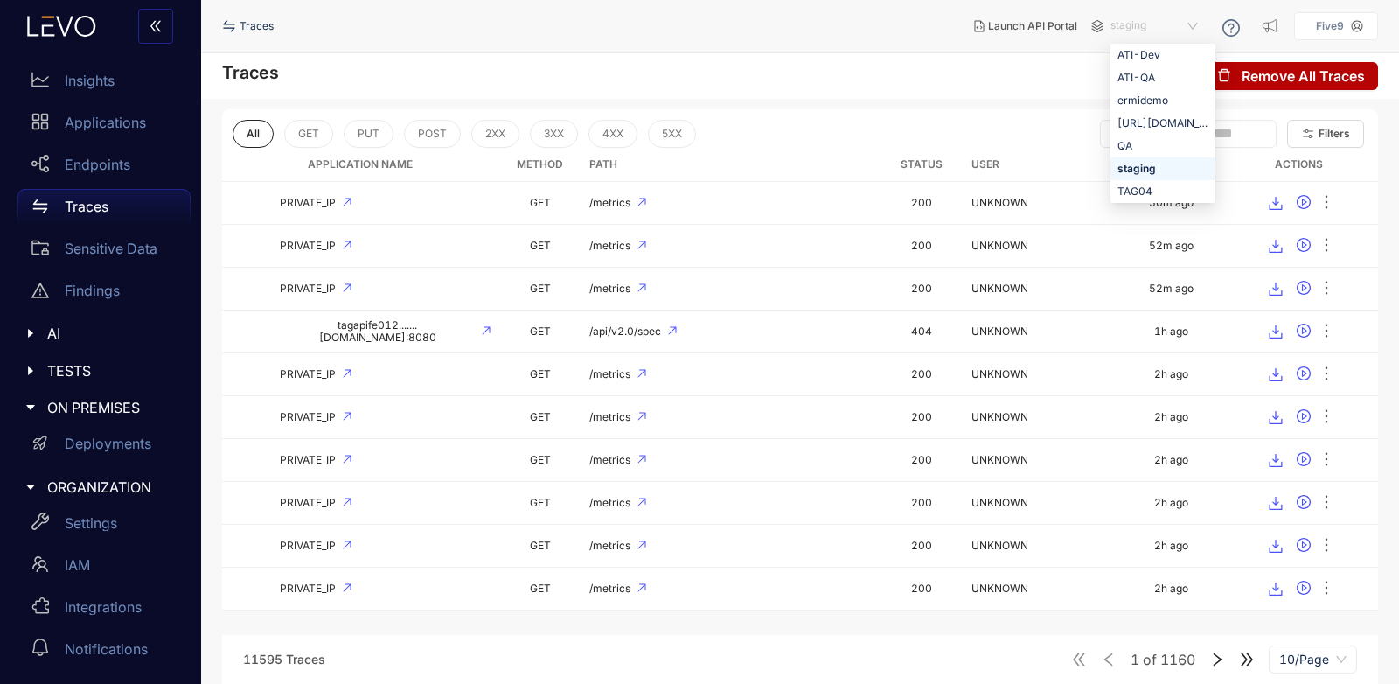
click at [1154, 168] on div "staging" at bounding box center [1163, 168] width 91 height 19
click at [1179, 25] on span "staging" at bounding box center [1156, 26] width 91 height 28
click at [1175, 101] on div "ermidemo" at bounding box center [1163, 100] width 91 height 19
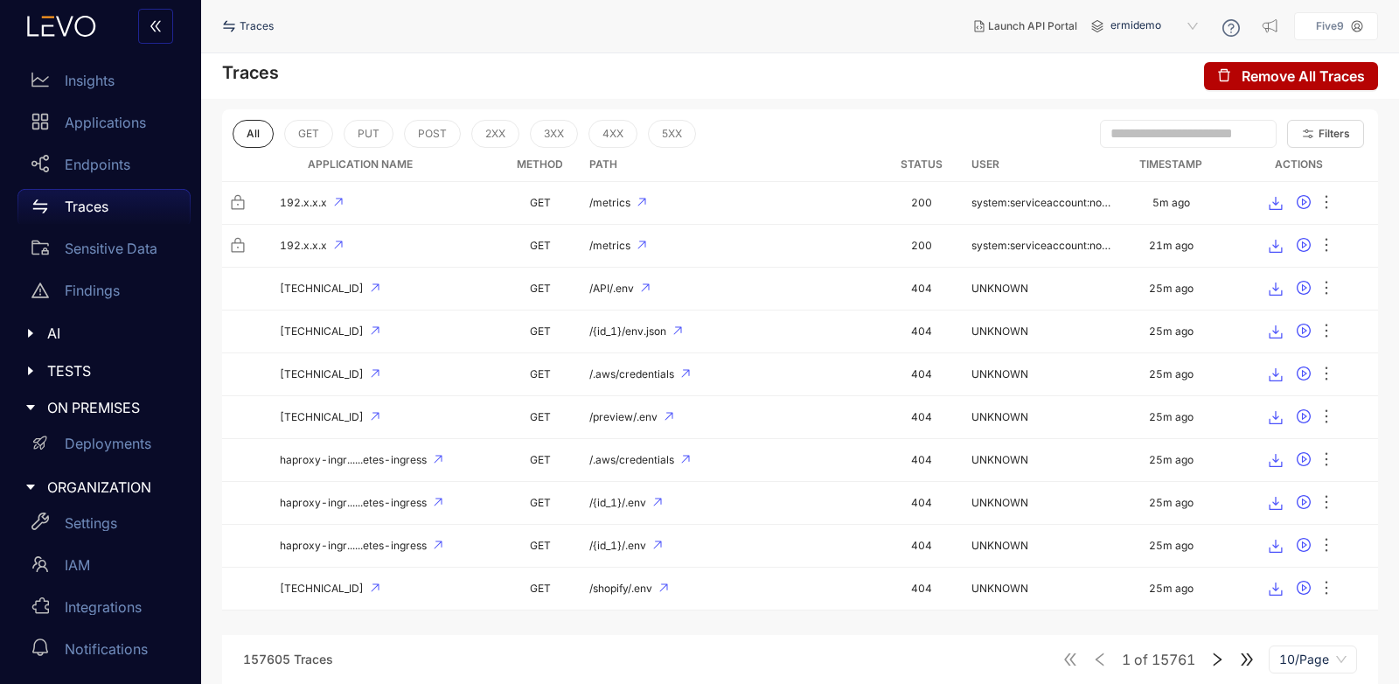
click at [1177, 31] on span "ermidemo" at bounding box center [1156, 26] width 91 height 28
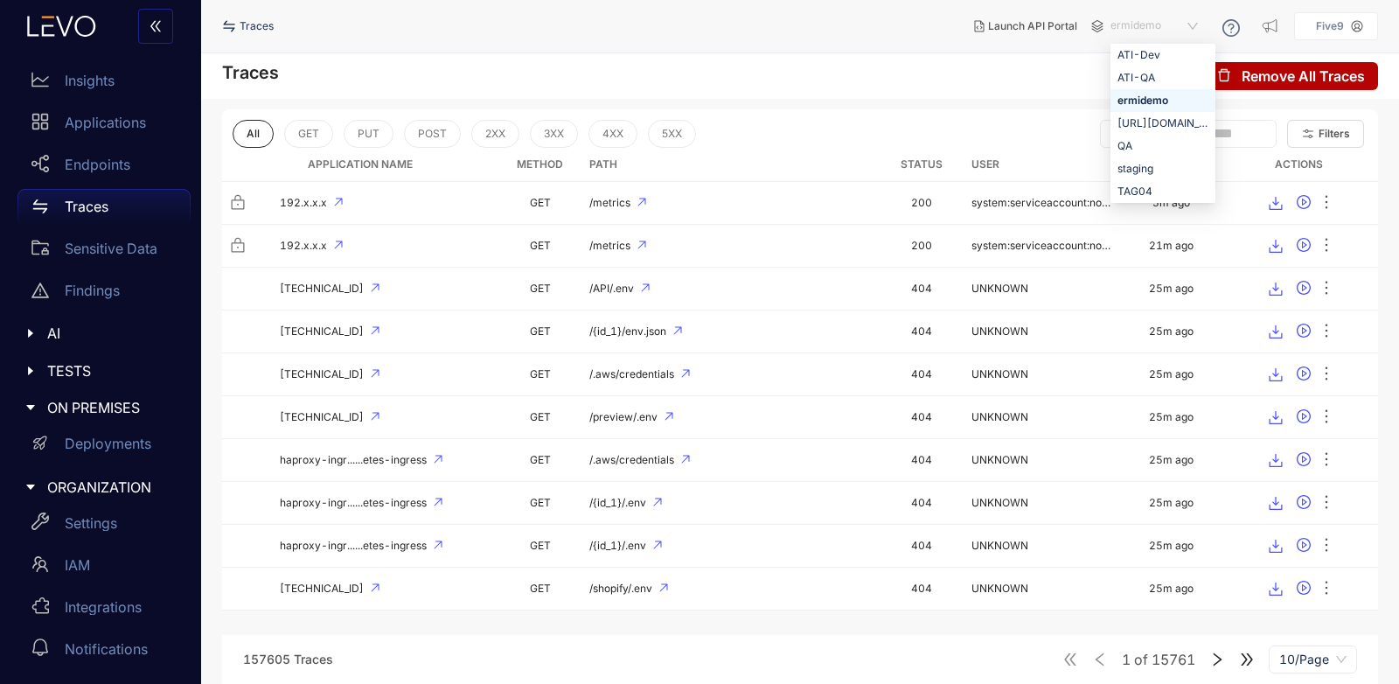
click at [1177, 31] on span "ermidemo" at bounding box center [1156, 26] width 91 height 28
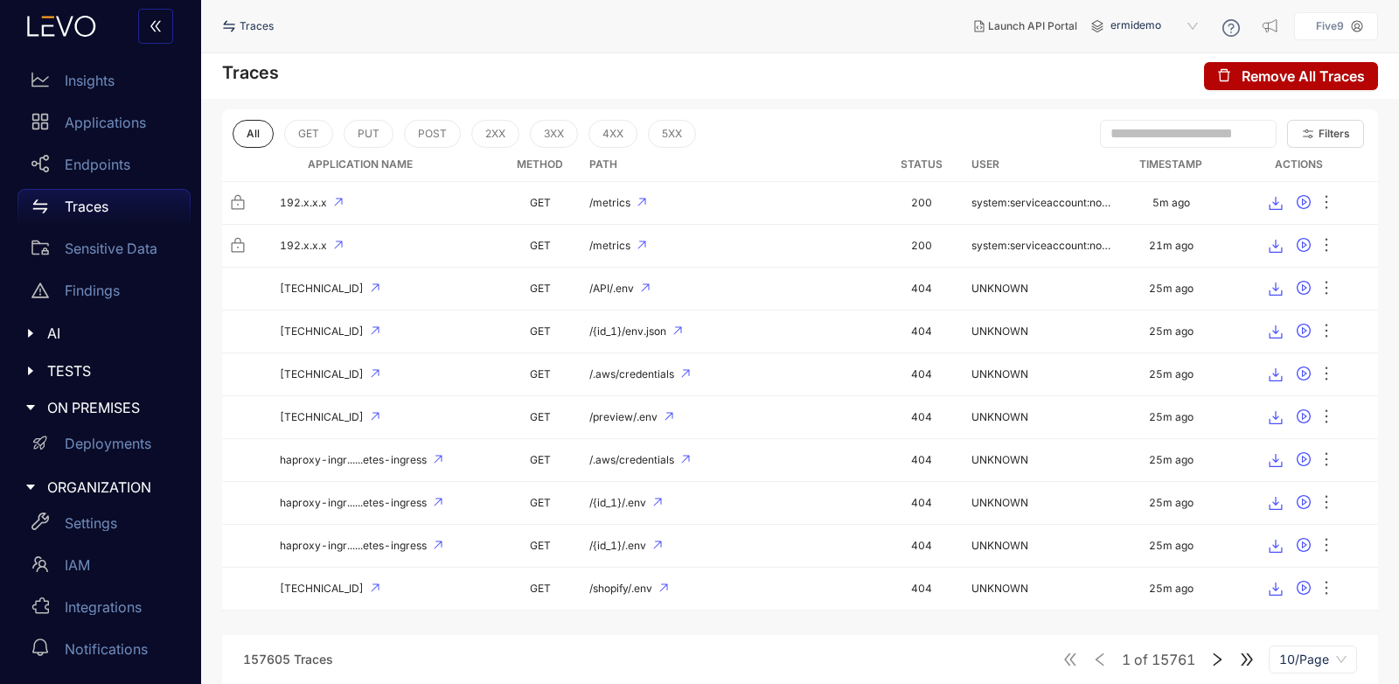
click at [1177, 31] on span "ermidemo" at bounding box center [1156, 26] width 91 height 28
click at [1150, 169] on div "staging" at bounding box center [1163, 168] width 91 height 19
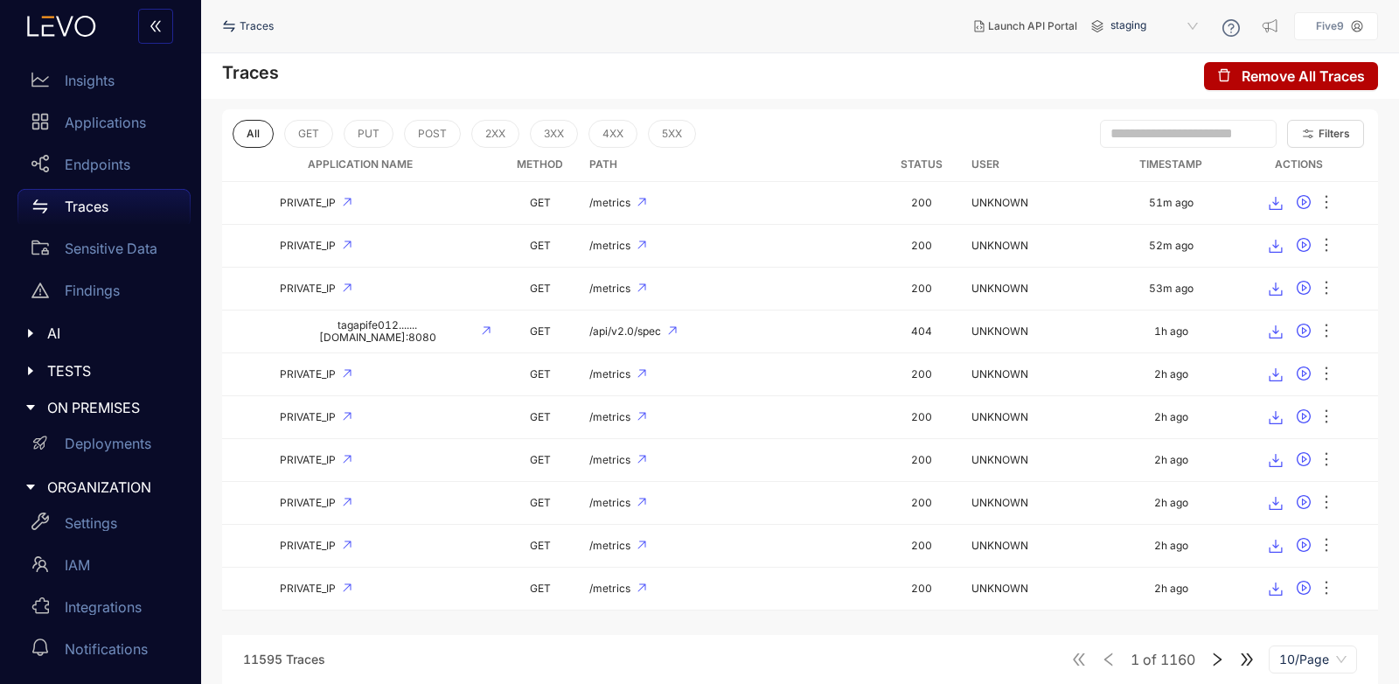
click at [1196, 25] on span "staging" at bounding box center [1156, 26] width 91 height 28
click at [1171, 96] on div "ermidemo" at bounding box center [1163, 100] width 91 height 19
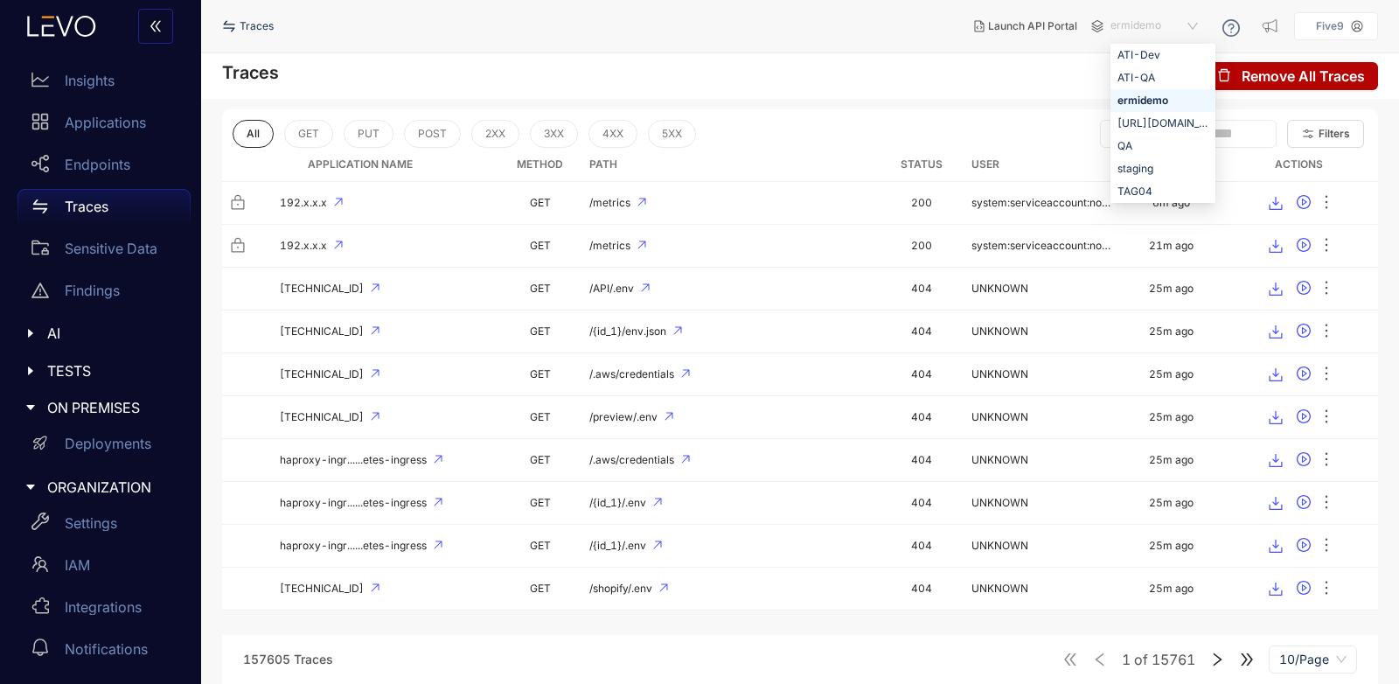
click at [1120, 29] on span "ermidemo" at bounding box center [1156, 26] width 91 height 28
click at [1020, 91] on div "Traces Remove All Traces" at bounding box center [800, 75] width 1198 height 45
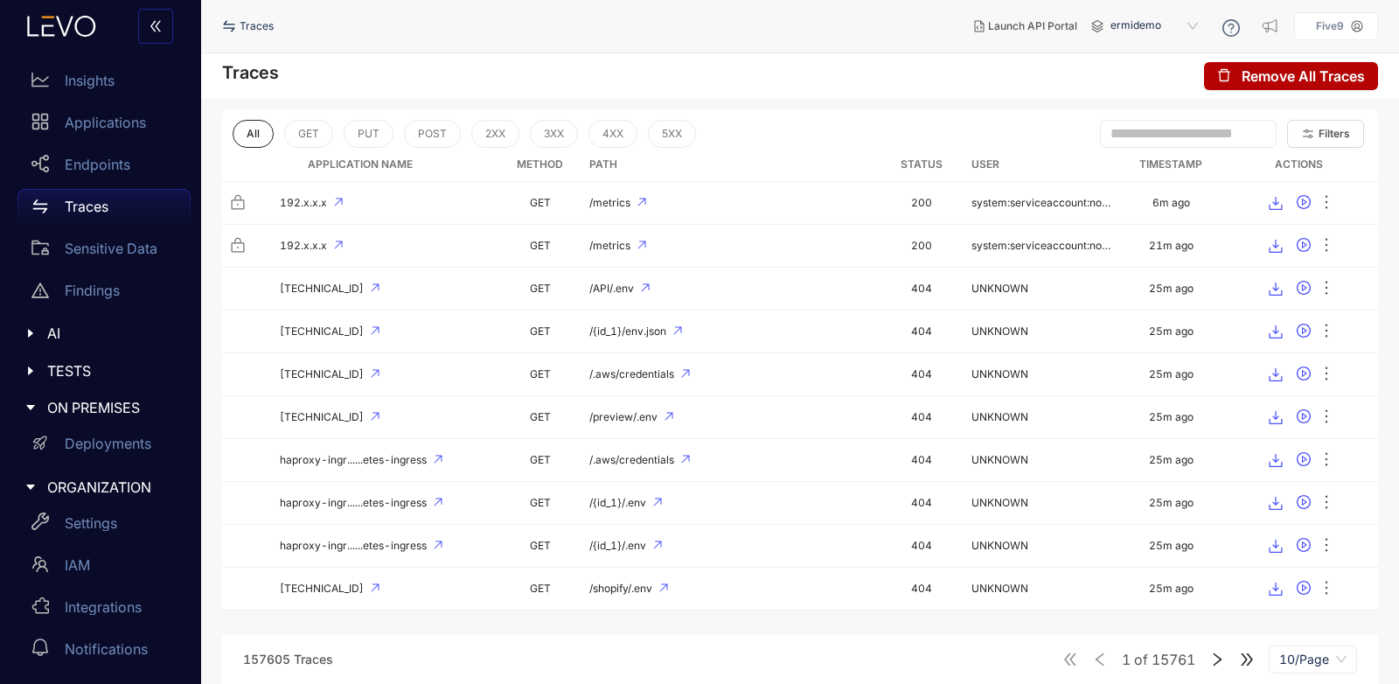
click at [1158, 24] on span "ermidemo" at bounding box center [1156, 26] width 91 height 28
click at [1145, 167] on div "staging" at bounding box center [1163, 168] width 91 height 19
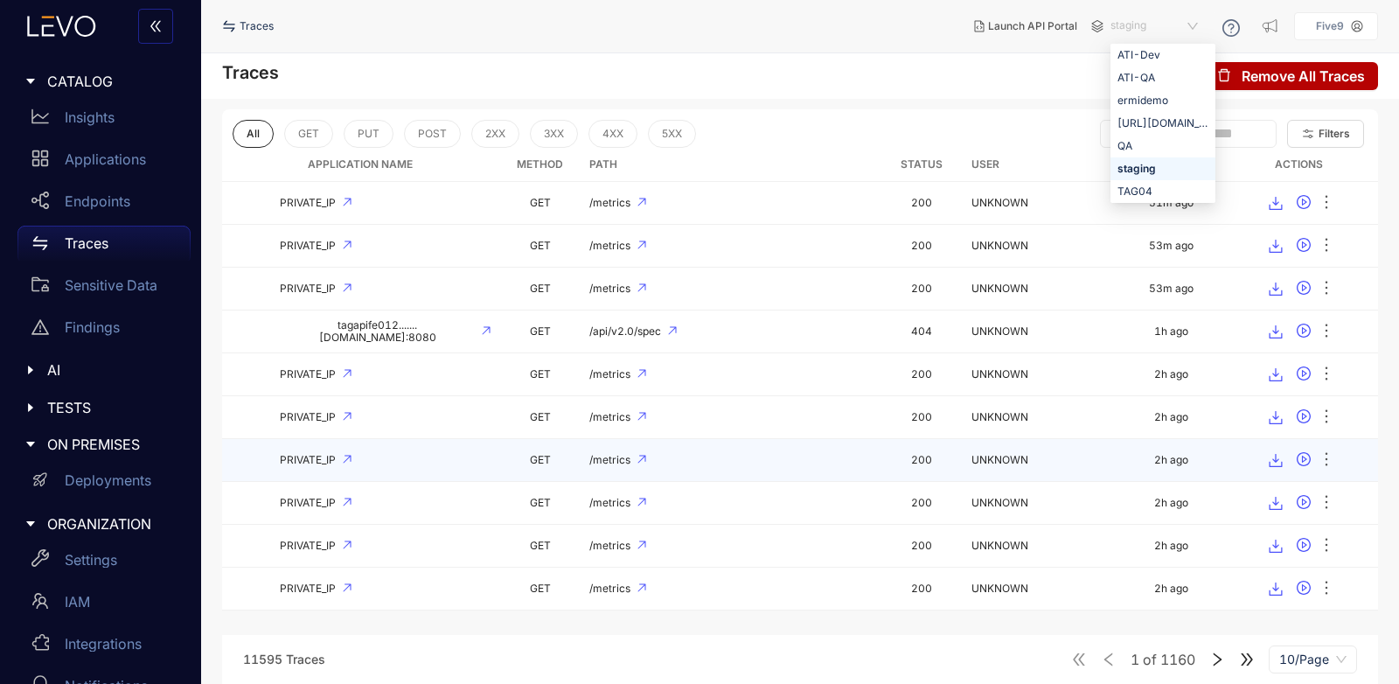
scroll to position [37, 0]
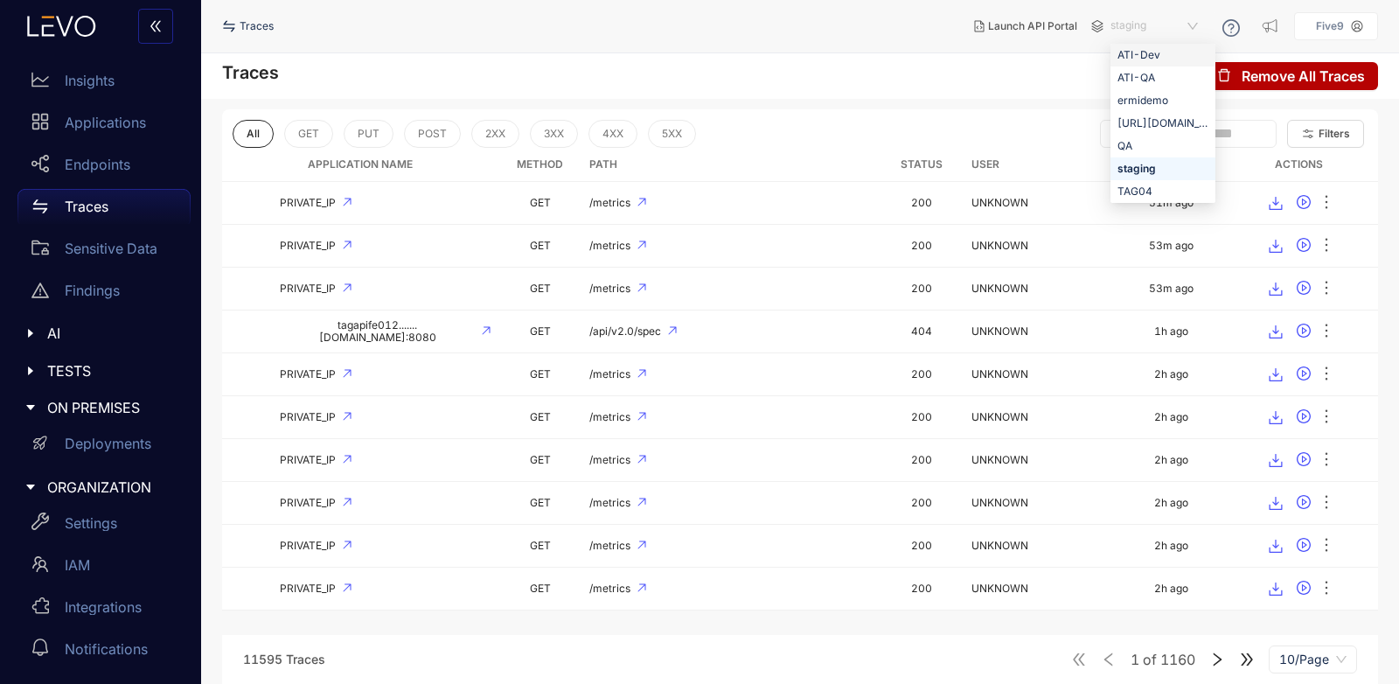
click at [1191, 29] on span "staging" at bounding box center [1156, 26] width 91 height 28
click at [1168, 28] on span "staging" at bounding box center [1156, 26] width 91 height 28
click at [980, 85] on div "Traces Remove All Traces" at bounding box center [800, 75] width 1198 height 45
click at [1150, 36] on span "staging" at bounding box center [1156, 26] width 91 height 28
click at [982, 73] on div "Traces Remove All Traces" at bounding box center [800, 75] width 1198 height 45
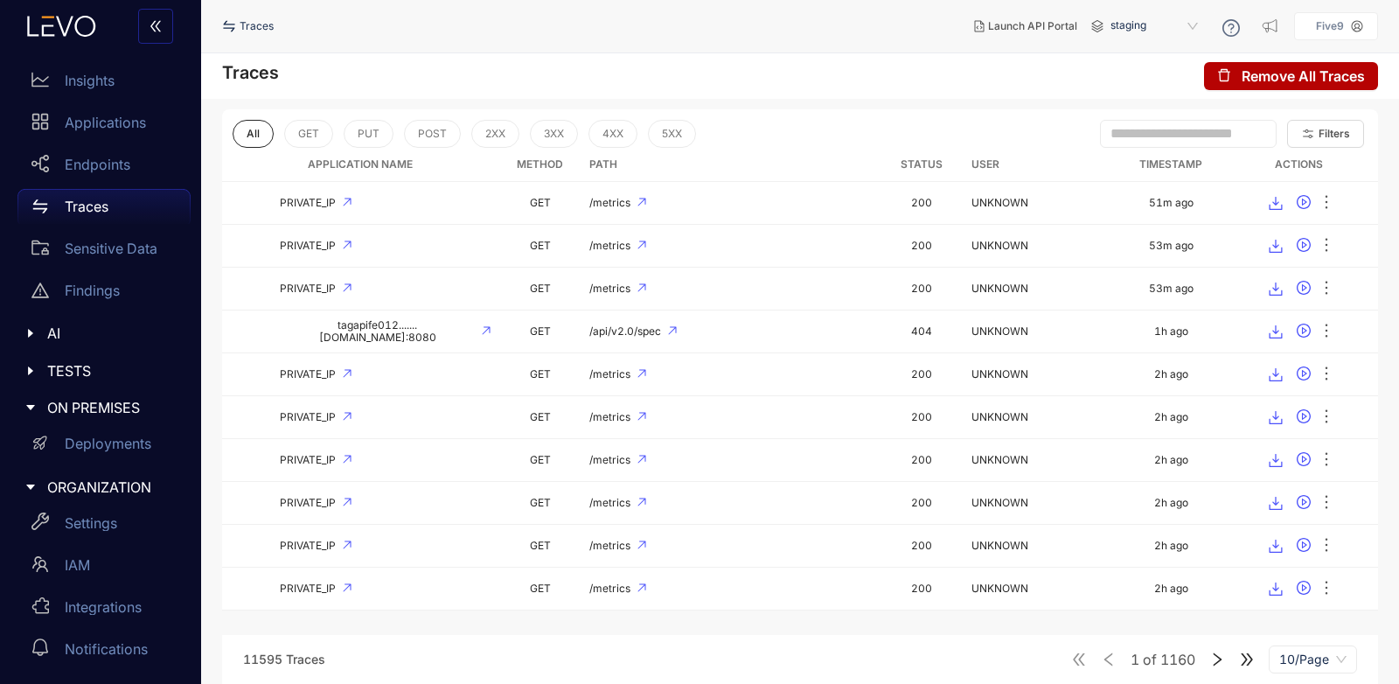
click at [705, 55] on div "Traces Remove All Traces" at bounding box center [800, 75] width 1198 height 45
click at [1147, 31] on span "staging" at bounding box center [1156, 26] width 91 height 28
click at [1165, 122] on div "[URL][DOMAIN_NAME]" at bounding box center [1163, 123] width 91 height 19
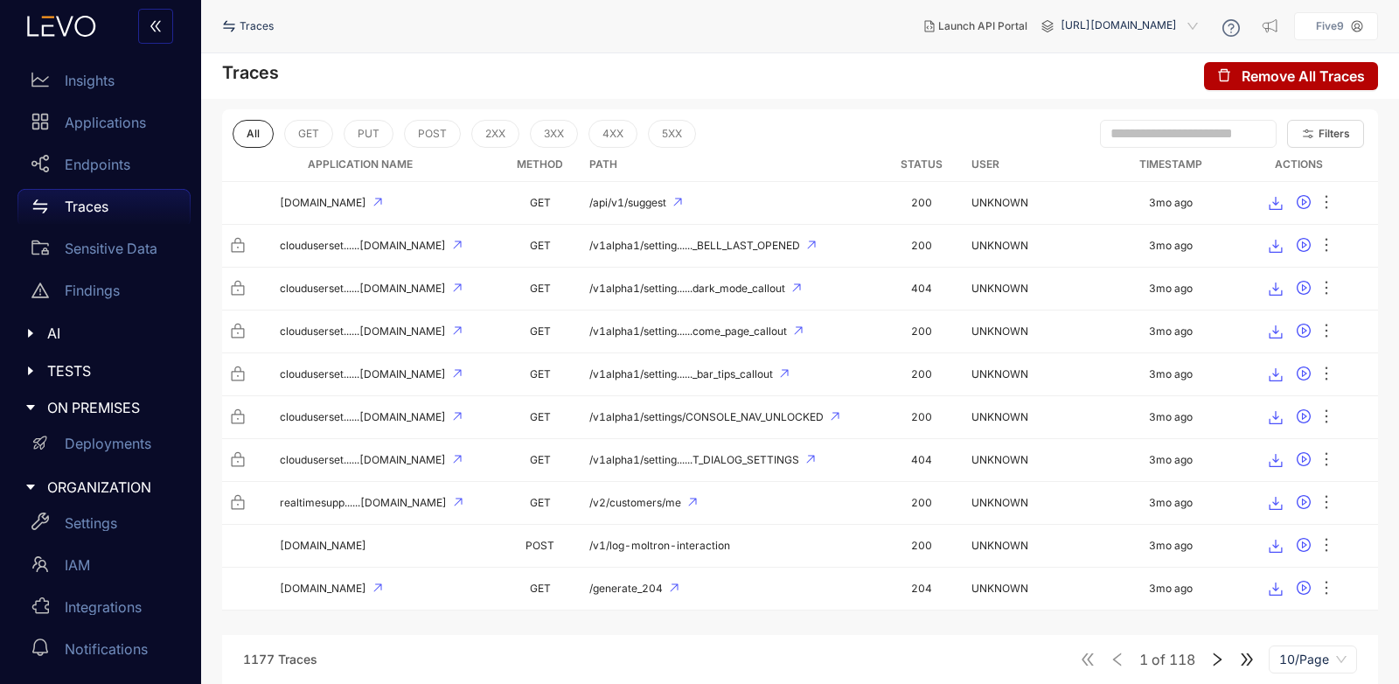
click at [1160, 27] on span "[URL][DOMAIN_NAME]" at bounding box center [1131, 26] width 141 height 28
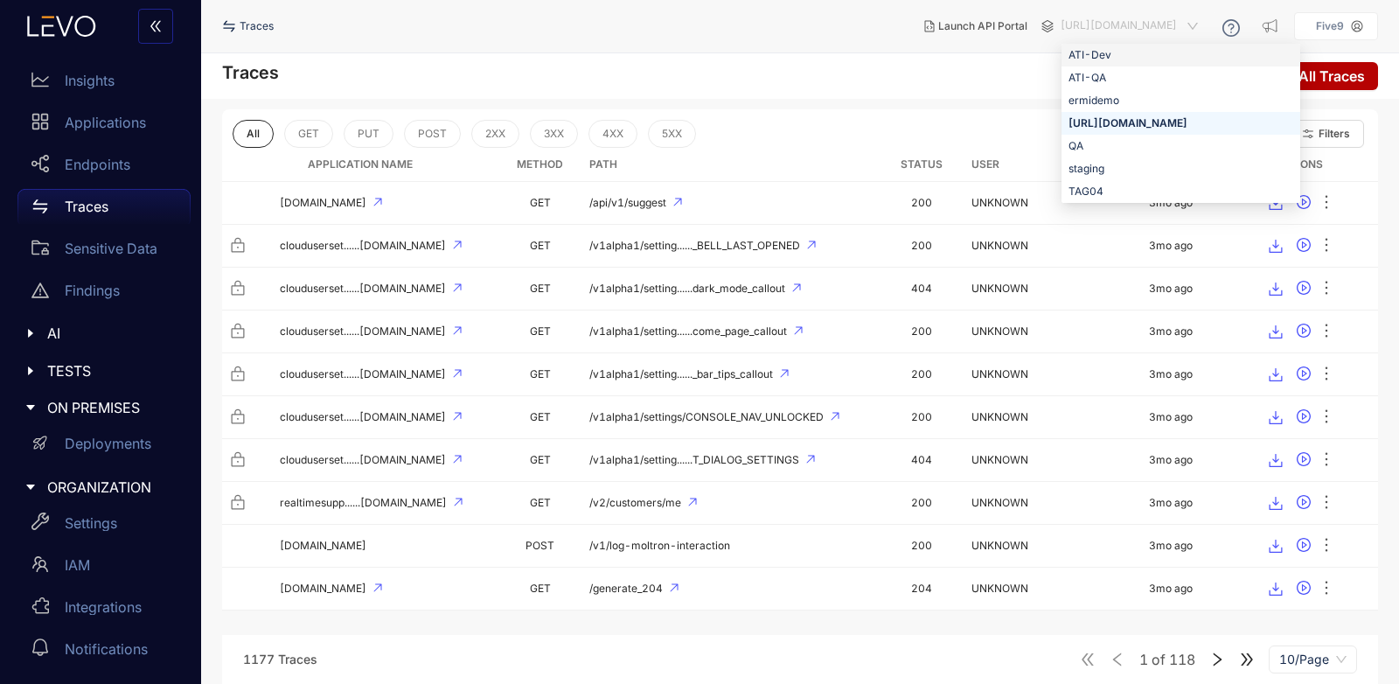
click at [1124, 62] on div "ATI-Dev" at bounding box center [1181, 54] width 225 height 19
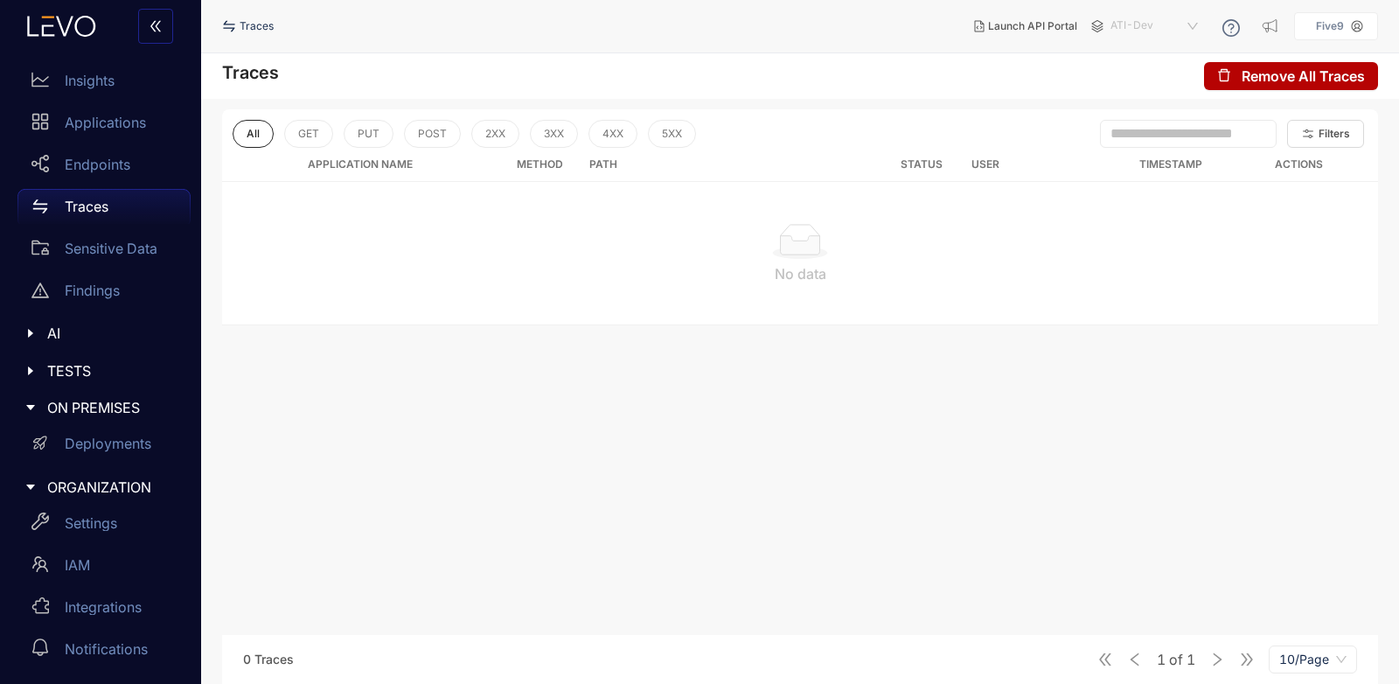
click at [1143, 35] on span "ATI-Dev" at bounding box center [1156, 26] width 91 height 28
click at [1151, 101] on div "ermidemo" at bounding box center [1163, 100] width 91 height 19
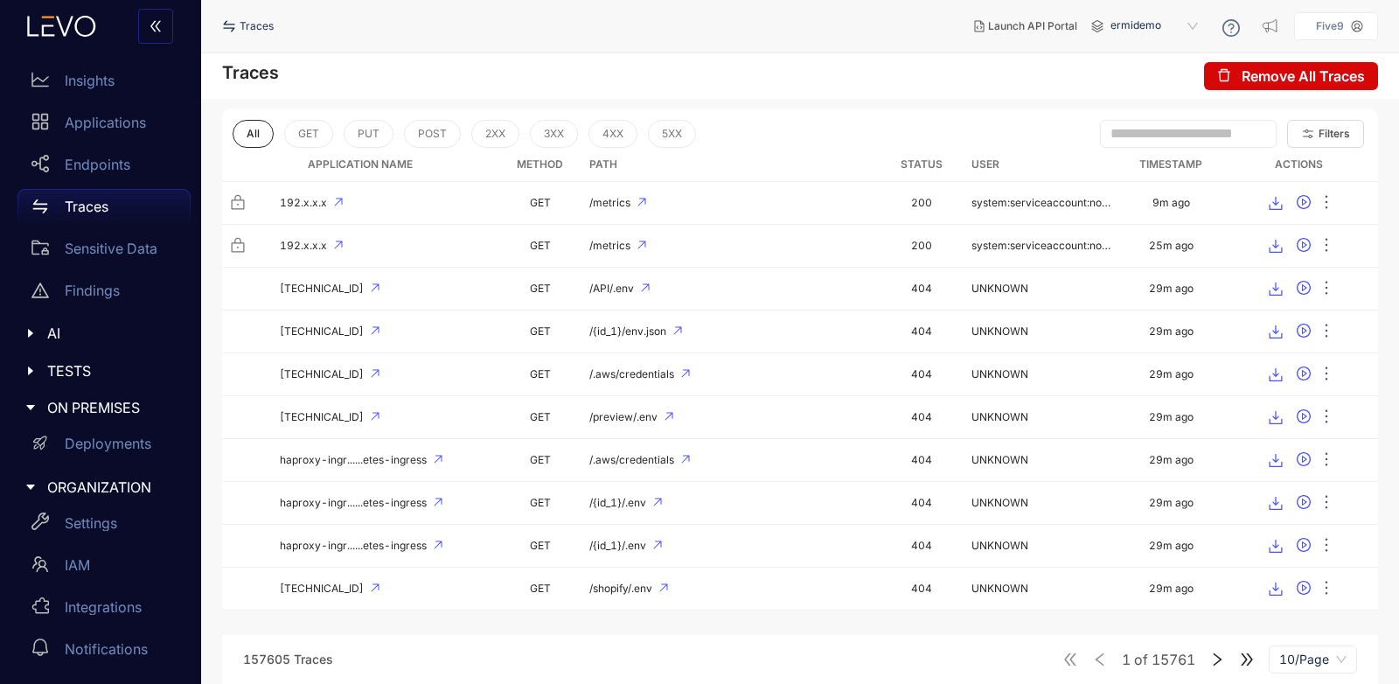
click at [1298, 68] on span "Remove All Traces" at bounding box center [1303, 76] width 123 height 16
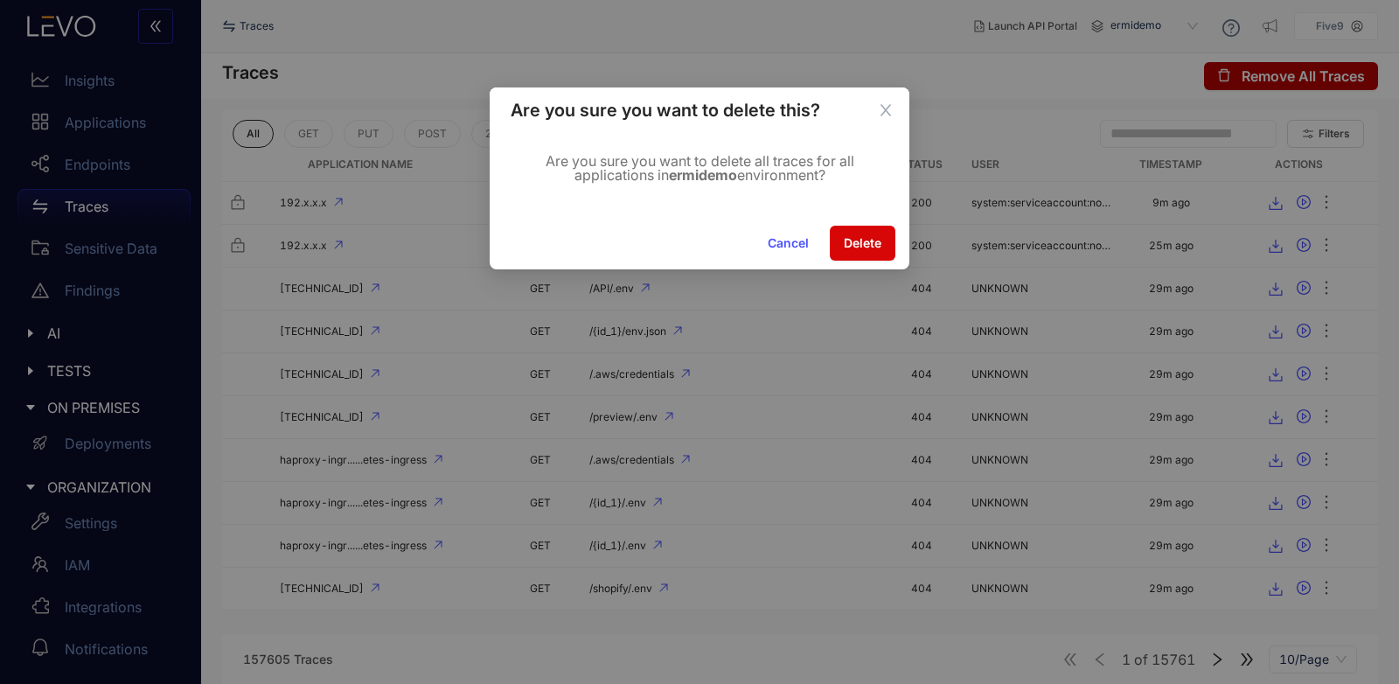
click at [861, 247] on span "Delete" at bounding box center [863, 243] width 38 height 14
click at [860, 247] on span "Delete" at bounding box center [863, 243] width 38 height 14
click at [890, 106] on icon "close" at bounding box center [886, 110] width 11 height 11
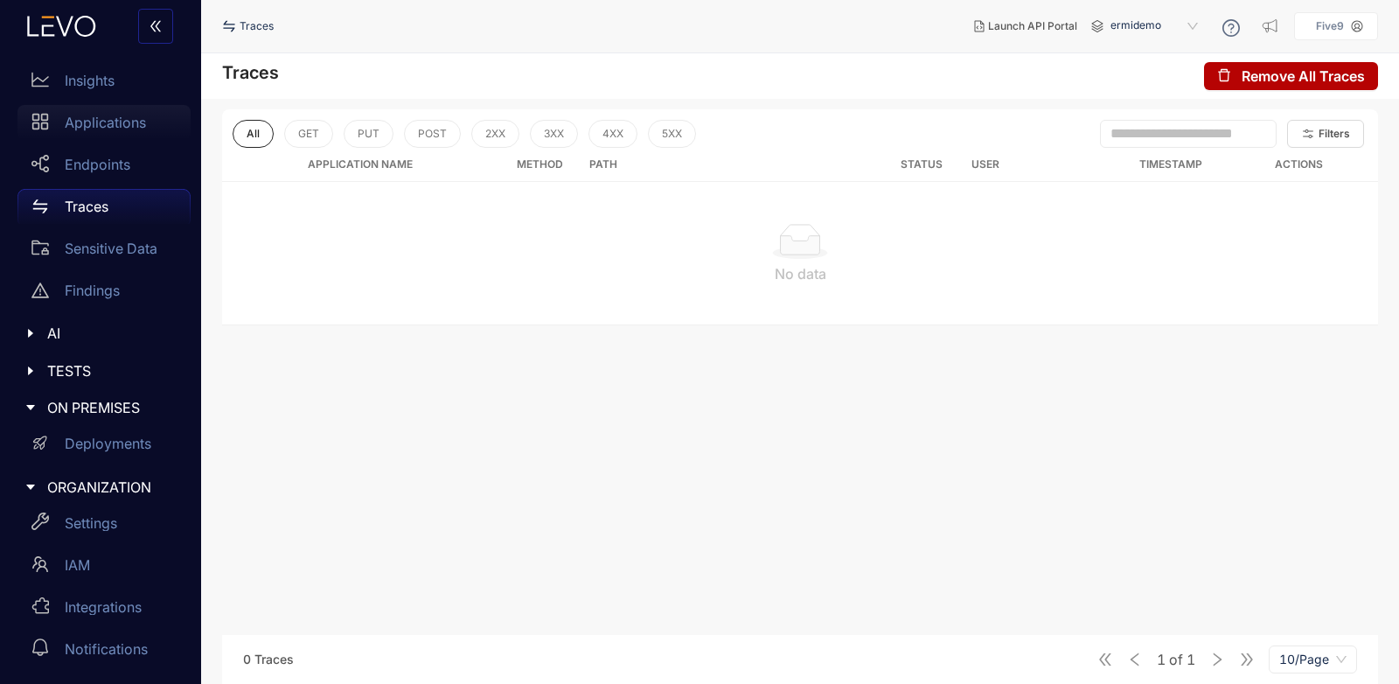
click at [104, 134] on div "Applications" at bounding box center [103, 122] width 173 height 35
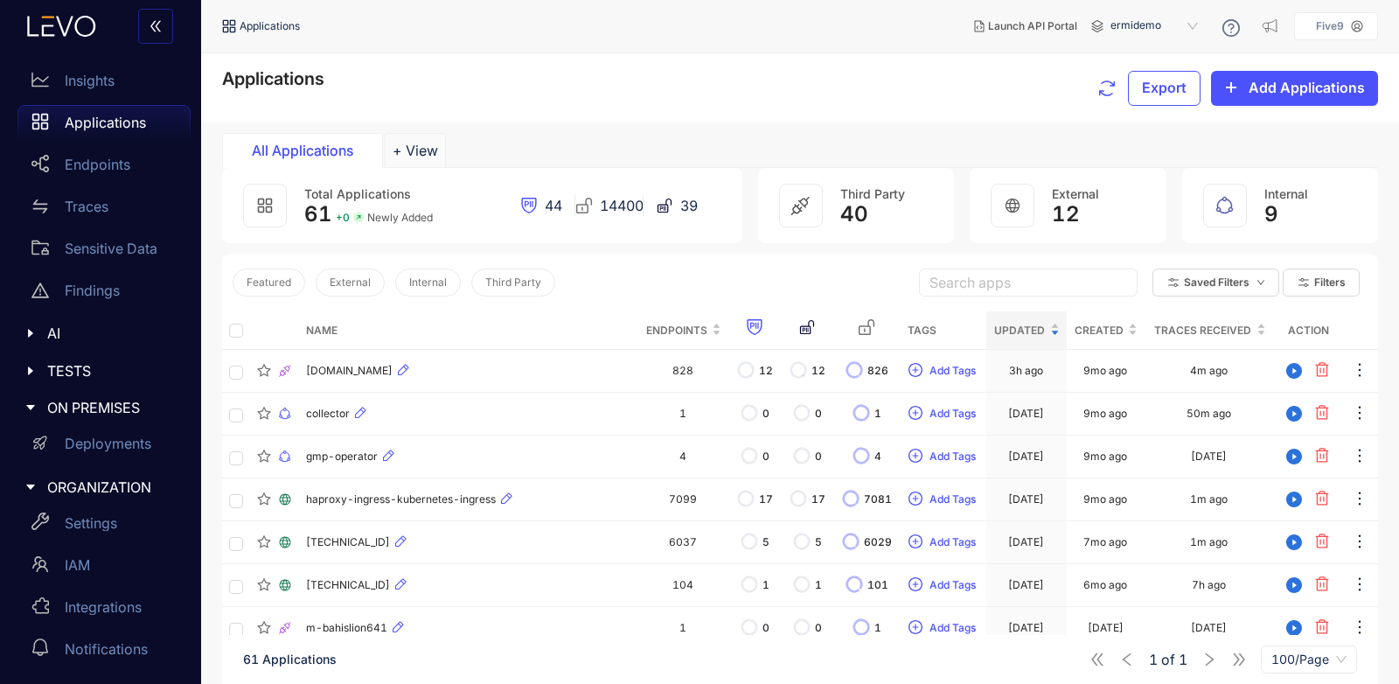
click at [1175, 24] on span "ermidemo" at bounding box center [1156, 26] width 91 height 28
click at [1168, 29] on span "ermidemo" at bounding box center [1156, 26] width 91 height 28
click at [1007, 82] on div "Applications Export Add Applications" at bounding box center [800, 88] width 1156 height 38
click at [1165, 31] on span "ermidemo" at bounding box center [1156, 26] width 91 height 28
click at [1192, 121] on div "[URL][DOMAIN_NAME]" at bounding box center [1163, 123] width 91 height 19
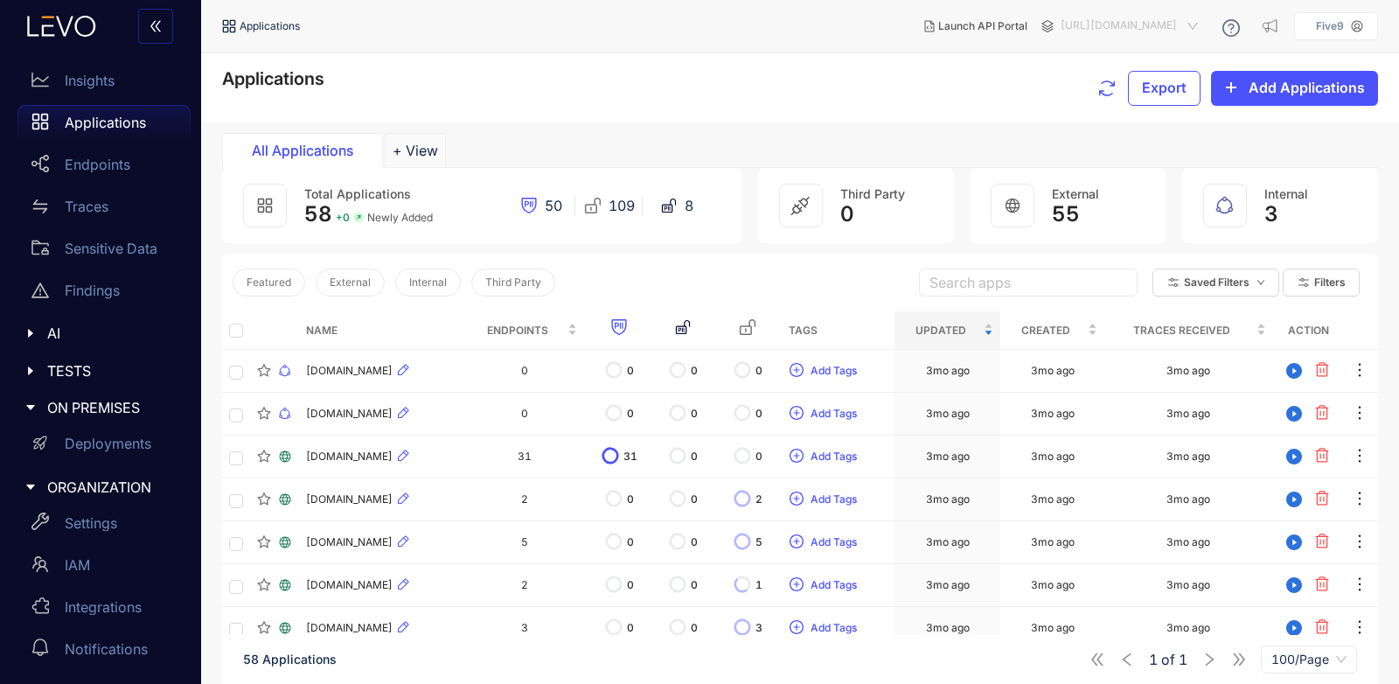
click at [1181, 24] on span "[URL][DOMAIN_NAME]" at bounding box center [1131, 26] width 141 height 28
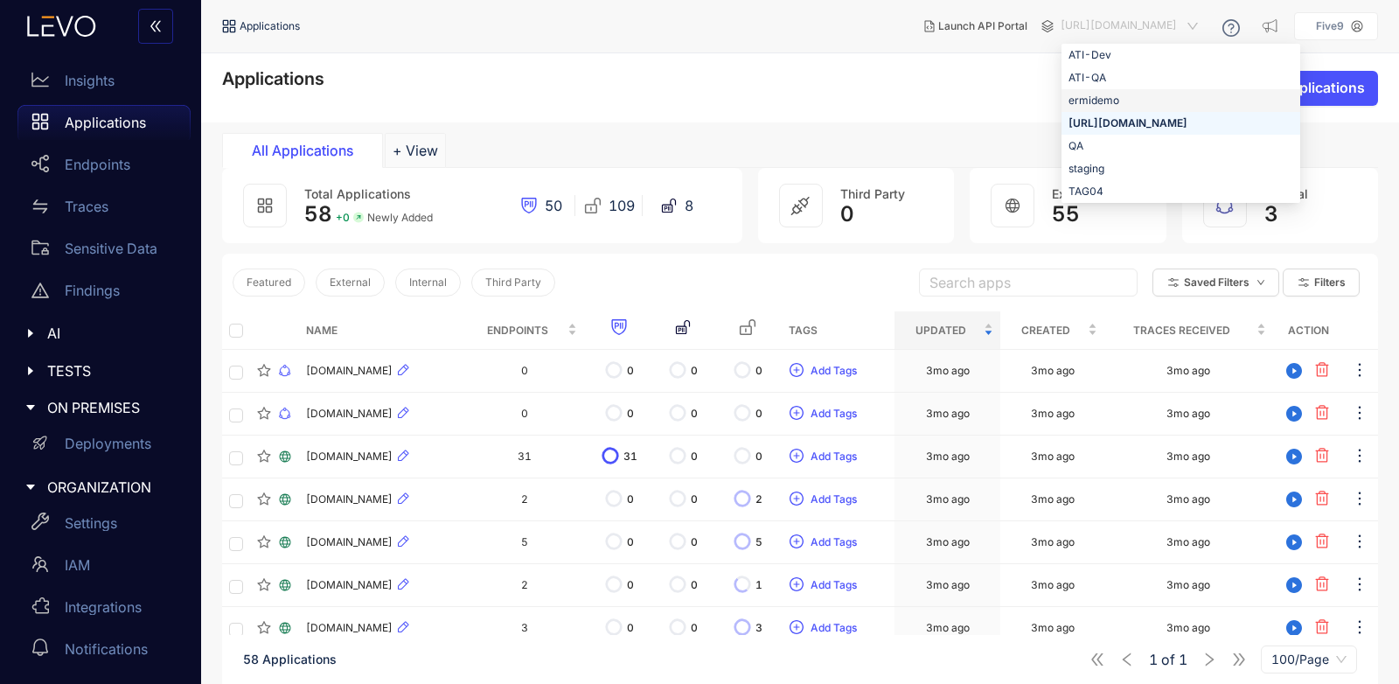
click at [1151, 108] on div "ermidemo" at bounding box center [1181, 100] width 225 height 19
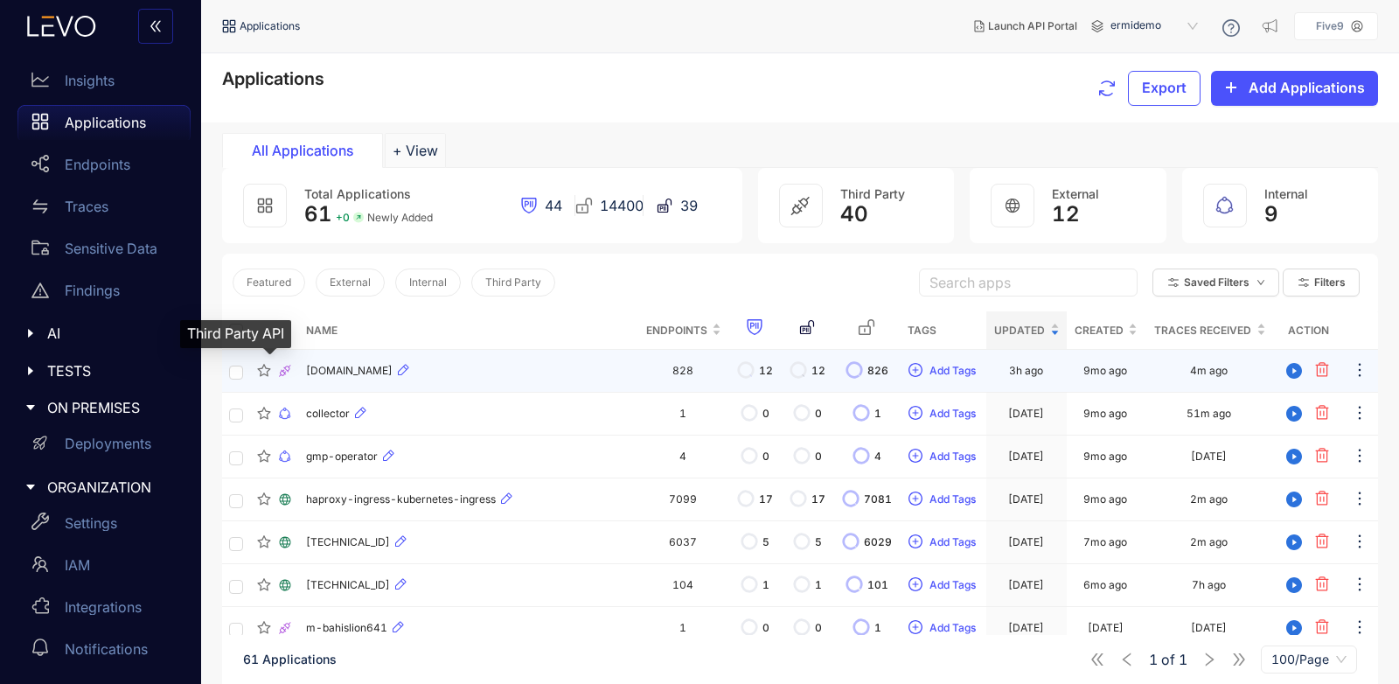
click at [284, 371] on icon at bounding box center [285, 371] width 14 height 14
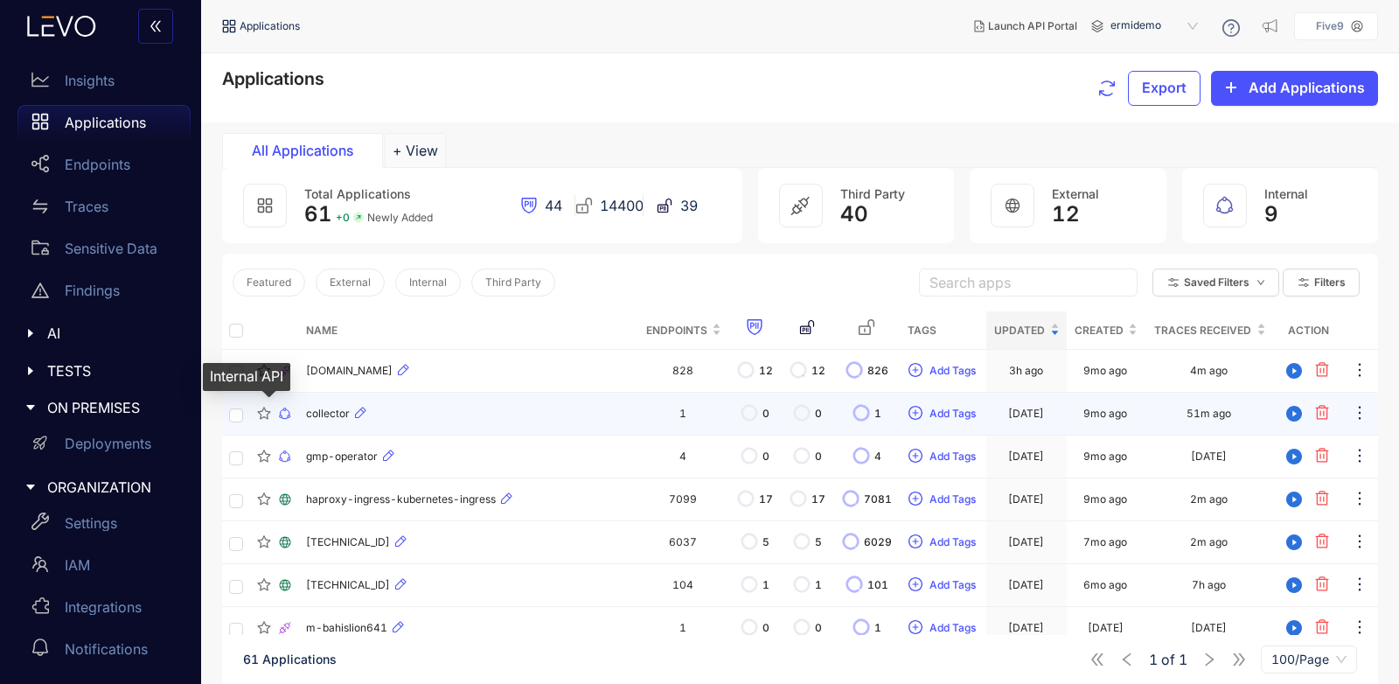
click at [284, 409] on icon at bounding box center [285, 414] width 14 height 14
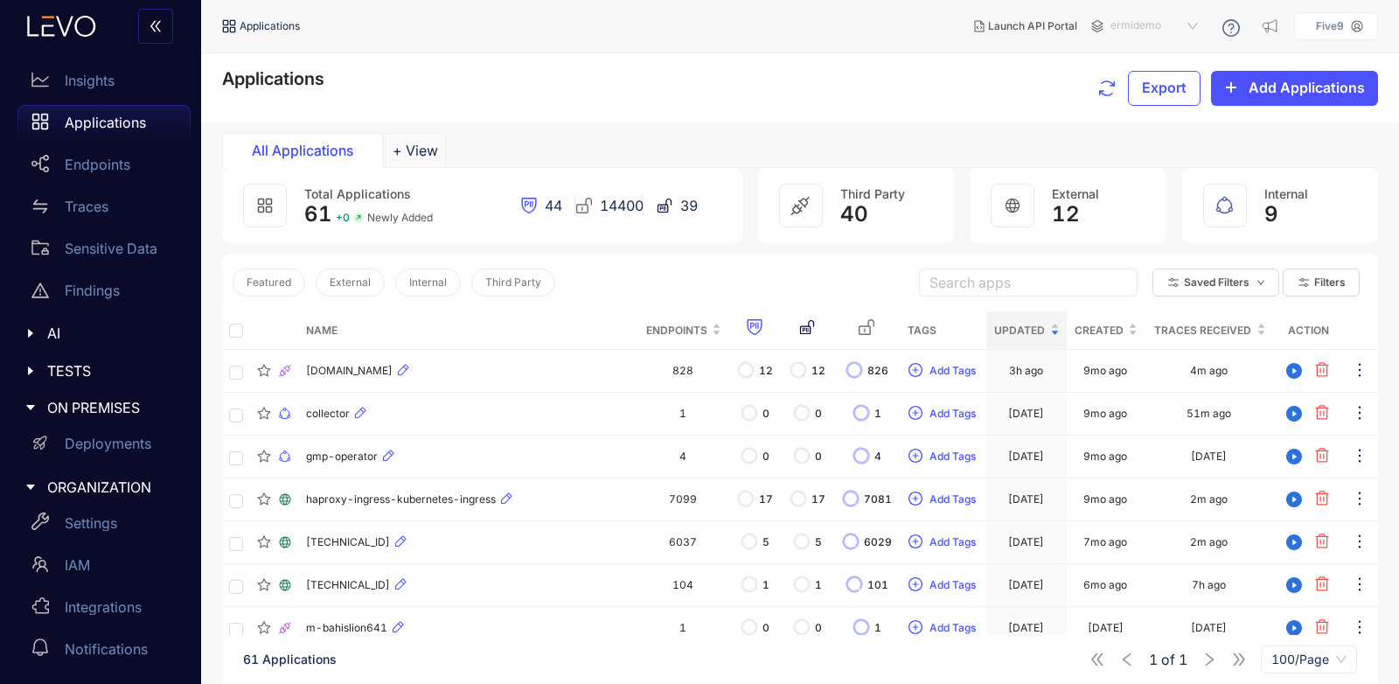
click at [1162, 18] on span "ermidemo" at bounding box center [1156, 26] width 91 height 28
click at [1157, 79] on div "ATI-QA" at bounding box center [1163, 77] width 91 height 19
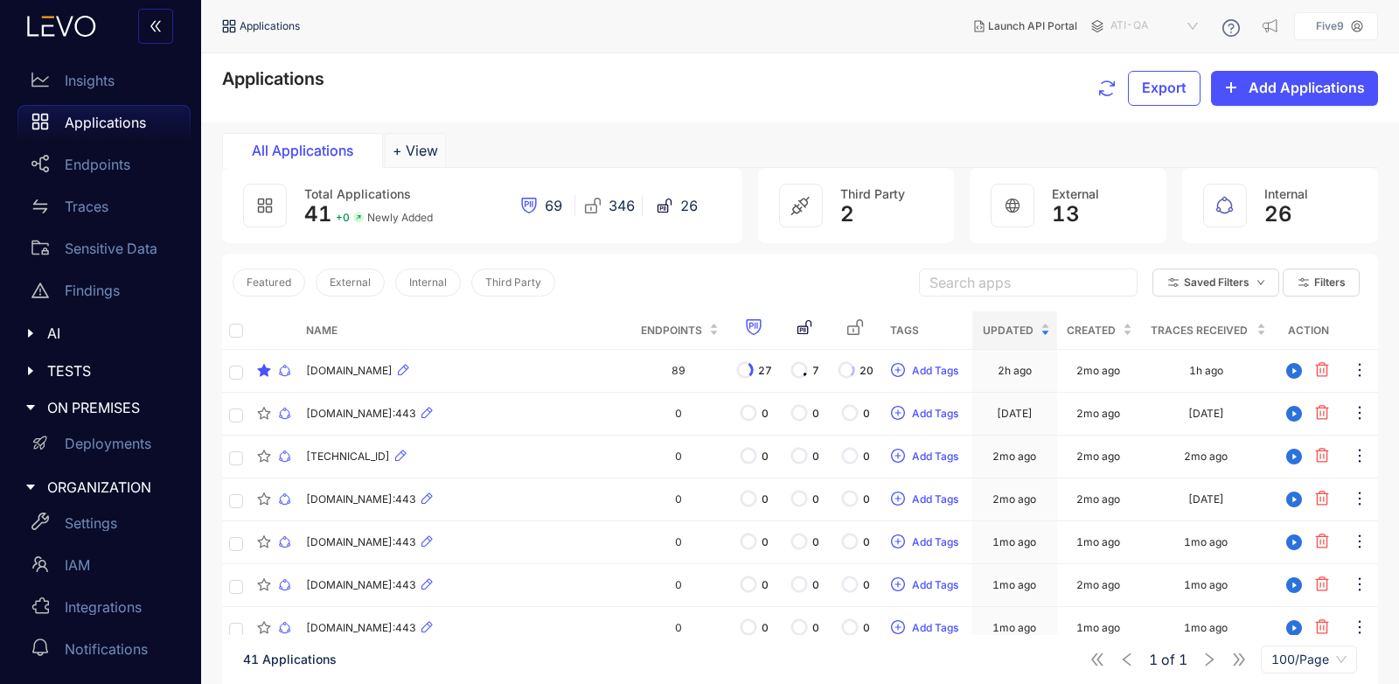
click at [1174, 28] on span "ATI-QA" at bounding box center [1156, 26] width 91 height 28
click at [1155, 149] on div "QA" at bounding box center [1163, 145] width 91 height 19
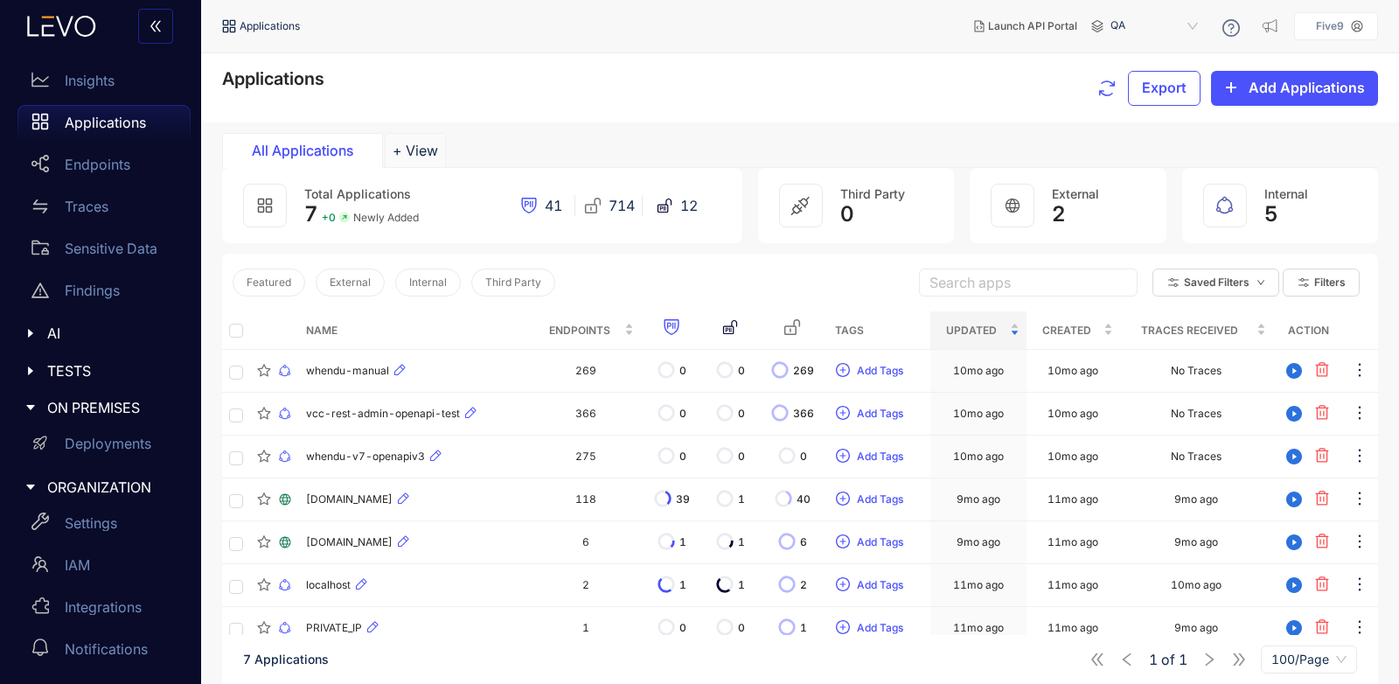
click at [1188, 31] on span "QA" at bounding box center [1156, 26] width 91 height 28
click at [1147, 29] on span "QA" at bounding box center [1156, 26] width 91 height 28
click at [1159, 54] on div "ATI-Dev" at bounding box center [1163, 54] width 91 height 19
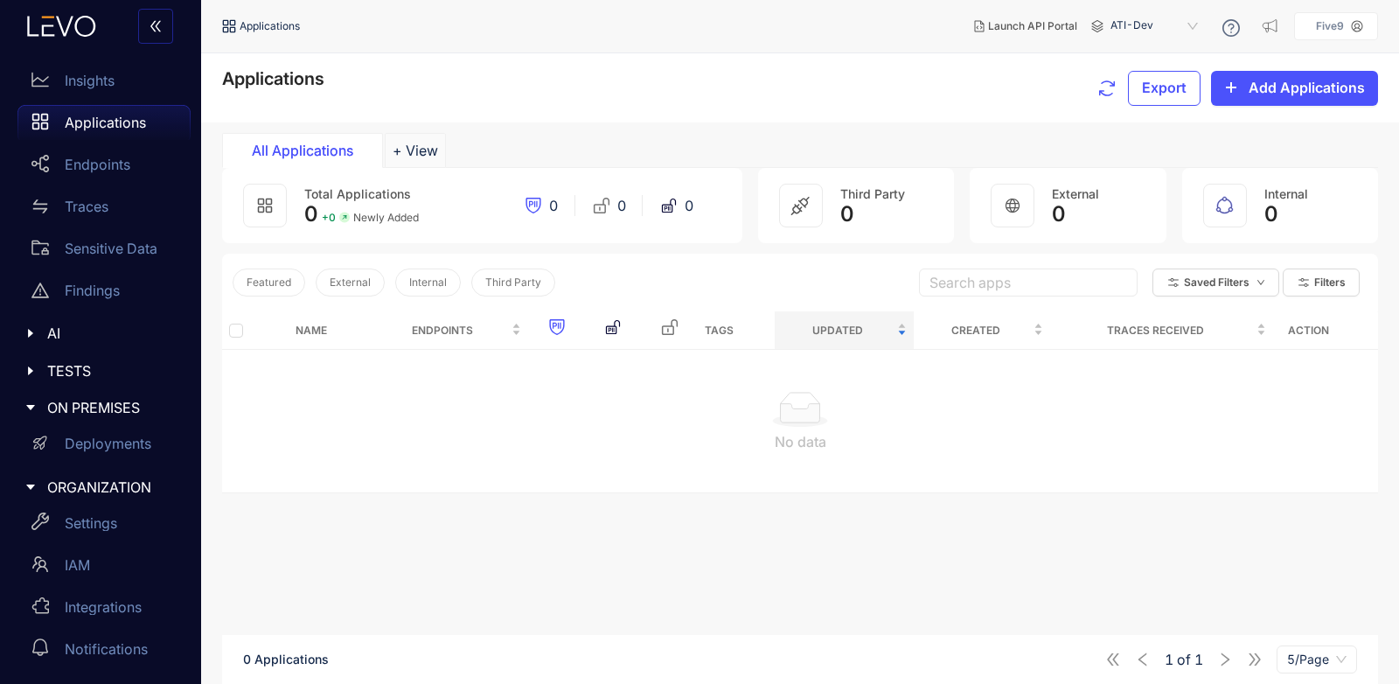
click at [1163, 24] on span "ATI-Dev" at bounding box center [1156, 26] width 91 height 28
click at [1179, 94] on div "ermidemo" at bounding box center [1163, 100] width 91 height 19
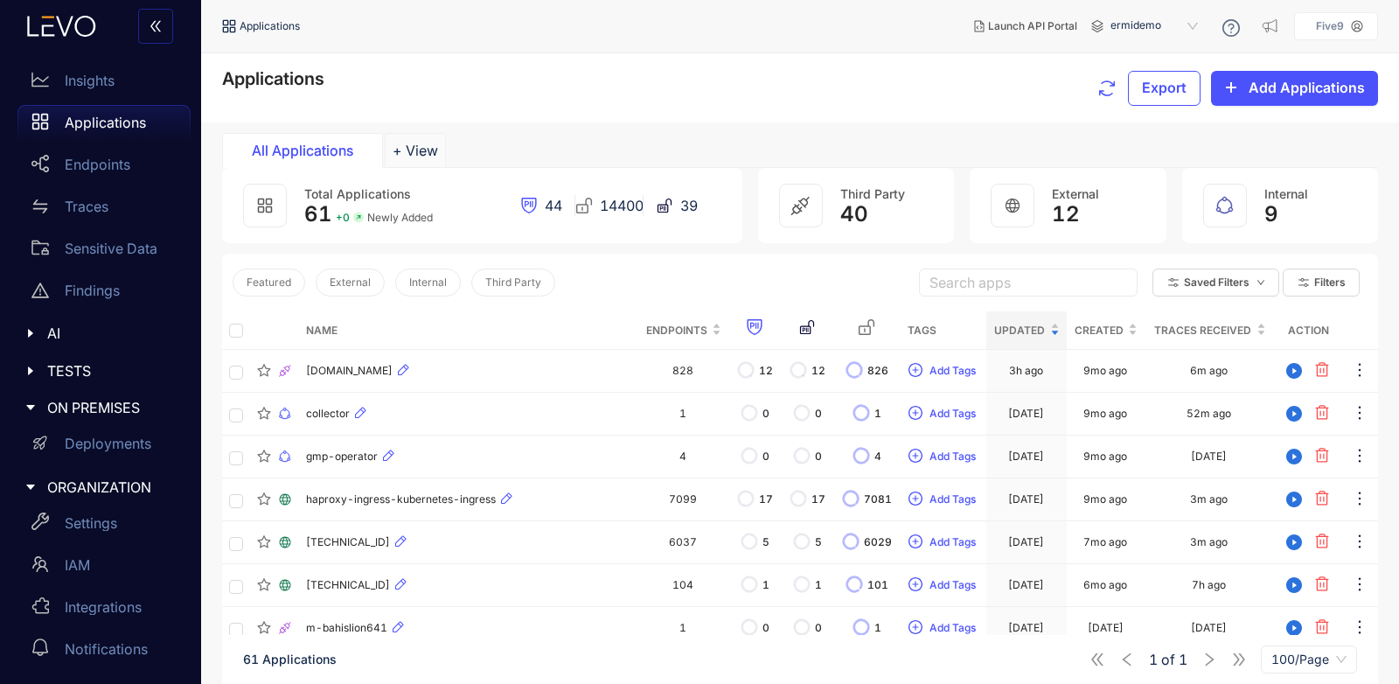
click at [1172, 29] on span "ermidemo" at bounding box center [1156, 26] width 91 height 28
click at [1172, 125] on div "[URL][DOMAIN_NAME]" at bounding box center [1163, 123] width 91 height 19
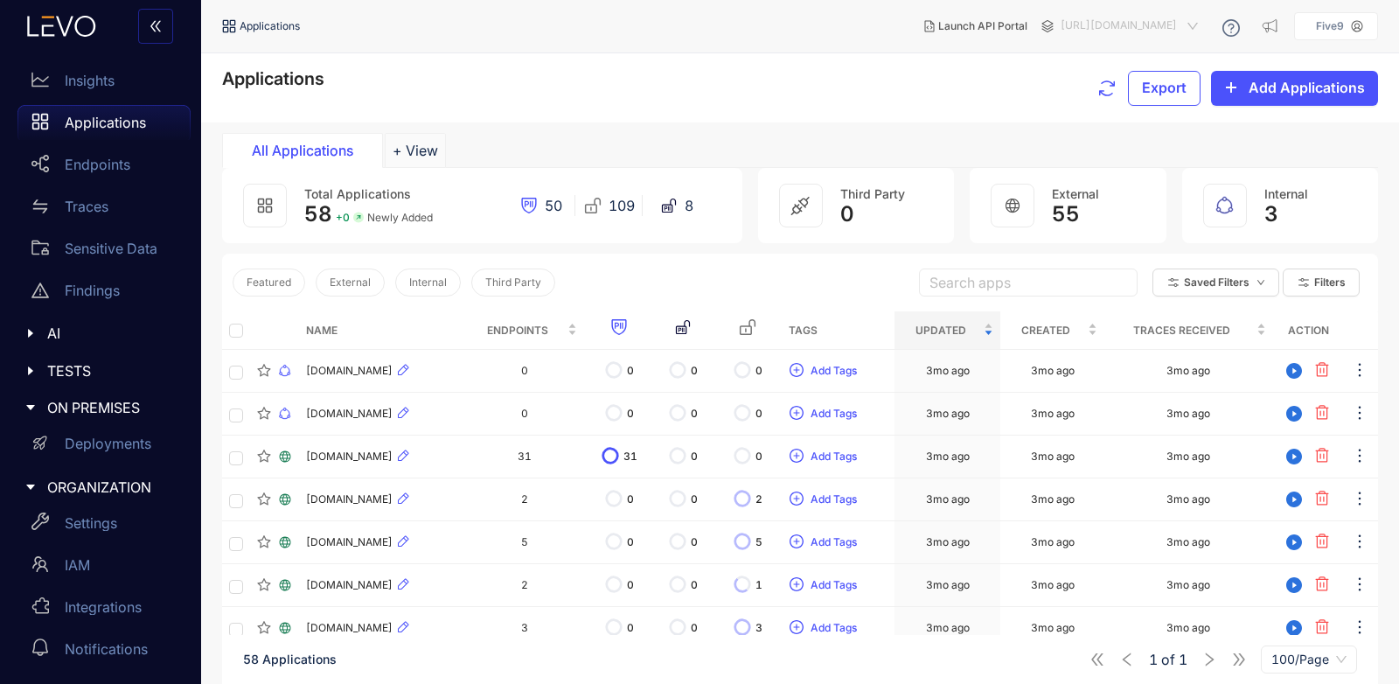
click at [1168, 27] on span "[URL][DOMAIN_NAME]" at bounding box center [1131, 26] width 141 height 28
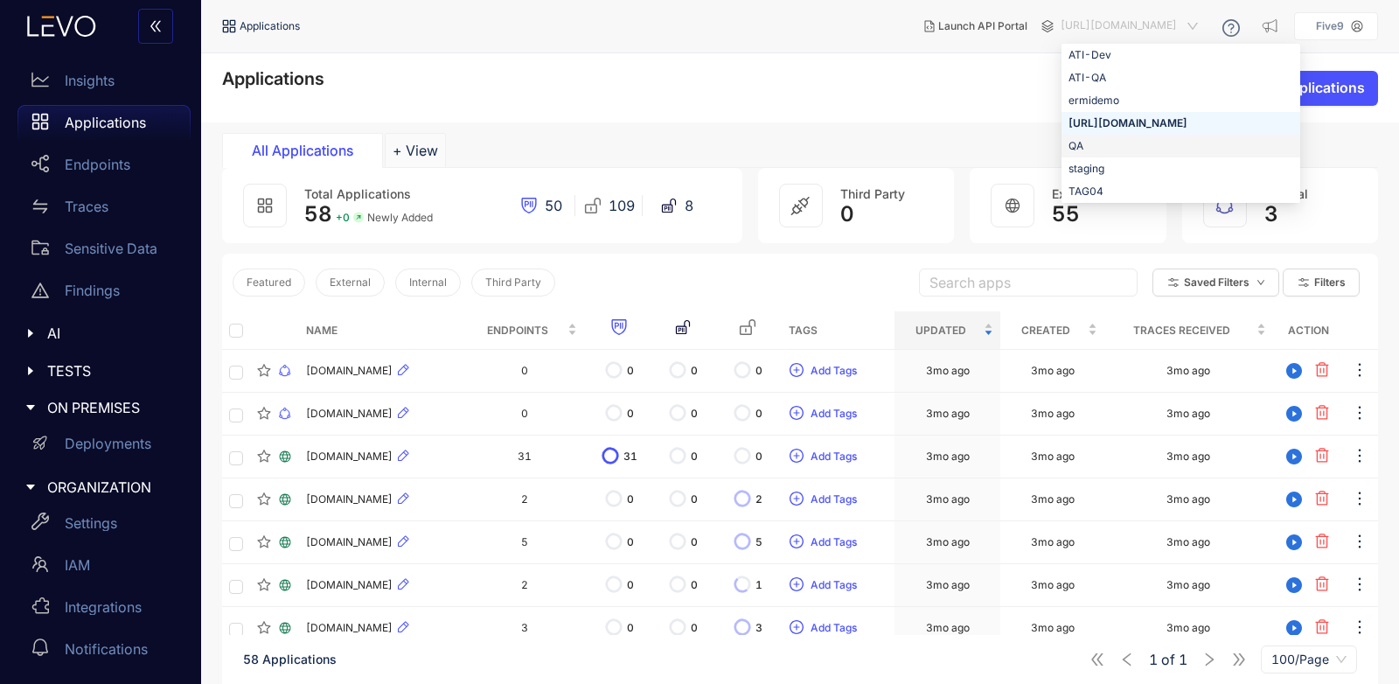
click at [1069, 148] on div "QA" at bounding box center [1181, 145] width 225 height 19
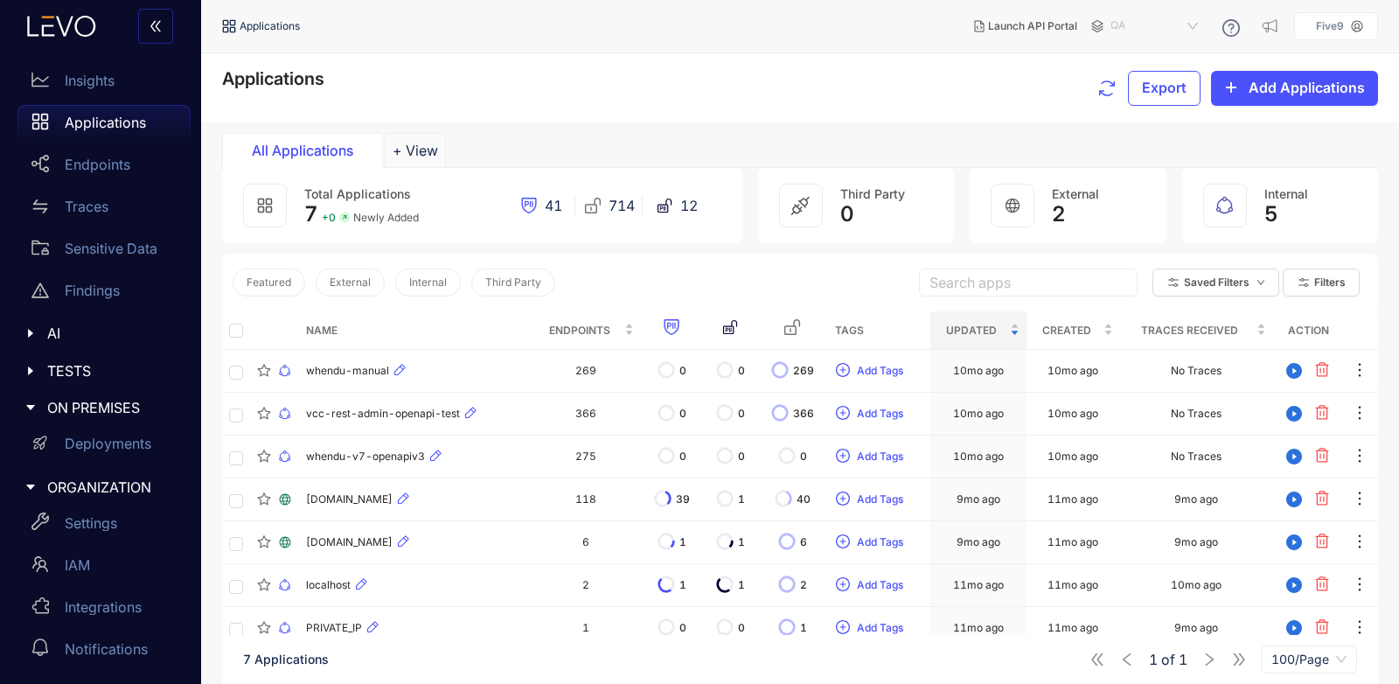
click at [1187, 29] on span "QA" at bounding box center [1156, 26] width 91 height 28
click at [1182, 171] on div "staging" at bounding box center [1163, 168] width 91 height 19
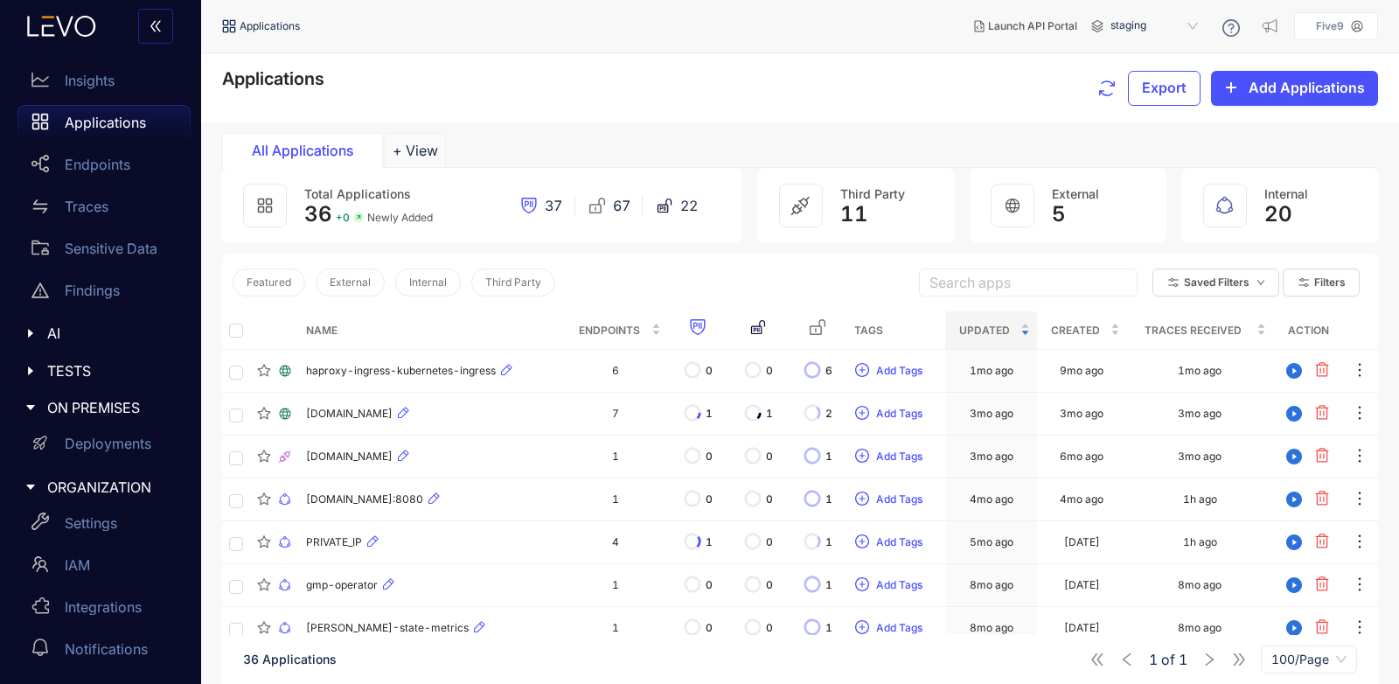
click at [1202, 18] on span "staging" at bounding box center [1156, 26] width 91 height 28
click at [1188, 98] on div "ermidemo" at bounding box center [1163, 100] width 91 height 19
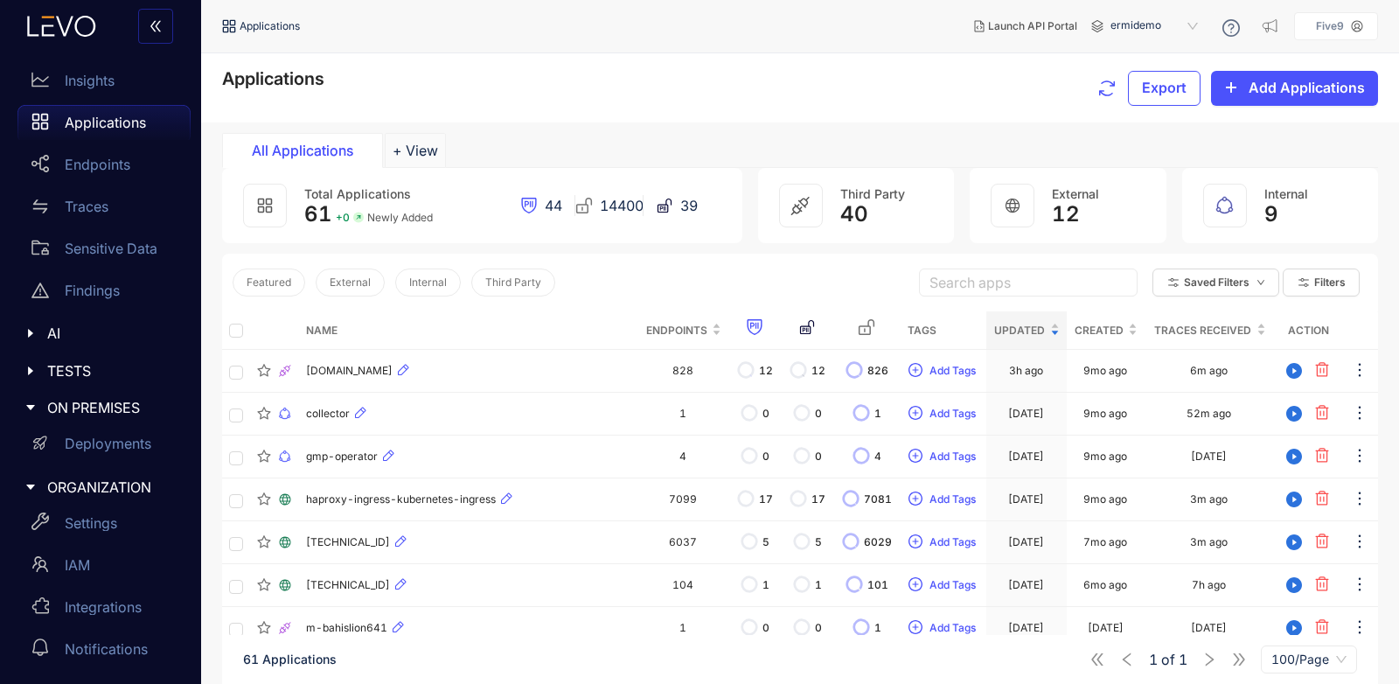
click at [228, 329] on th at bounding box center [236, 330] width 28 height 38
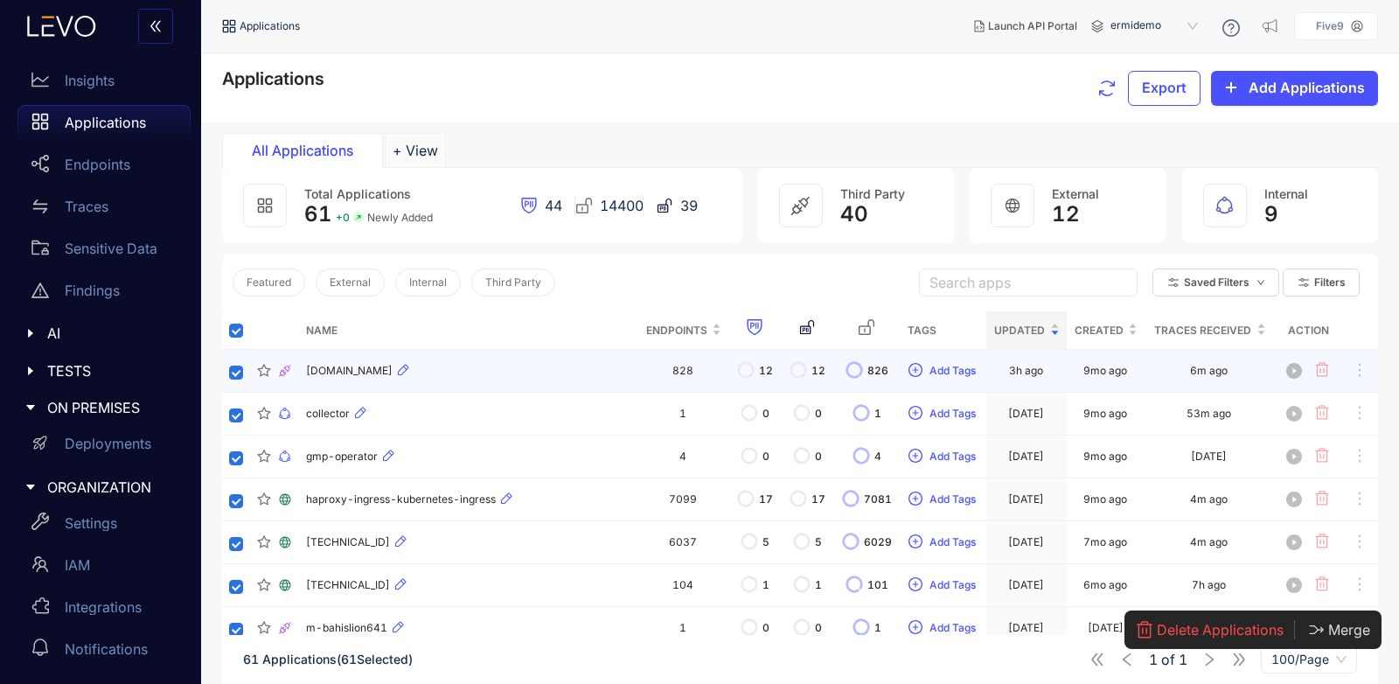
click at [393, 371] on span "[DOMAIN_NAME]" at bounding box center [349, 371] width 87 height 12
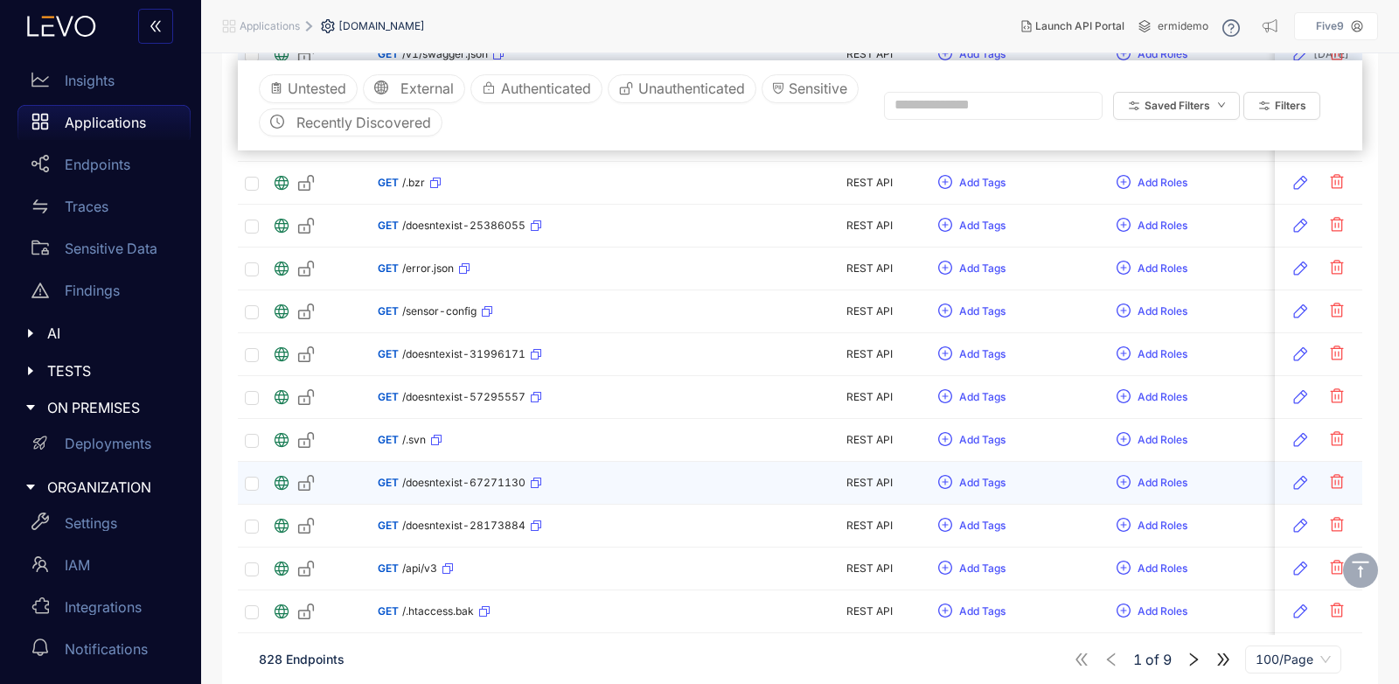
scroll to position [1049, 0]
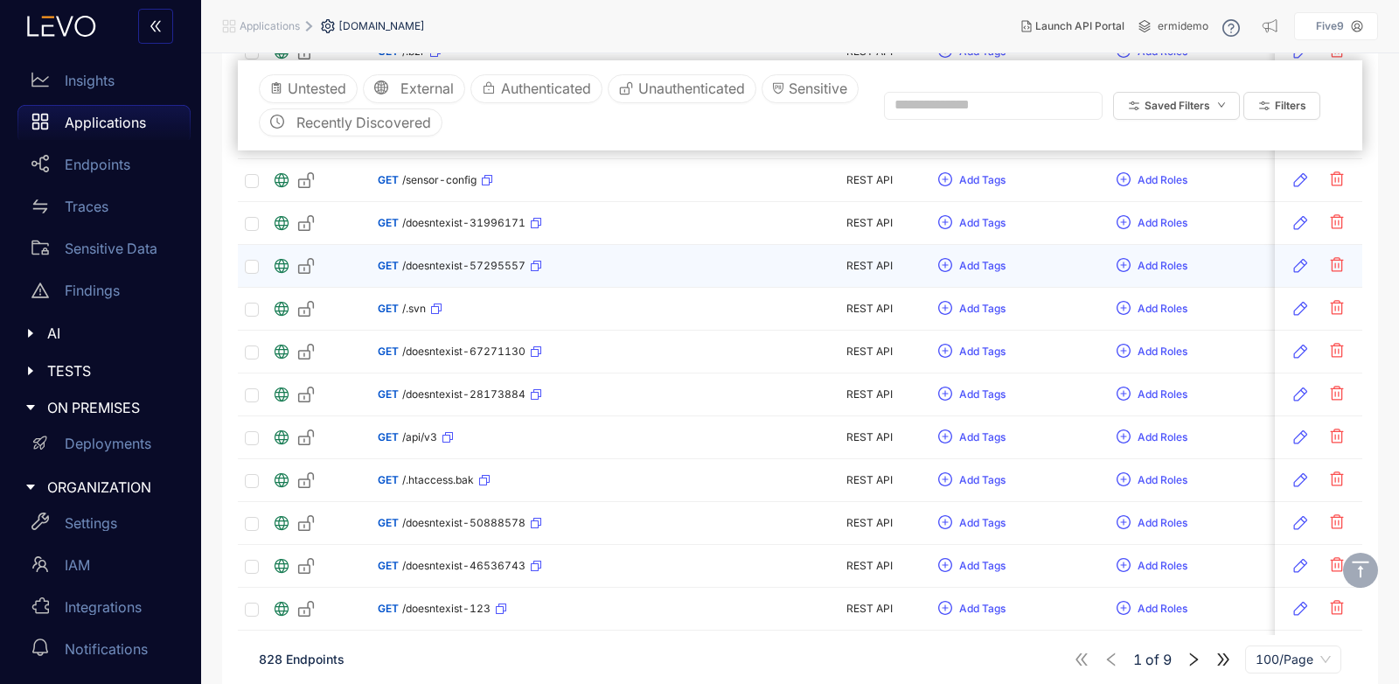
click at [447, 267] on span "/doesntexist-57295557" at bounding box center [463, 266] width 123 height 12
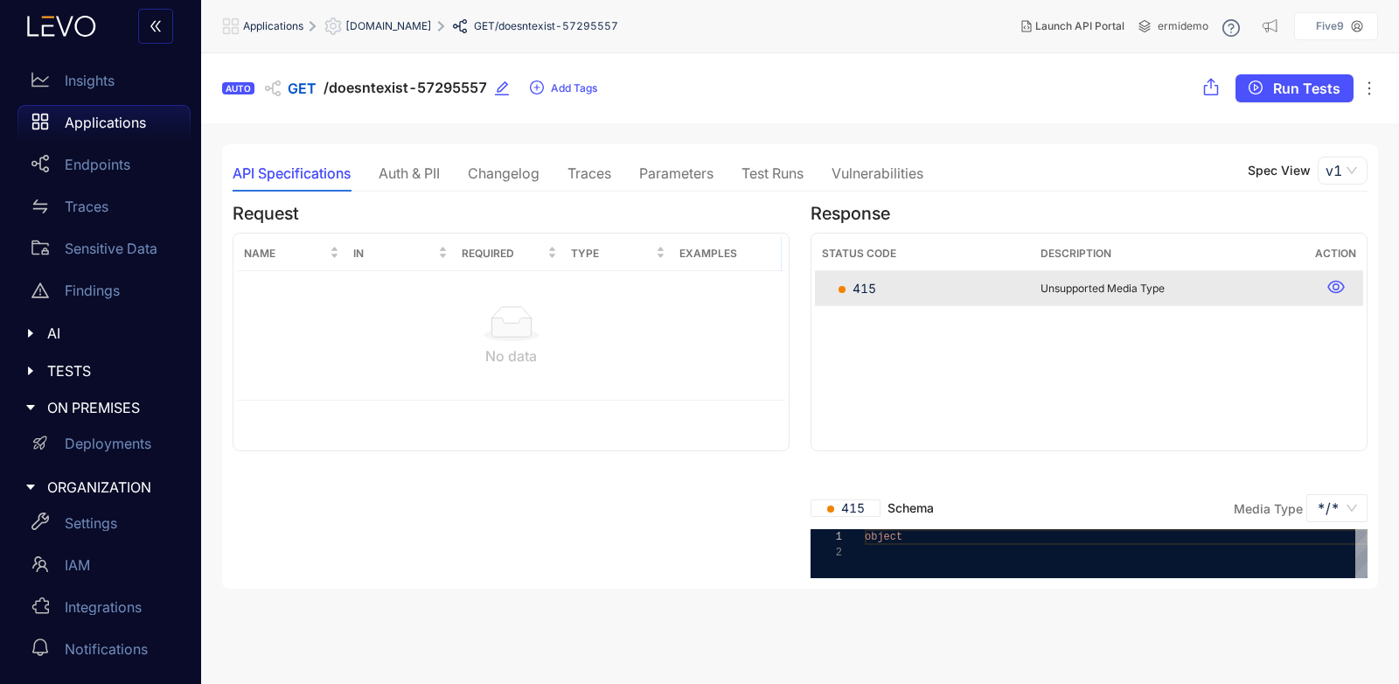
click at [405, 21] on span "[DOMAIN_NAME]" at bounding box center [388, 26] width 87 height 12
click at [285, 22] on span "Applications" at bounding box center [273, 26] width 60 height 12
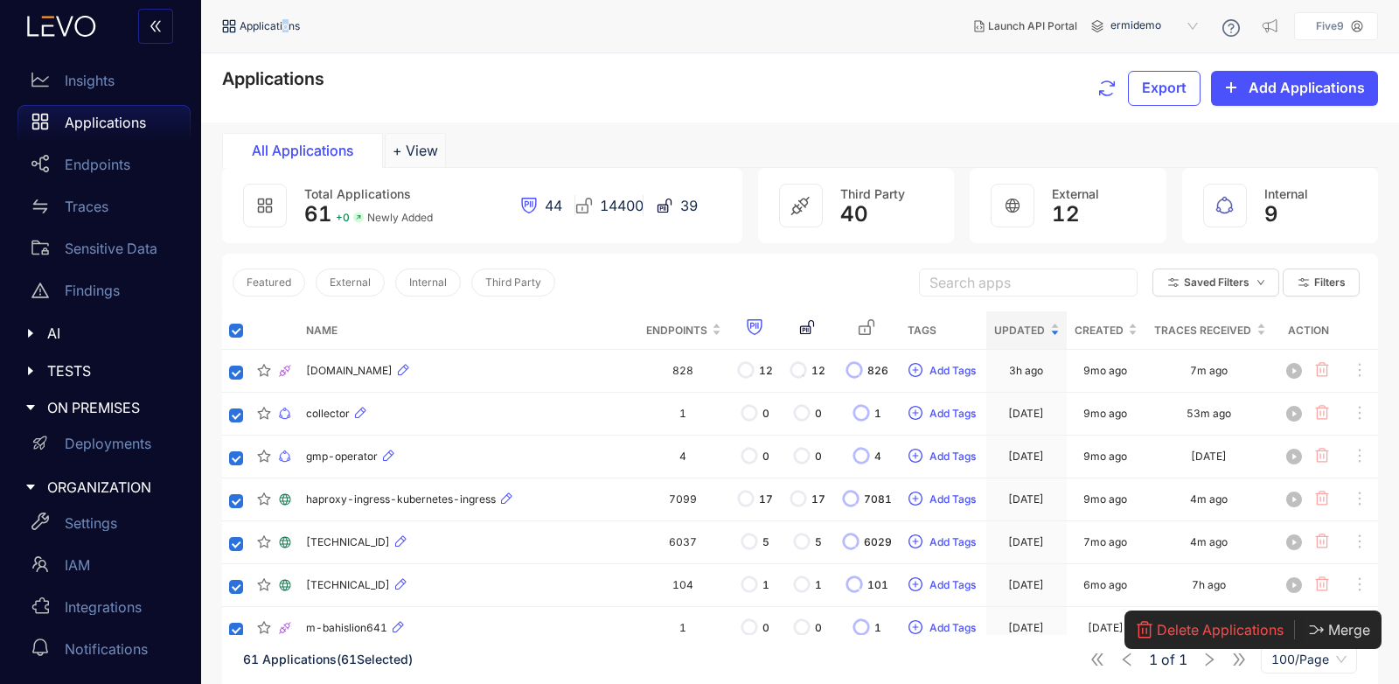
click at [1207, 632] on span "Delete Applications" at bounding box center [1220, 630] width 127 height 16
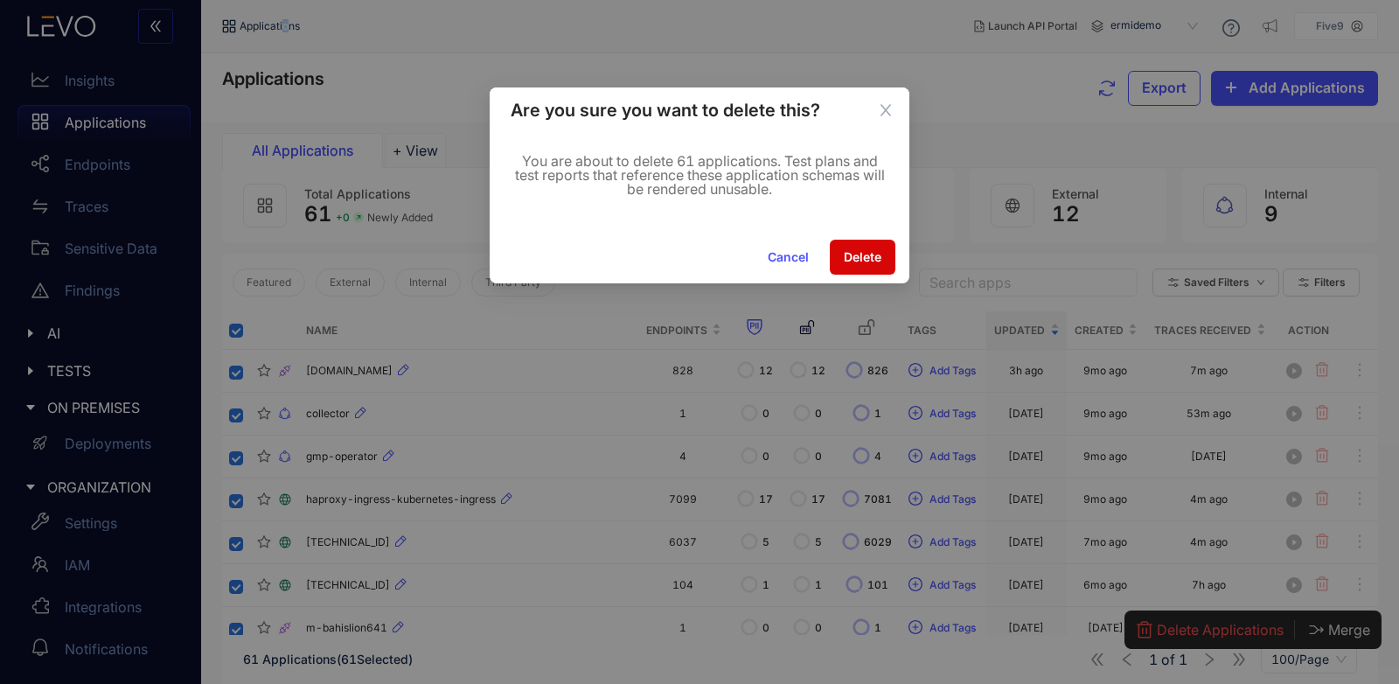
click at [860, 253] on span "Delete" at bounding box center [863, 257] width 38 height 14
drag, startPoint x: 896, startPoint y: 115, endPoint x: 885, endPoint y: 109, distance: 12.9
click at [896, 115] on span "Close" at bounding box center [885, 110] width 47 height 47
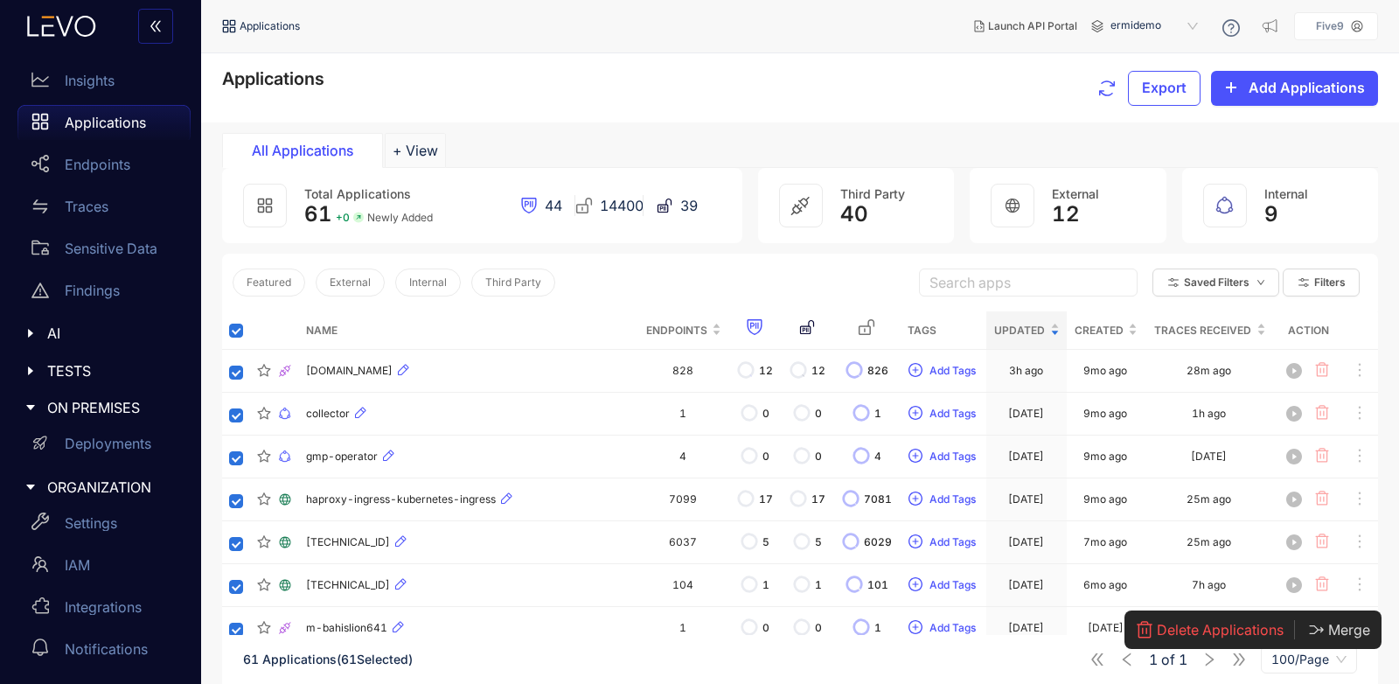
click at [882, 107] on div "Applications Export Add Applications" at bounding box center [800, 87] width 1198 height 69
